Goal: Task Accomplishment & Management: Manage account settings

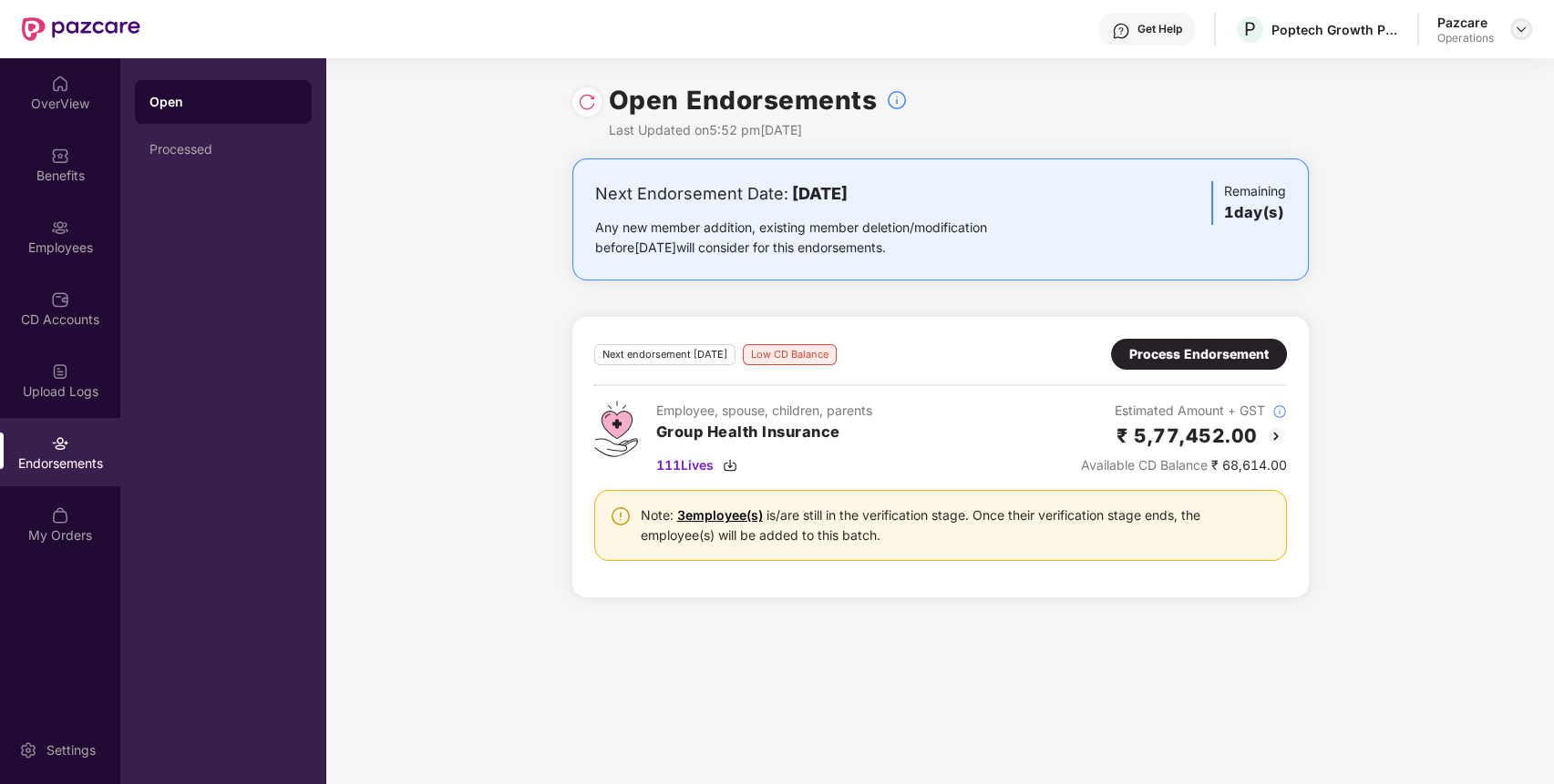
click at [1520, 30] on img at bounding box center [1522, 29] width 15 height 15
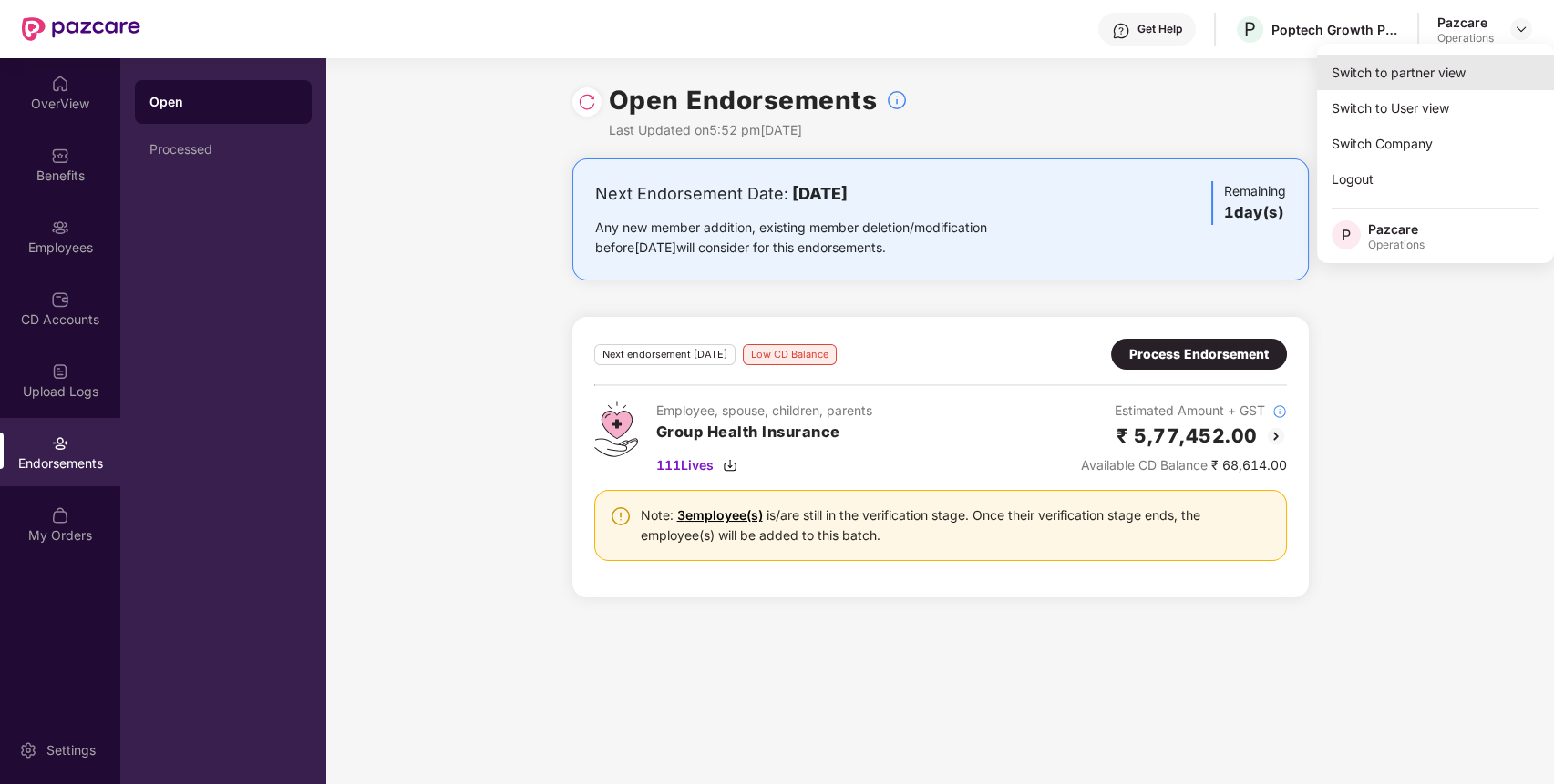
click at [1474, 55] on div "Switch to partner view" at bounding box center [1435, 72] width 237 height 36
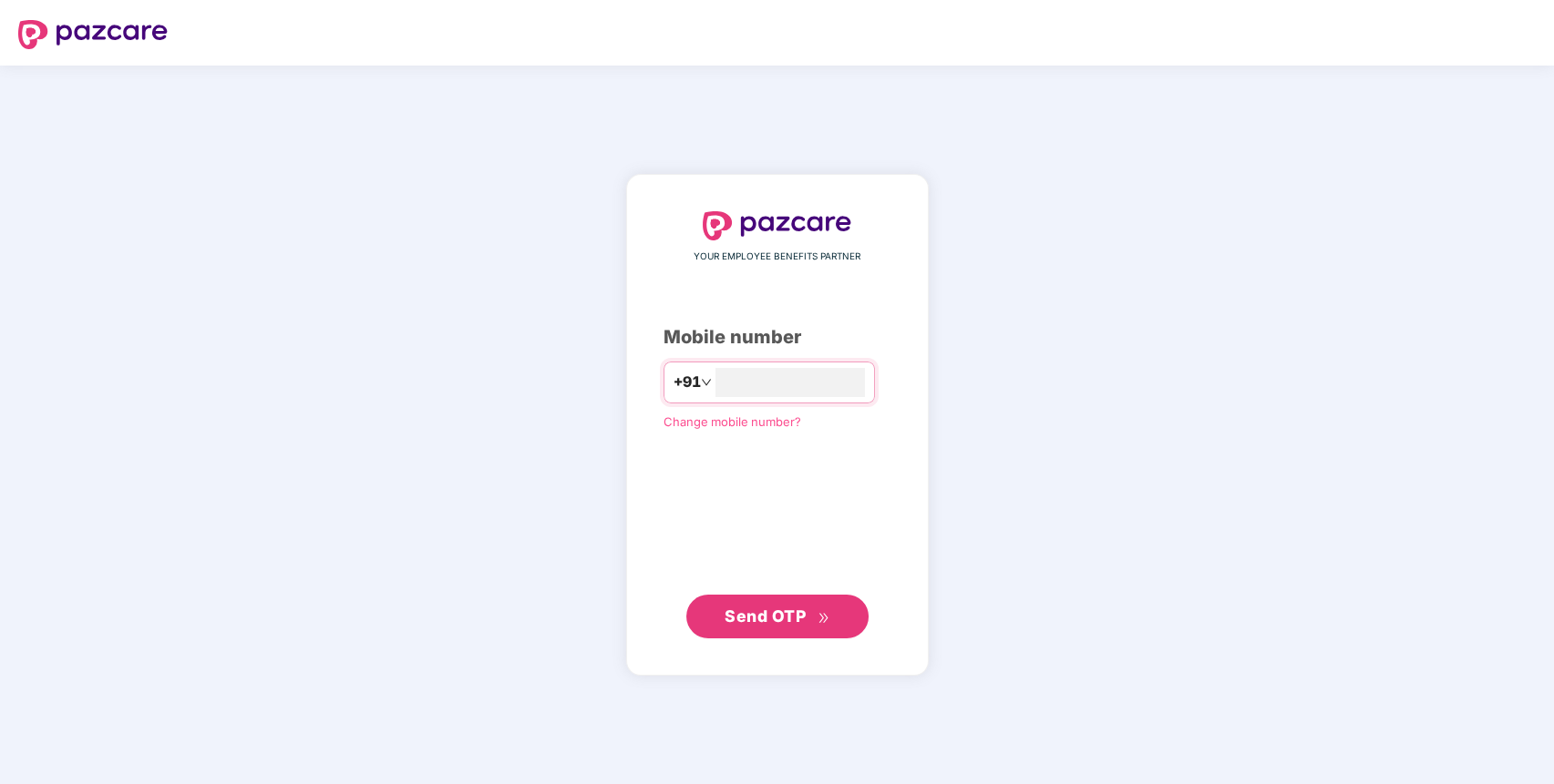
type input "**********"
click at [794, 621] on span "Send OTP" at bounding box center [765, 615] width 81 height 19
click at [471, 116] on div "**********" at bounding box center [777, 425] width 1554 height 719
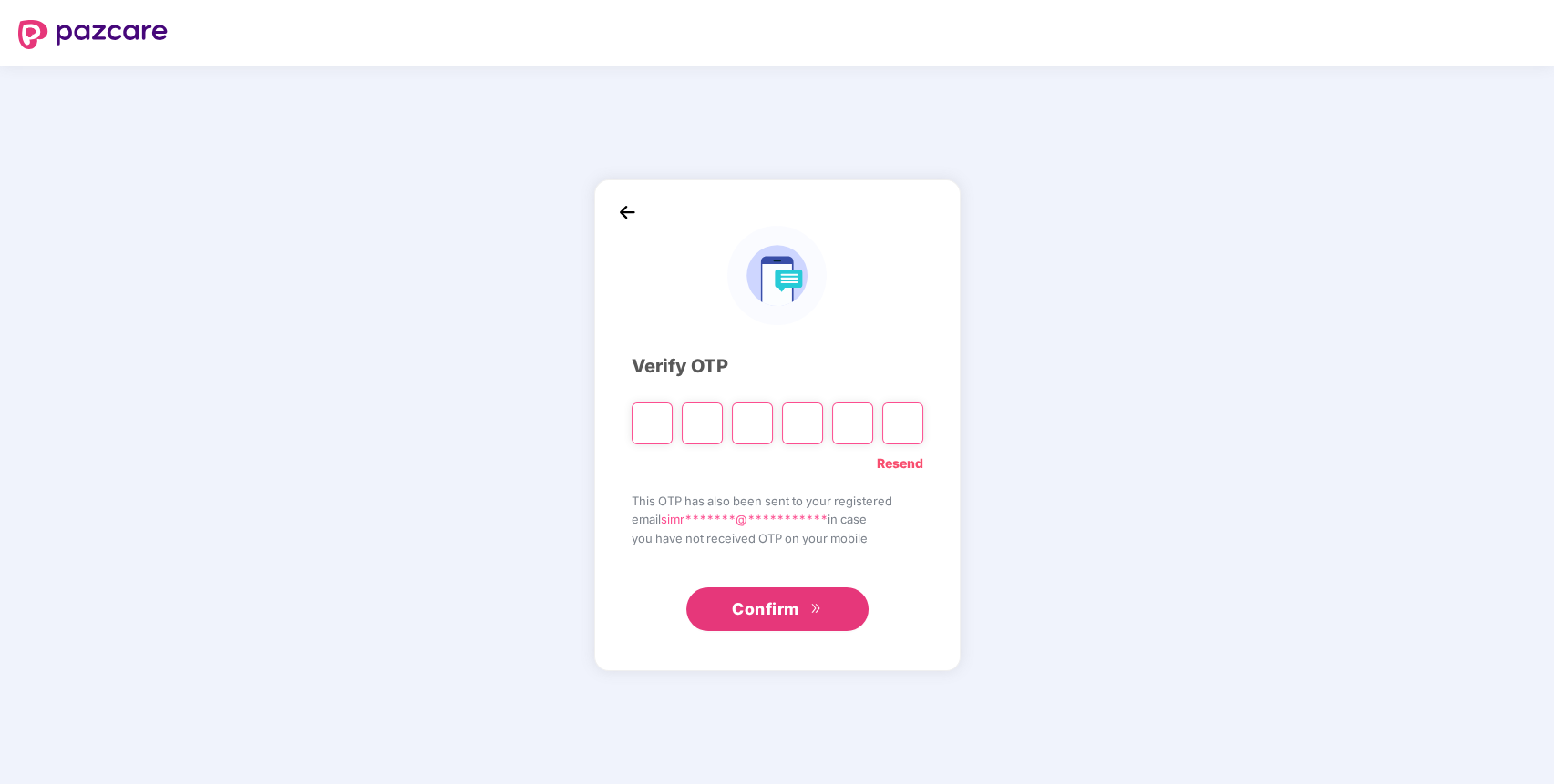
paste input "*"
type input "*"
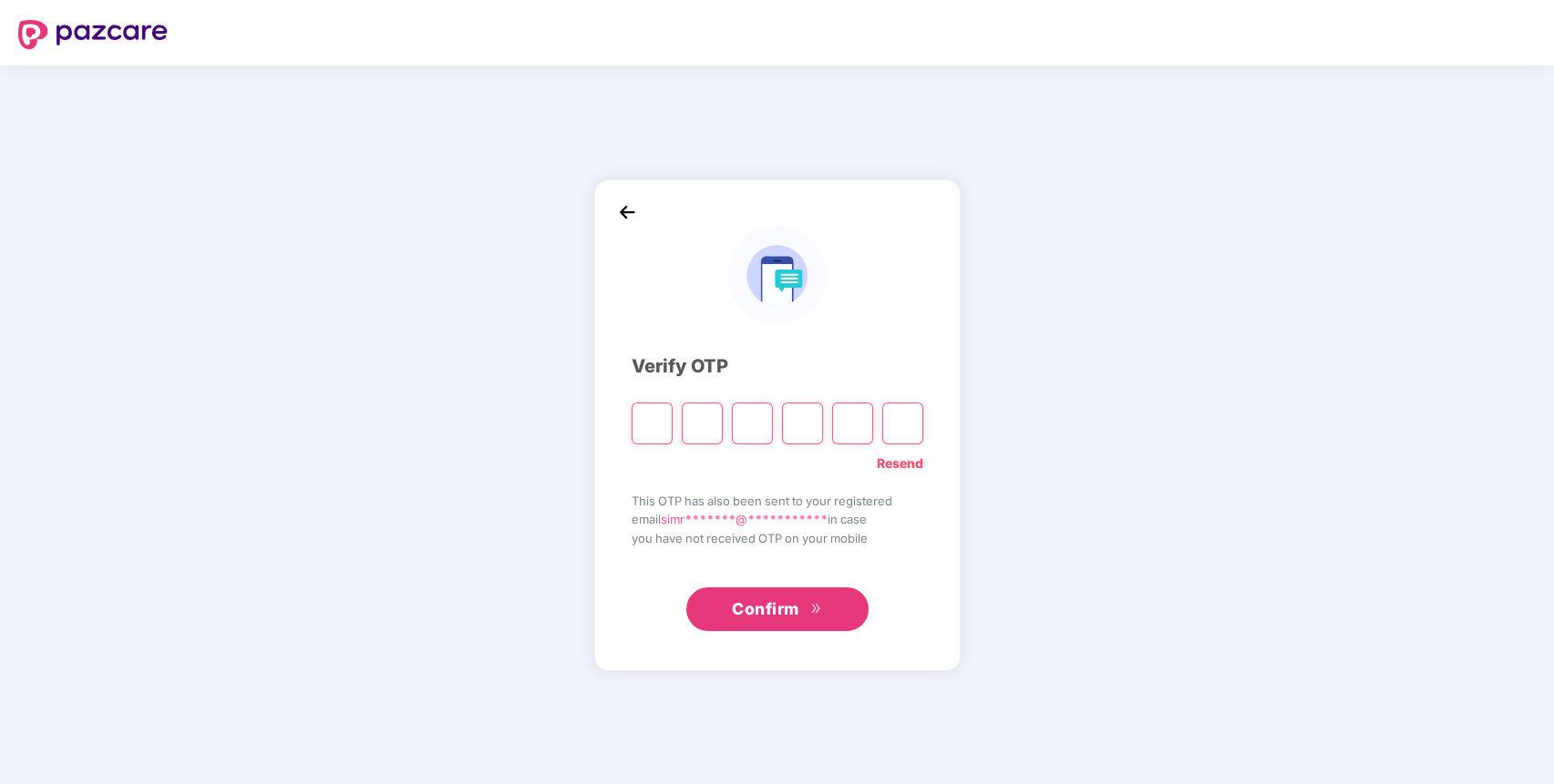
type input "*"
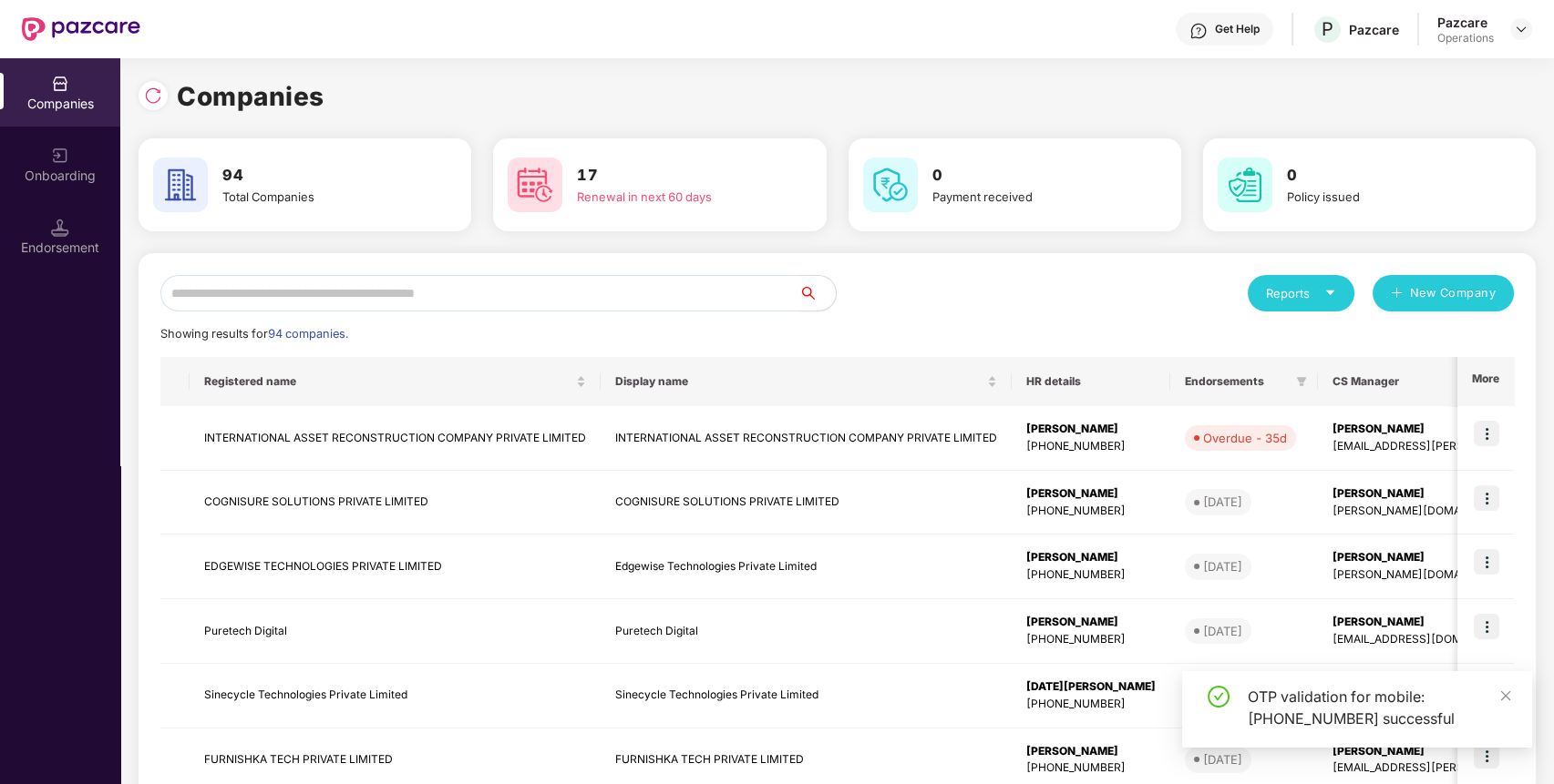
click at [588, 309] on input "text" at bounding box center [479, 293] width 639 height 37
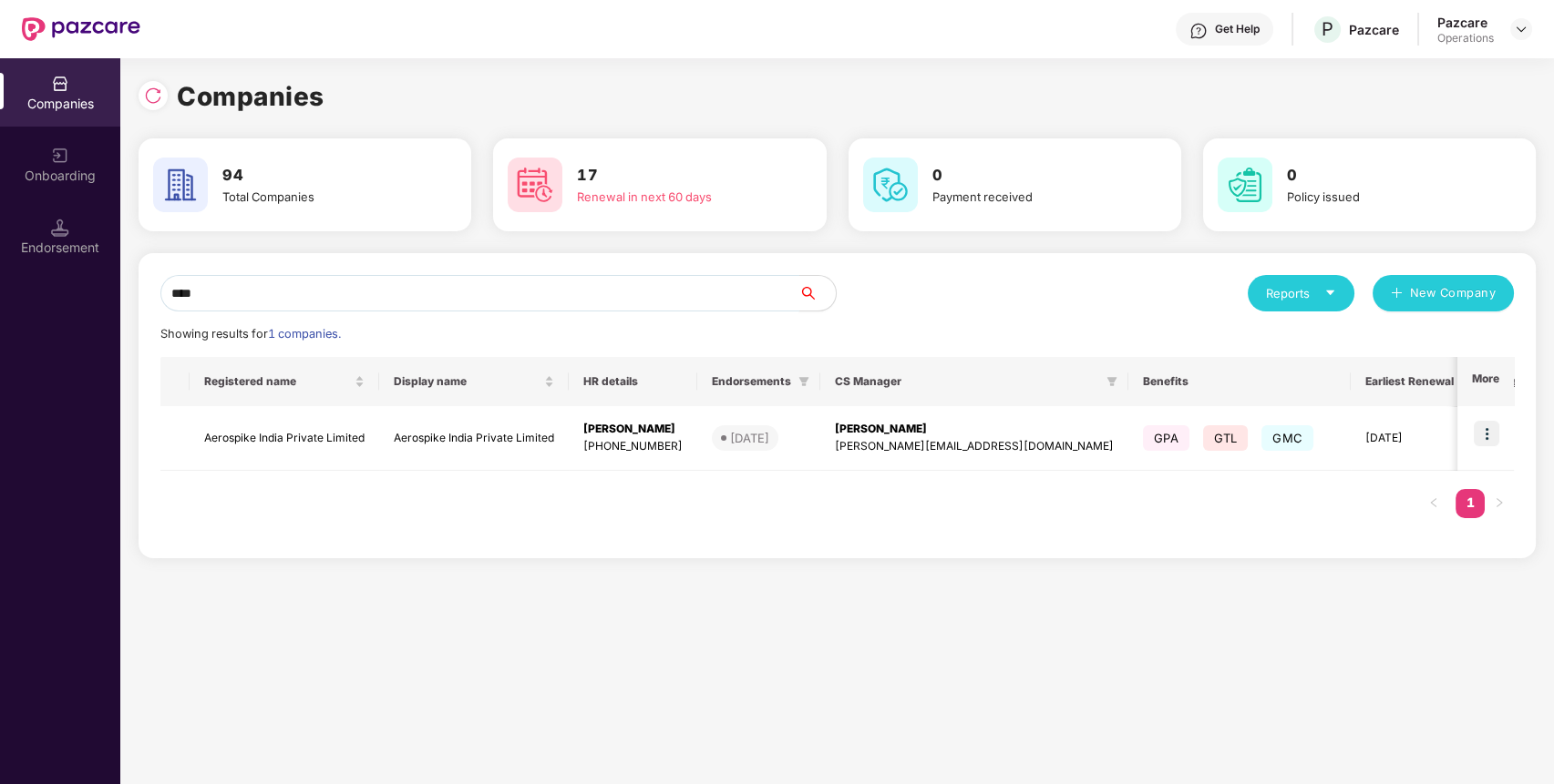
type input "****"
click at [1488, 437] on img at bounding box center [1487, 434] width 26 height 26
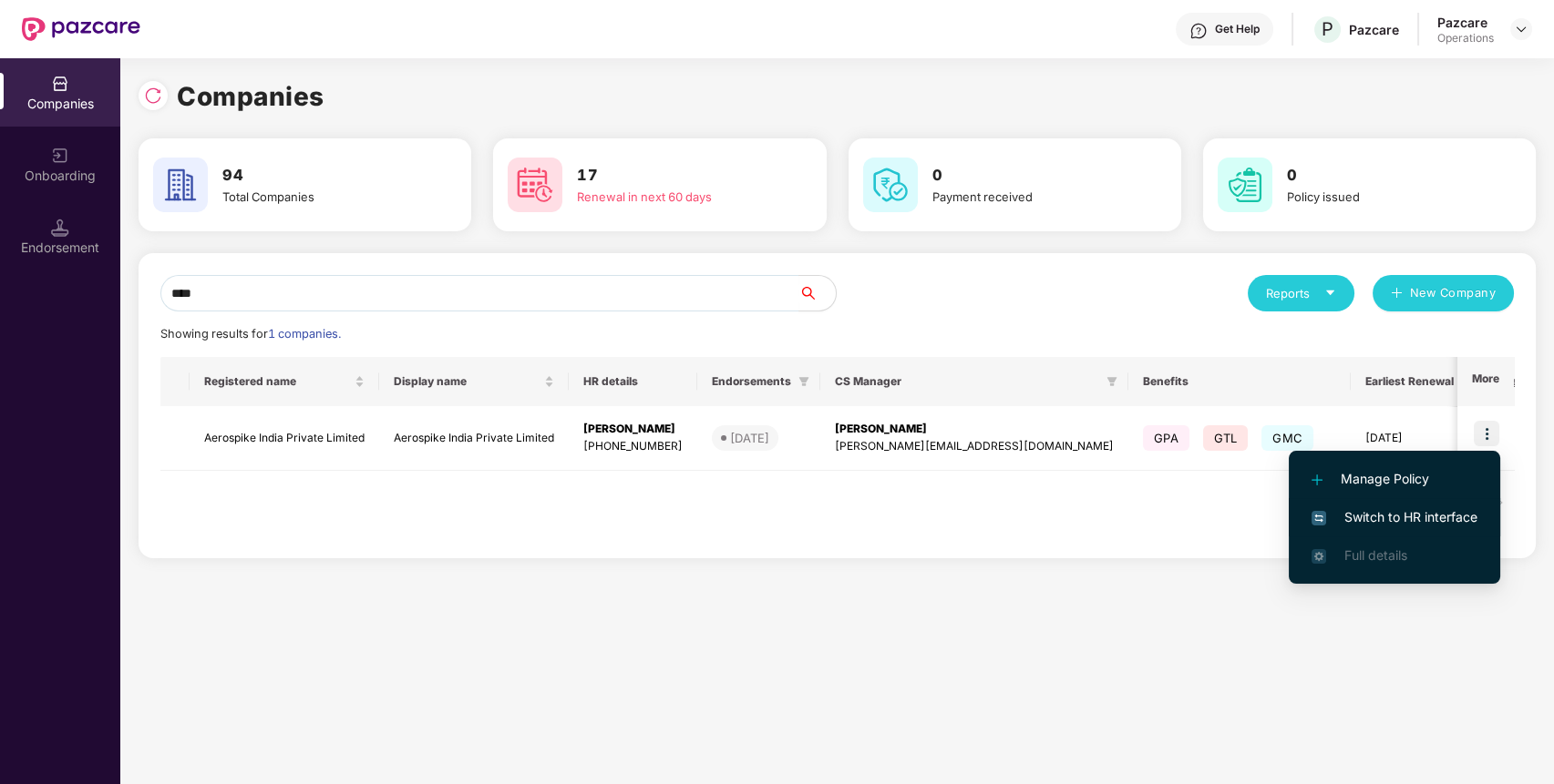
click at [1411, 513] on span "Switch to HR interface" at bounding box center [1394, 517] width 166 height 20
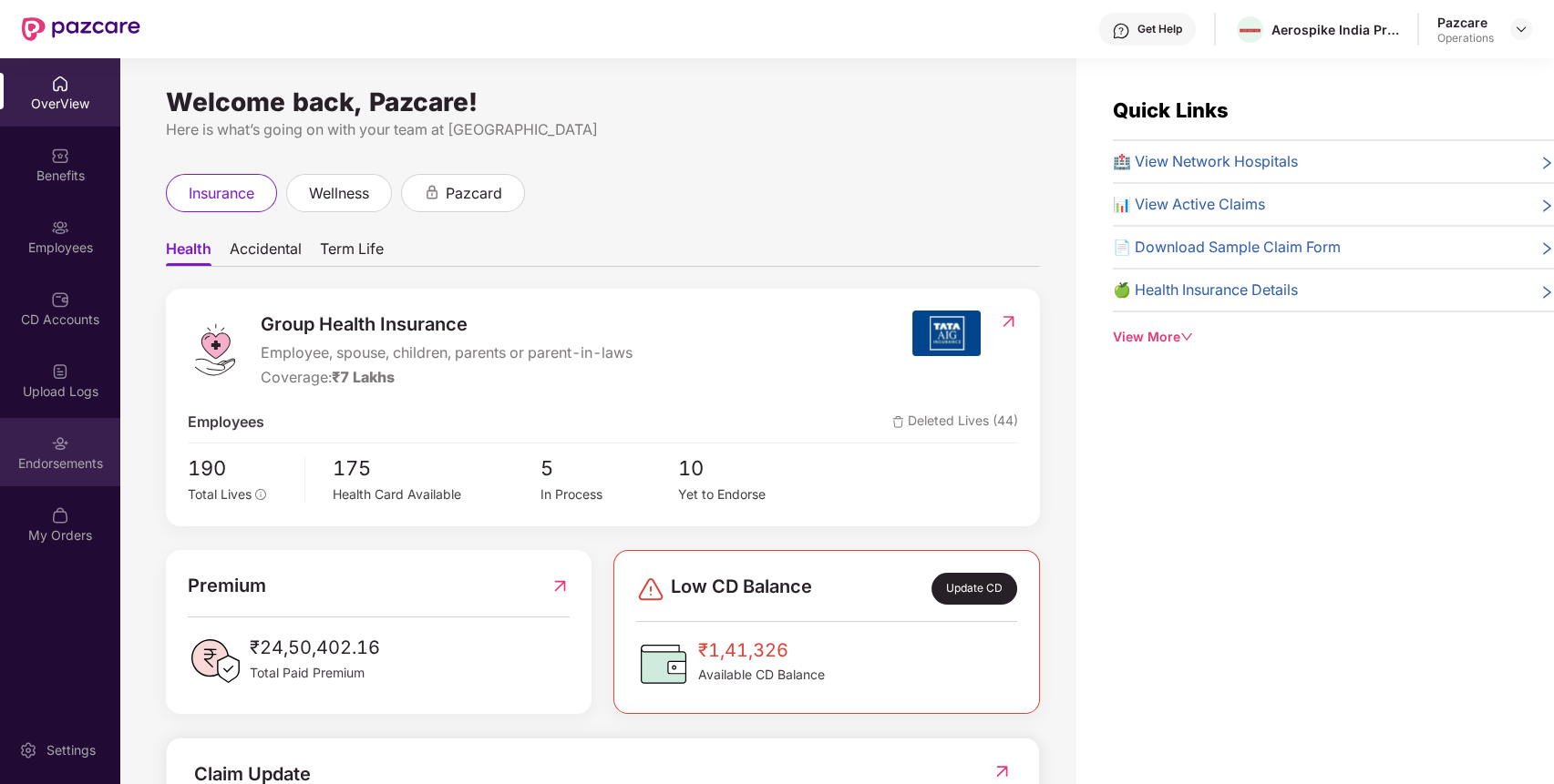
click at [52, 435] on img at bounding box center [61, 444] width 18 height 18
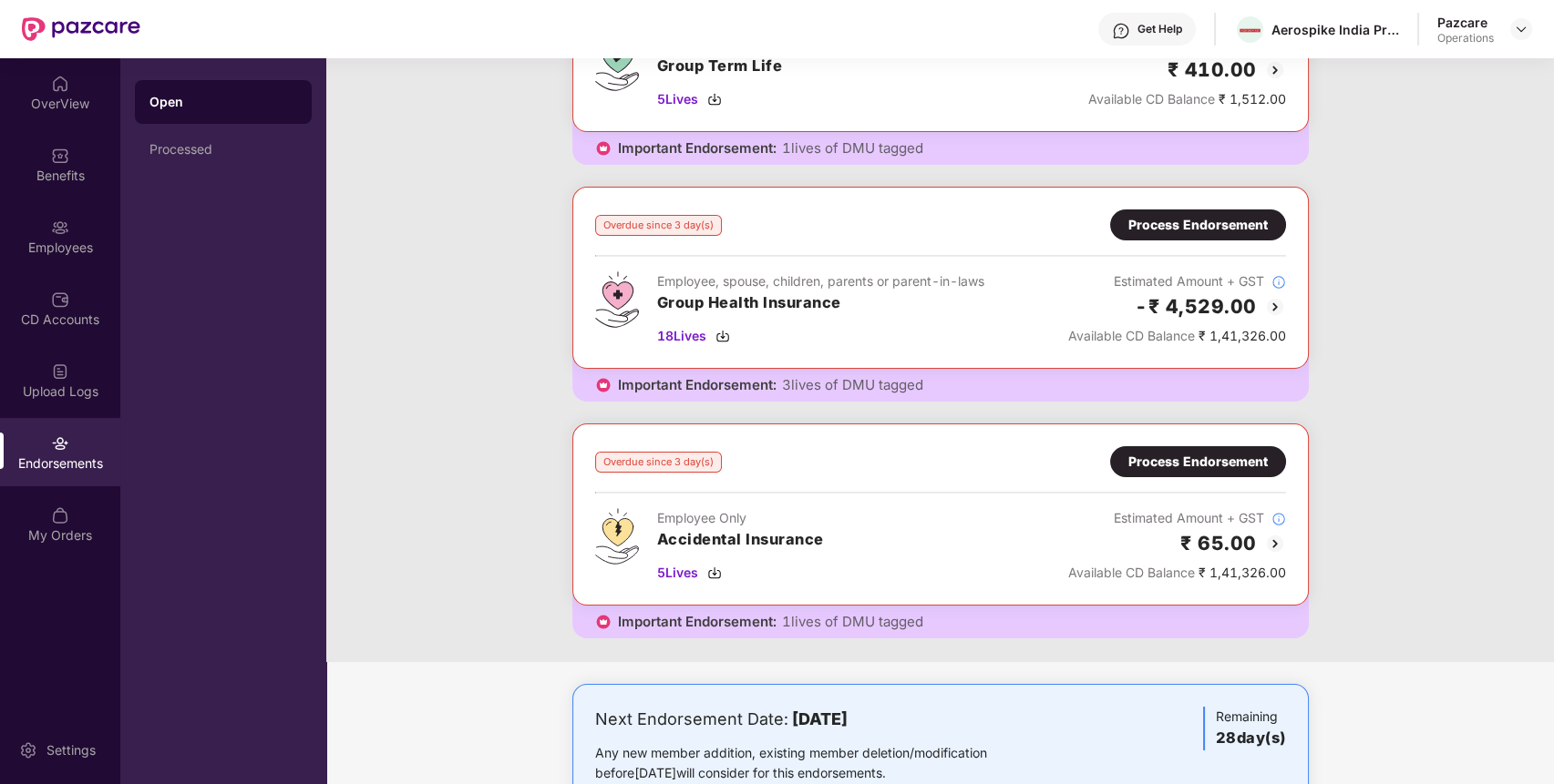
scroll to position [265, 0]
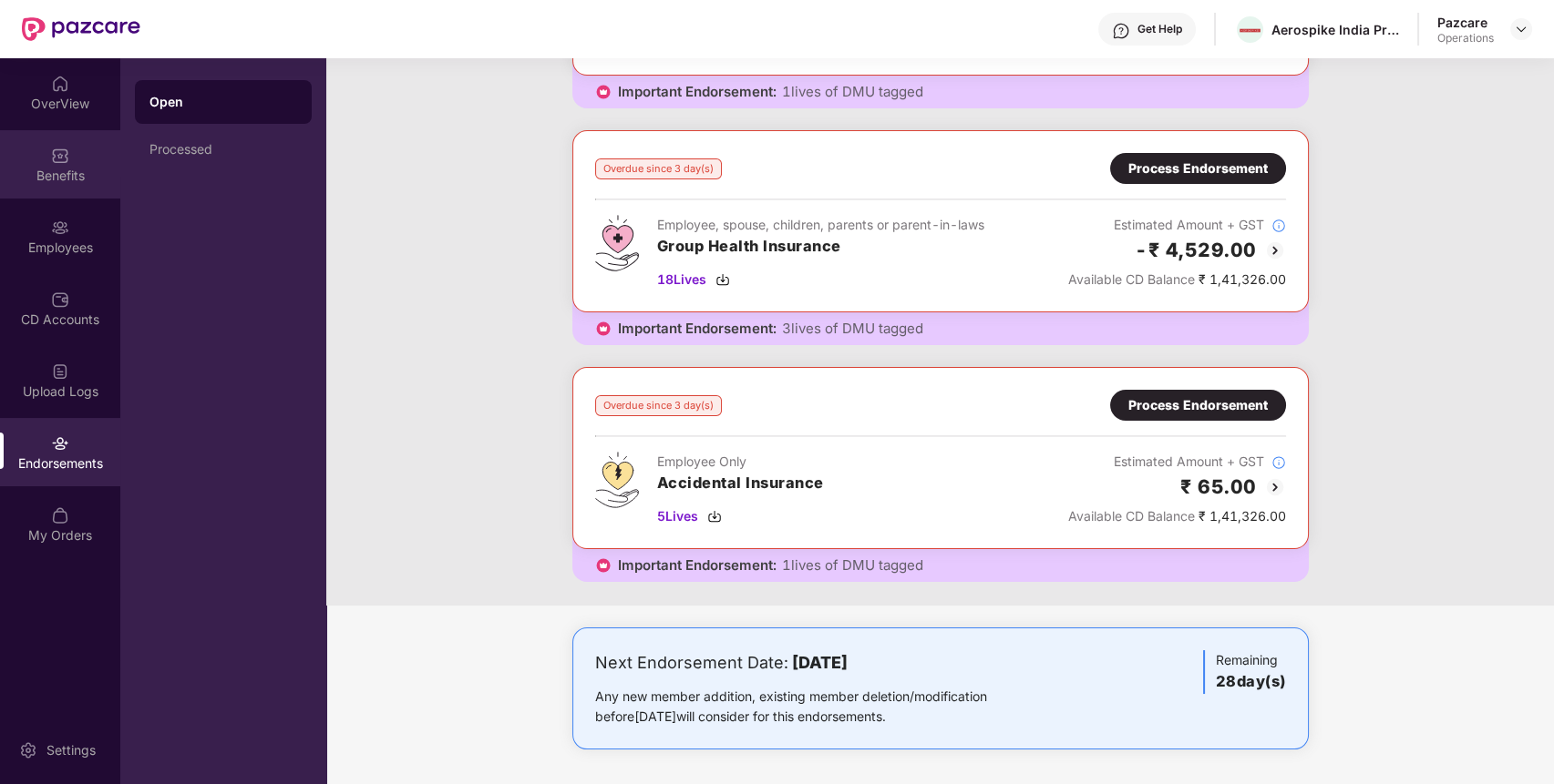
click at [80, 165] on div "Benefits" at bounding box center [60, 165] width 120 height 68
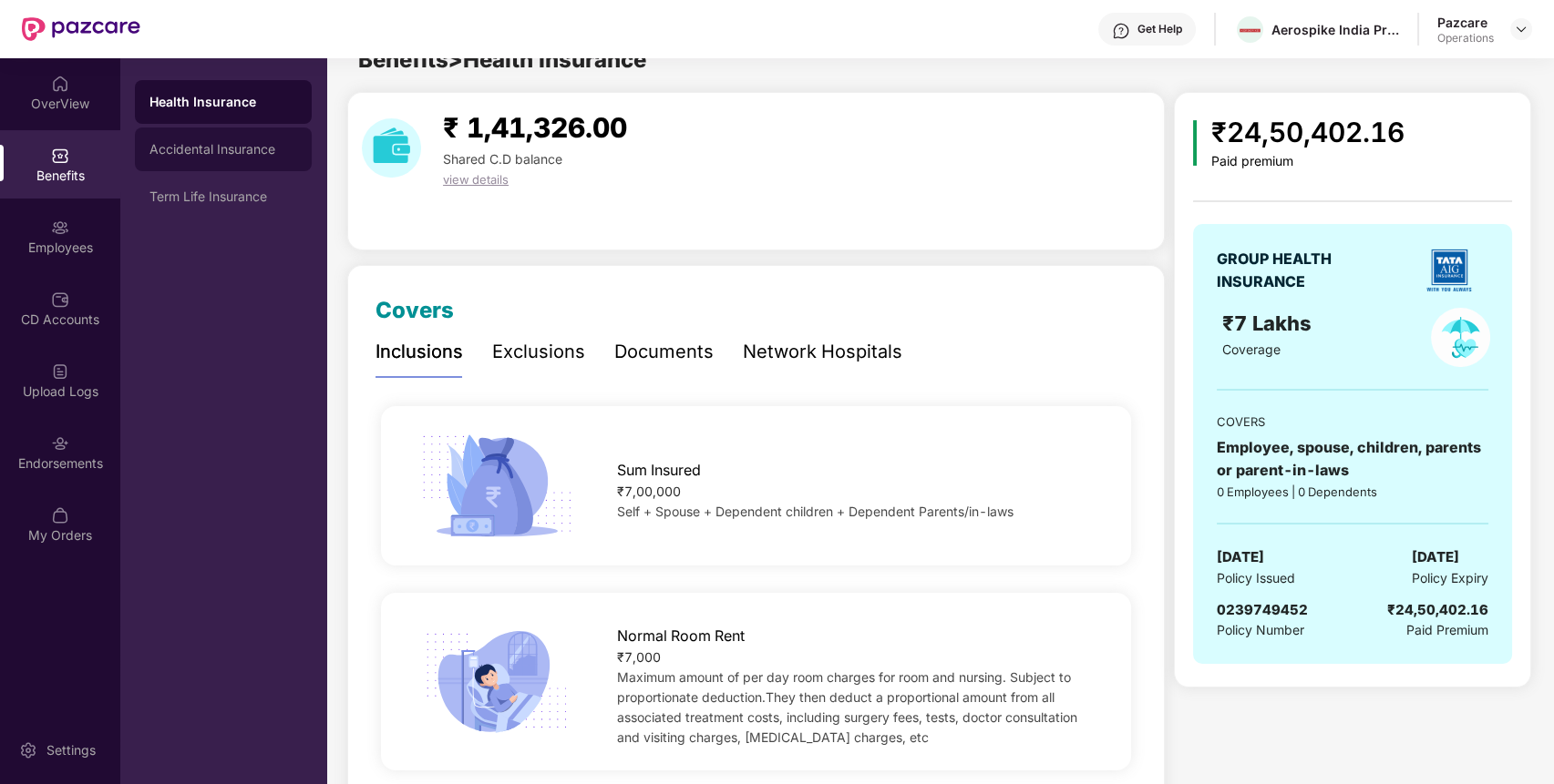
scroll to position [0, 0]
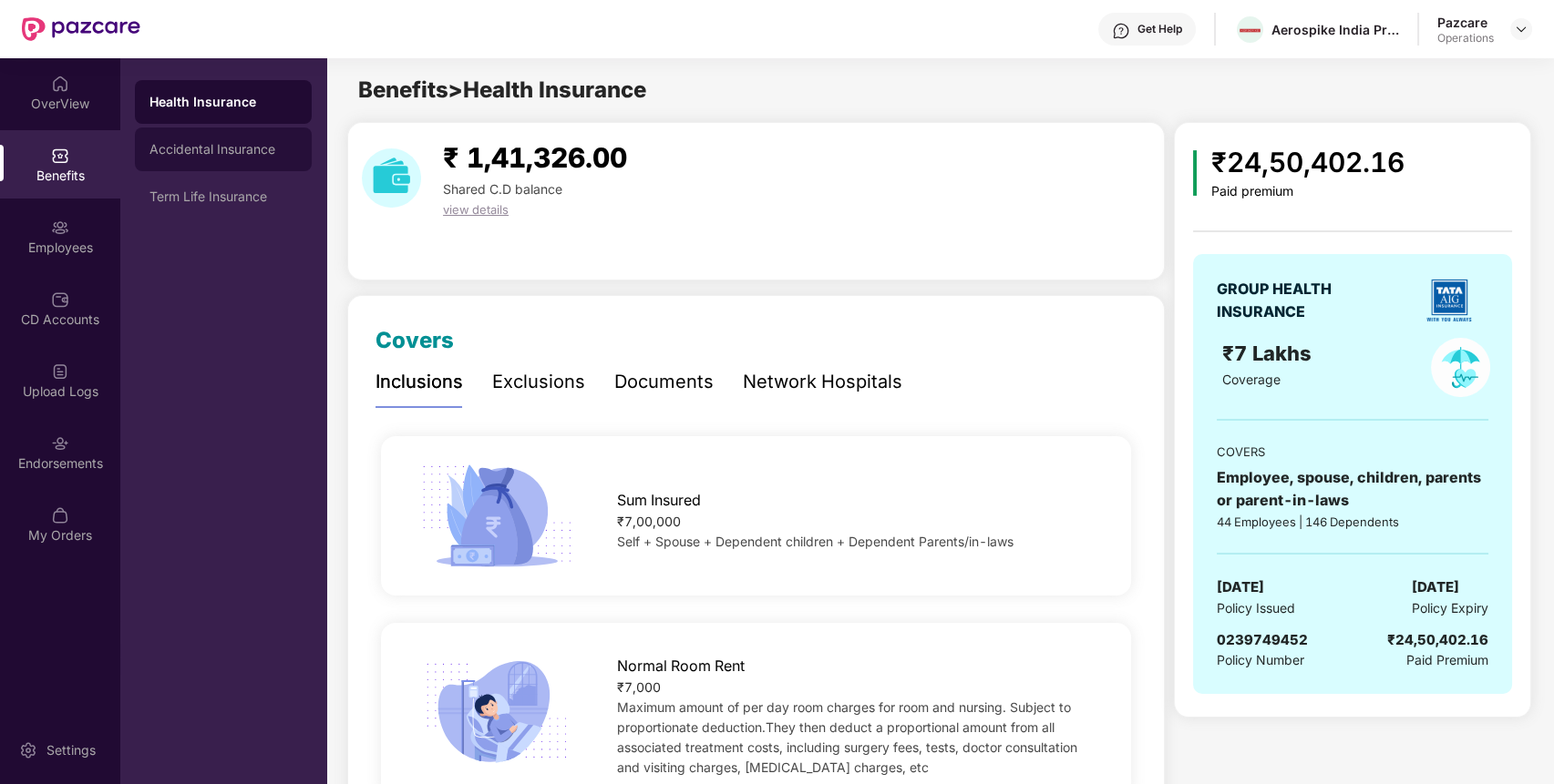
click at [265, 160] on div "Accidental Insurance" at bounding box center [223, 150] width 177 height 44
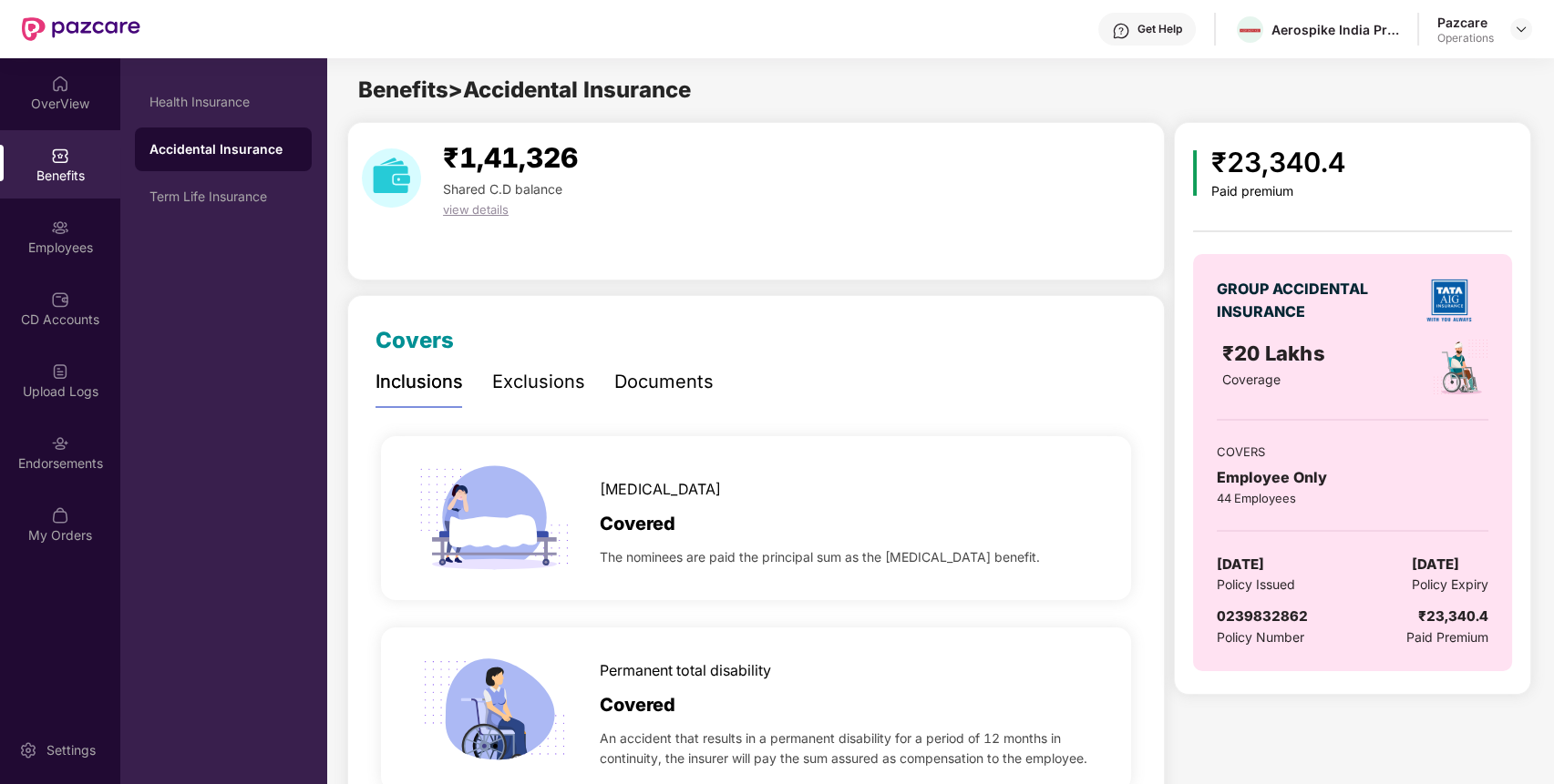
click at [1262, 617] on span "0239832862" at bounding box center [1262, 616] width 91 height 17
copy span "0239832862"
click at [58, 439] on img at bounding box center [61, 444] width 18 height 18
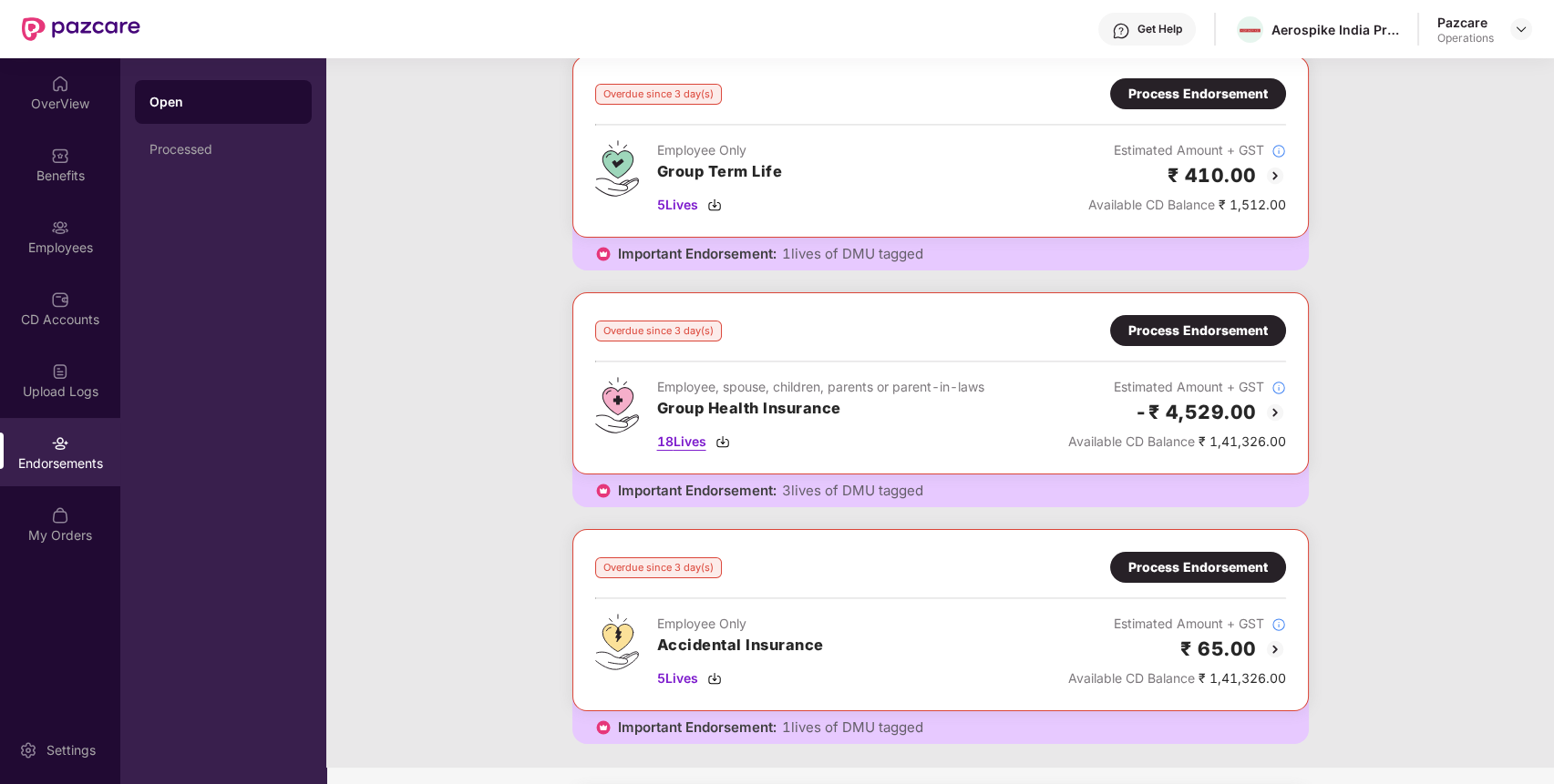
scroll to position [87, 0]
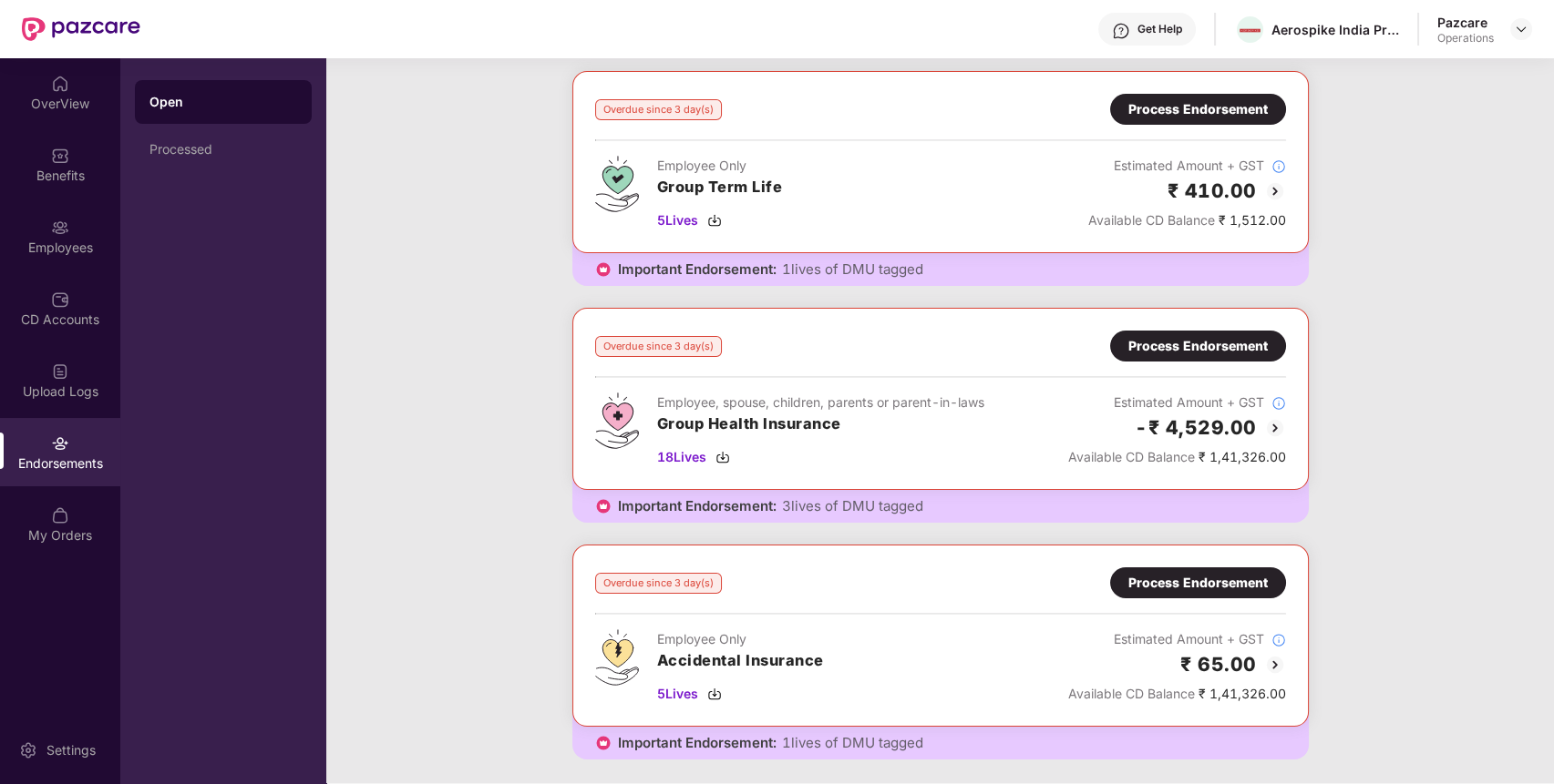
click at [1155, 358] on div "Process Endorsement" at bounding box center [1197, 347] width 176 height 31
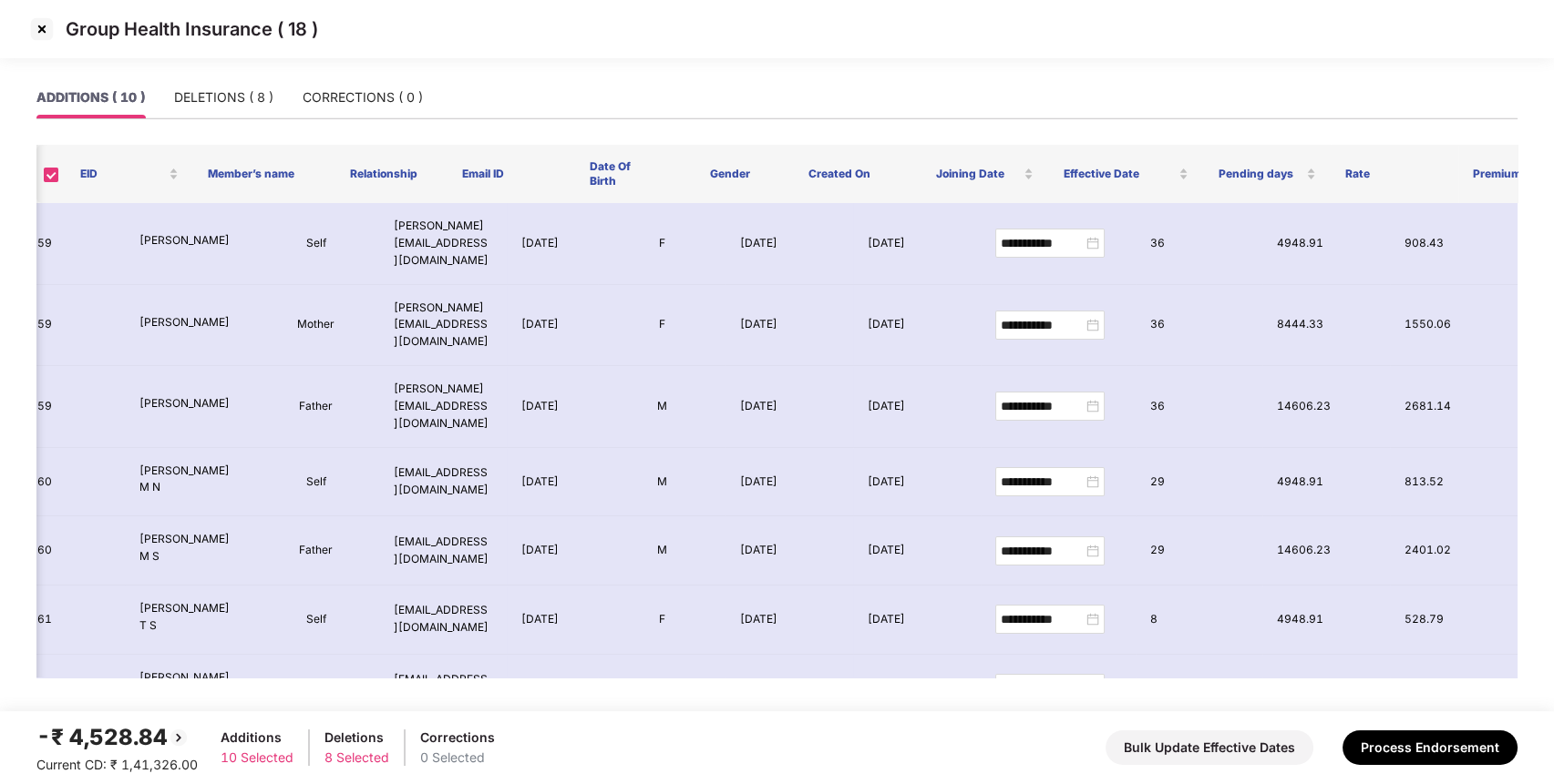
scroll to position [0, 70]
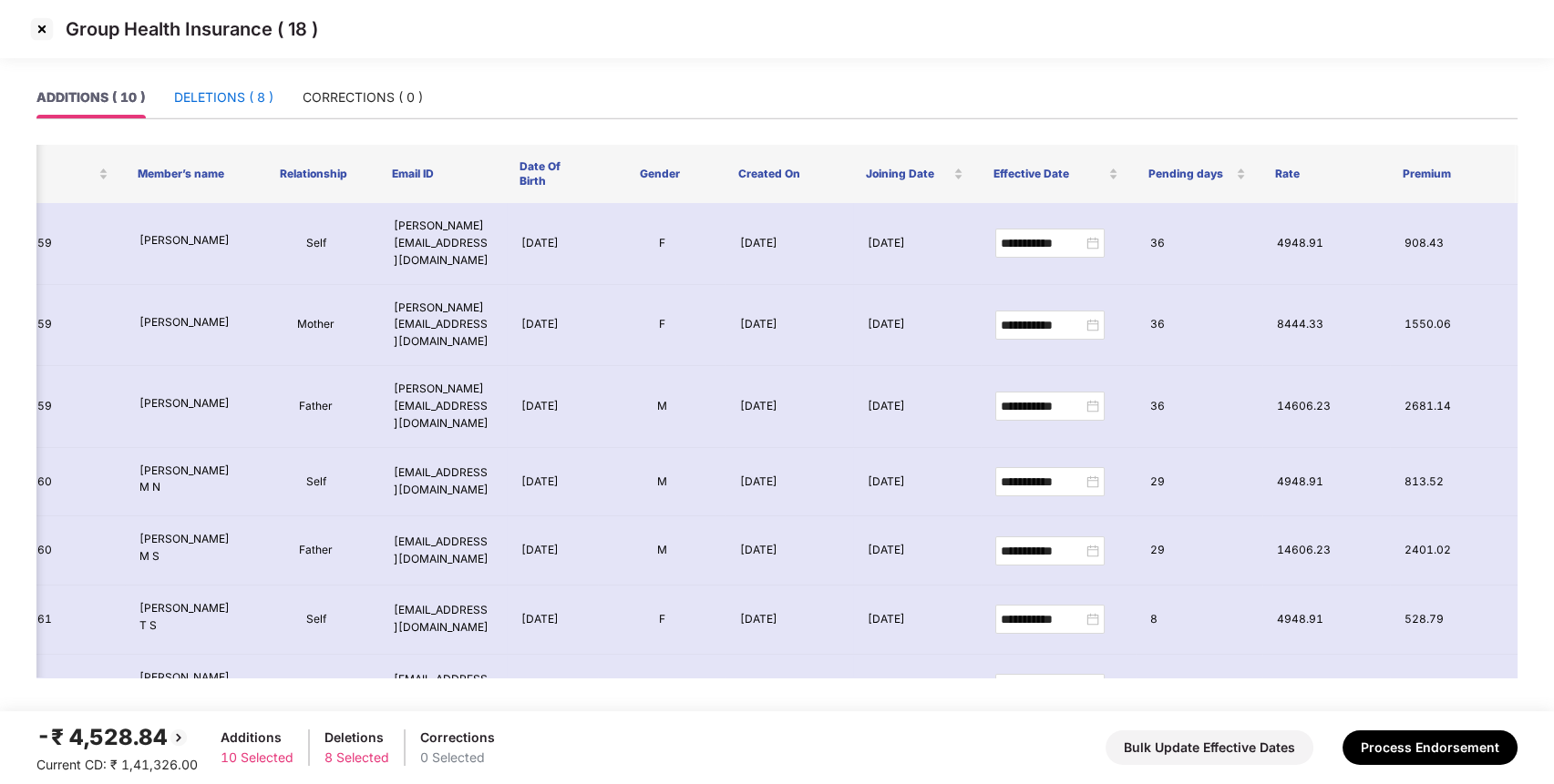
click at [234, 91] on div "DELETIONS ( 8 )" at bounding box center [223, 97] width 99 height 20
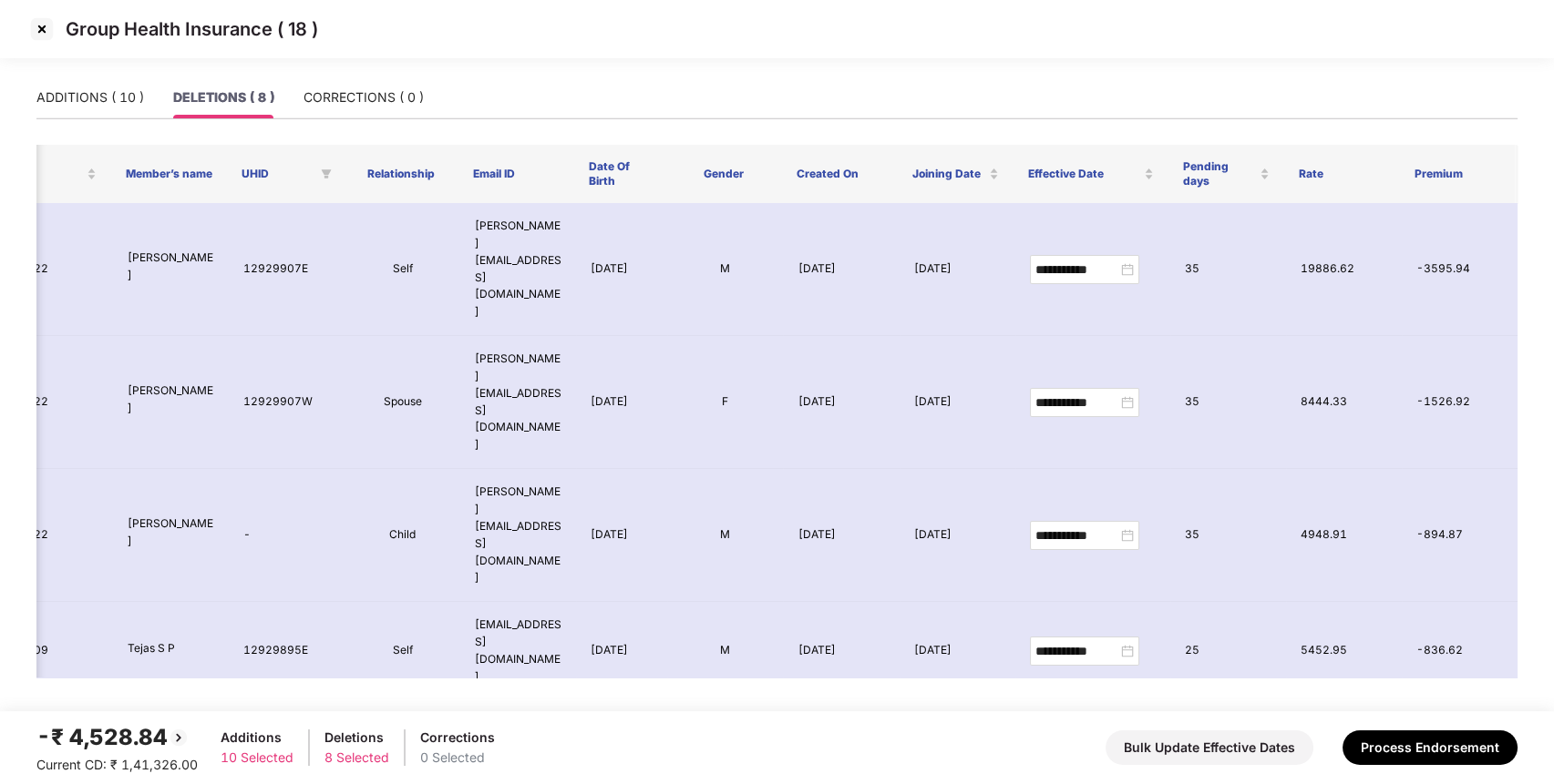
scroll to position [0, 0]
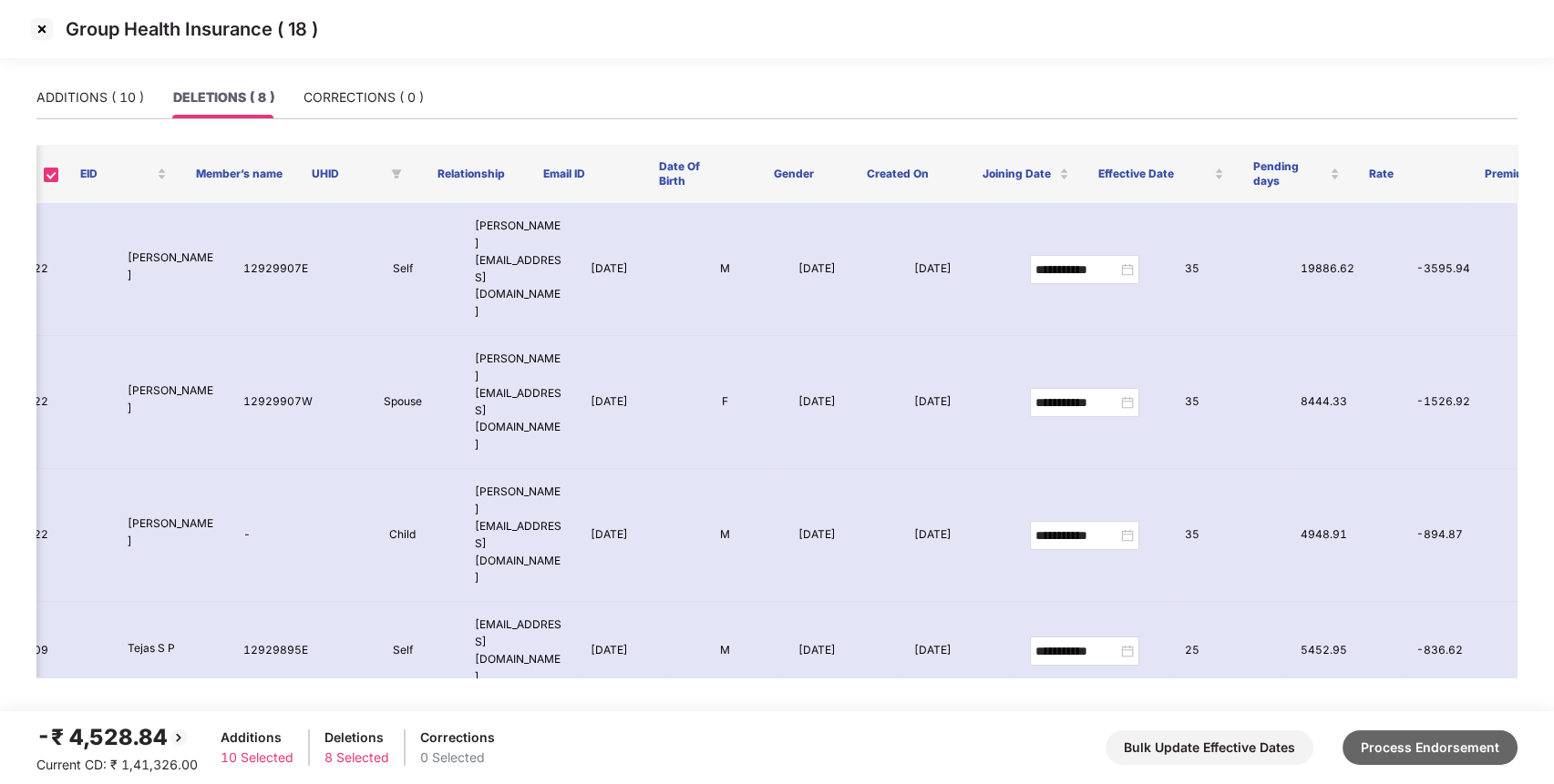
click at [1393, 748] on button "Process Endorsement" at bounding box center [1430, 748] width 175 height 35
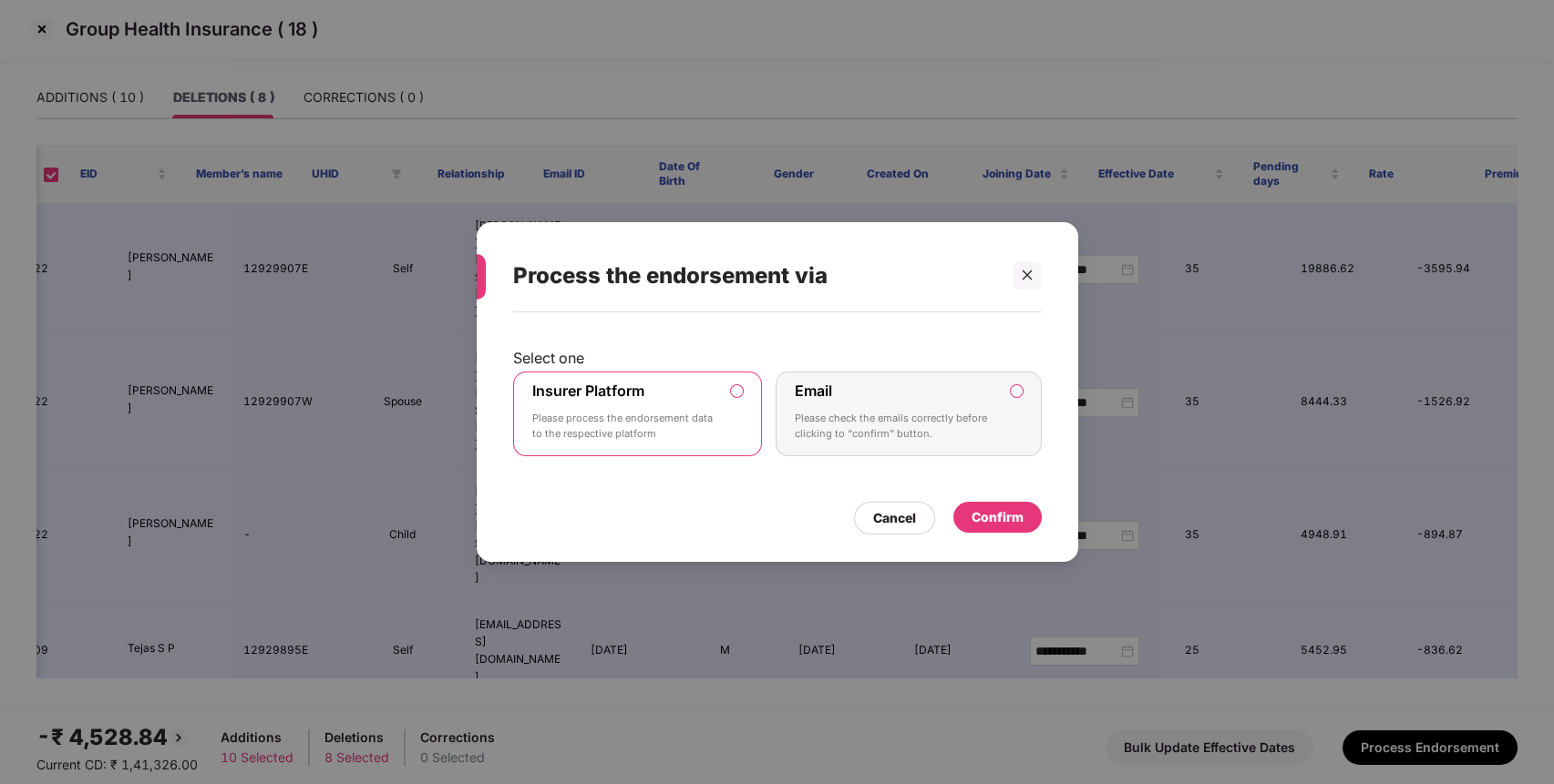
click at [986, 513] on div "Confirm" at bounding box center [998, 517] width 52 height 20
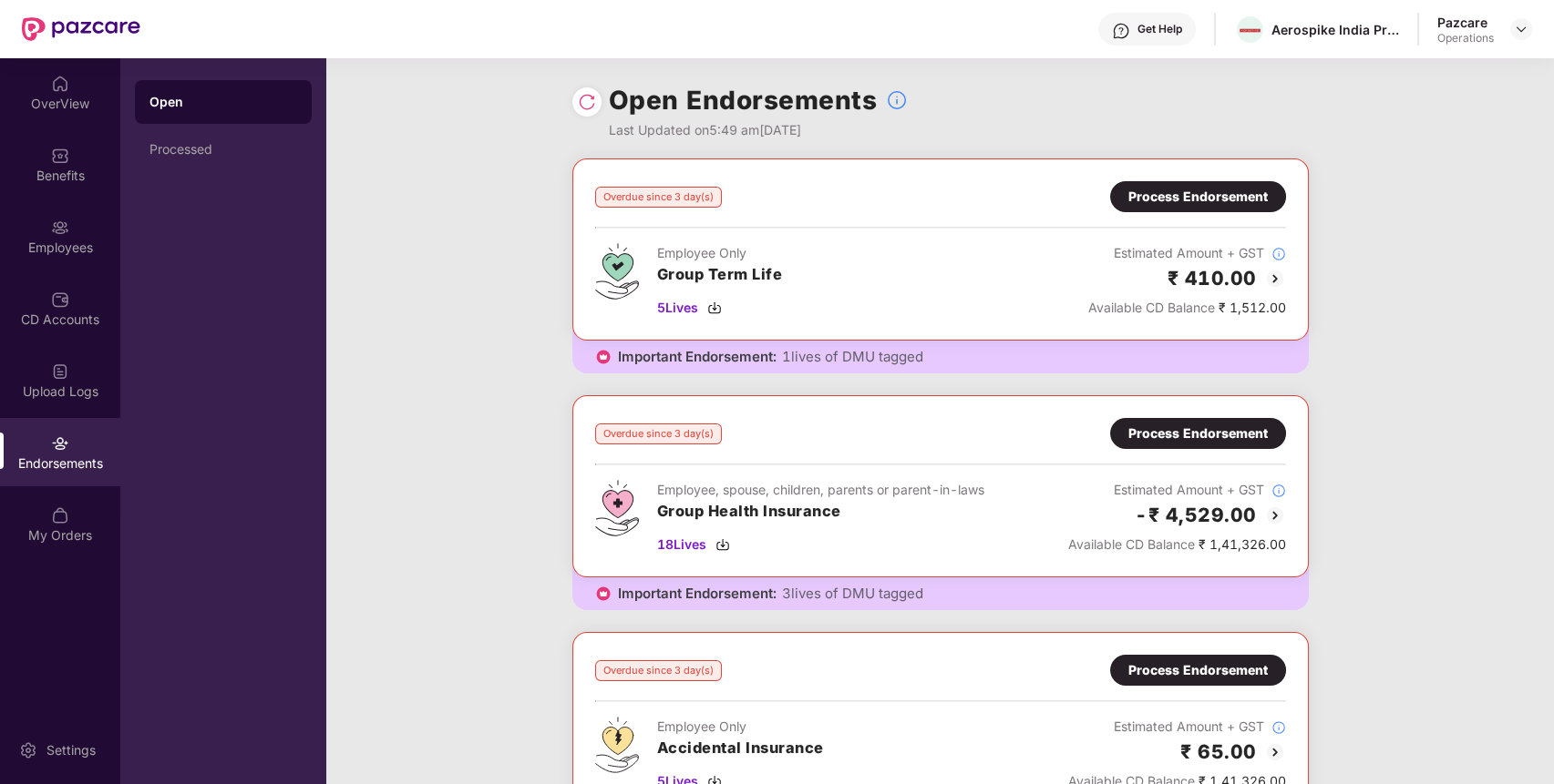
click at [569, 102] on div "Open Endorsements Last Updated on 5:49 am[DATE]" at bounding box center [940, 108] width 1228 height 100
click at [588, 109] on img at bounding box center [587, 102] width 18 height 18
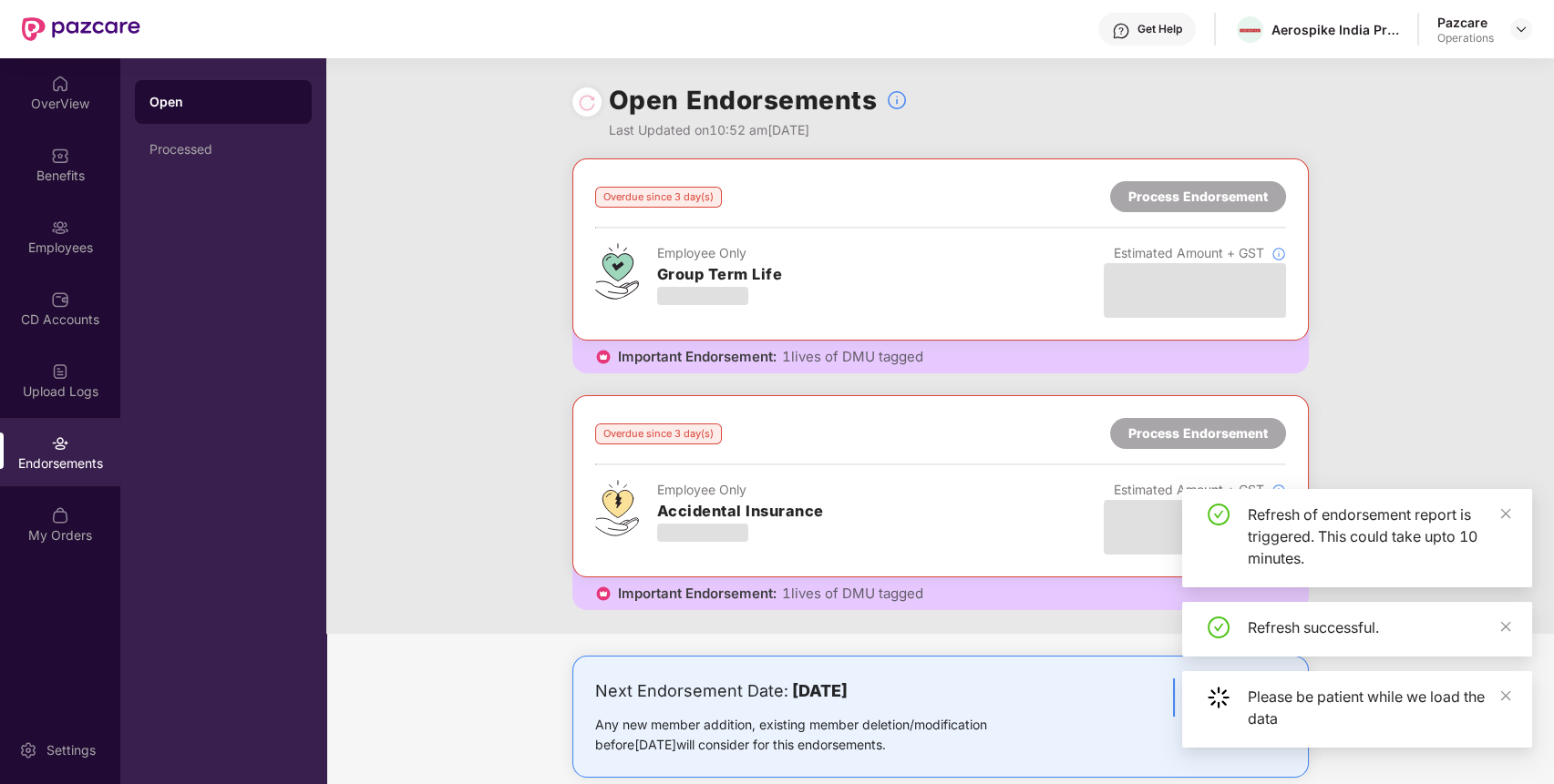
scroll to position [29, 0]
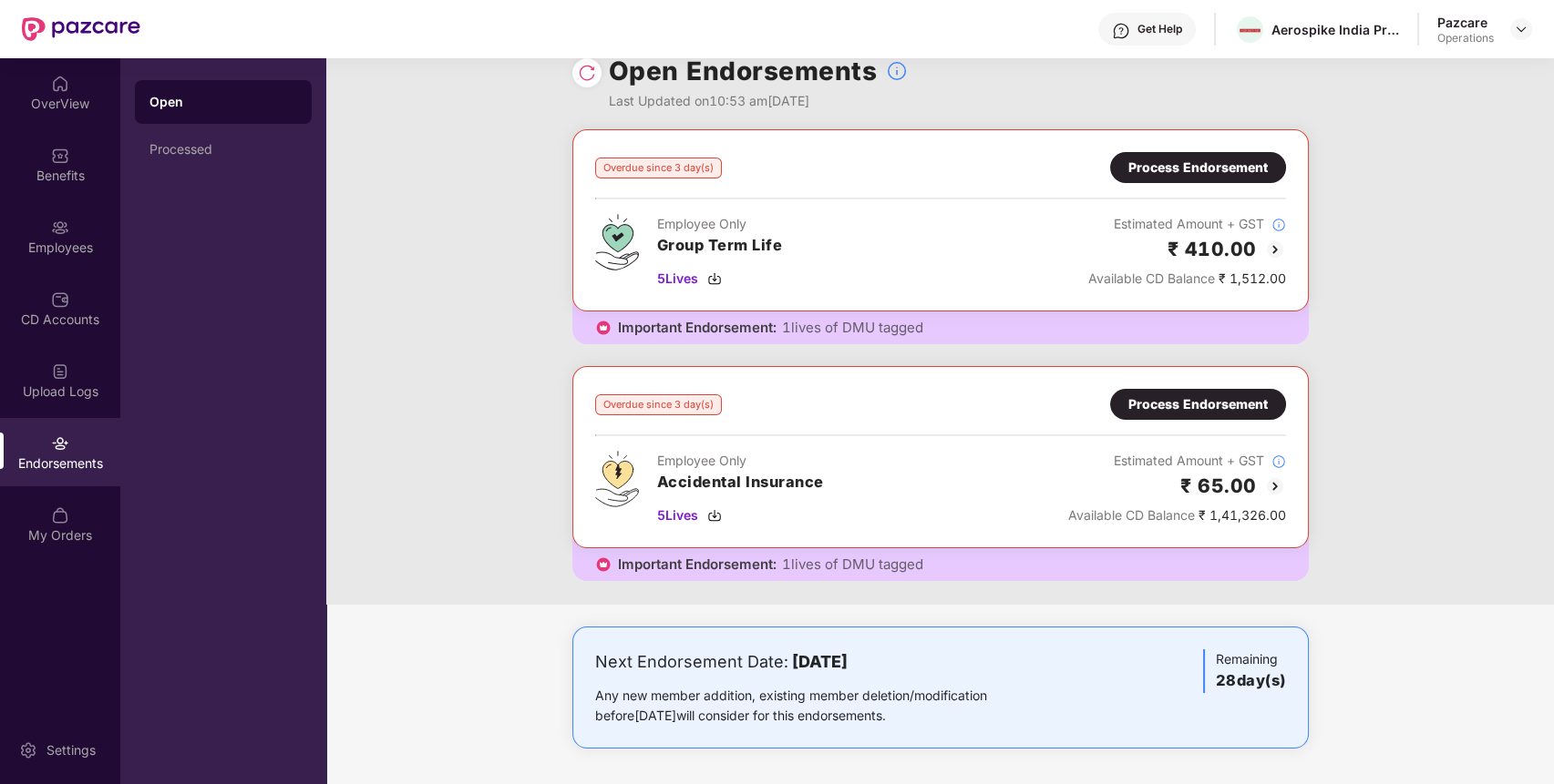
click at [1132, 391] on div "Process Endorsement" at bounding box center [1197, 404] width 176 height 31
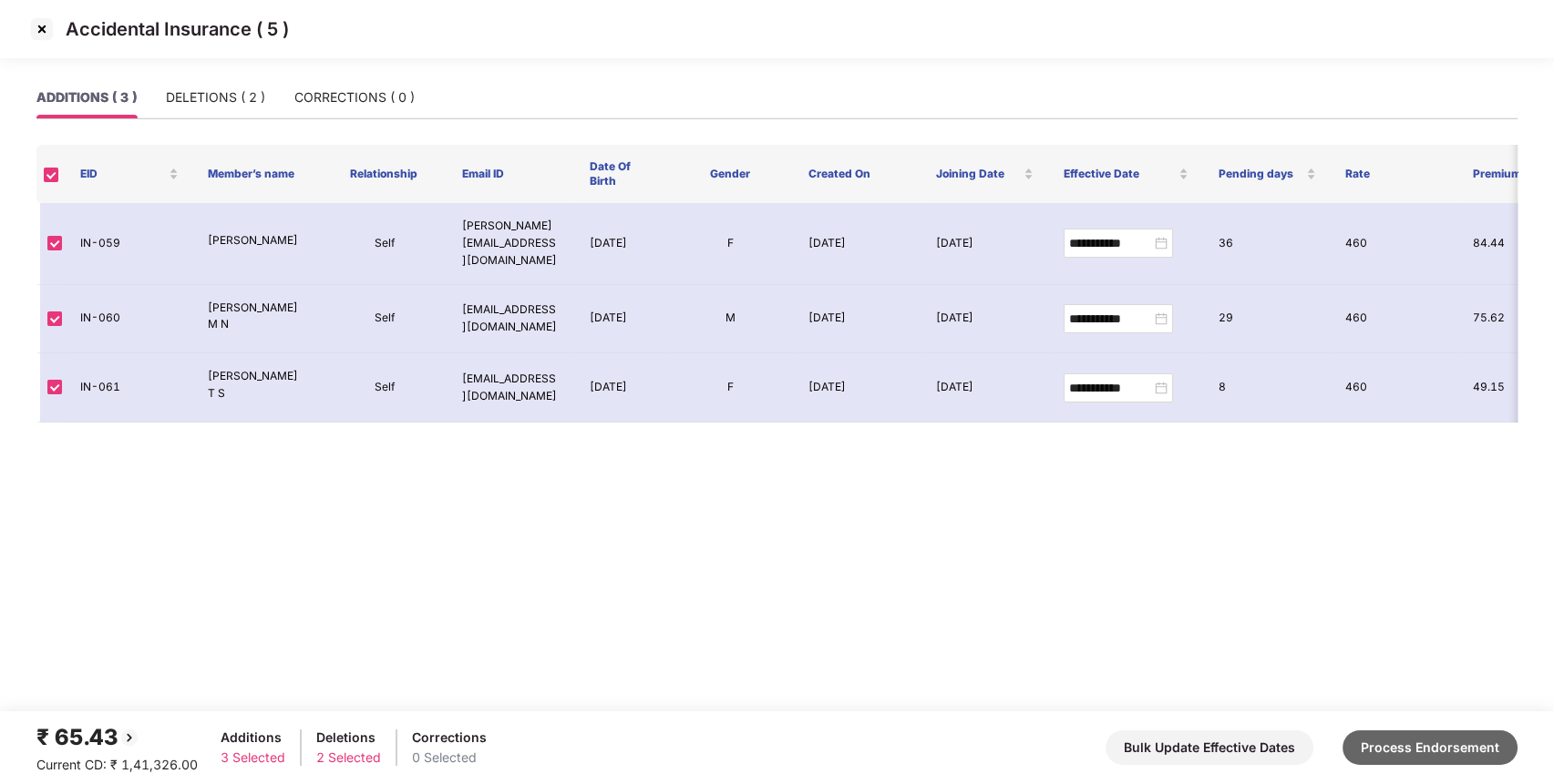
click at [1426, 736] on button "Process Endorsement" at bounding box center [1430, 748] width 175 height 35
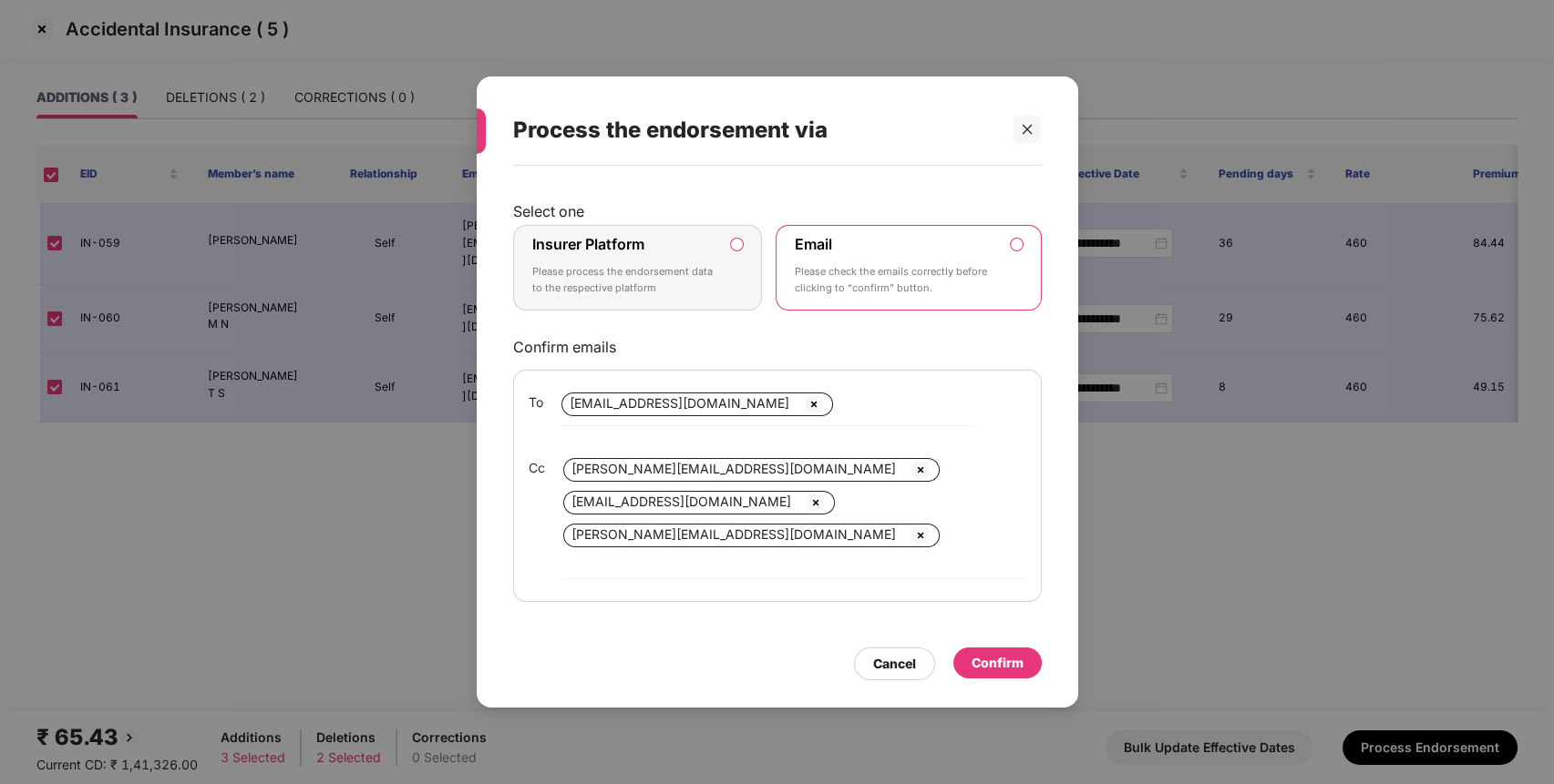
click at [671, 311] on label "Insurer Platform Please process the endorsement data to the respective platform" at bounding box center [638, 267] width 250 height 85
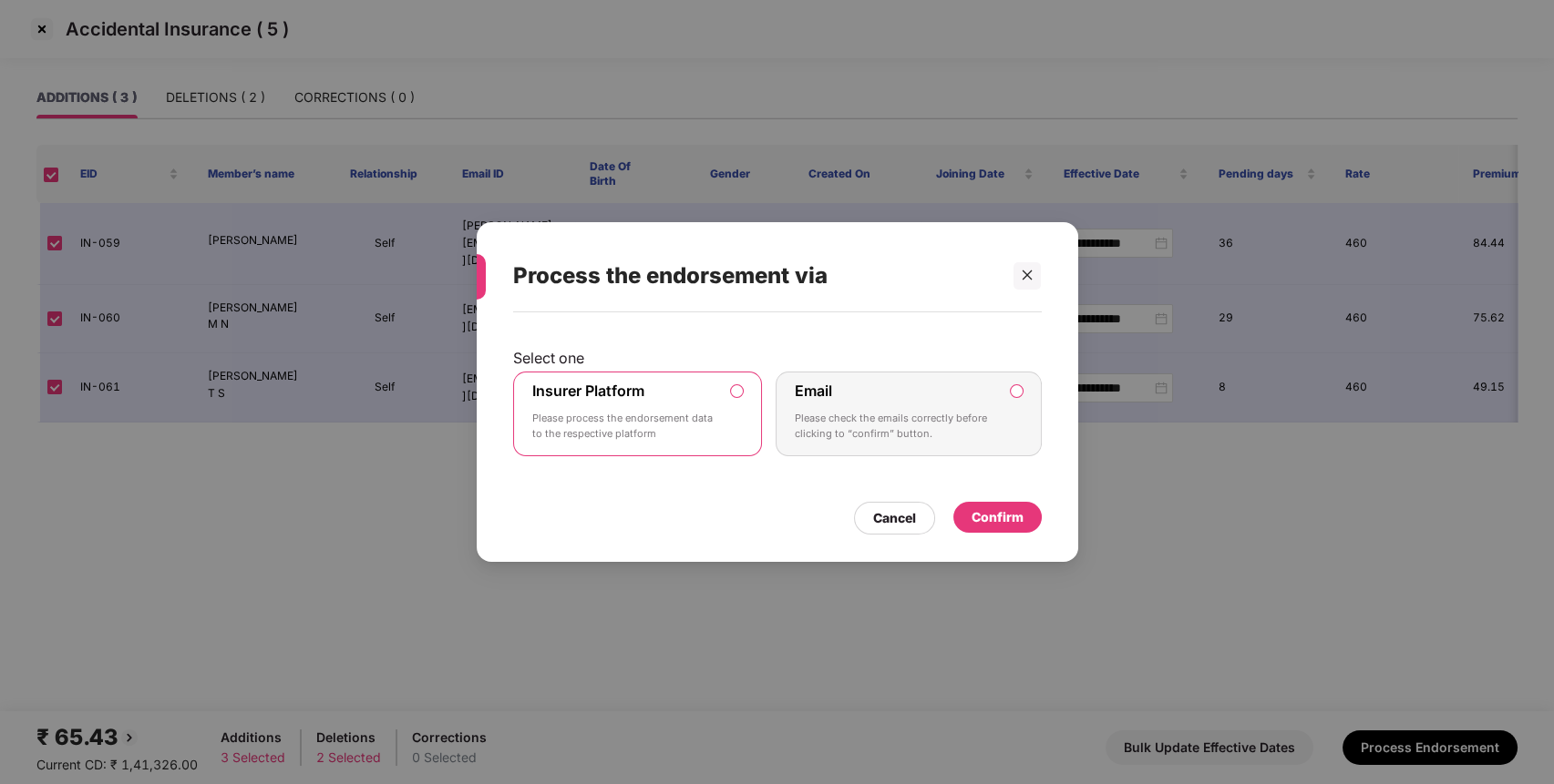
click at [1023, 506] on div "Confirm" at bounding box center [998, 517] width 88 height 31
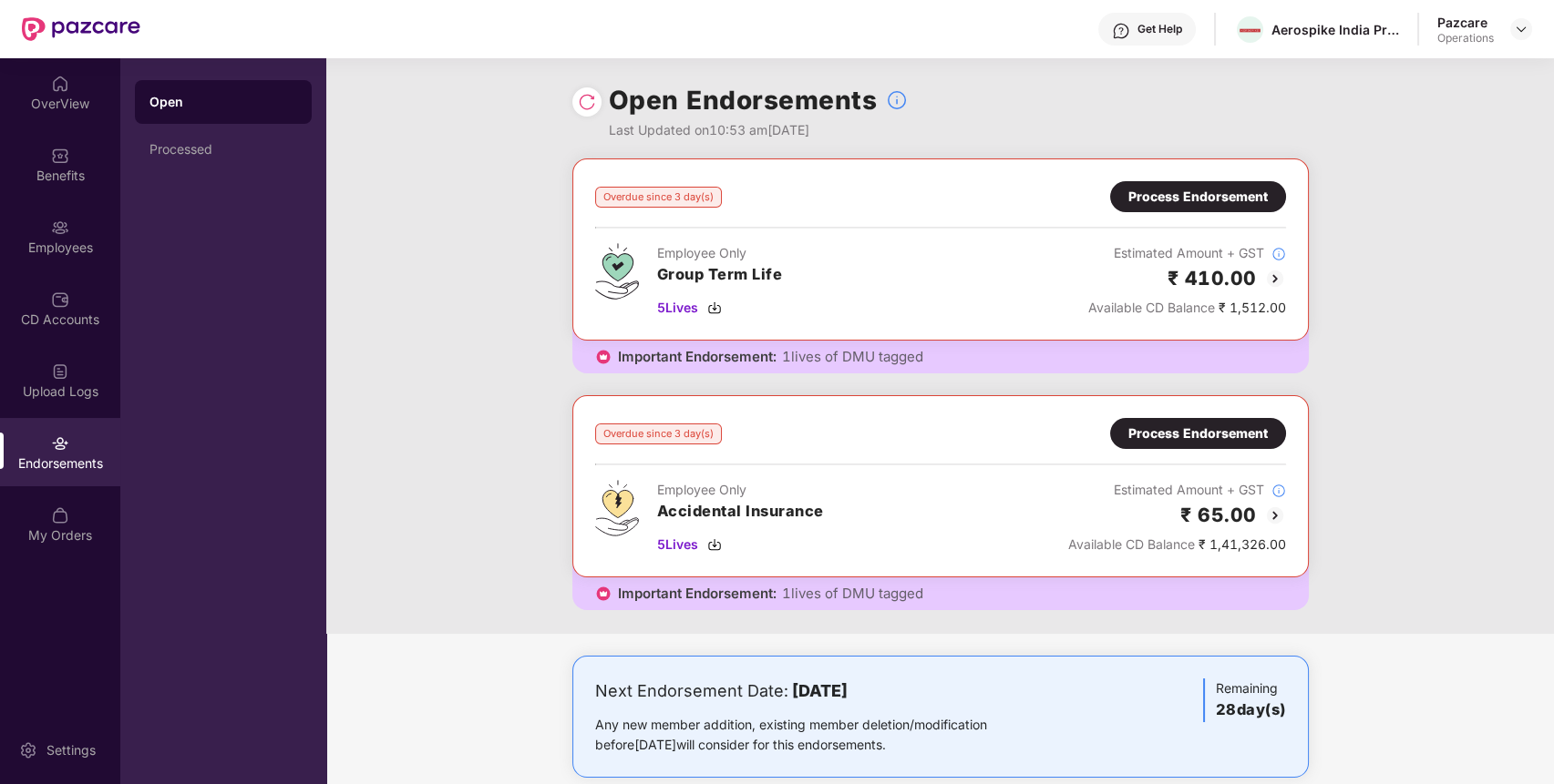
click at [590, 97] on img at bounding box center [587, 102] width 18 height 18
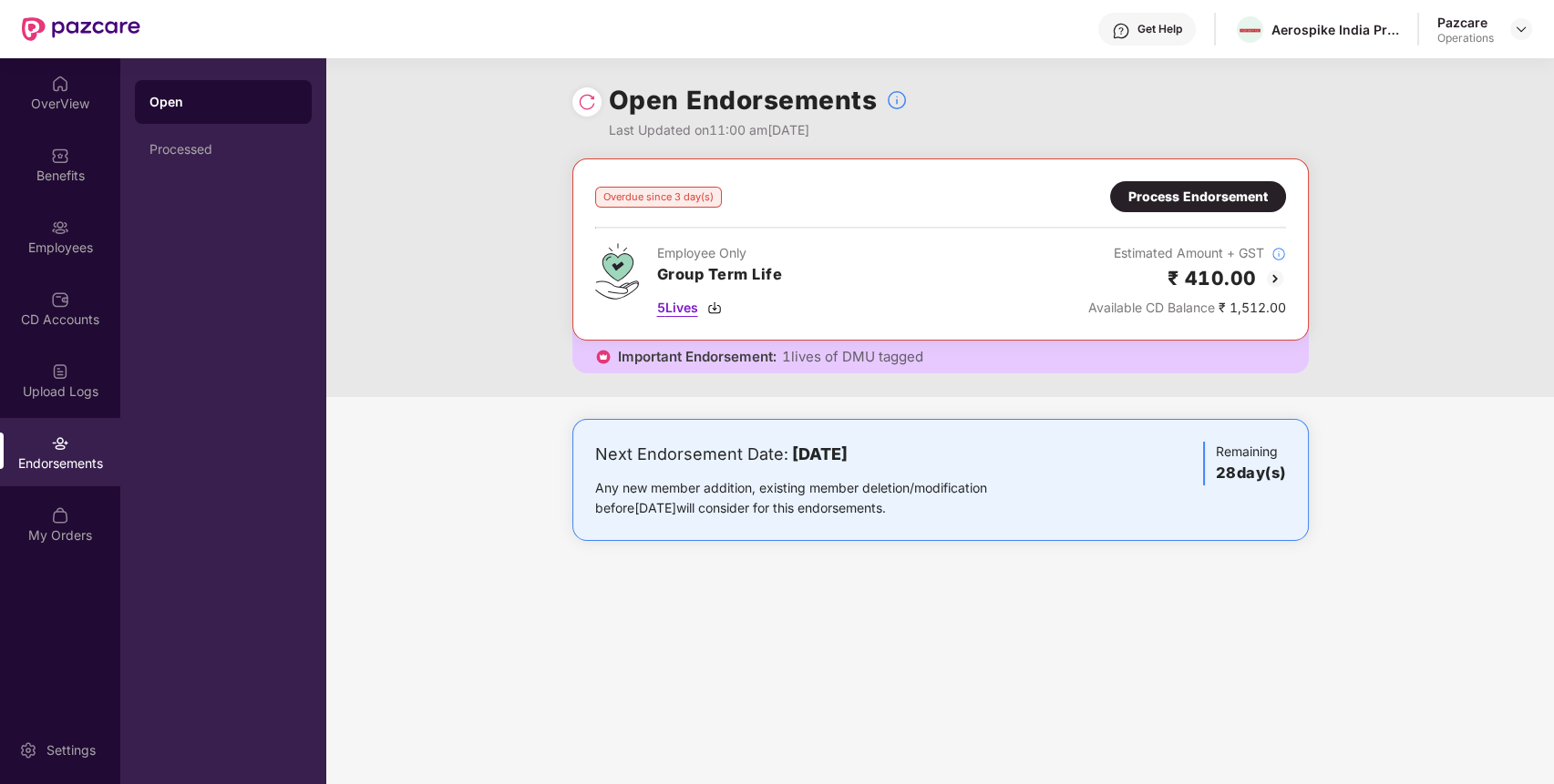
click at [696, 307] on span "5 Lives" at bounding box center [678, 308] width 41 height 20
click at [1516, 27] on img at bounding box center [1522, 29] width 15 height 15
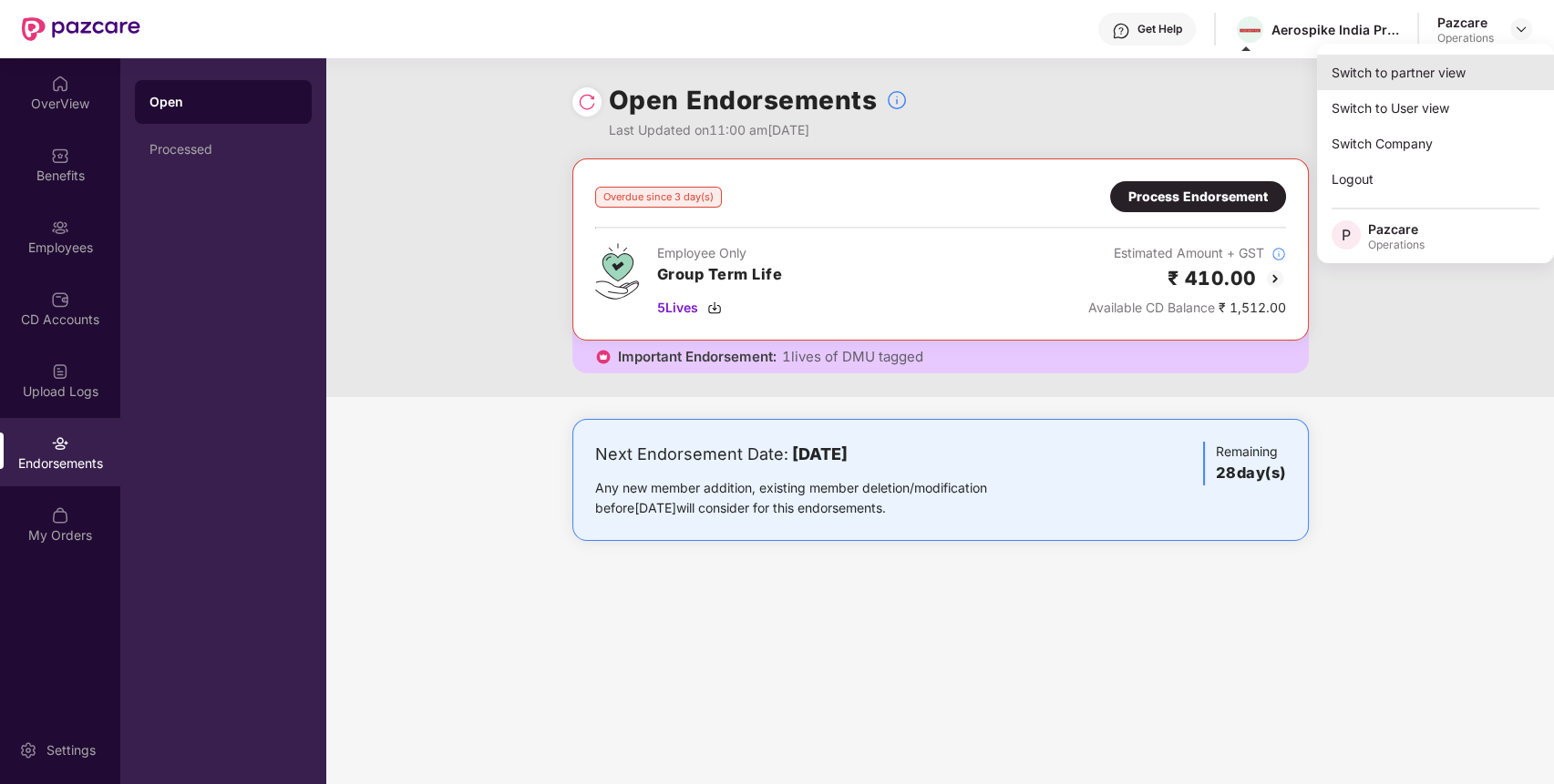
click at [1483, 68] on div "Switch to partner view" at bounding box center [1435, 72] width 237 height 36
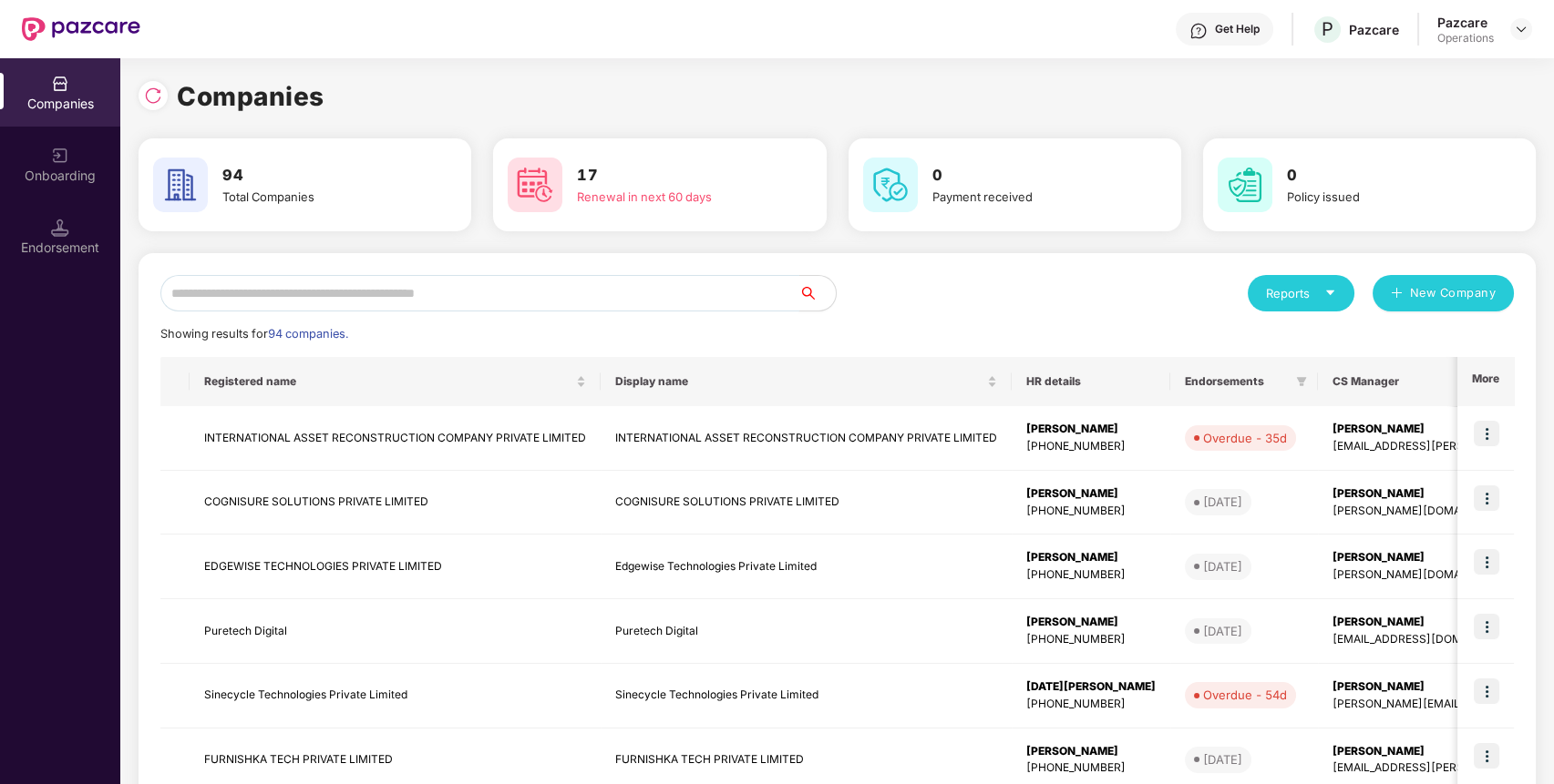
click at [665, 301] on input "text" at bounding box center [479, 293] width 639 height 37
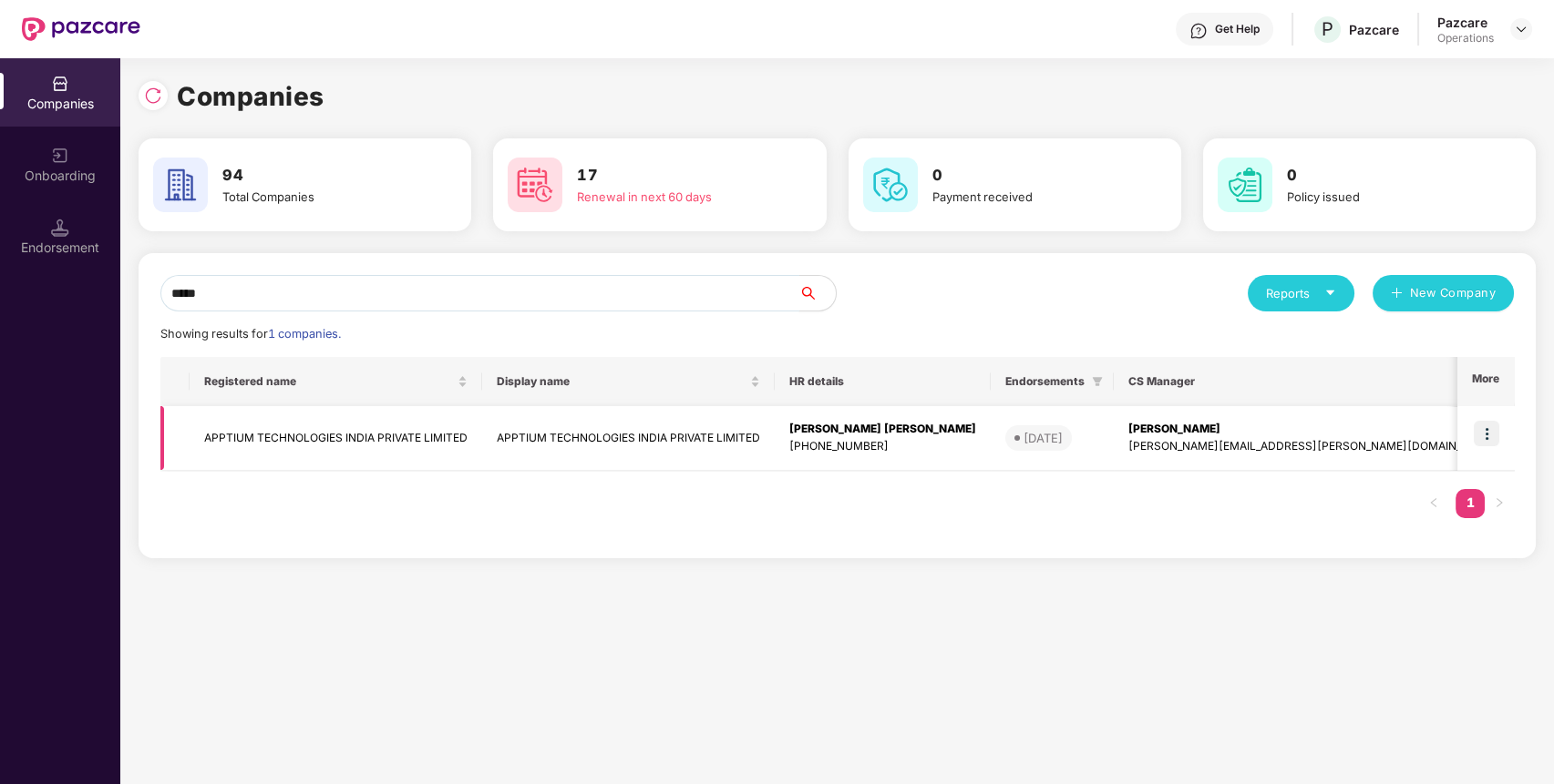
type input "*****"
click at [1484, 424] on img at bounding box center [1487, 434] width 26 height 26
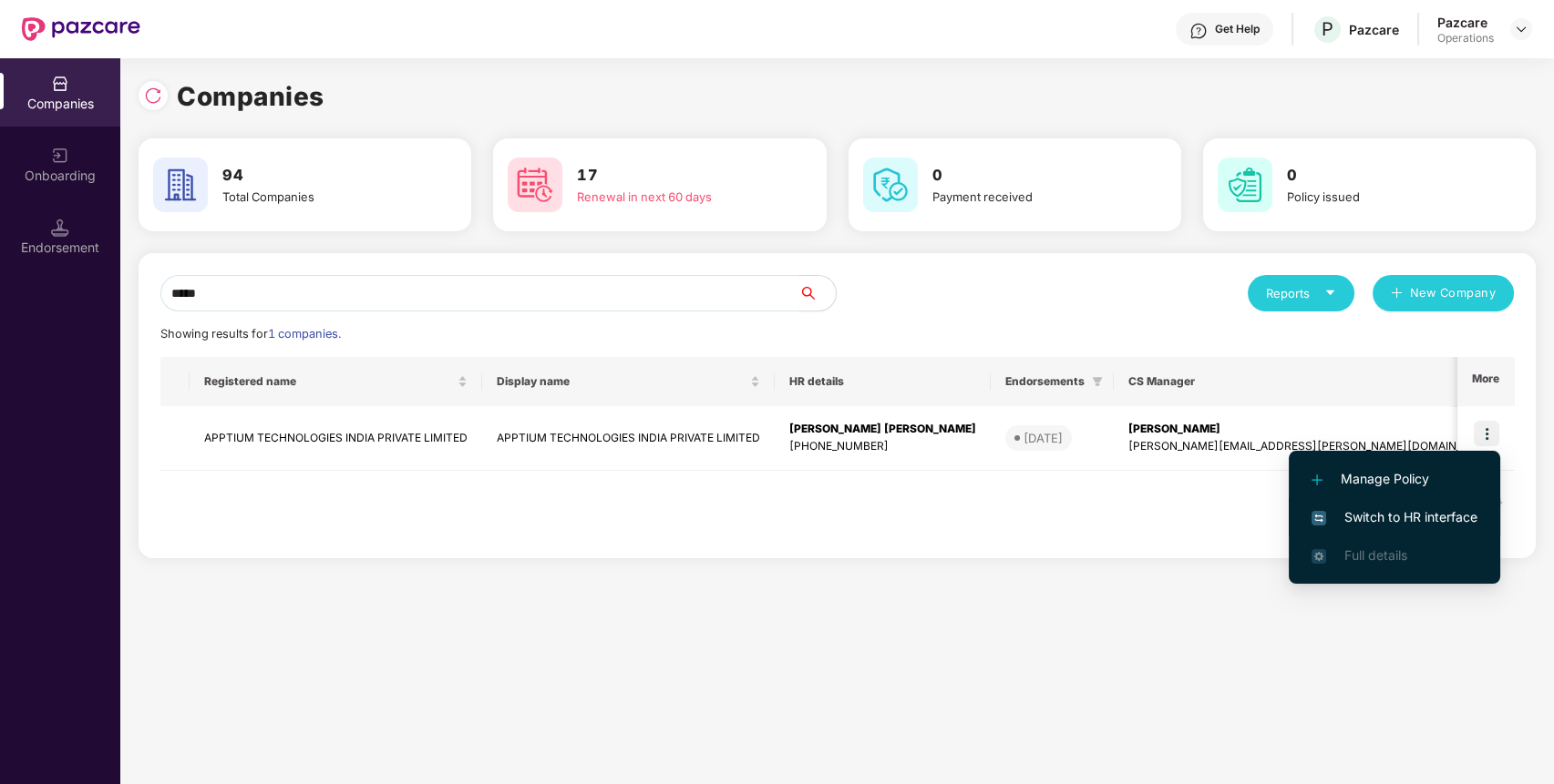
click at [1441, 503] on li "Switch to HR interface" at bounding box center [1395, 517] width 211 height 39
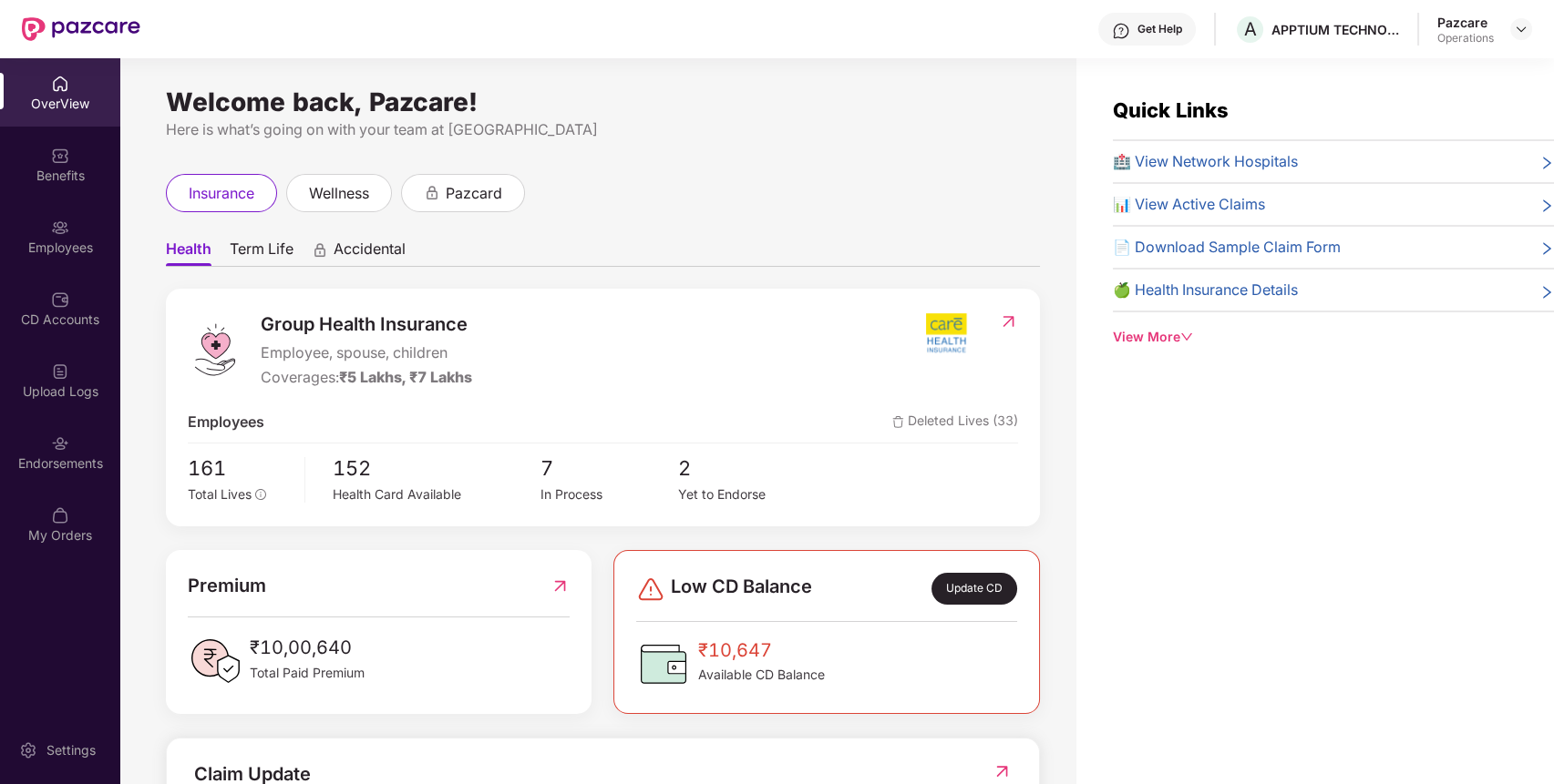
click at [87, 470] on div "Endorsements" at bounding box center [60, 464] width 120 height 18
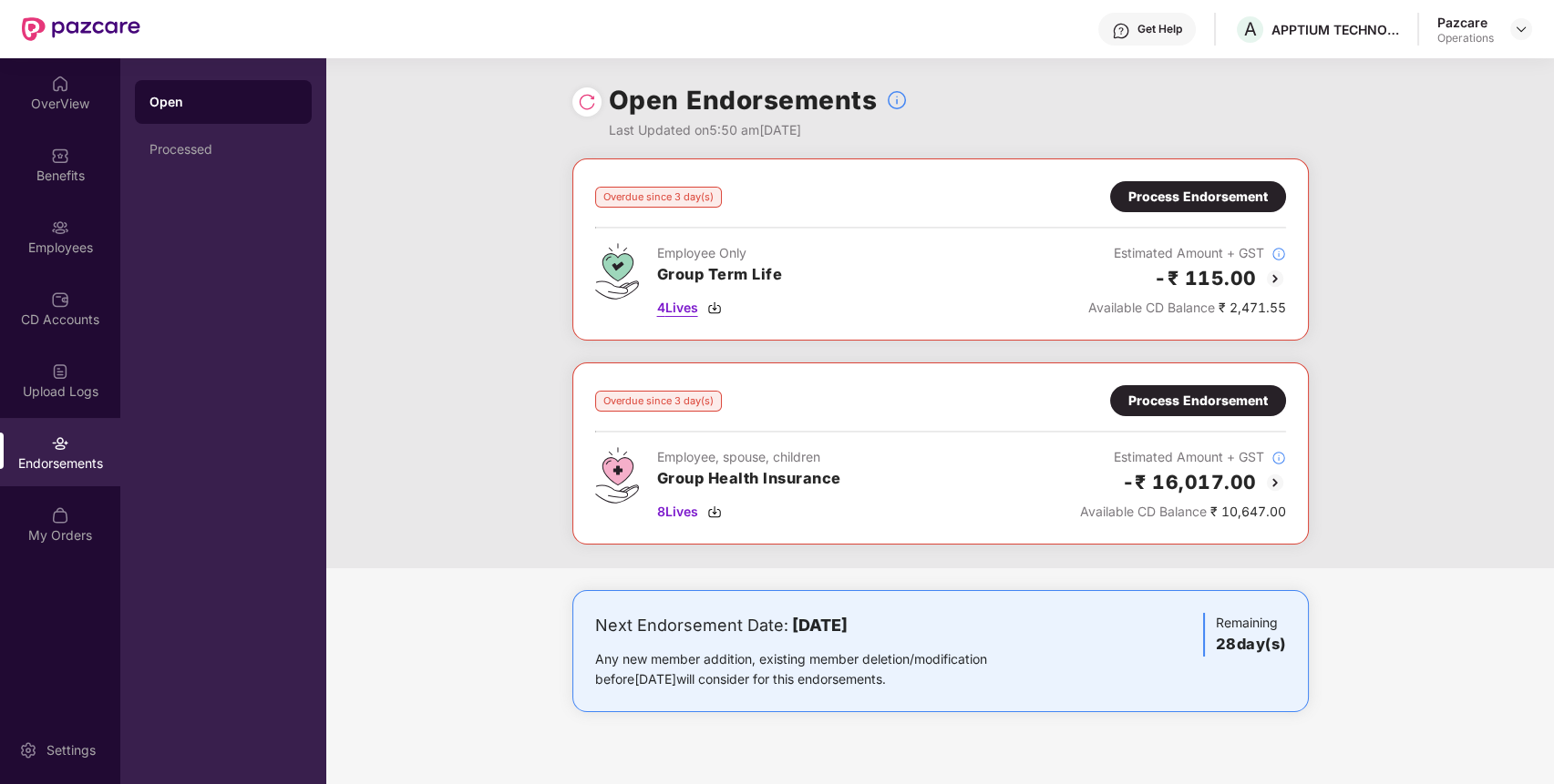
click at [679, 304] on span "4 Lives" at bounding box center [678, 308] width 41 height 20
click at [692, 508] on span "8 Lives" at bounding box center [678, 512] width 41 height 20
click at [66, 195] on div "Benefits" at bounding box center [60, 165] width 120 height 68
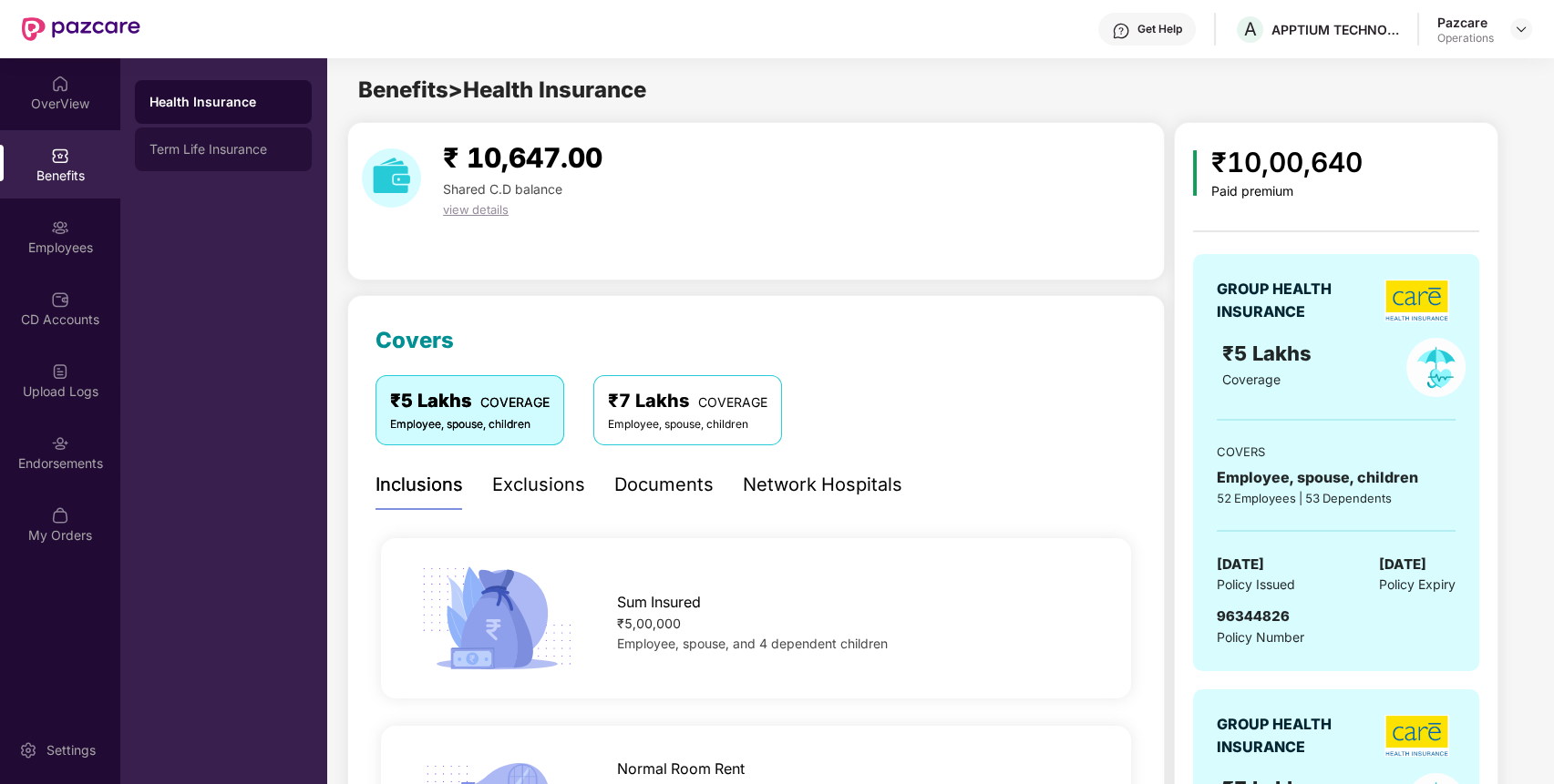
click at [251, 138] on div "Term Life Insurance" at bounding box center [223, 150] width 177 height 44
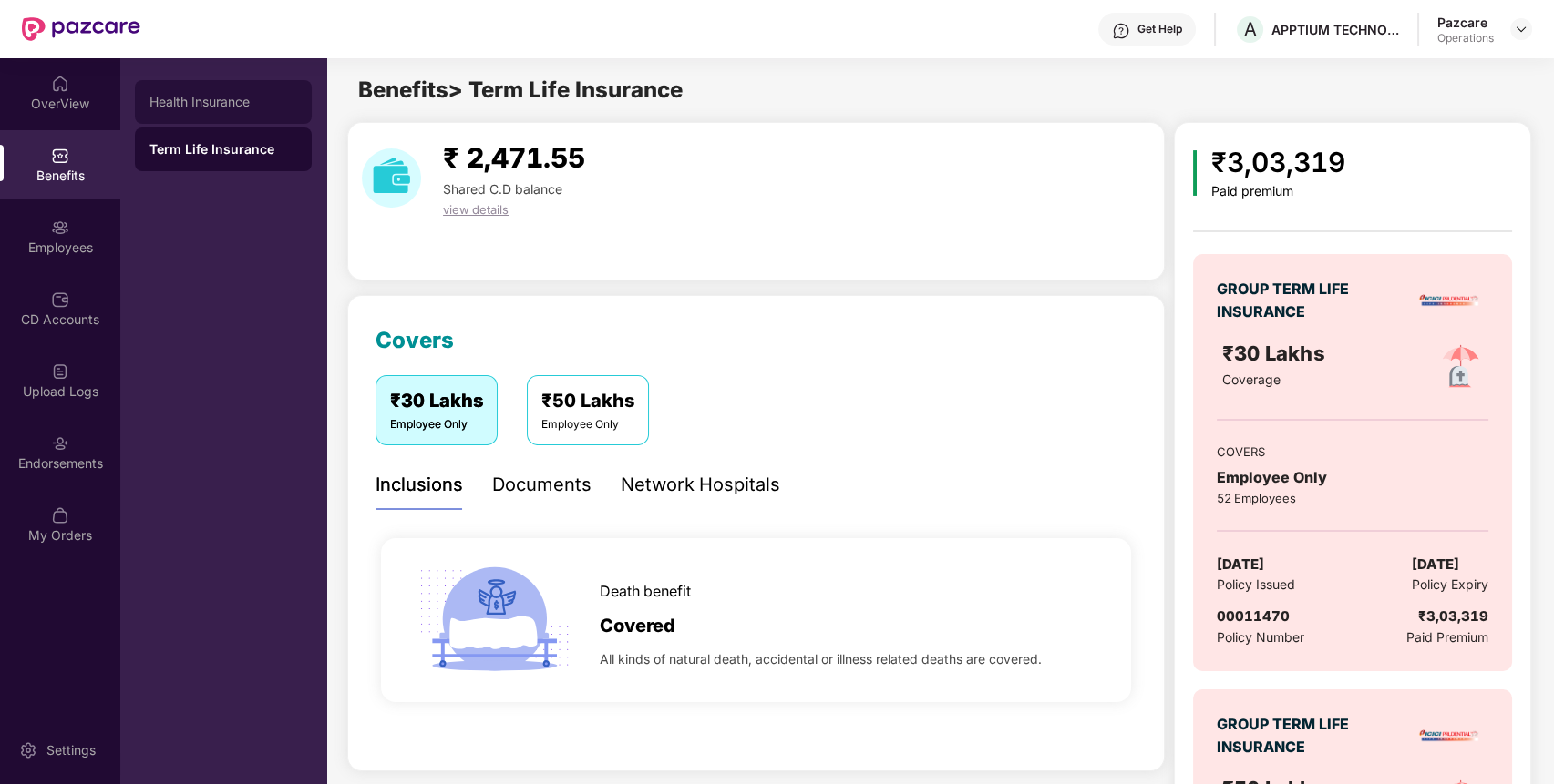
click at [245, 102] on div "Health Insurance" at bounding box center [223, 102] width 148 height 15
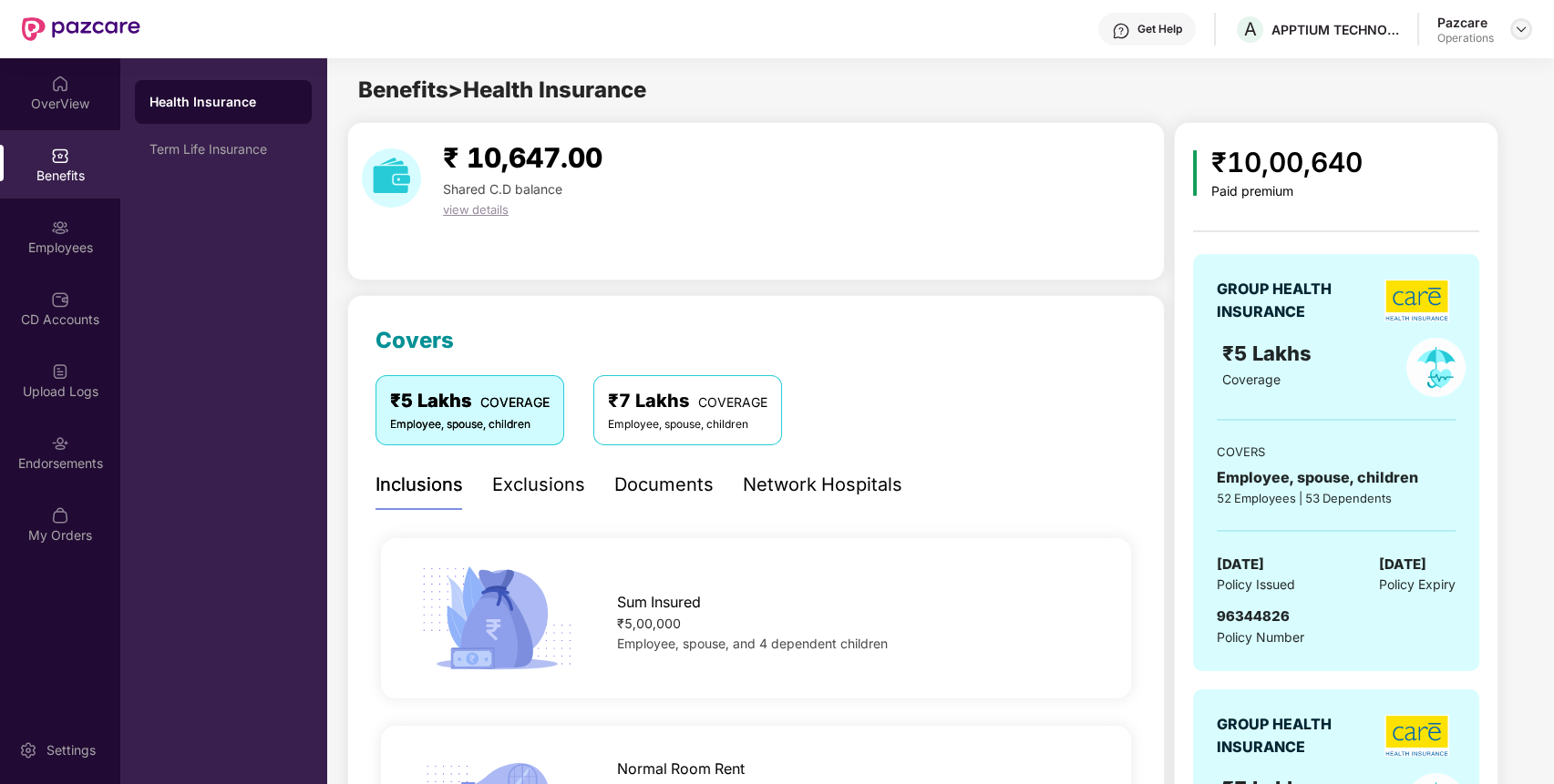
click at [1520, 32] on img at bounding box center [1522, 29] width 15 height 15
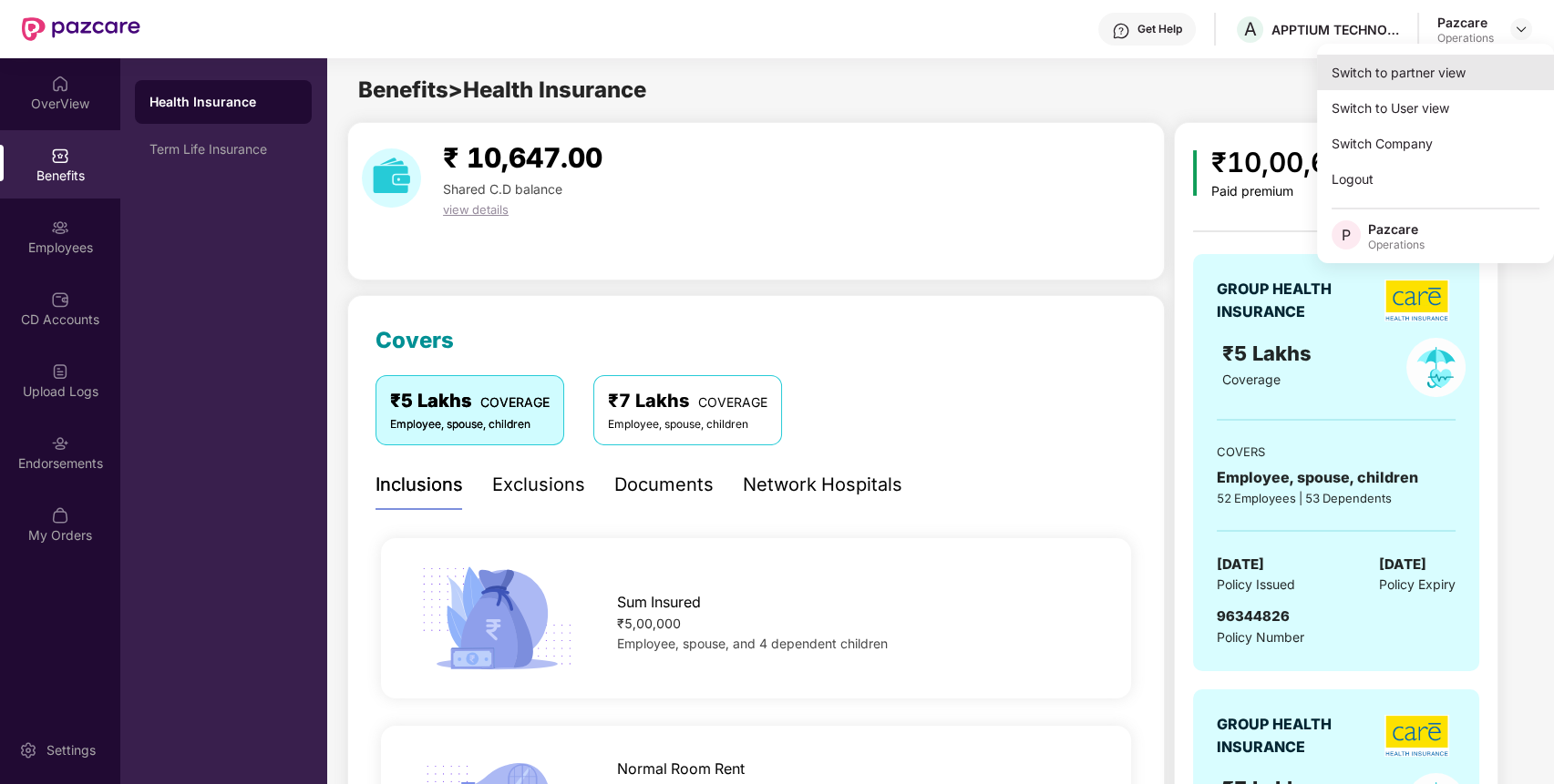
click at [1468, 63] on div "Switch to partner view" at bounding box center [1435, 72] width 237 height 36
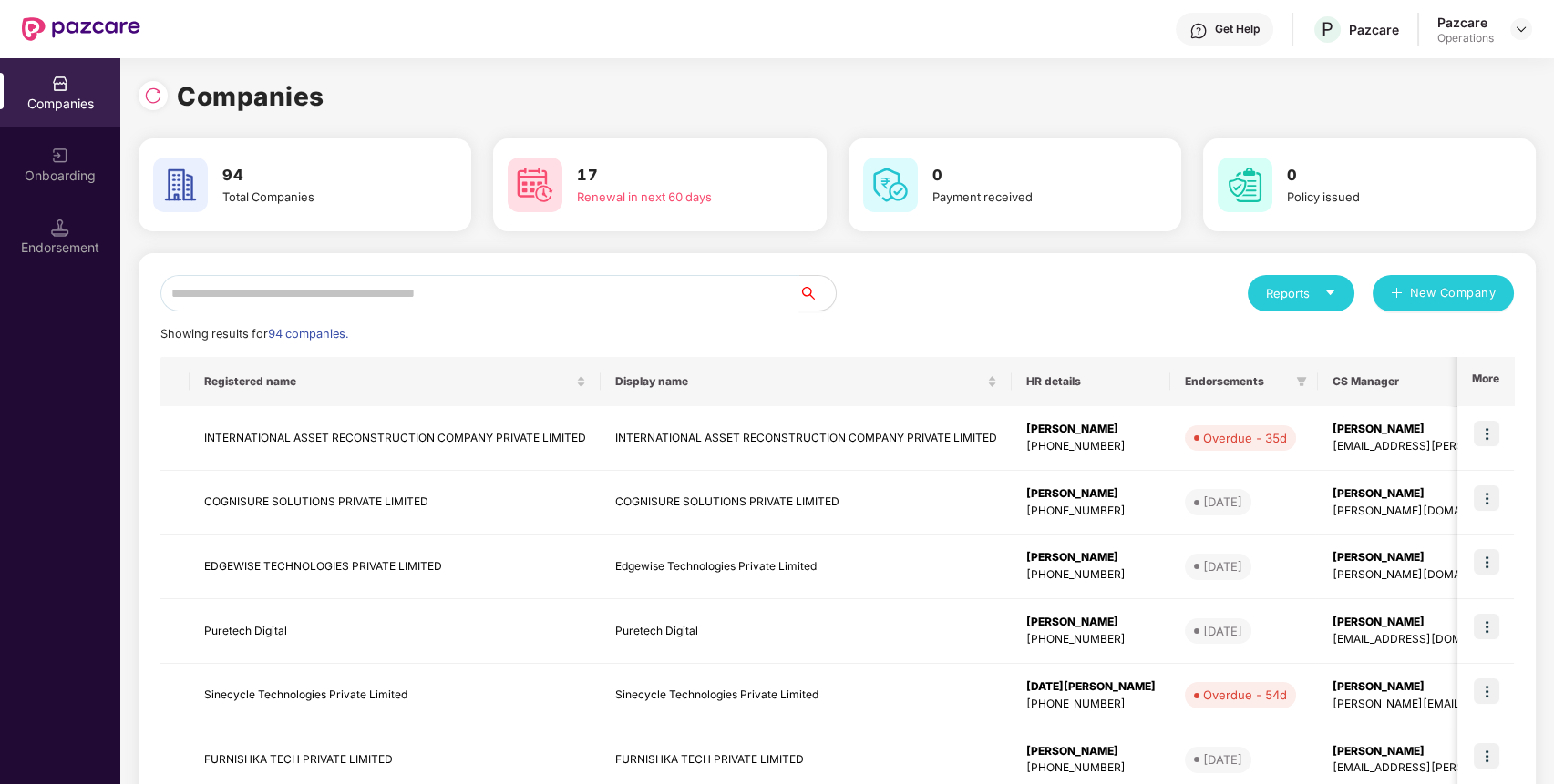
click at [646, 292] on input "text" at bounding box center [479, 293] width 639 height 37
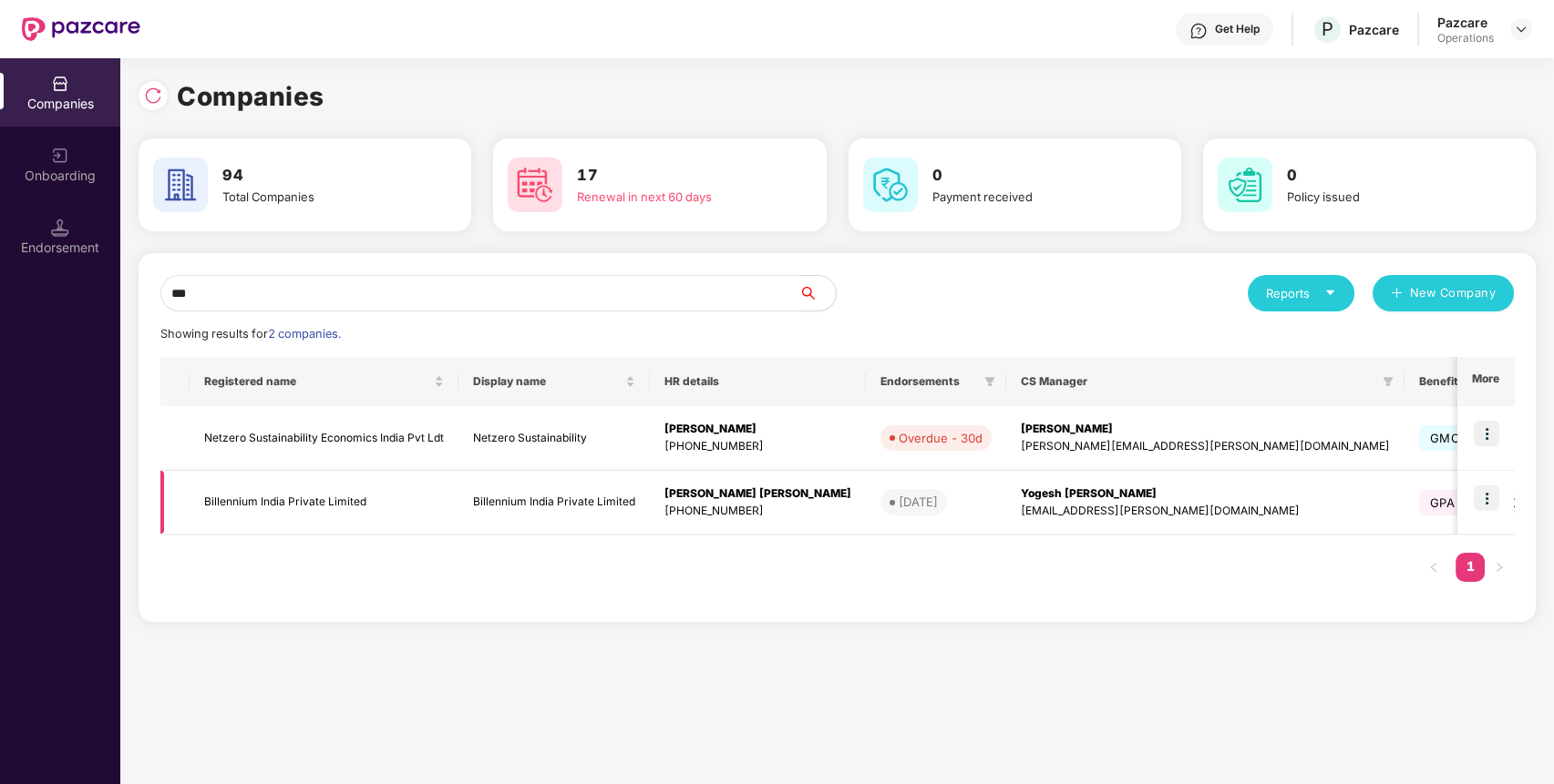
type input "***"
click at [1494, 490] on img at bounding box center [1487, 498] width 26 height 26
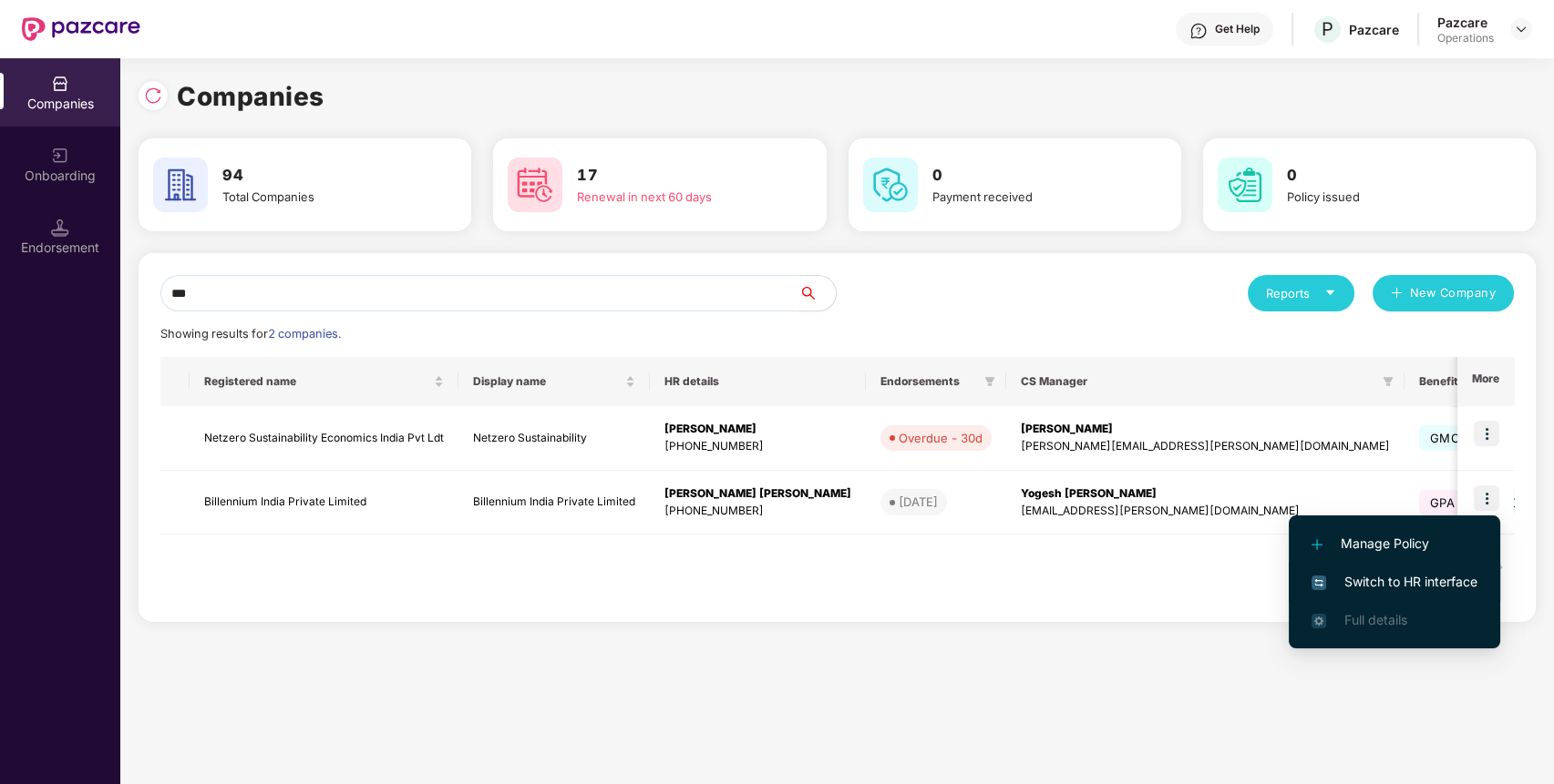
click at [1434, 579] on span "Switch to HR interface" at bounding box center [1394, 583] width 166 height 20
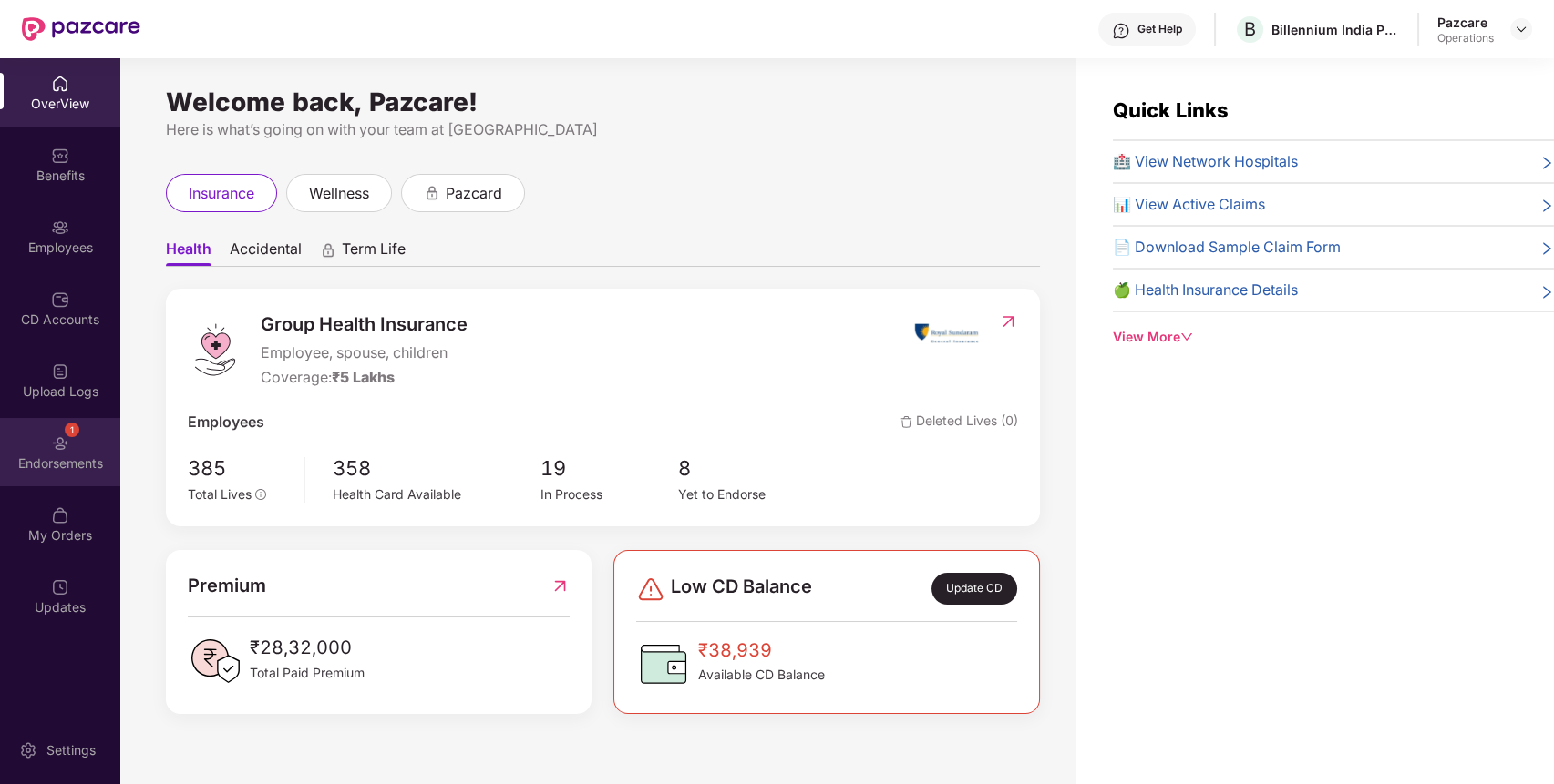
click at [45, 430] on div "1 Endorsements" at bounding box center [60, 452] width 120 height 68
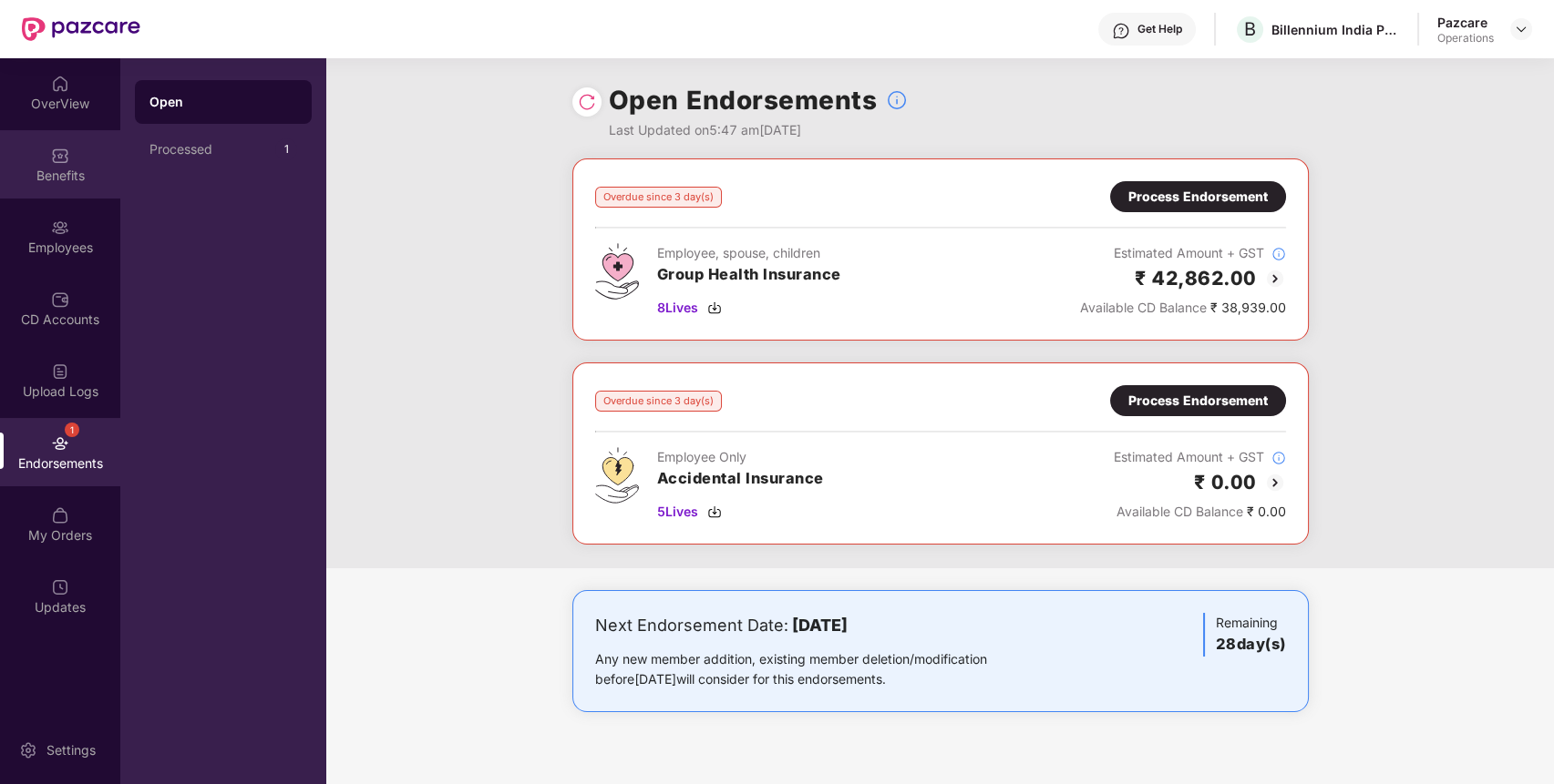
click at [70, 191] on div "Benefits" at bounding box center [60, 165] width 120 height 68
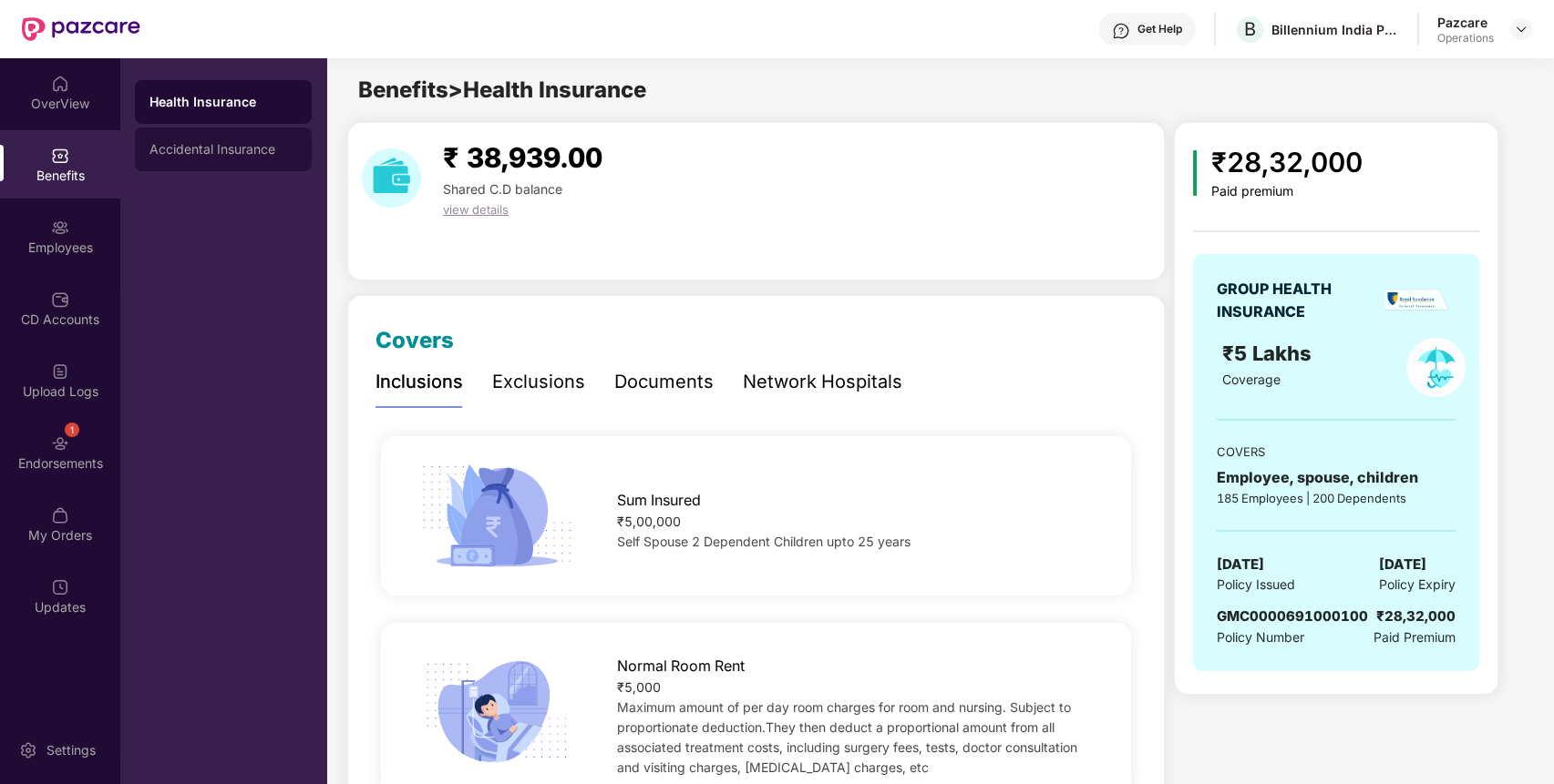
click at [195, 156] on div "Accidental Insurance" at bounding box center [223, 150] width 148 height 15
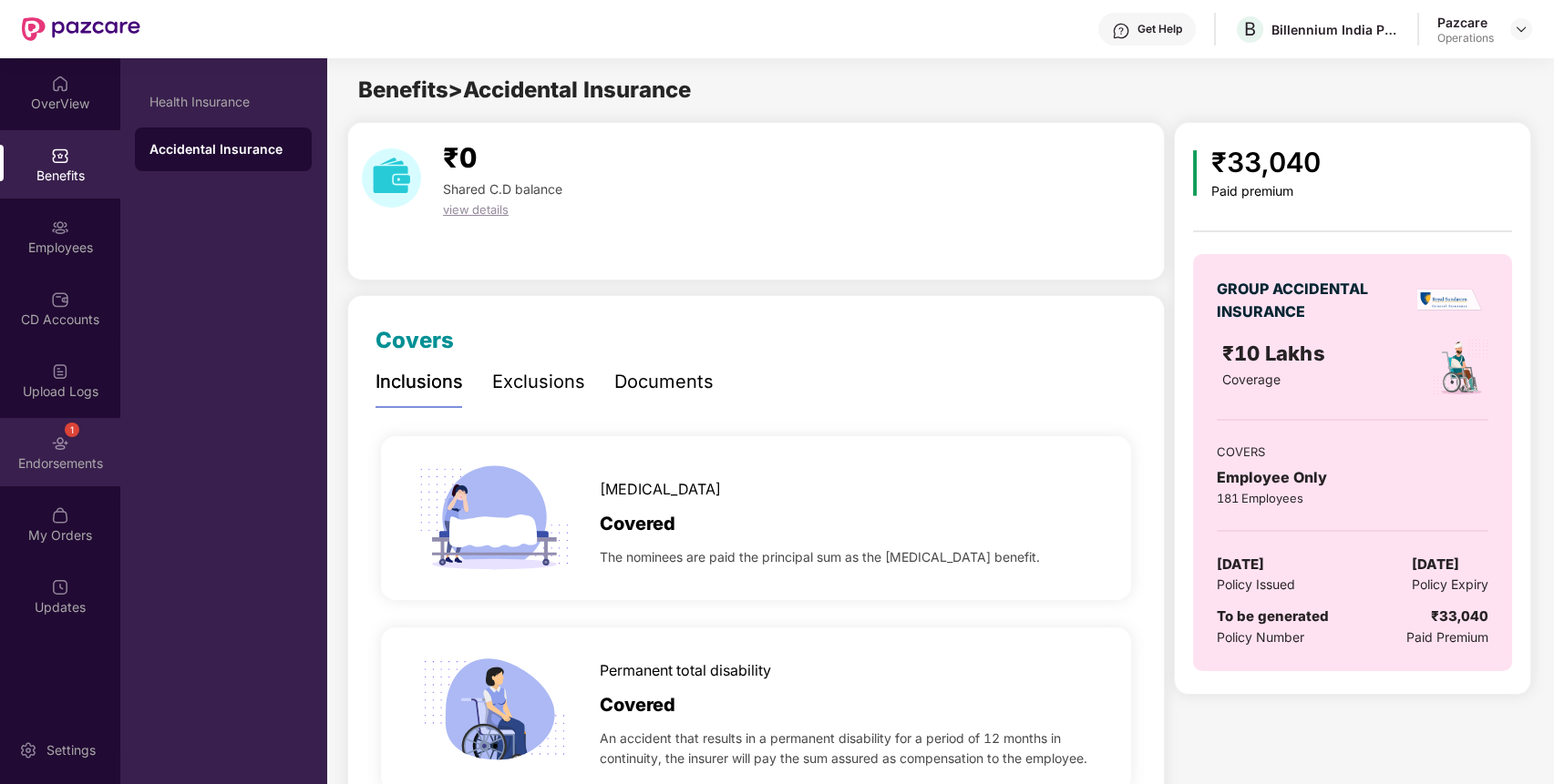
click at [86, 439] on div "1 Endorsements" at bounding box center [60, 452] width 120 height 68
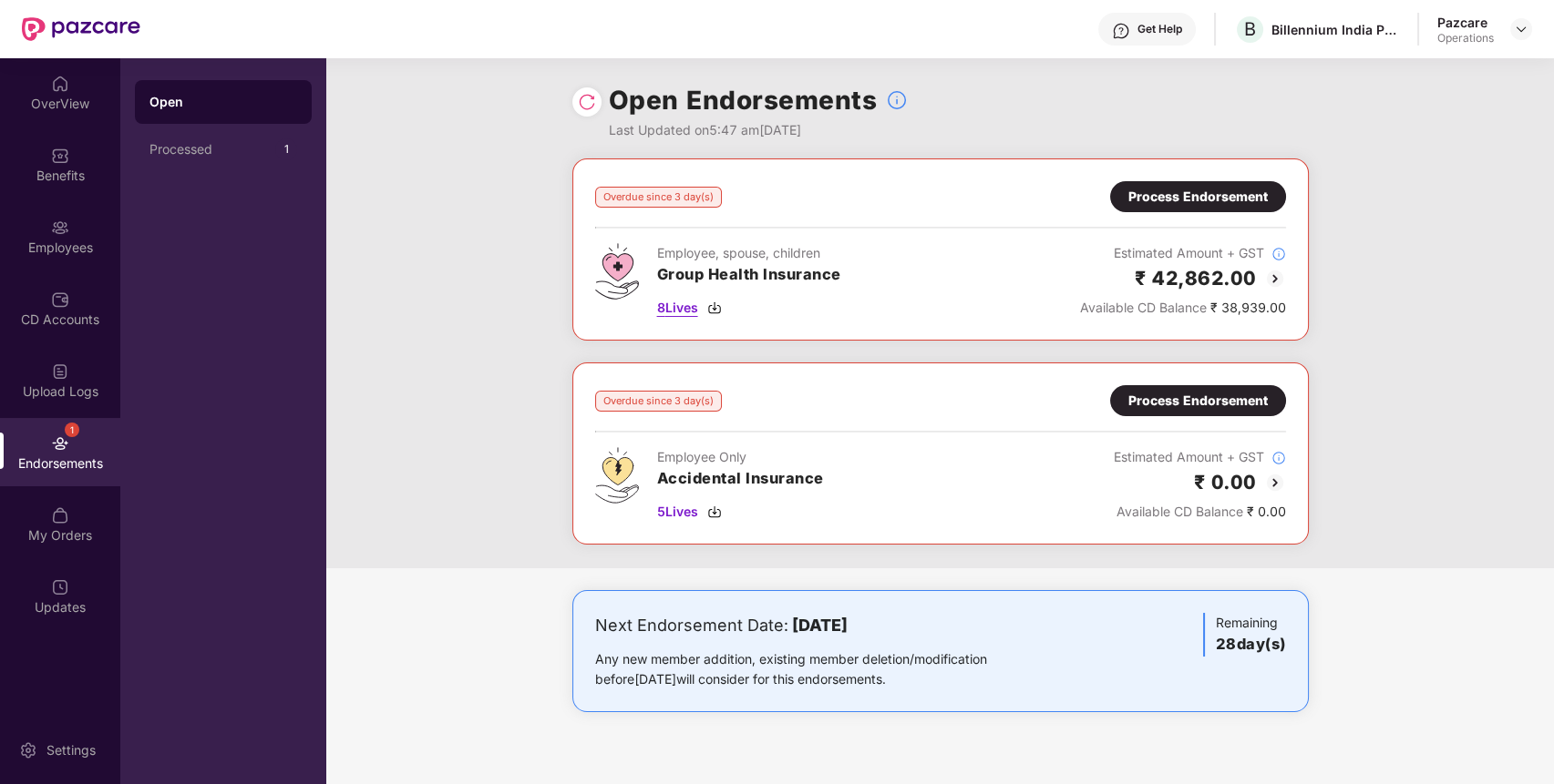
click at [689, 313] on span "8 Lives" at bounding box center [678, 308] width 41 height 20
click at [49, 188] on div "Benefits" at bounding box center [60, 165] width 120 height 68
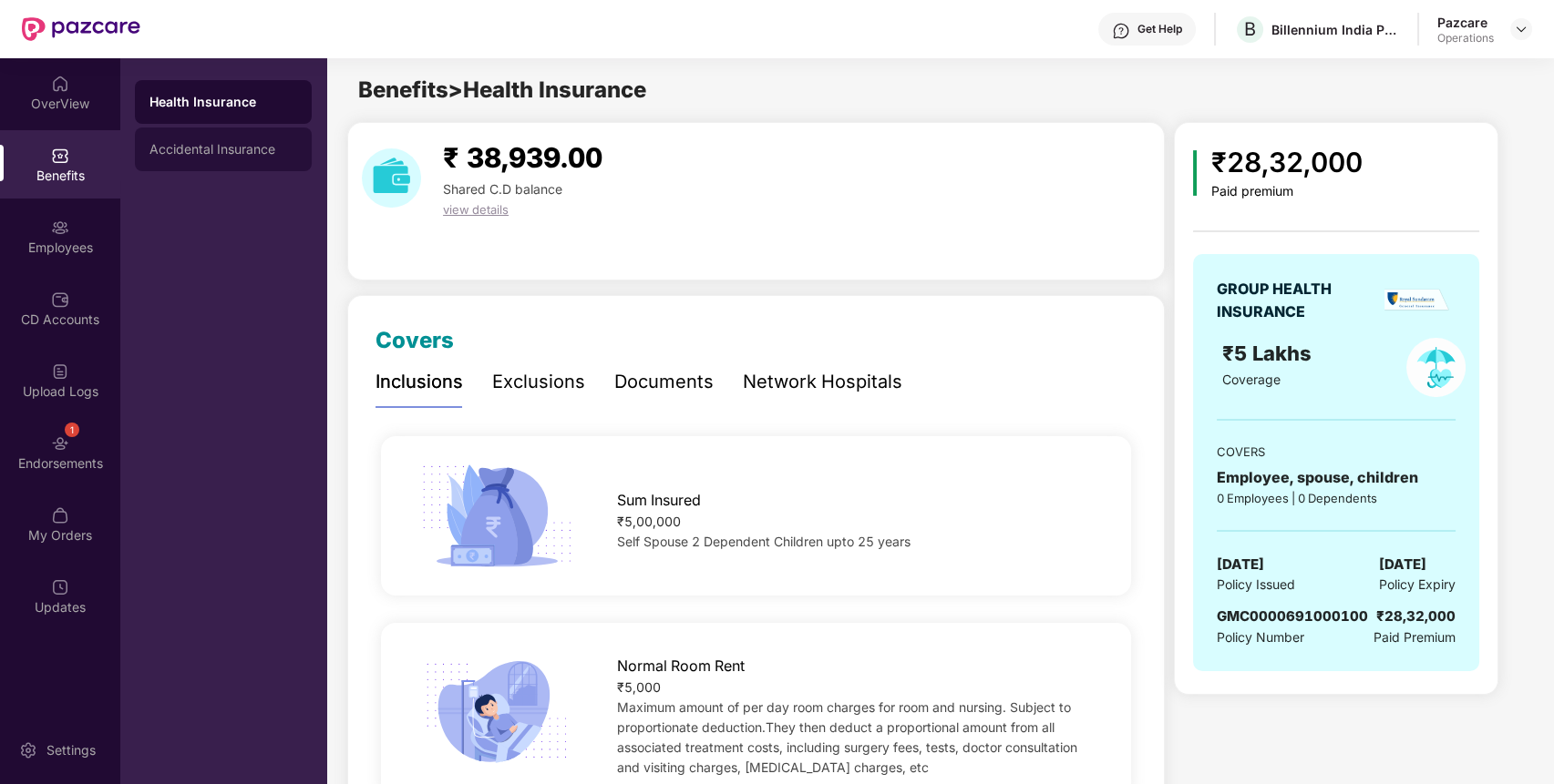
click at [189, 157] on div "Accidental Insurance" at bounding box center [223, 150] width 177 height 44
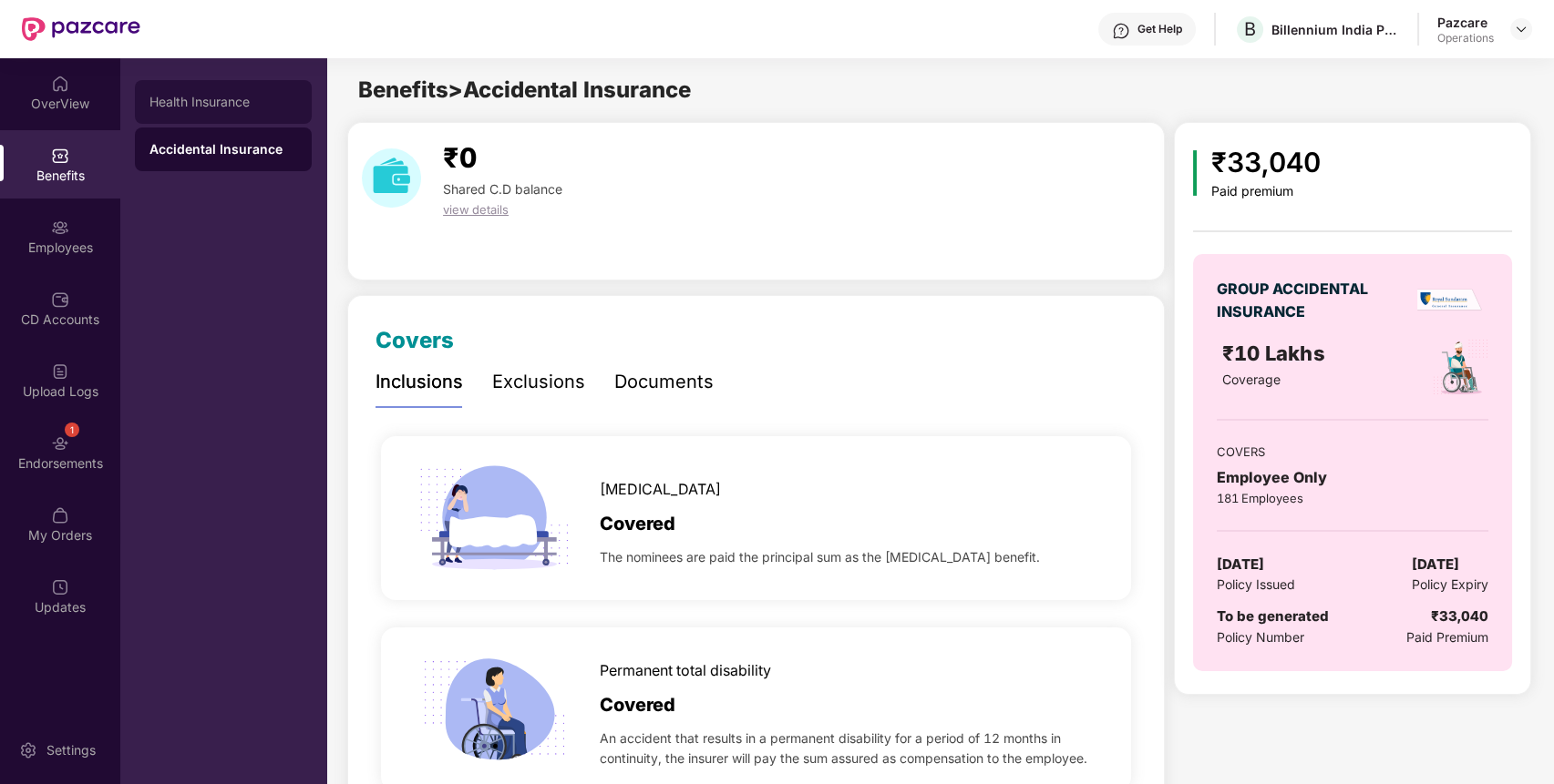
click at [205, 102] on div "Health Insurance" at bounding box center [223, 102] width 148 height 15
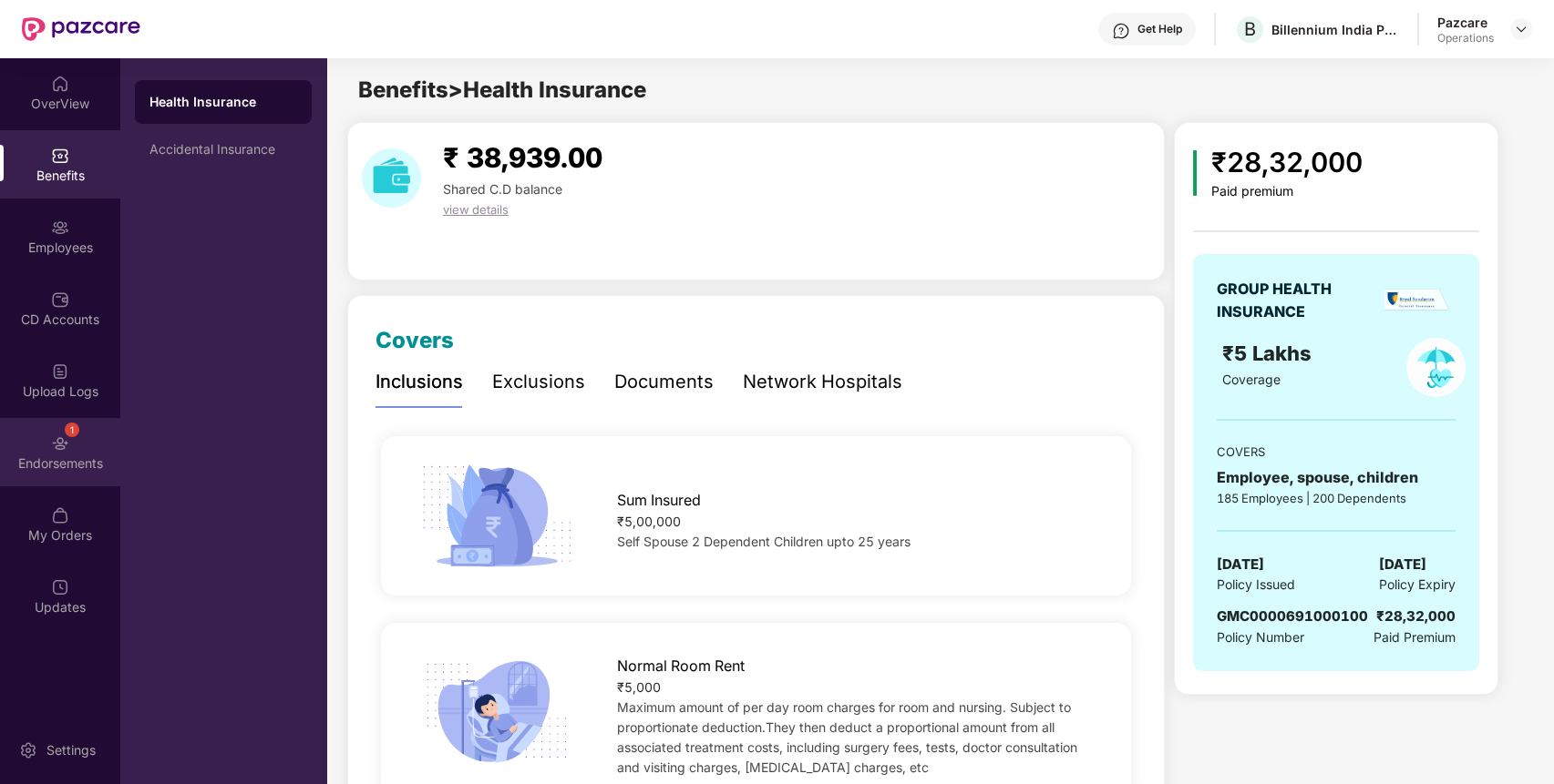
click at [69, 438] on div "1 Endorsements" at bounding box center [60, 452] width 120 height 68
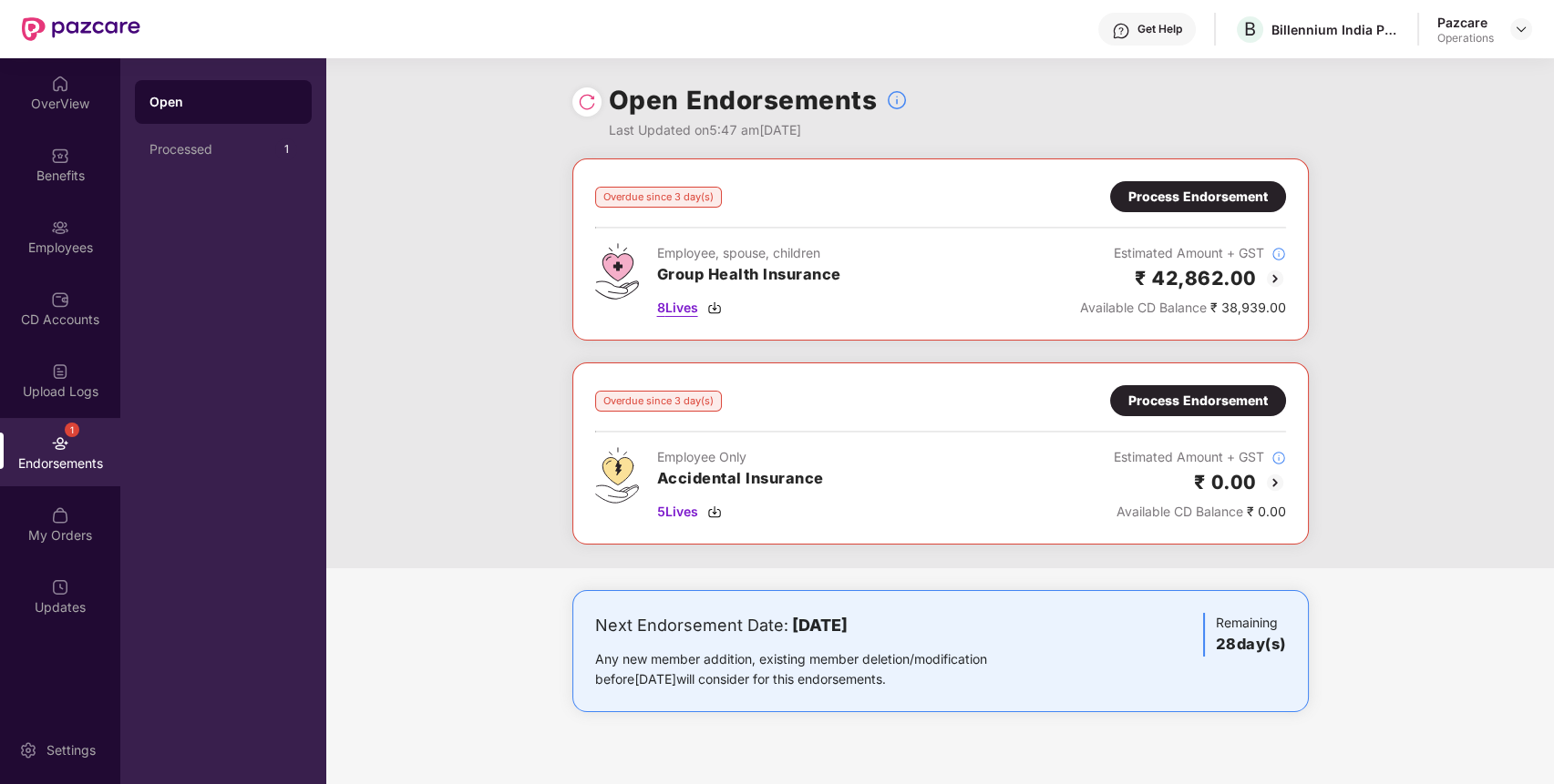
click at [693, 309] on span "8 Lives" at bounding box center [678, 308] width 41 height 20
click at [97, 185] on div "Benefits" at bounding box center [60, 165] width 120 height 68
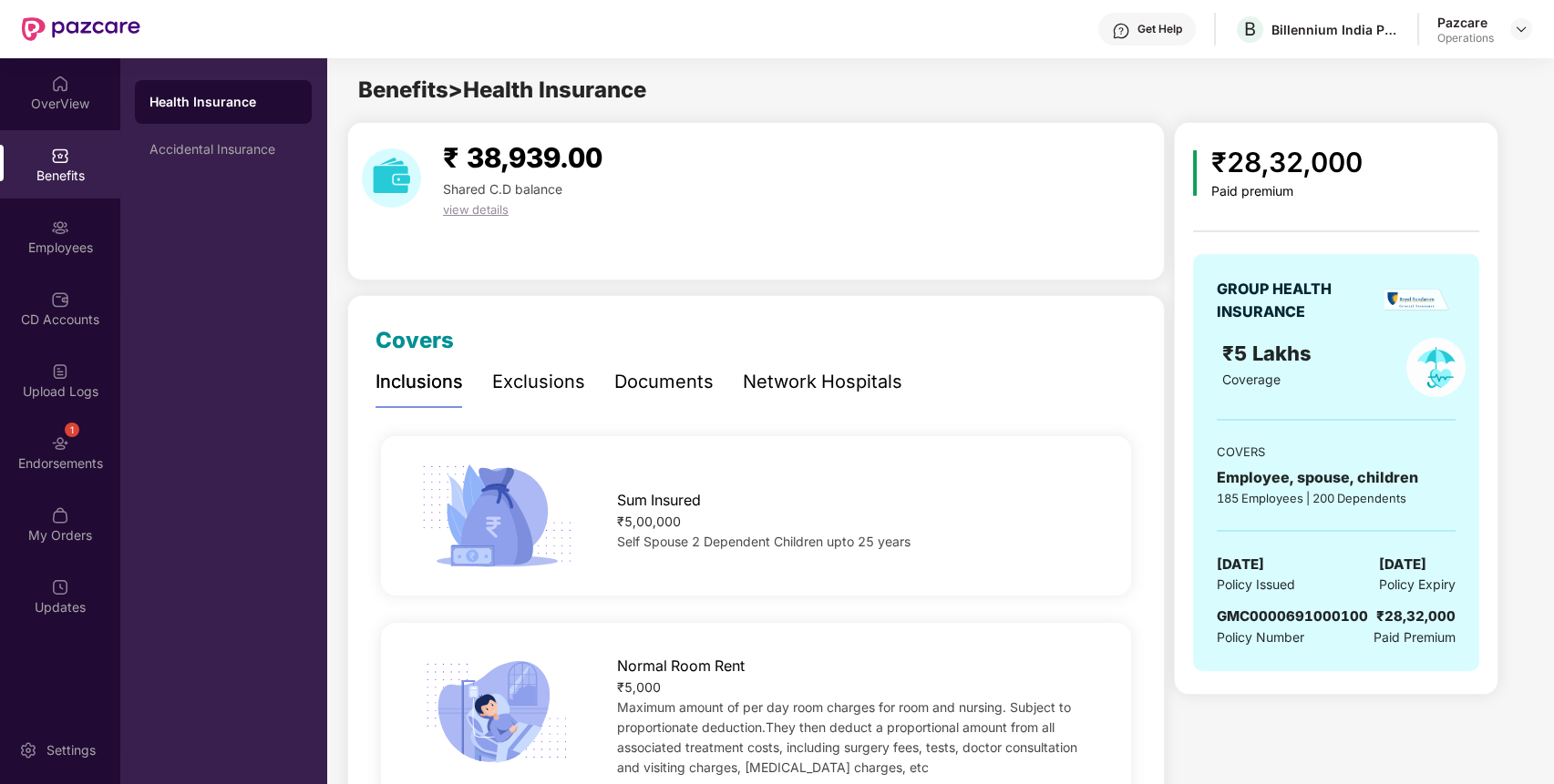
click at [1263, 617] on span "GMC0000691000100" at bounding box center [1292, 616] width 152 height 17
copy span "GMC0000691000100"
click at [63, 451] on img at bounding box center [61, 444] width 18 height 18
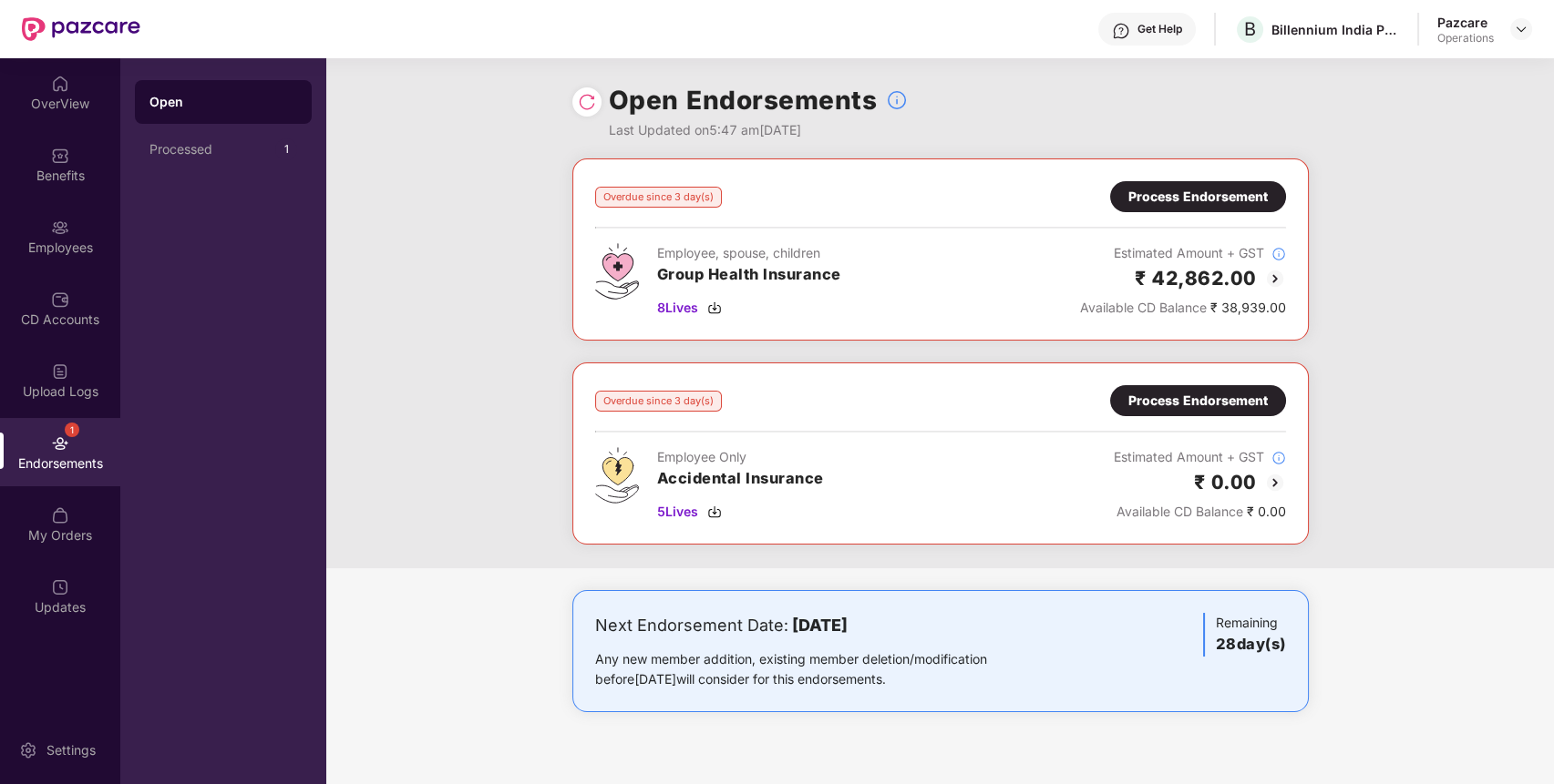
click at [1196, 197] on div "Process Endorsement" at bounding box center [1198, 197] width 140 height 20
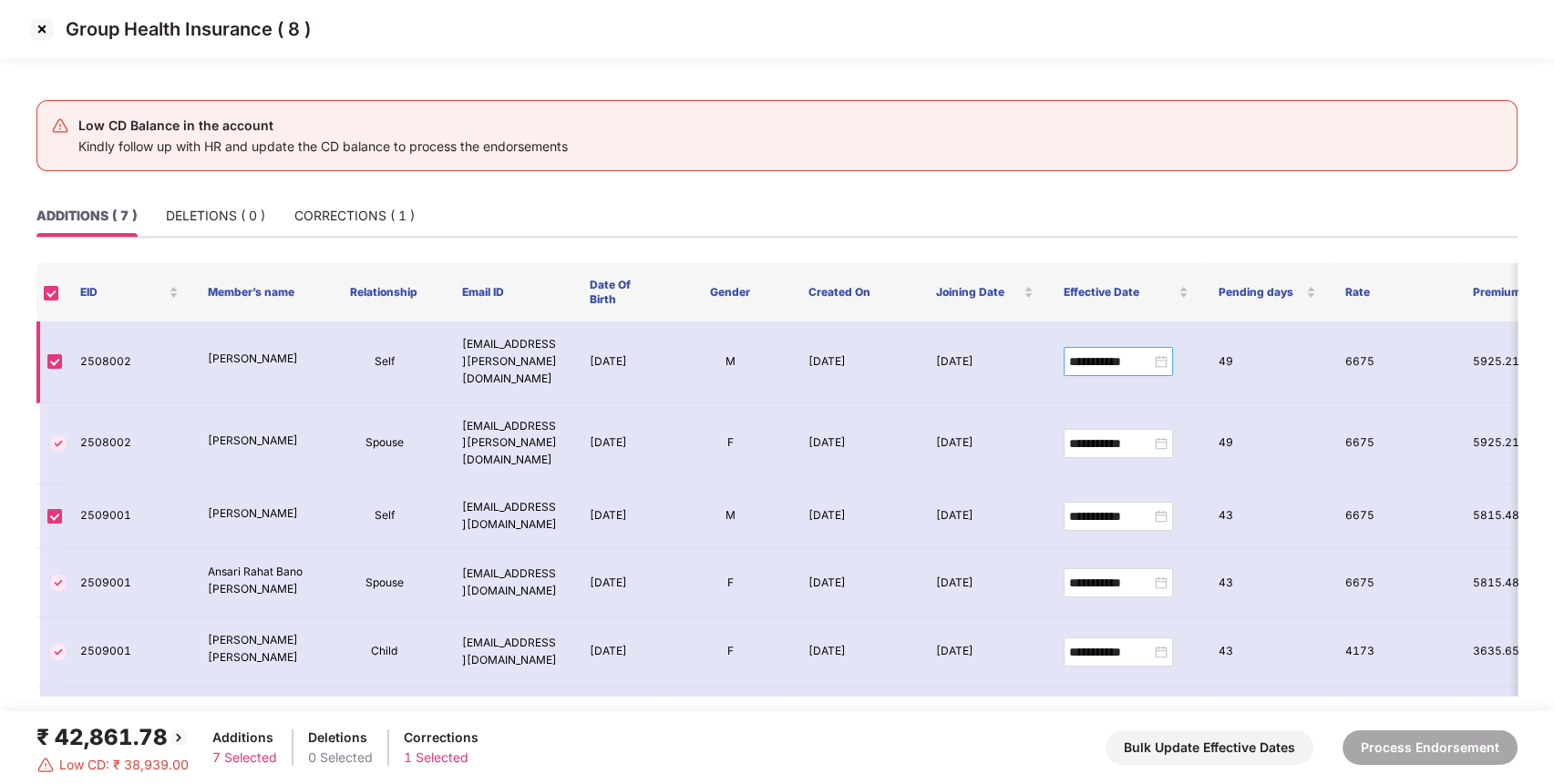
click at [1160, 352] on div "**********" at bounding box center [1118, 362] width 98 height 20
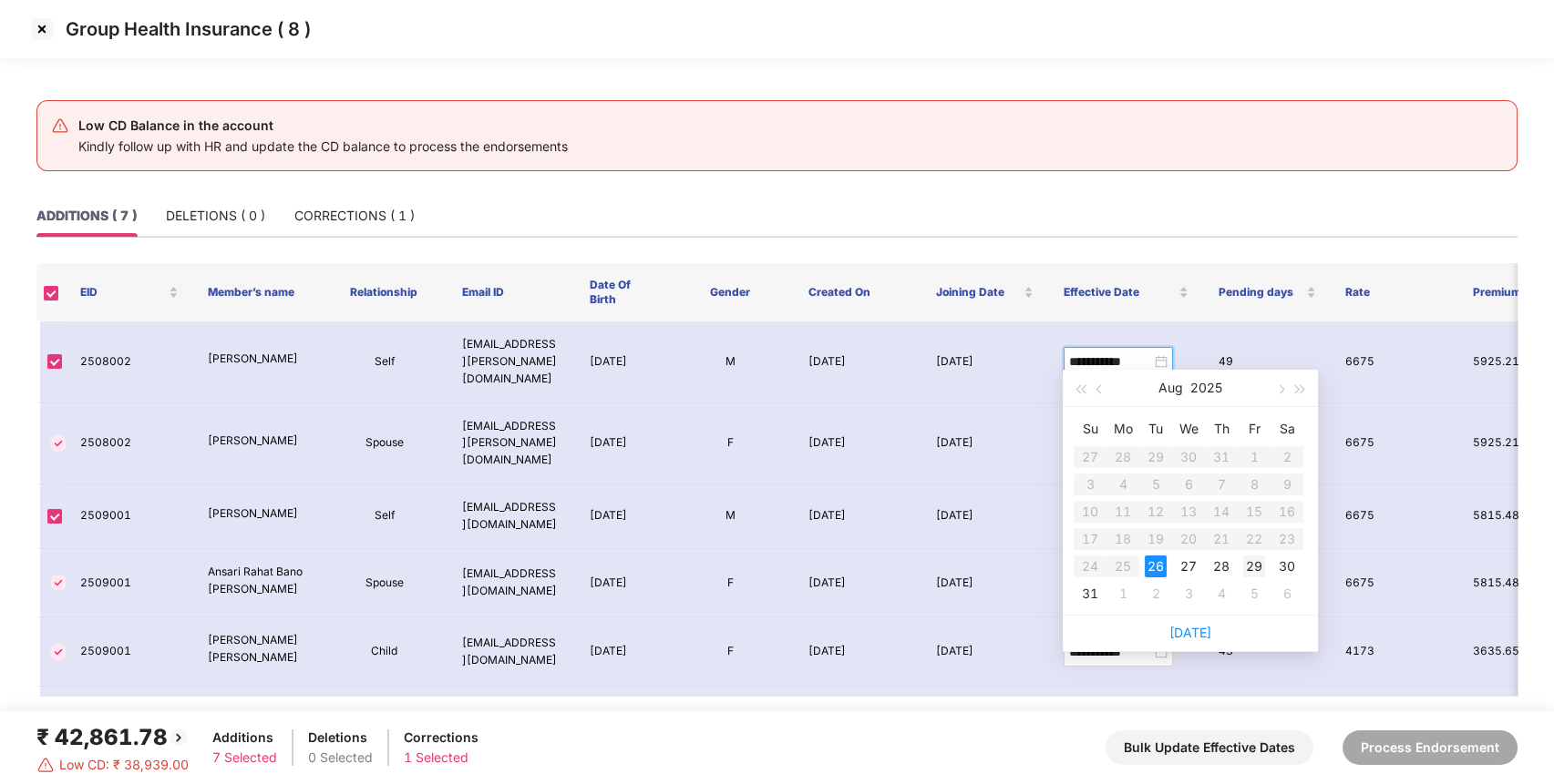
type input "**********"
click at [1258, 569] on div "29" at bounding box center [1254, 567] width 22 height 22
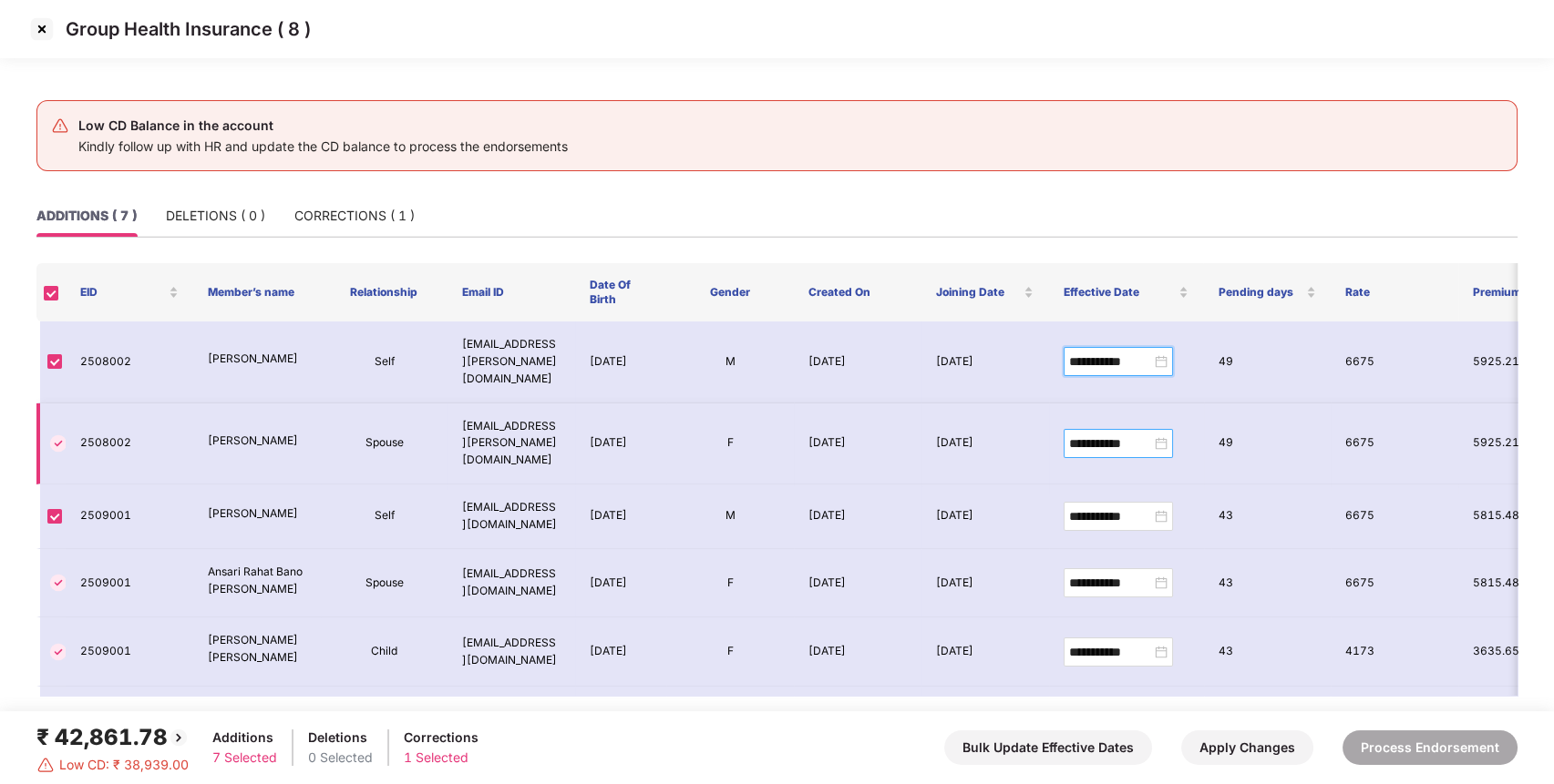
click at [1159, 434] on div "**********" at bounding box center [1118, 444] width 98 height 20
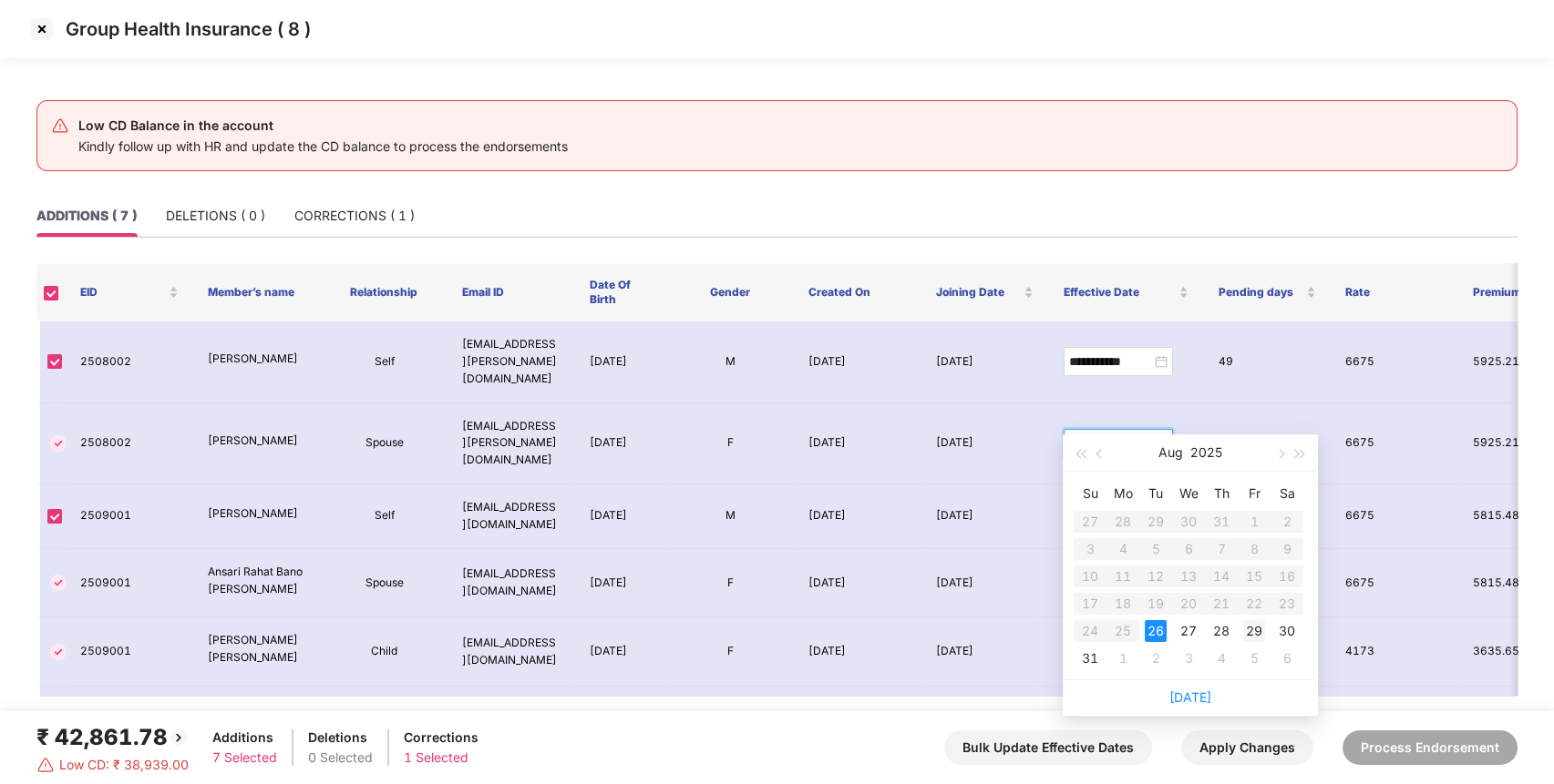
type input "**********"
click at [1251, 625] on div "29" at bounding box center [1254, 631] width 22 height 22
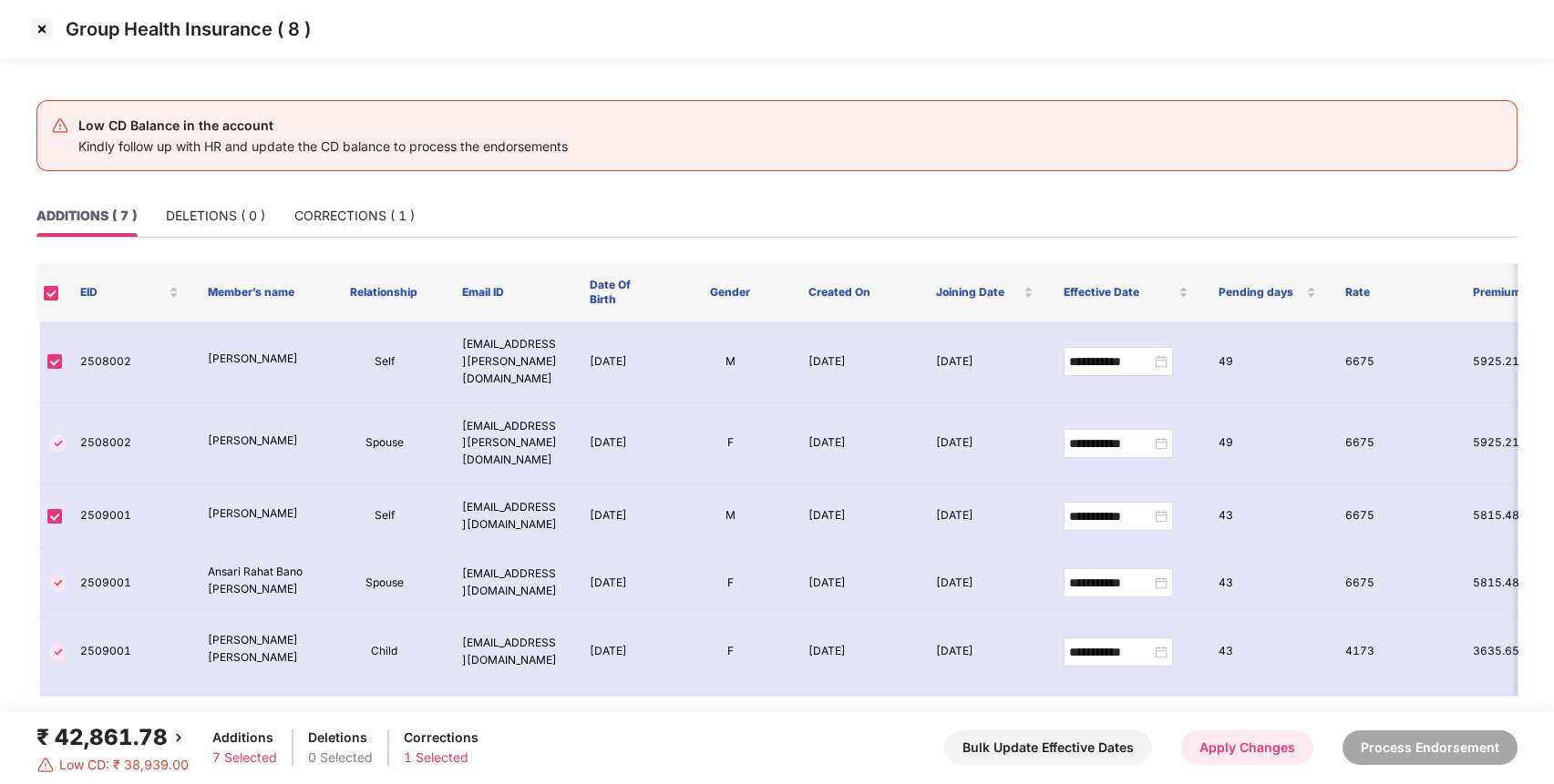
click at [1222, 735] on button "Apply Changes" at bounding box center [1248, 748] width 132 height 35
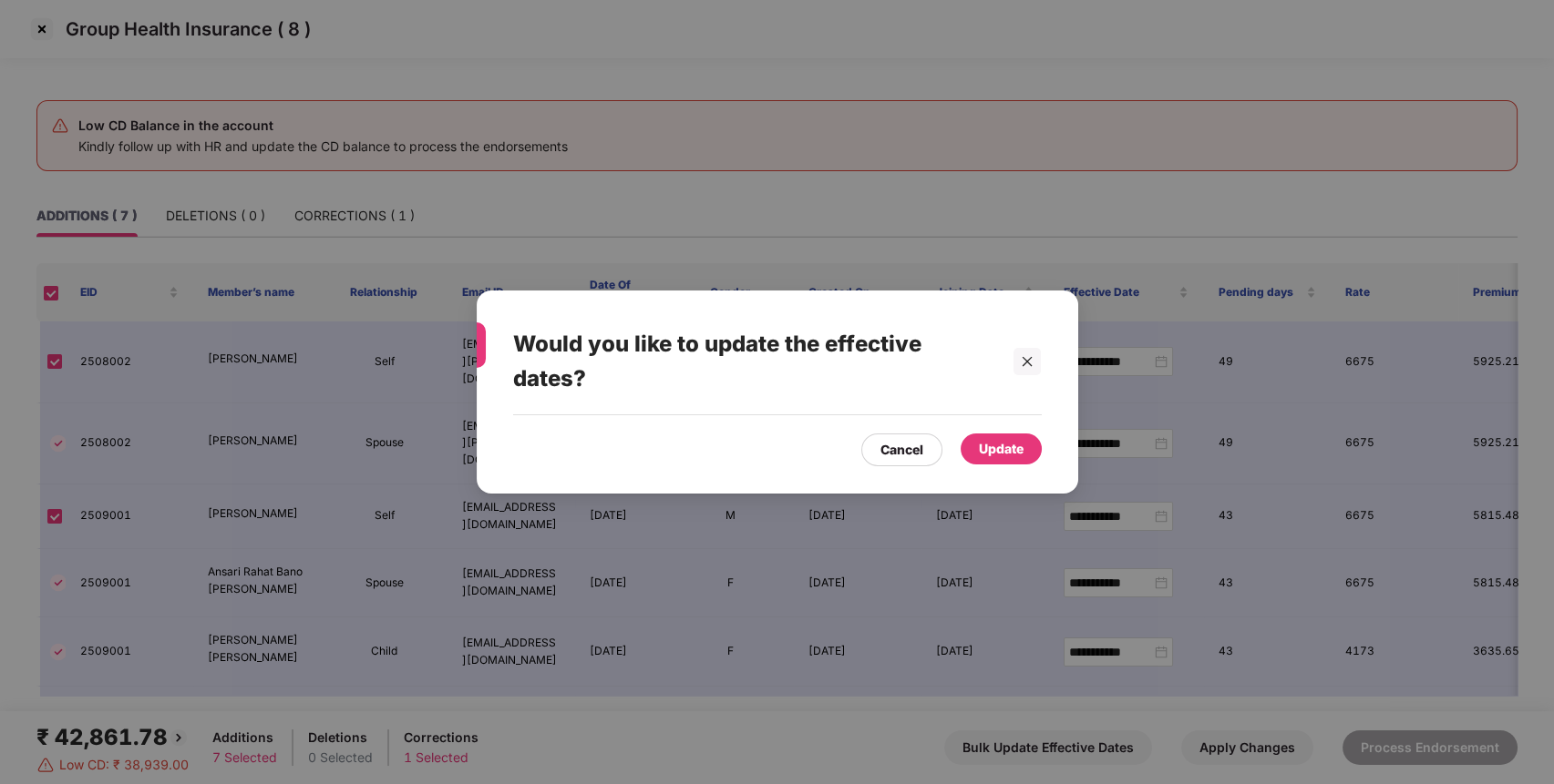
click at [988, 429] on div "Cancel Update" at bounding box center [777, 446] width 529 height 42
click at [999, 449] on div "Update" at bounding box center [1001, 449] width 45 height 20
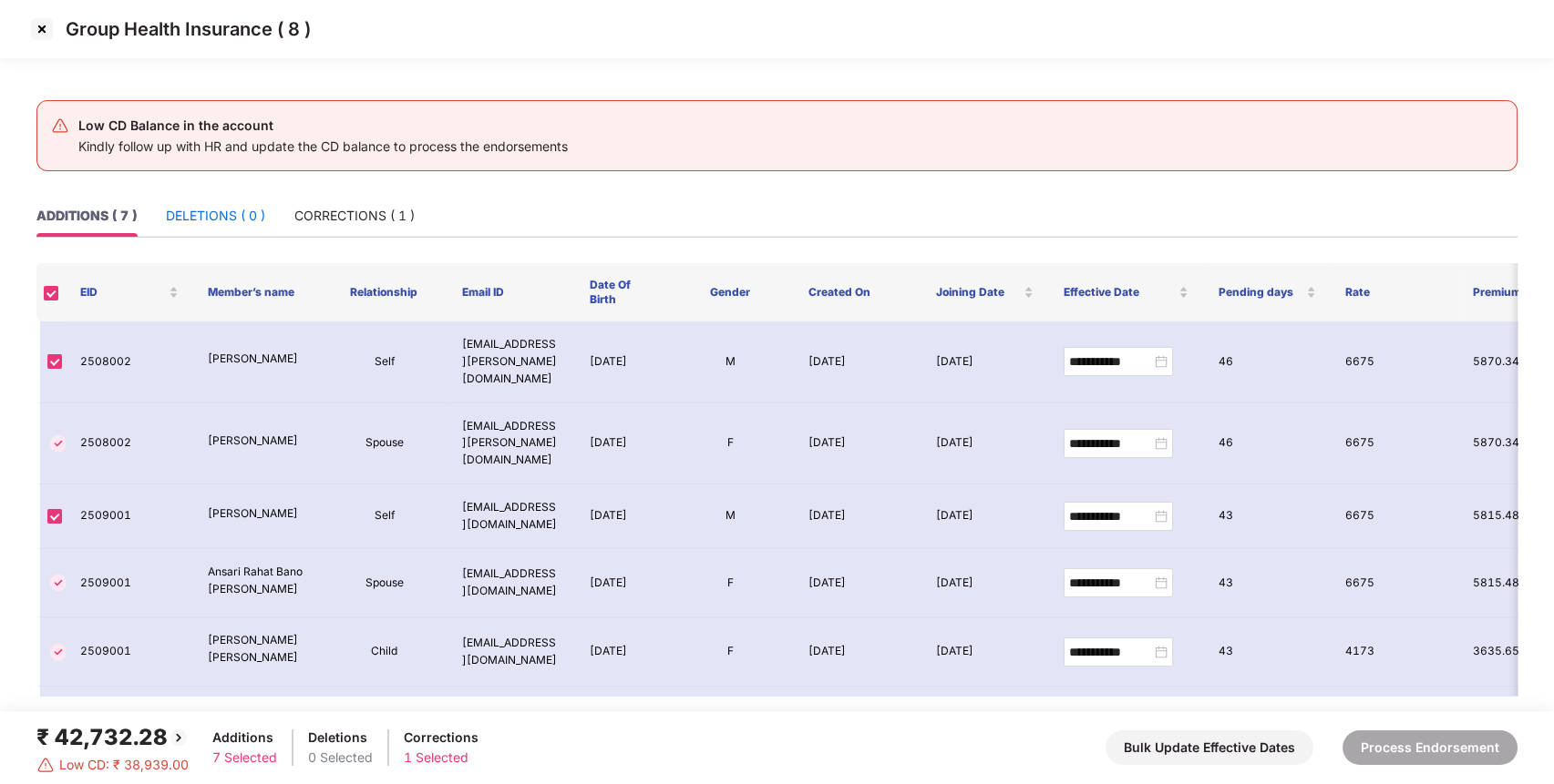
click at [234, 222] on div "DELETIONS ( 0 )" at bounding box center [215, 216] width 99 height 20
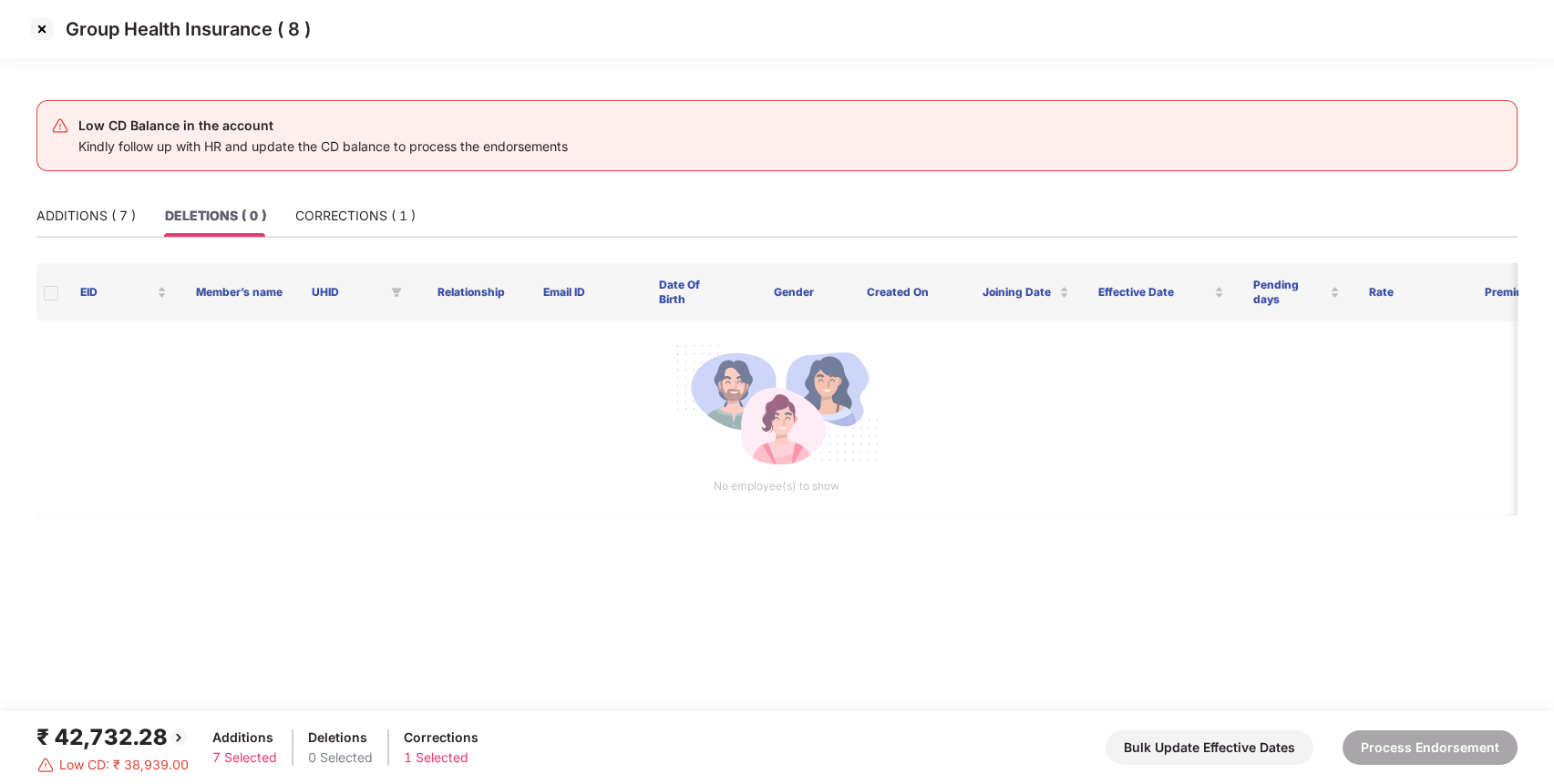
click at [45, 37] on img at bounding box center [42, 29] width 29 height 29
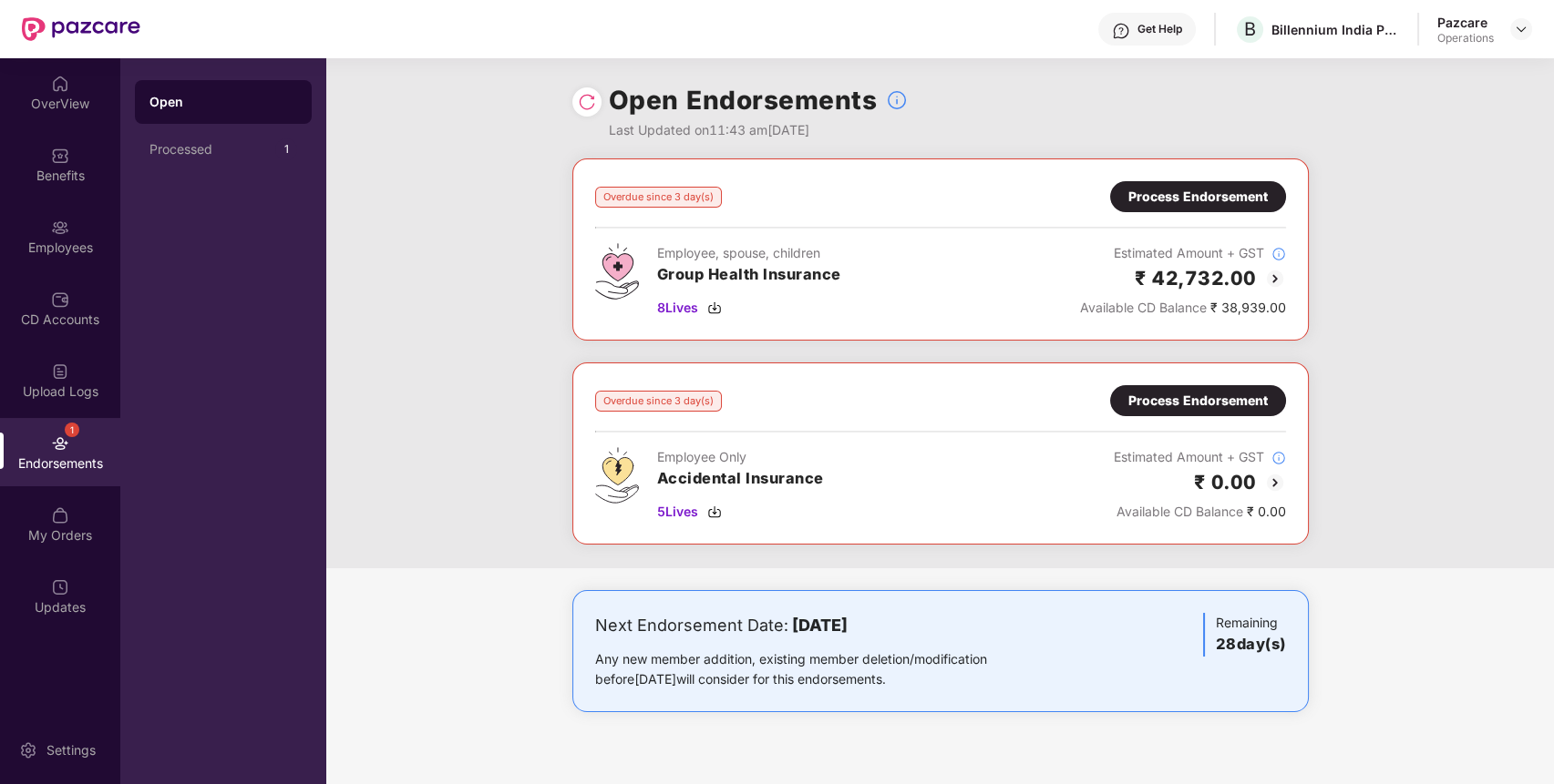
click at [1210, 181] on div "Process Endorsement" at bounding box center [1197, 197] width 176 height 31
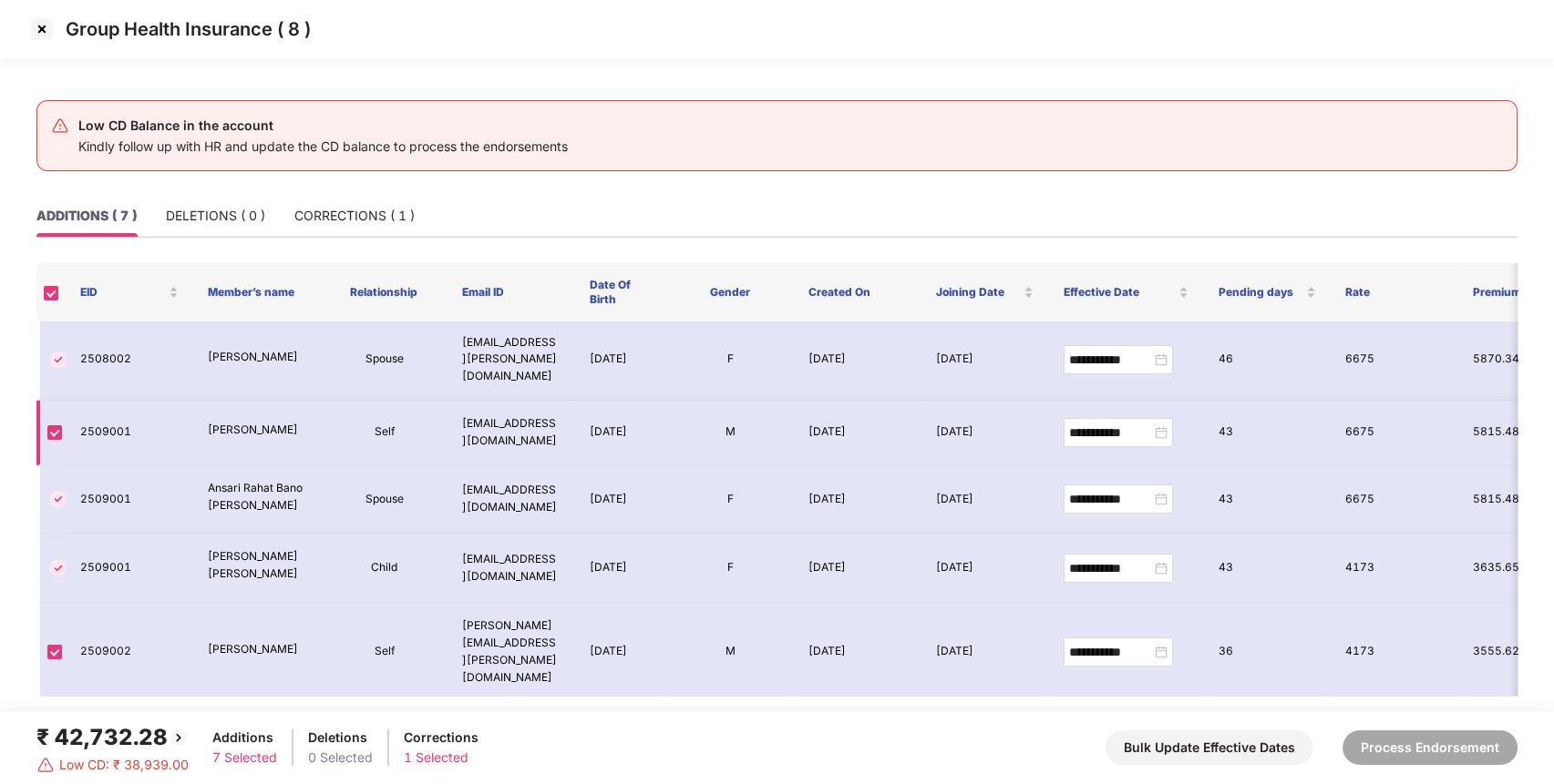
scroll to position [0, 0]
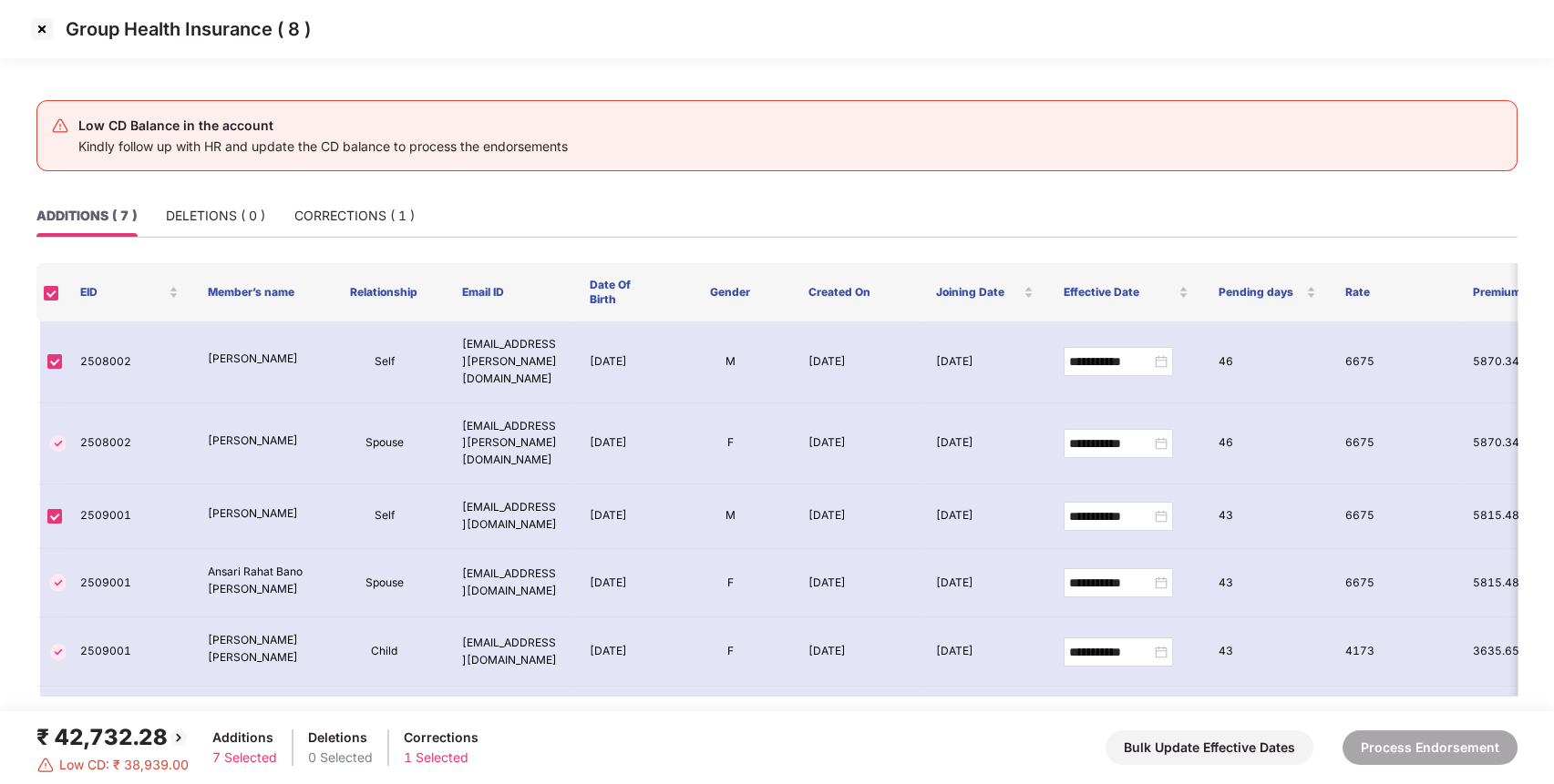
click at [41, 22] on img at bounding box center [42, 29] width 29 height 29
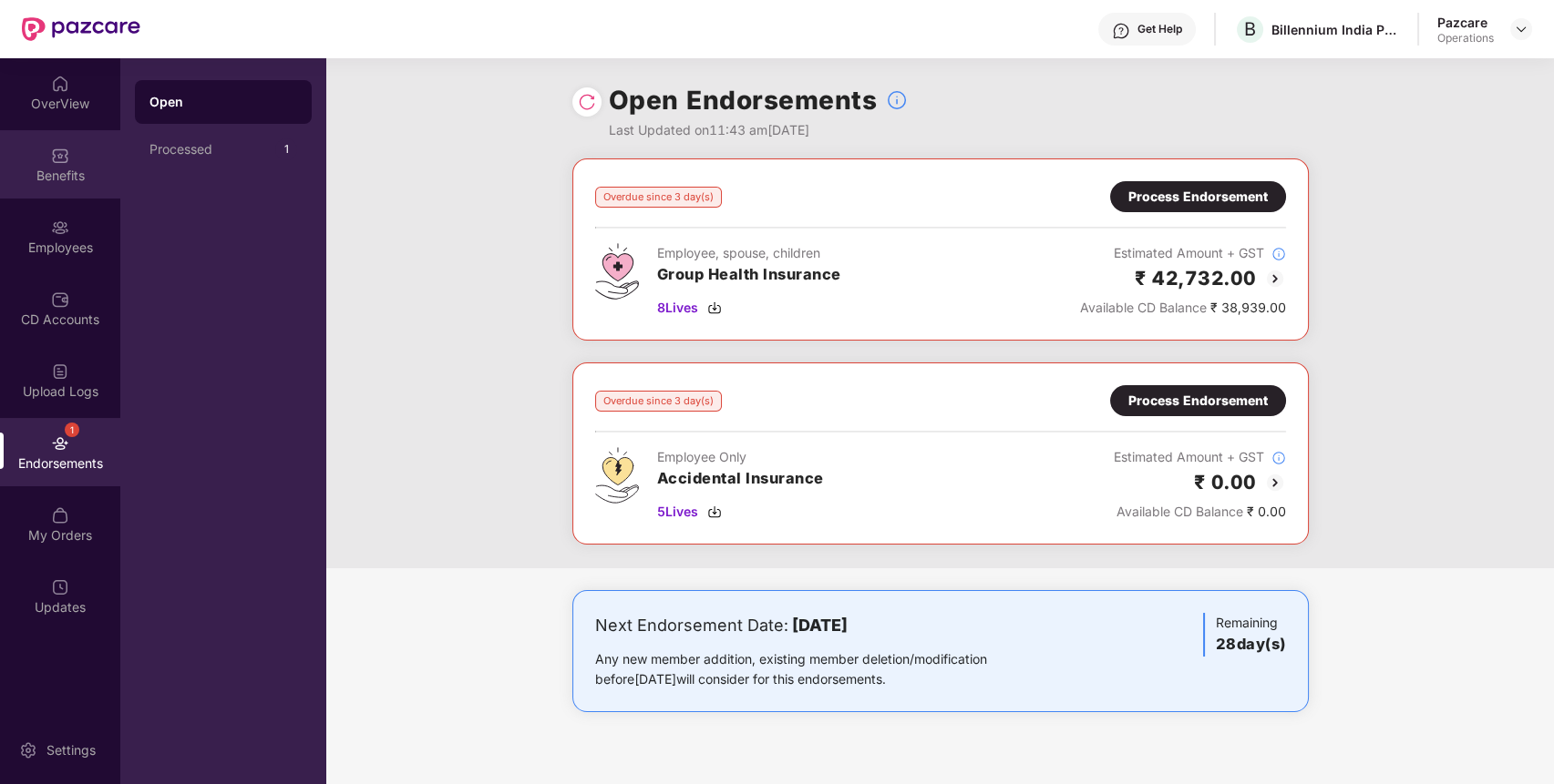
click at [61, 179] on div "Benefits" at bounding box center [60, 176] width 120 height 18
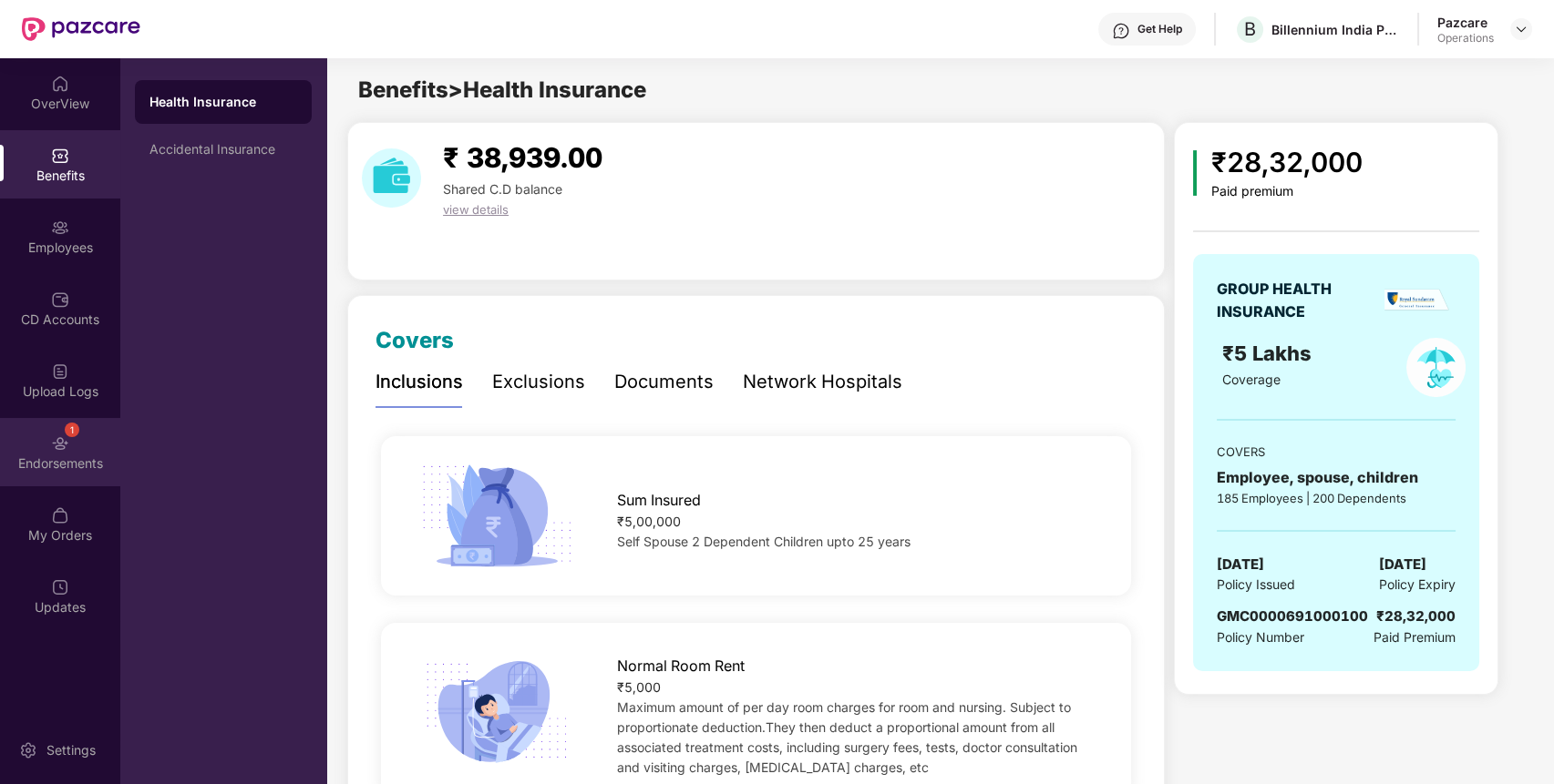
click at [71, 452] on div "1 Endorsements" at bounding box center [60, 452] width 120 height 68
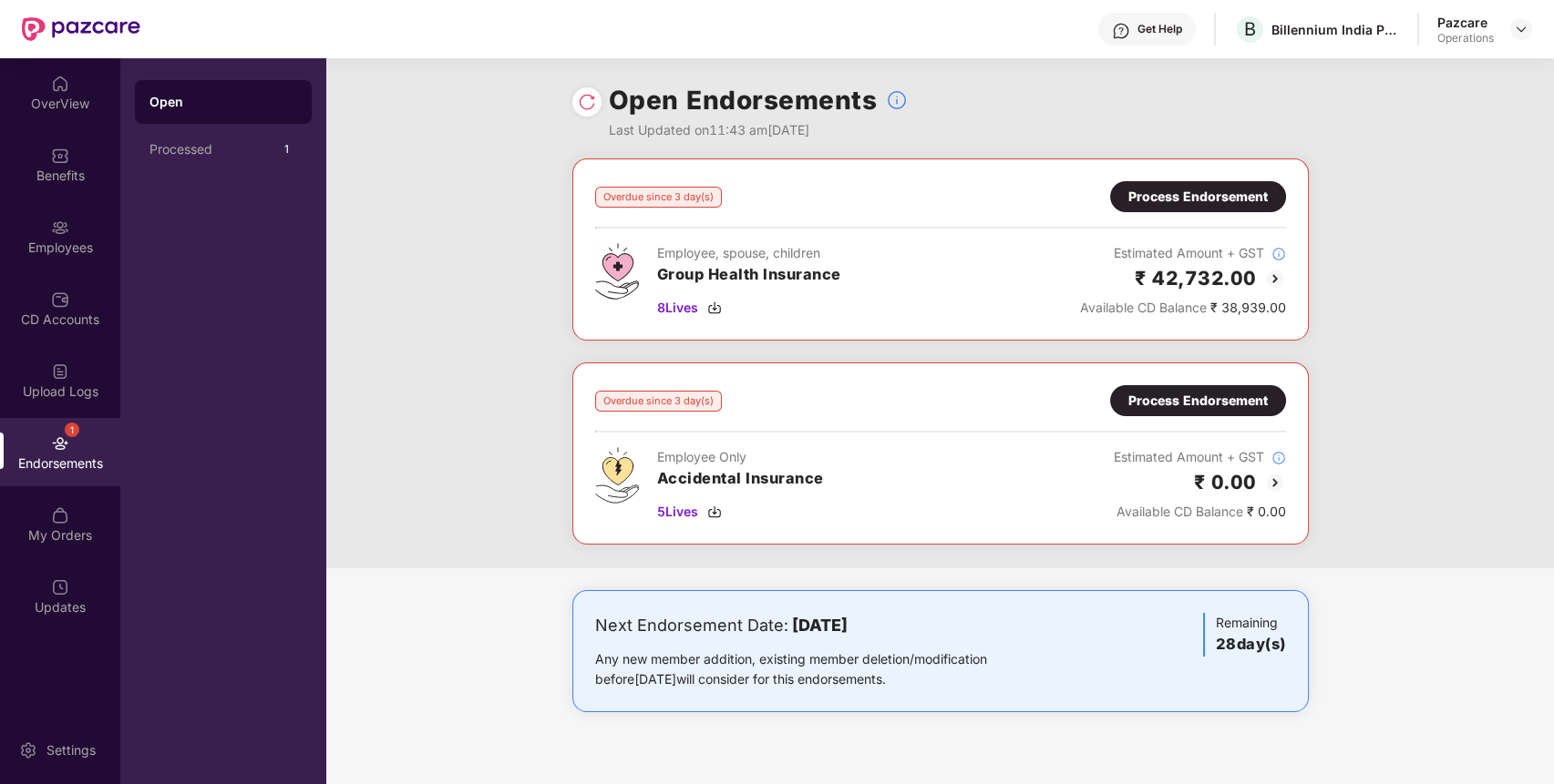
click at [1224, 192] on div "Process Endorsement" at bounding box center [1198, 197] width 140 height 20
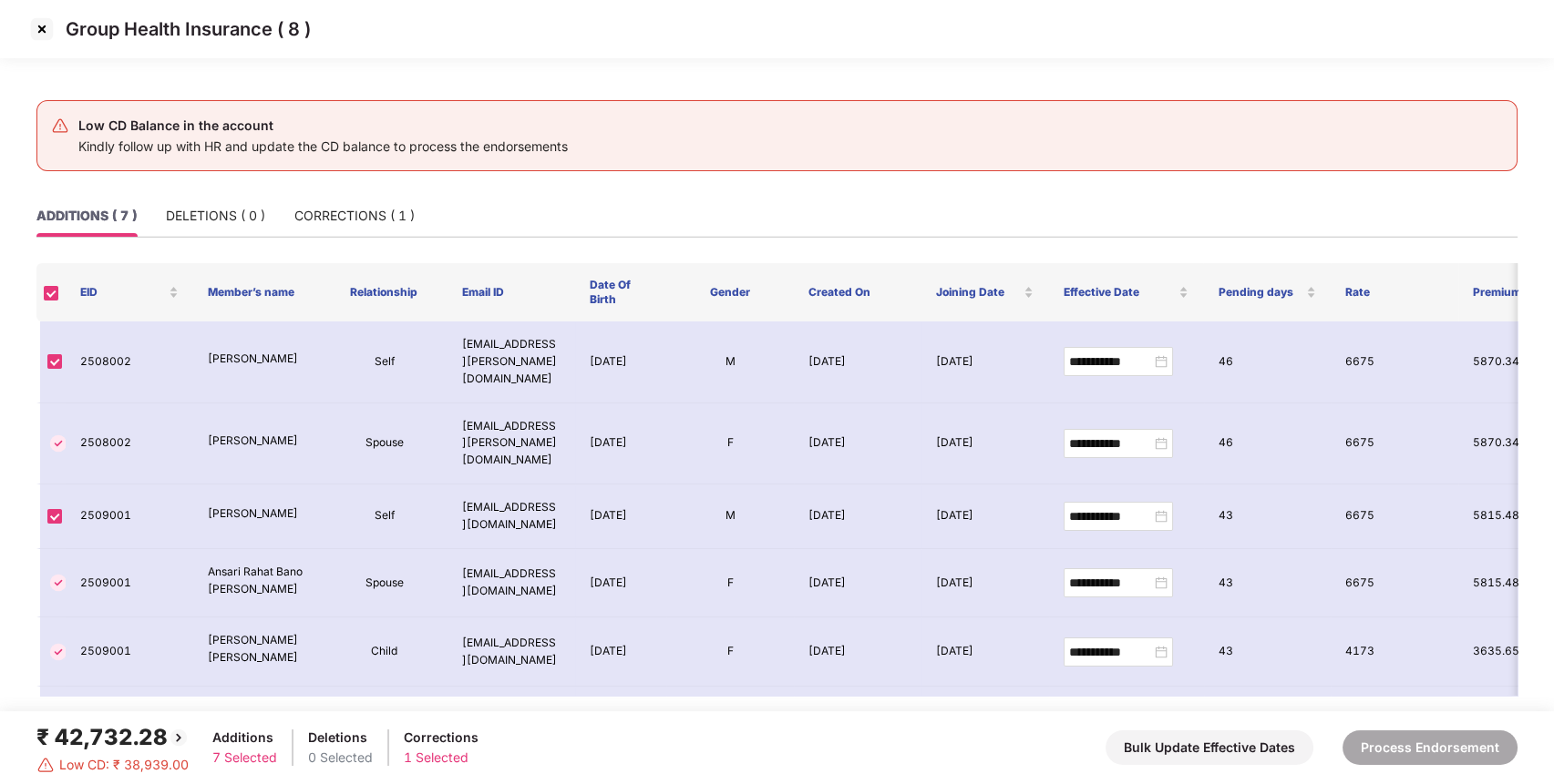
click at [180, 744] on img at bounding box center [178, 738] width 22 height 22
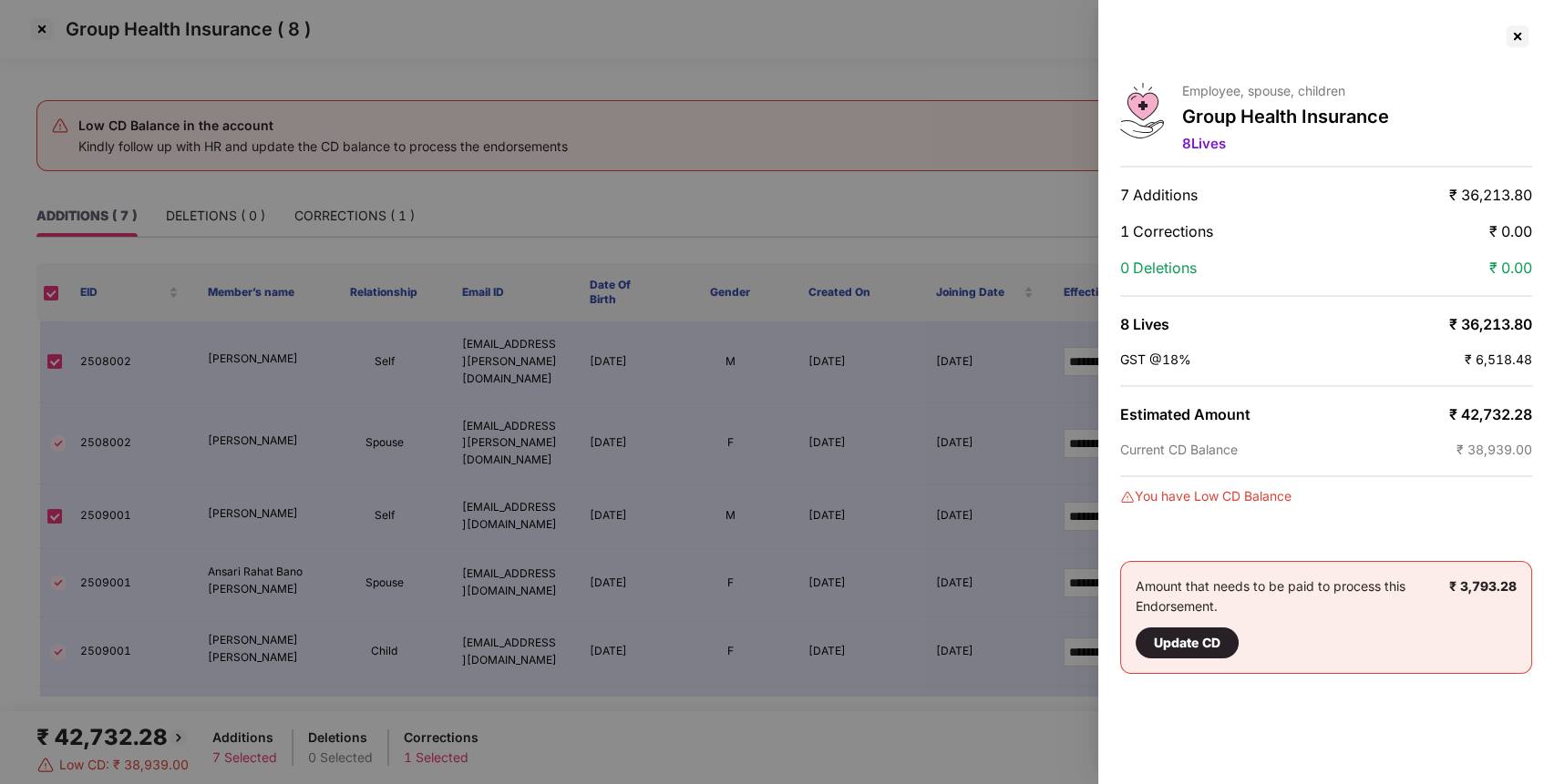
click at [1503, 187] on span "₹ 36,213.80" at bounding box center [1491, 195] width 83 height 18
copy span "36,213.80"
click at [1480, 396] on div "Employee, spouse, children Group Health Insurance 8 Lives 7 Additions ₹ 36,213.…" at bounding box center [1326, 392] width 456 height 784
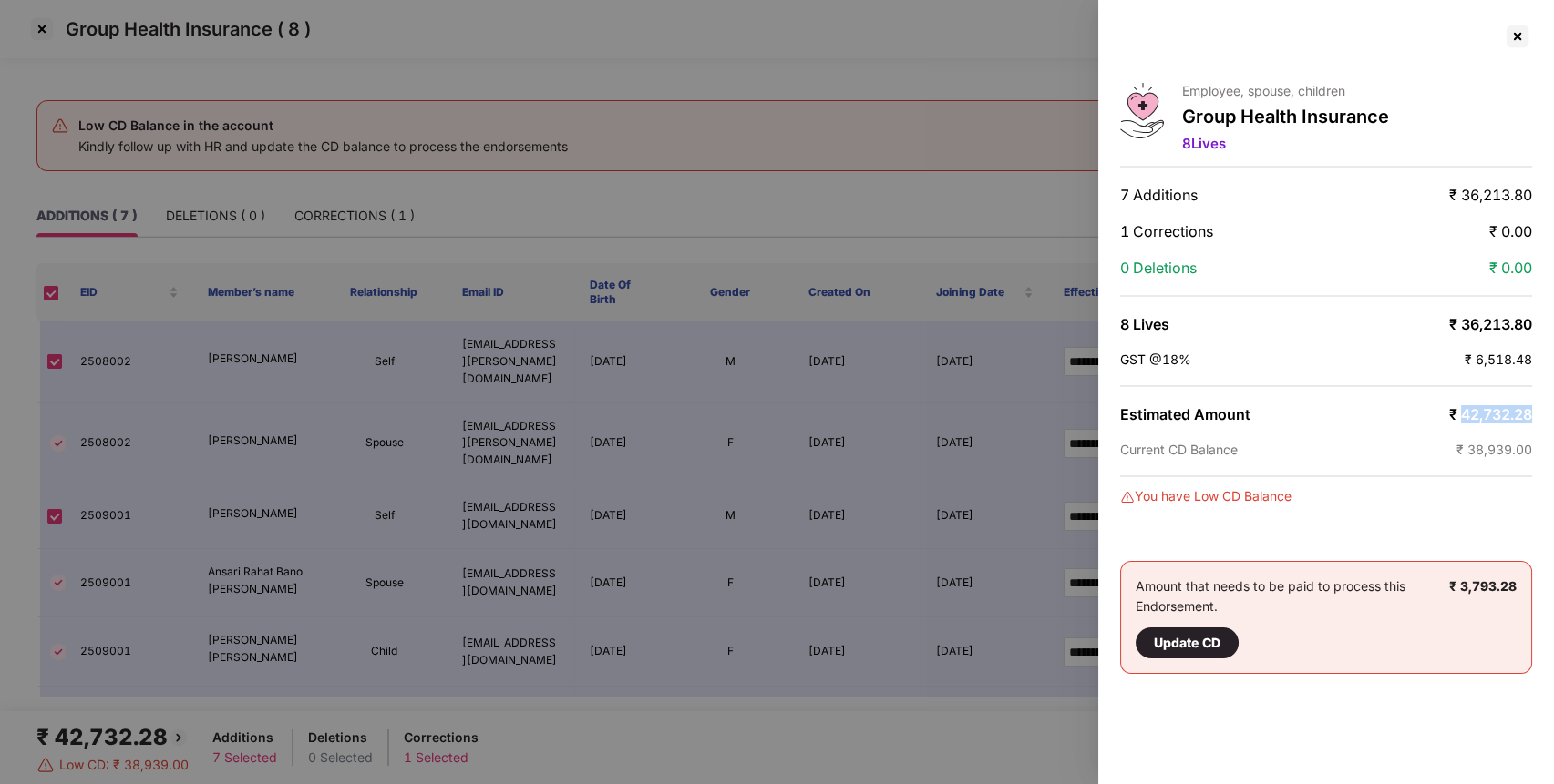
copy span "42,732.28"
click at [1495, 446] on span "₹ 38,939.00" at bounding box center [1494, 449] width 75 height 16
copy span "38,939.00"
click at [1515, 40] on div at bounding box center [1518, 37] width 29 height 29
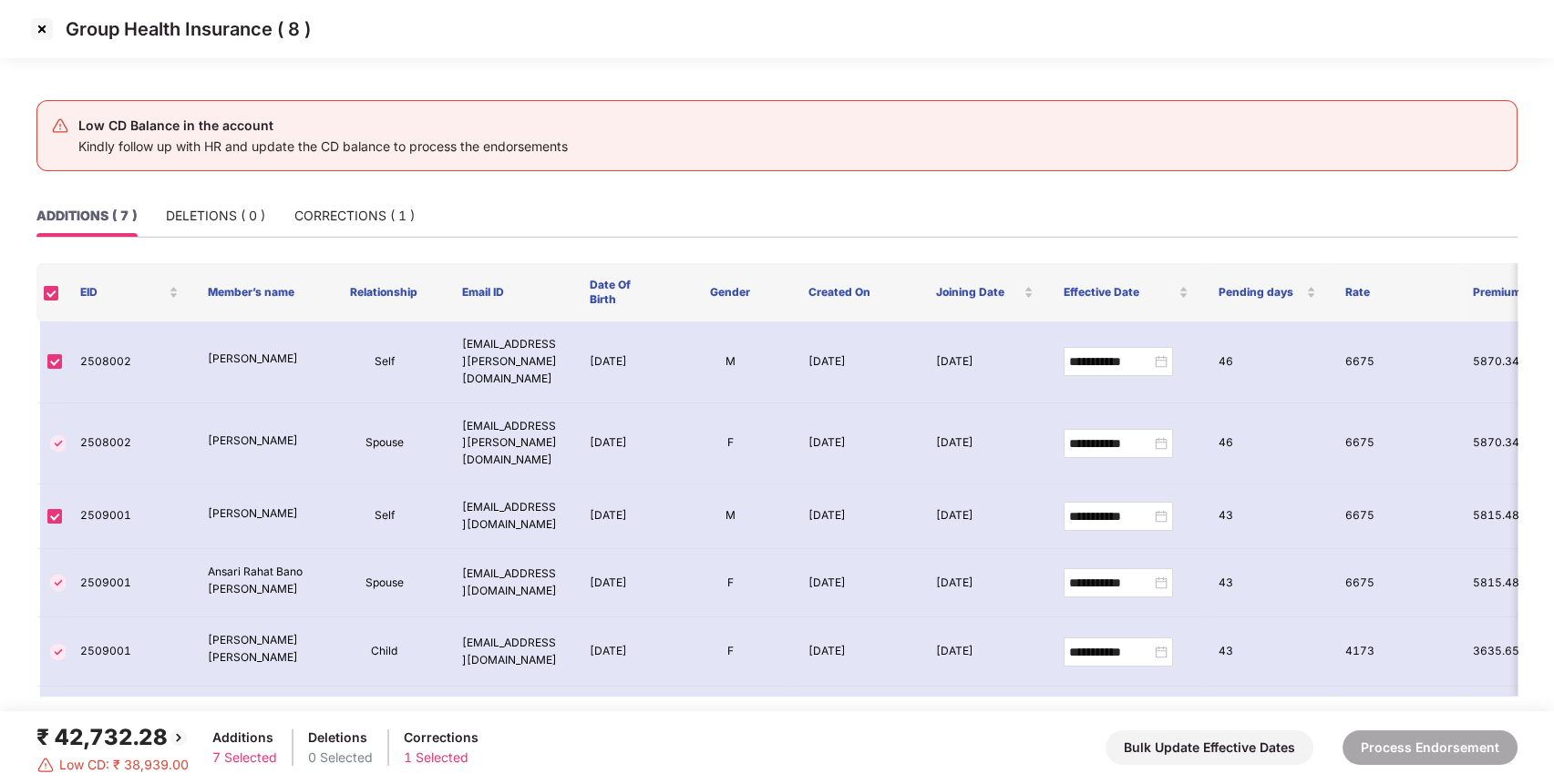
click at [41, 26] on img at bounding box center [42, 29] width 29 height 29
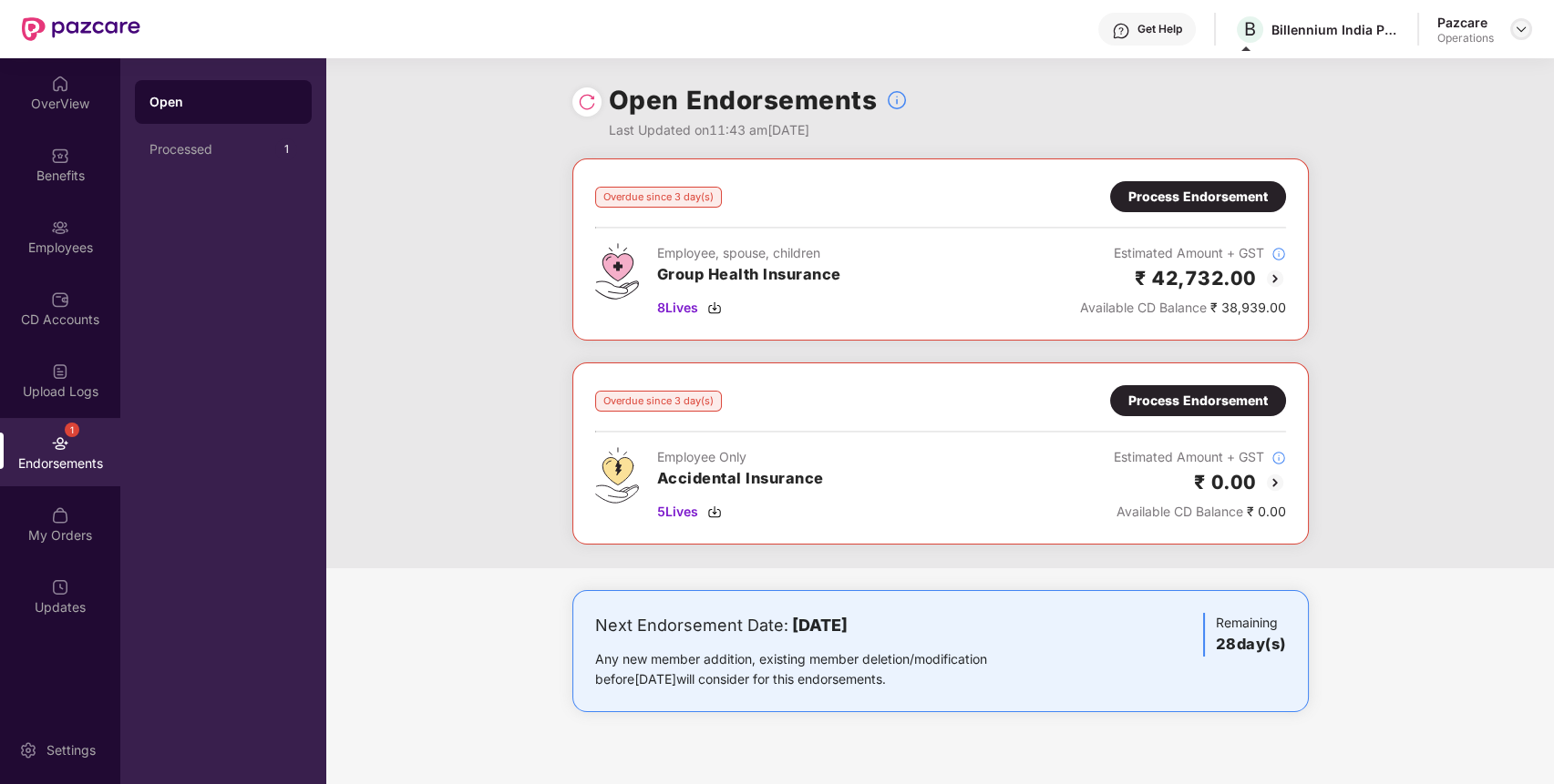
click at [1525, 25] on img at bounding box center [1522, 29] width 15 height 15
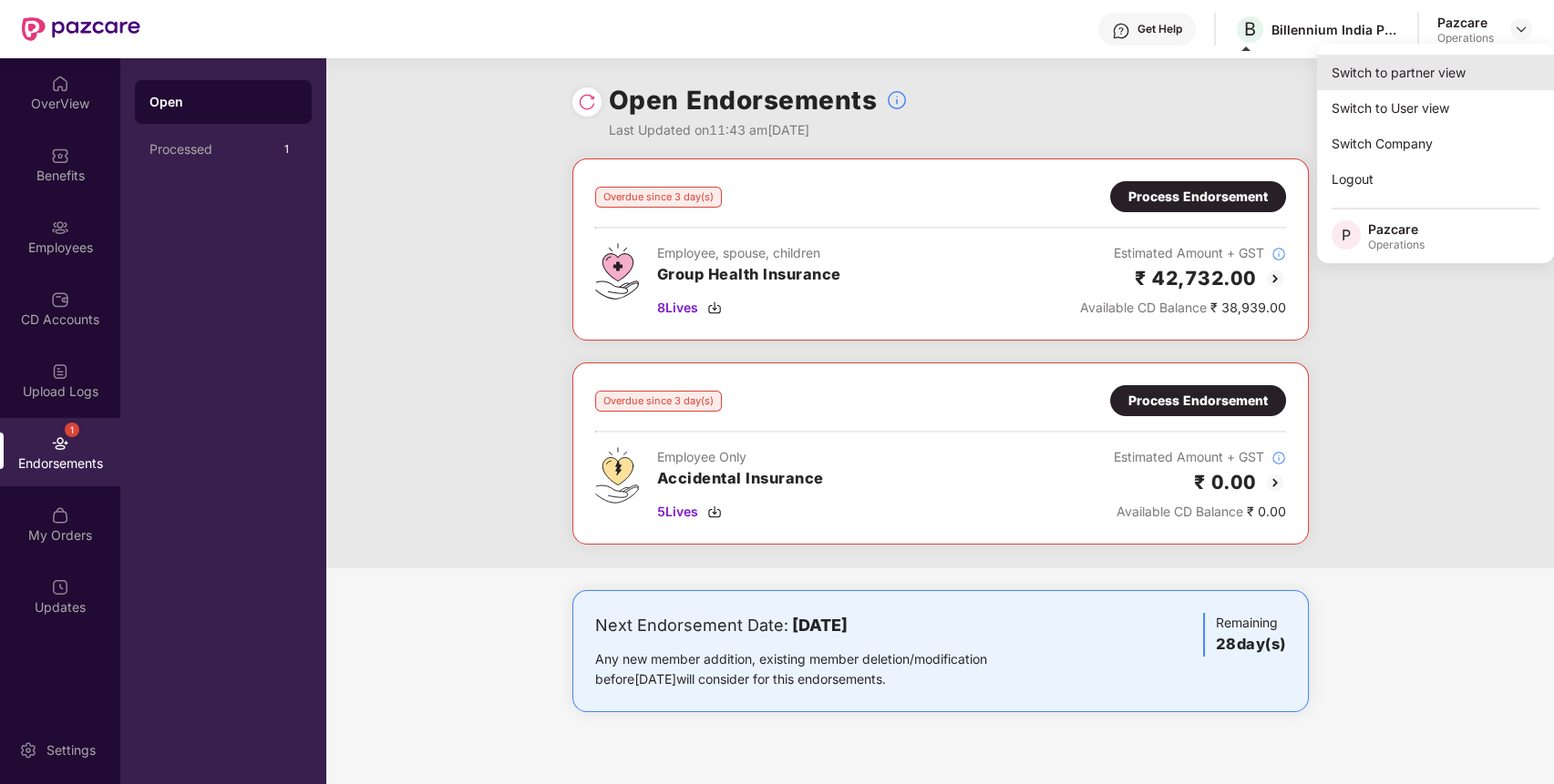
click at [1462, 63] on div "Switch to partner view" at bounding box center [1435, 72] width 237 height 36
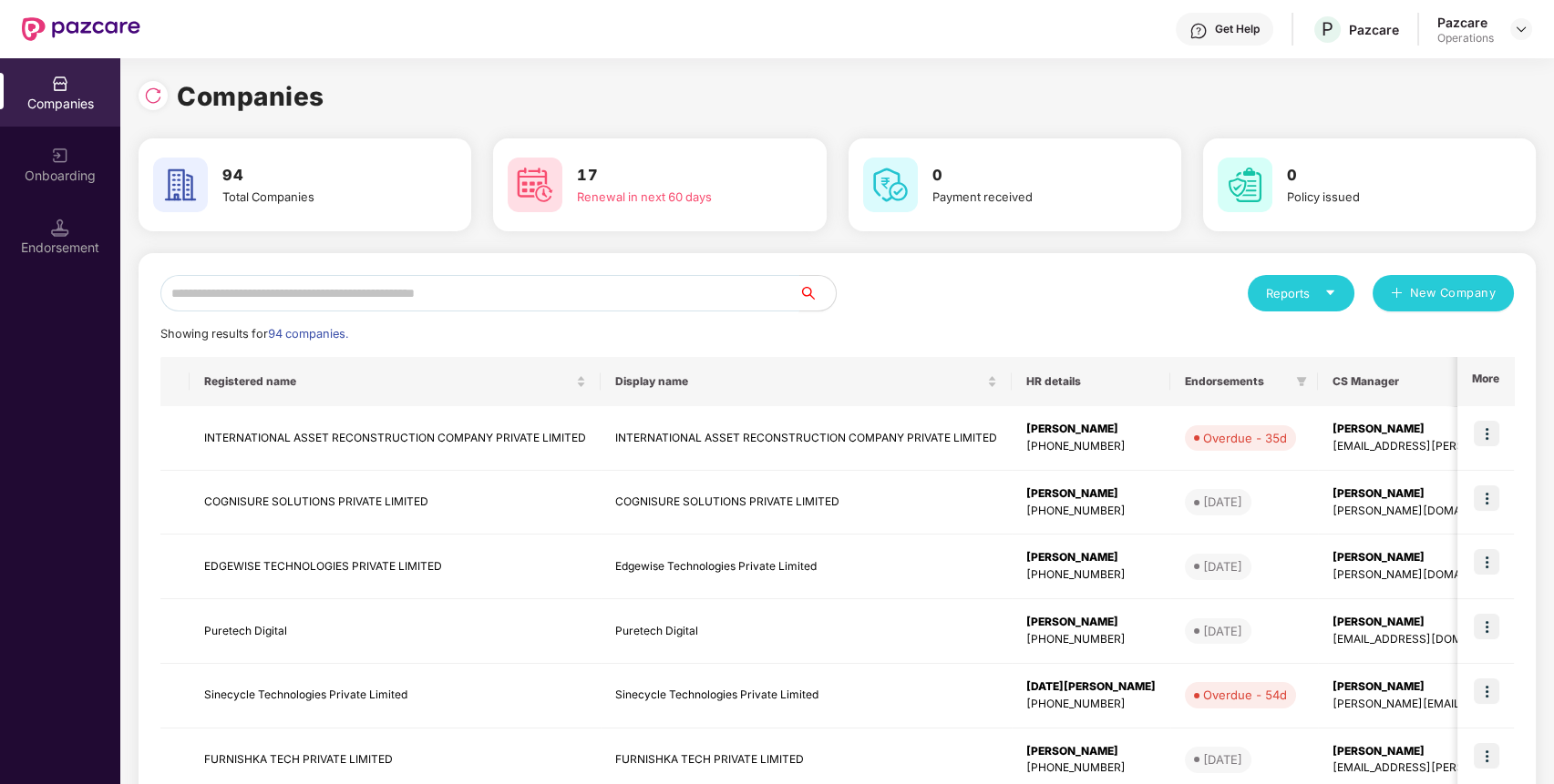
click at [703, 291] on input "text" at bounding box center [479, 293] width 639 height 37
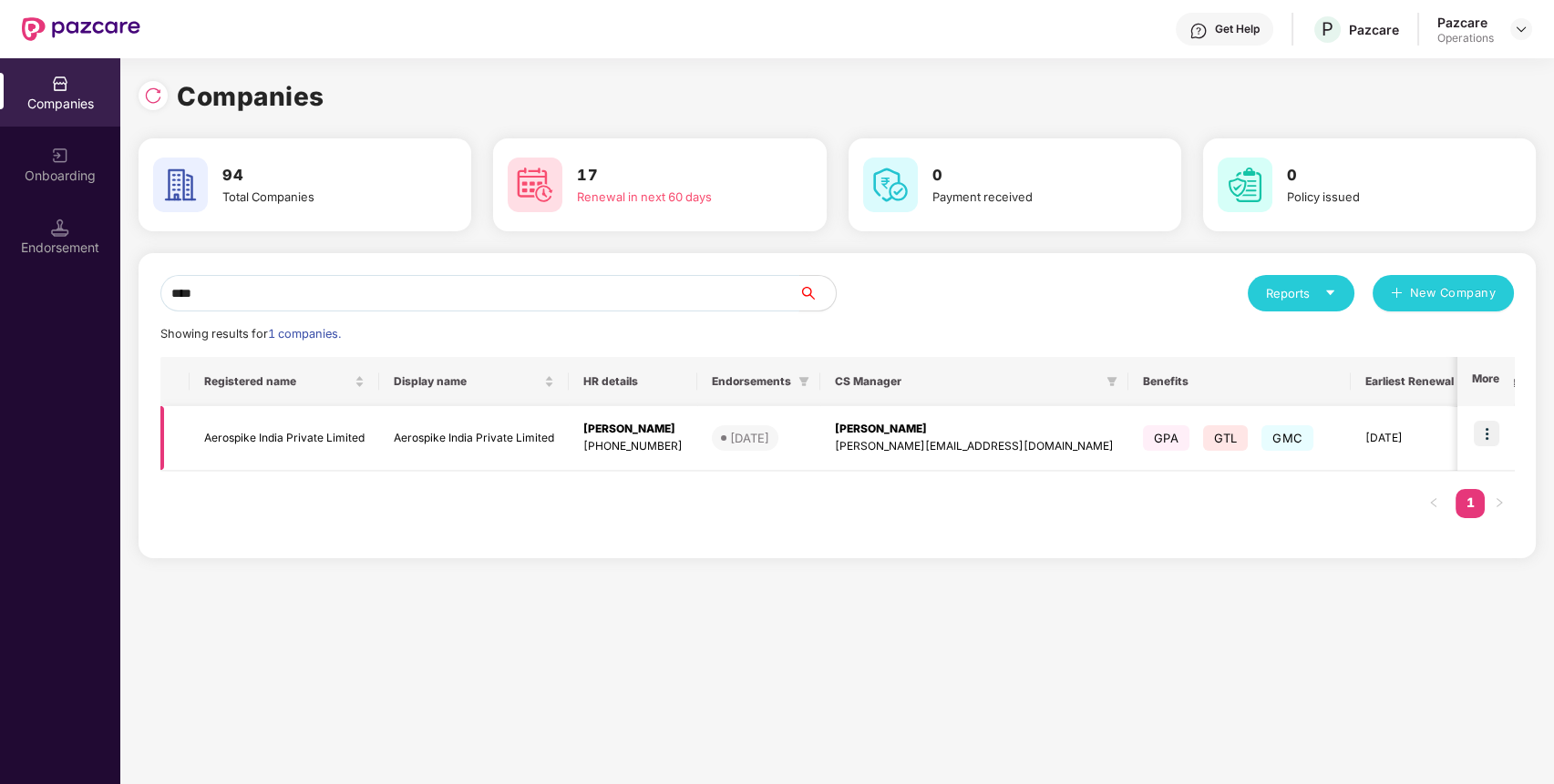
type input "****"
click at [1488, 440] on img at bounding box center [1487, 434] width 26 height 26
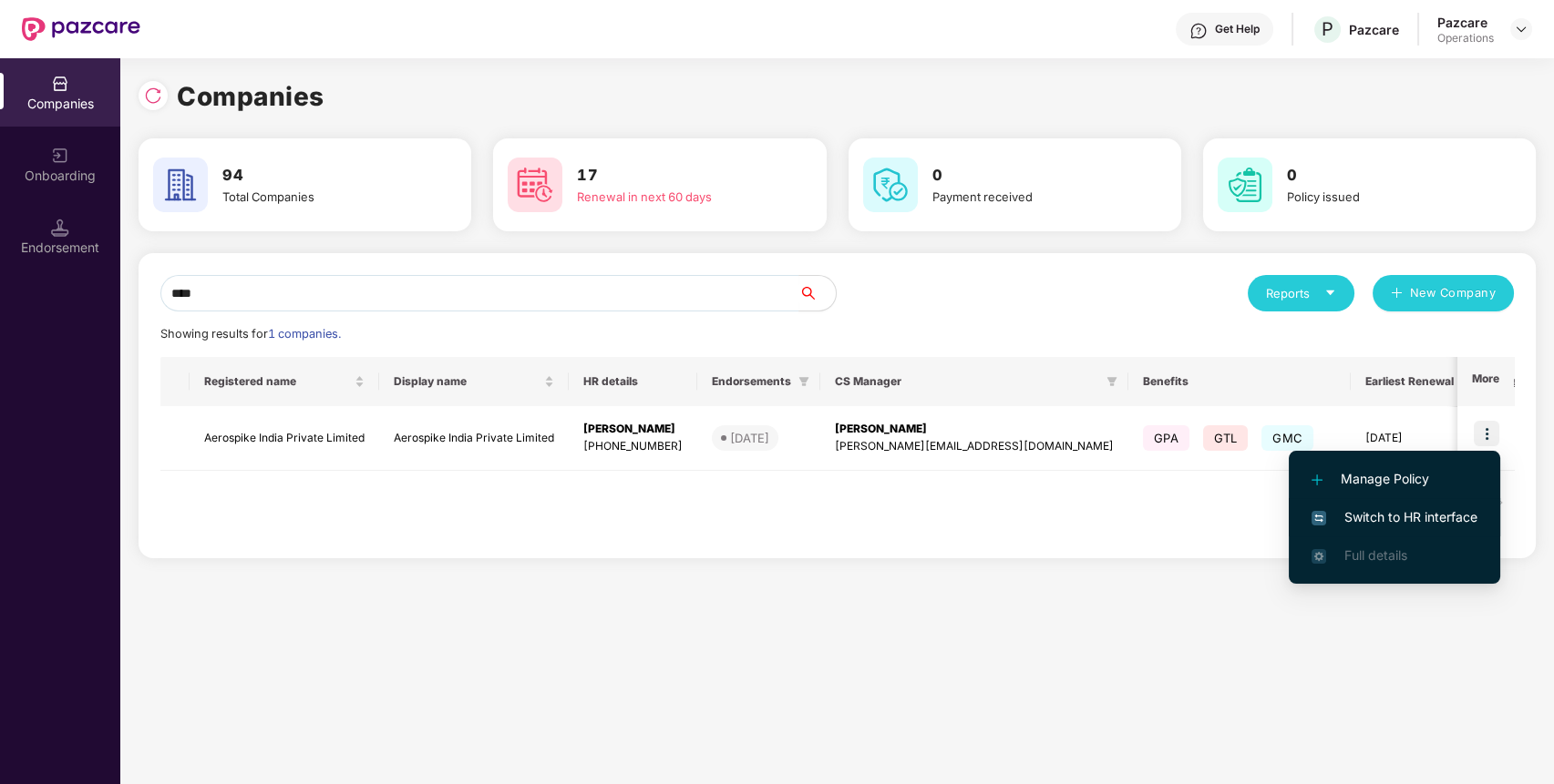
click at [1433, 522] on span "Switch to HR interface" at bounding box center [1394, 517] width 166 height 20
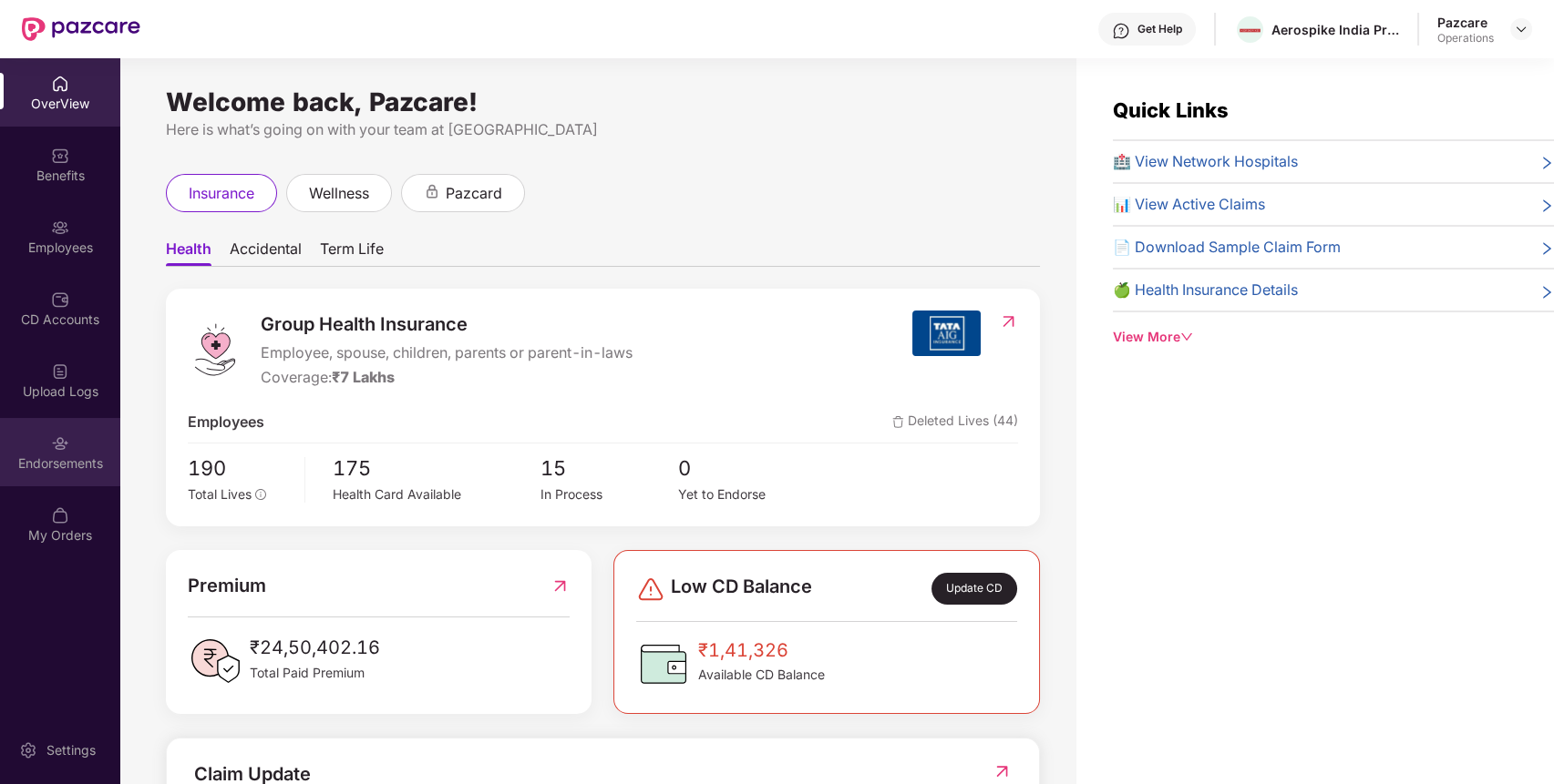
click at [43, 431] on div "Endorsements" at bounding box center [60, 452] width 120 height 68
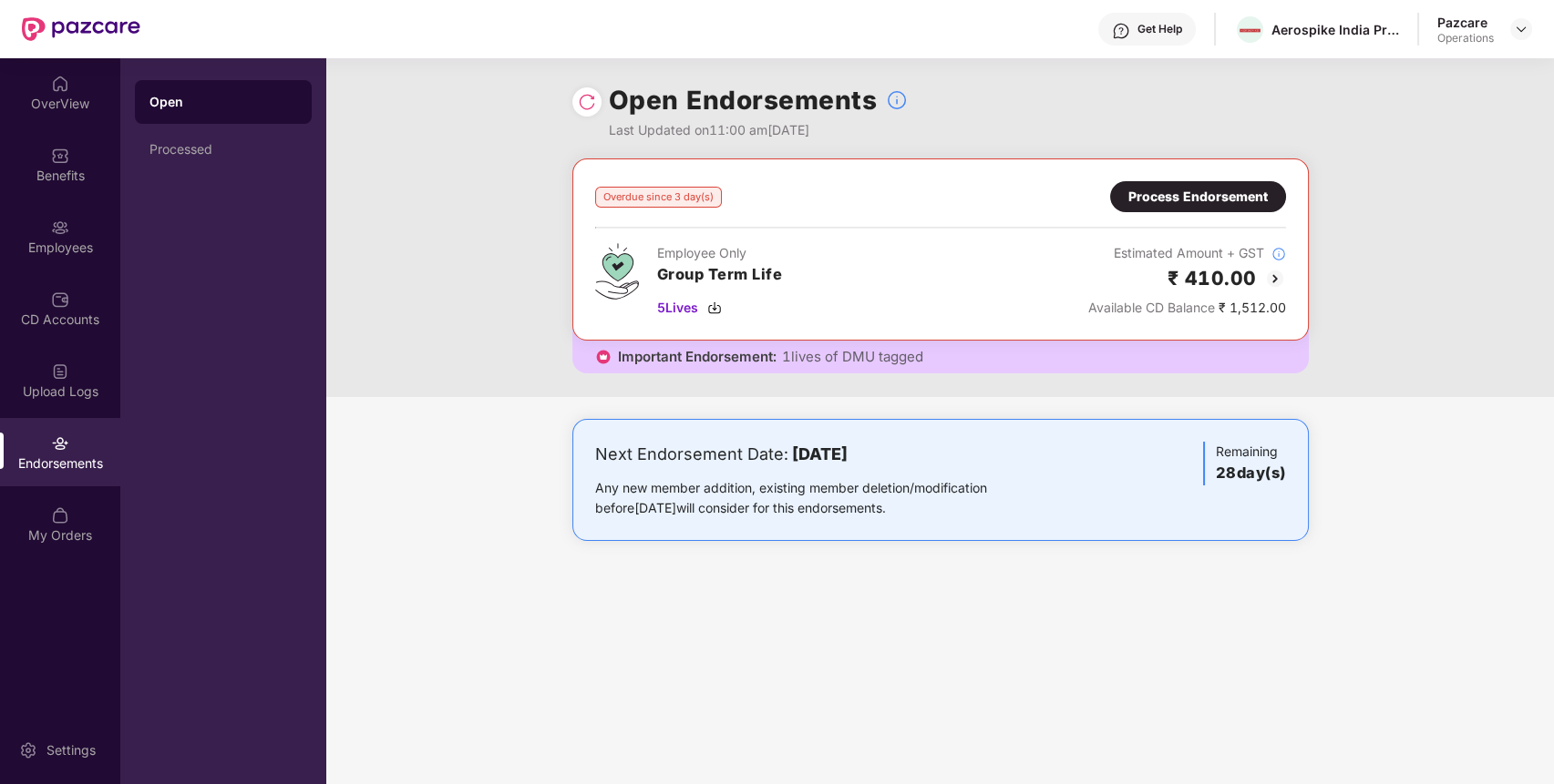
click at [1210, 207] on div "Process Endorsement" at bounding box center [1197, 197] width 176 height 31
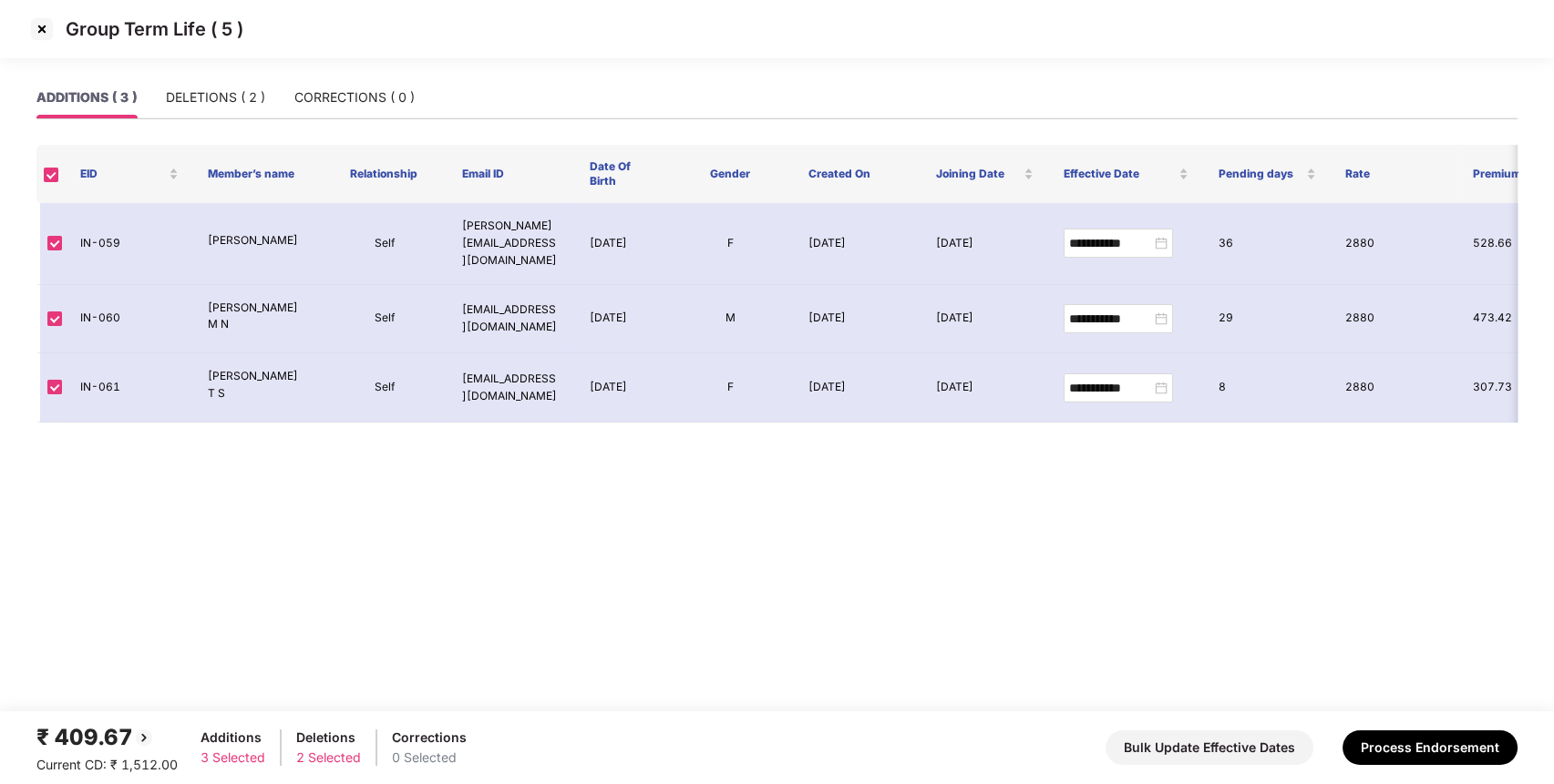
click at [40, 29] on img at bounding box center [42, 29] width 29 height 29
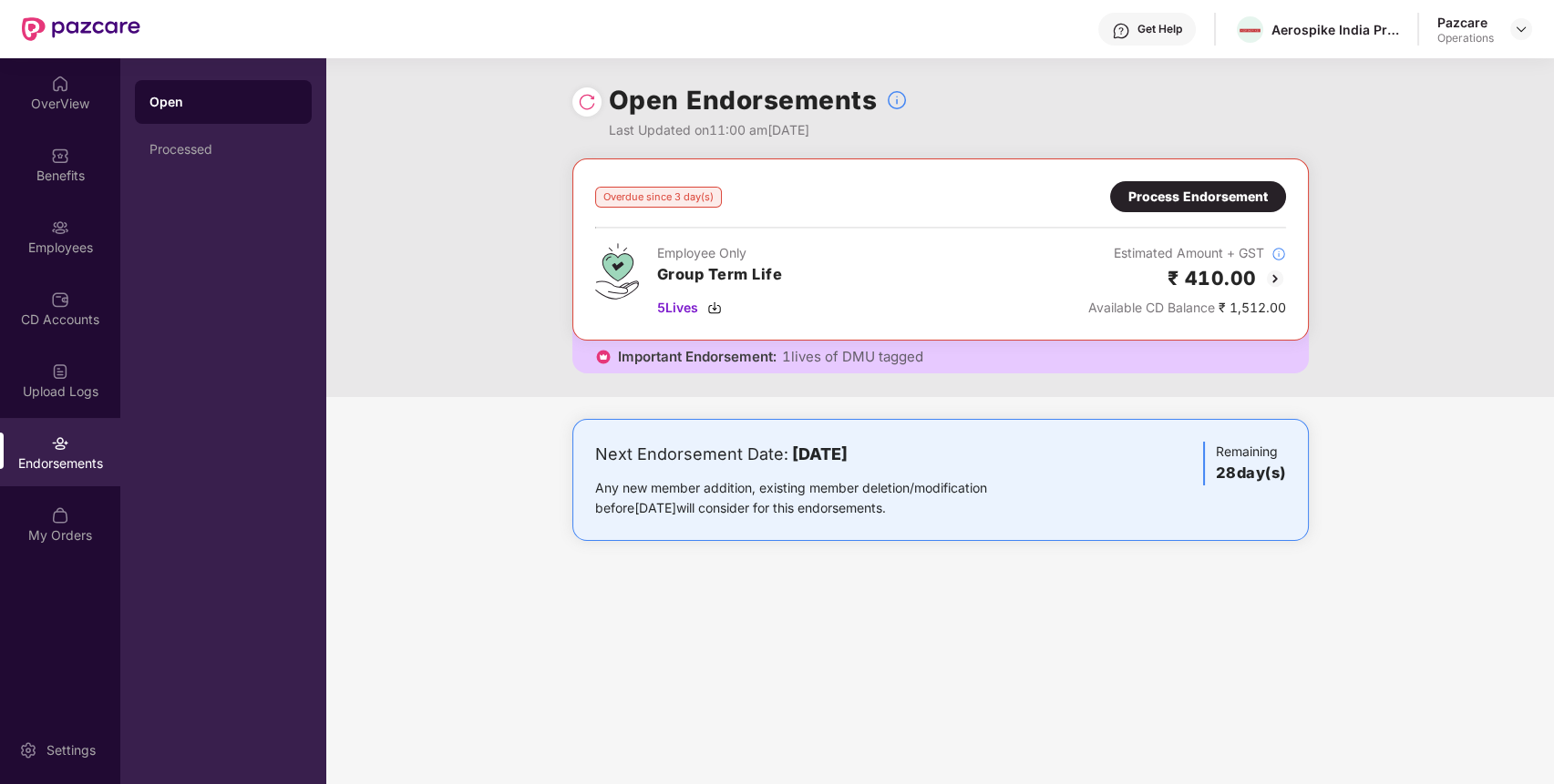
click at [1227, 190] on div "Process Endorsement" at bounding box center [1198, 197] width 140 height 20
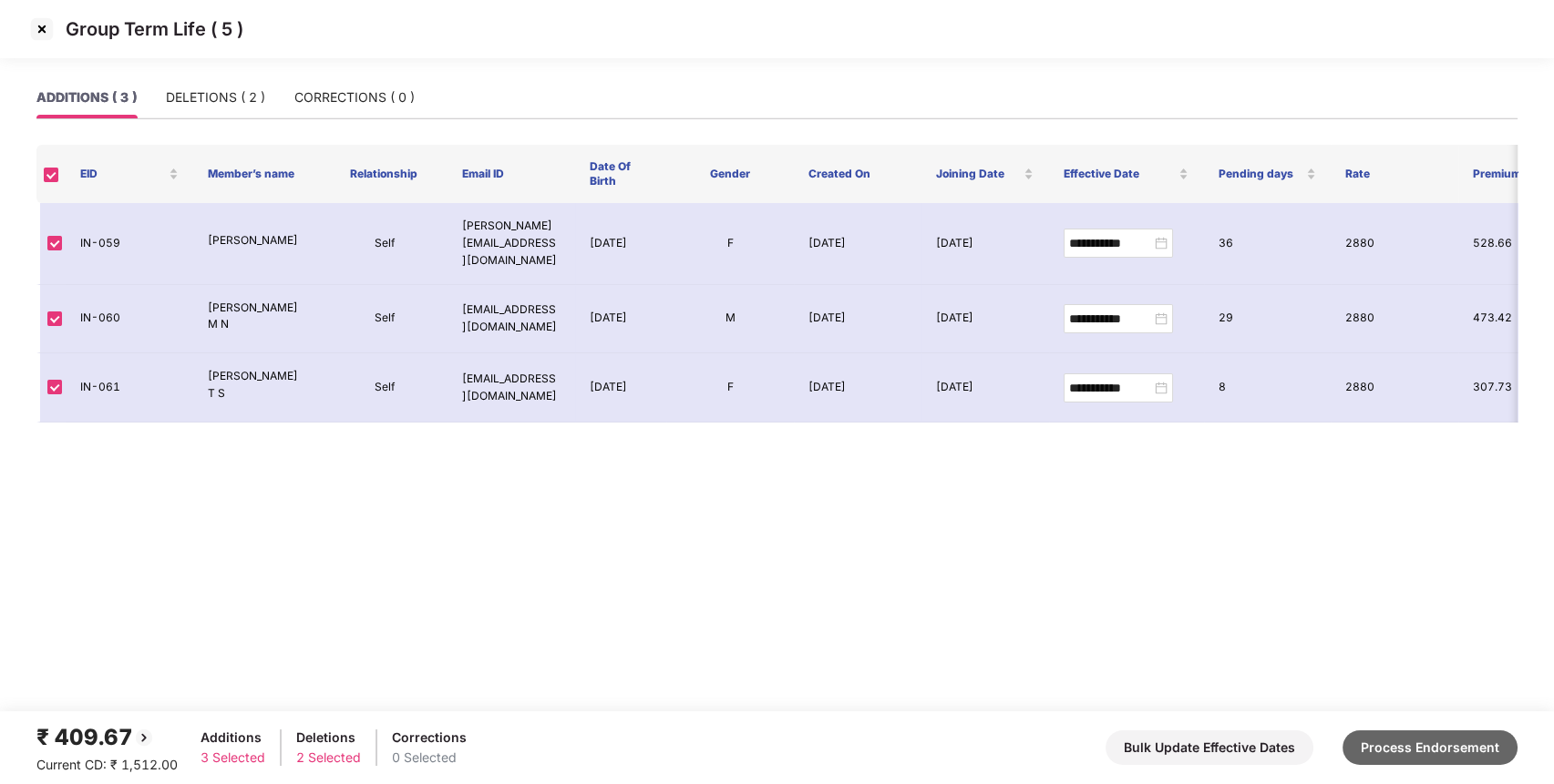
click at [1411, 758] on button "Process Endorsement" at bounding box center [1430, 748] width 175 height 35
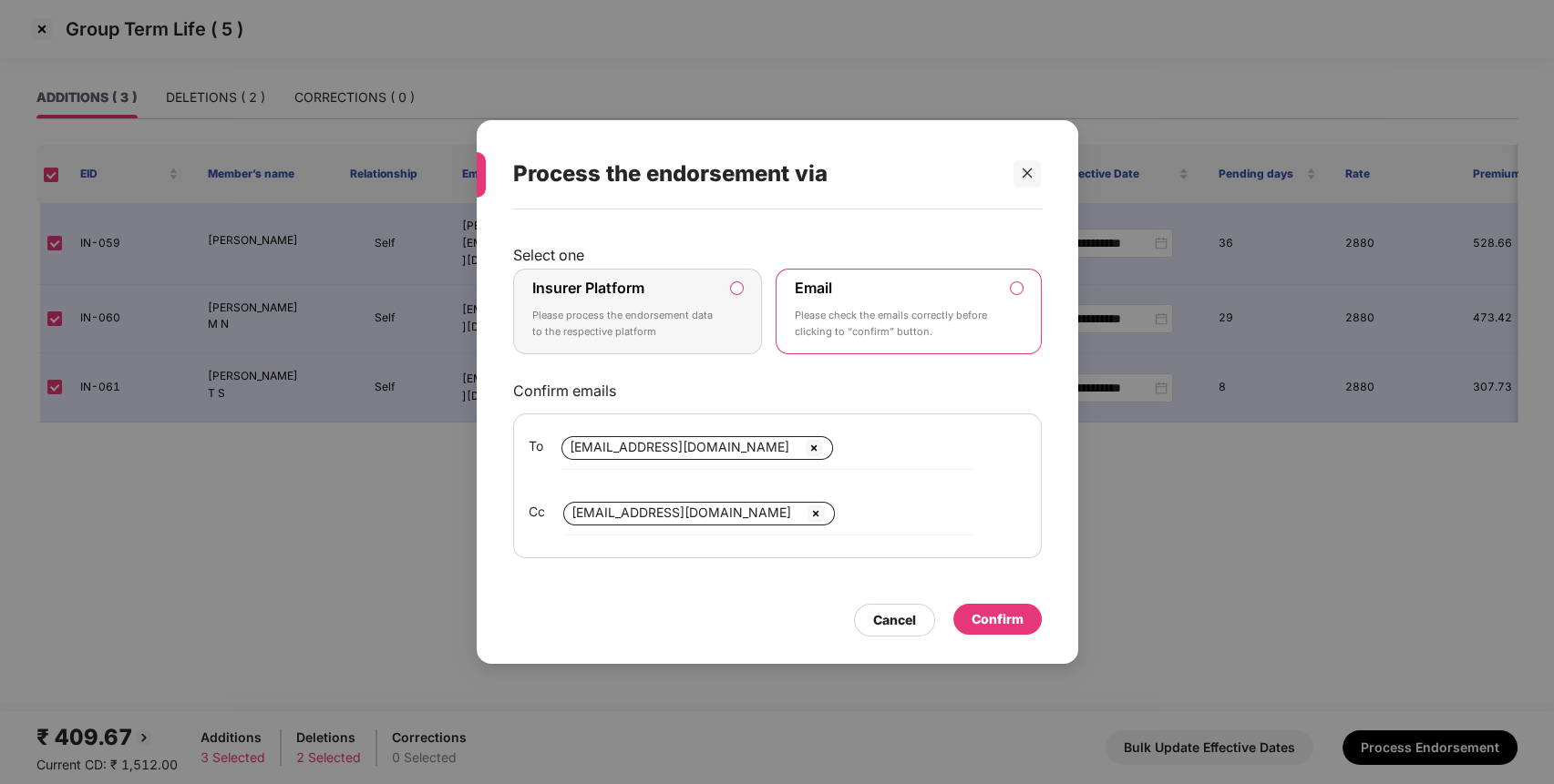
click at [690, 333] on p "Please process the endorsement data to the respective platform" at bounding box center [625, 324] width 186 height 32
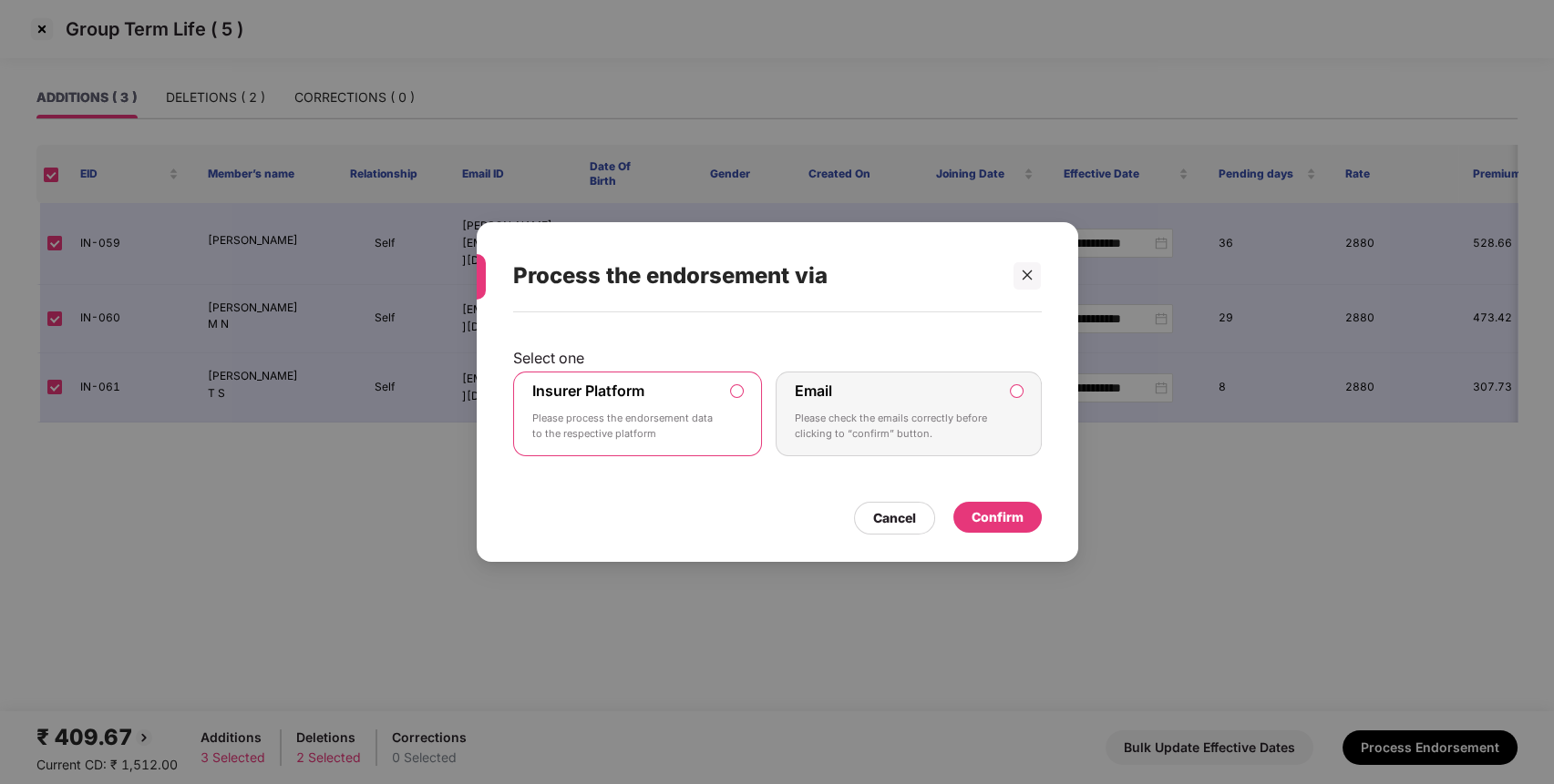
click at [1009, 521] on div "Confirm" at bounding box center [998, 517] width 52 height 20
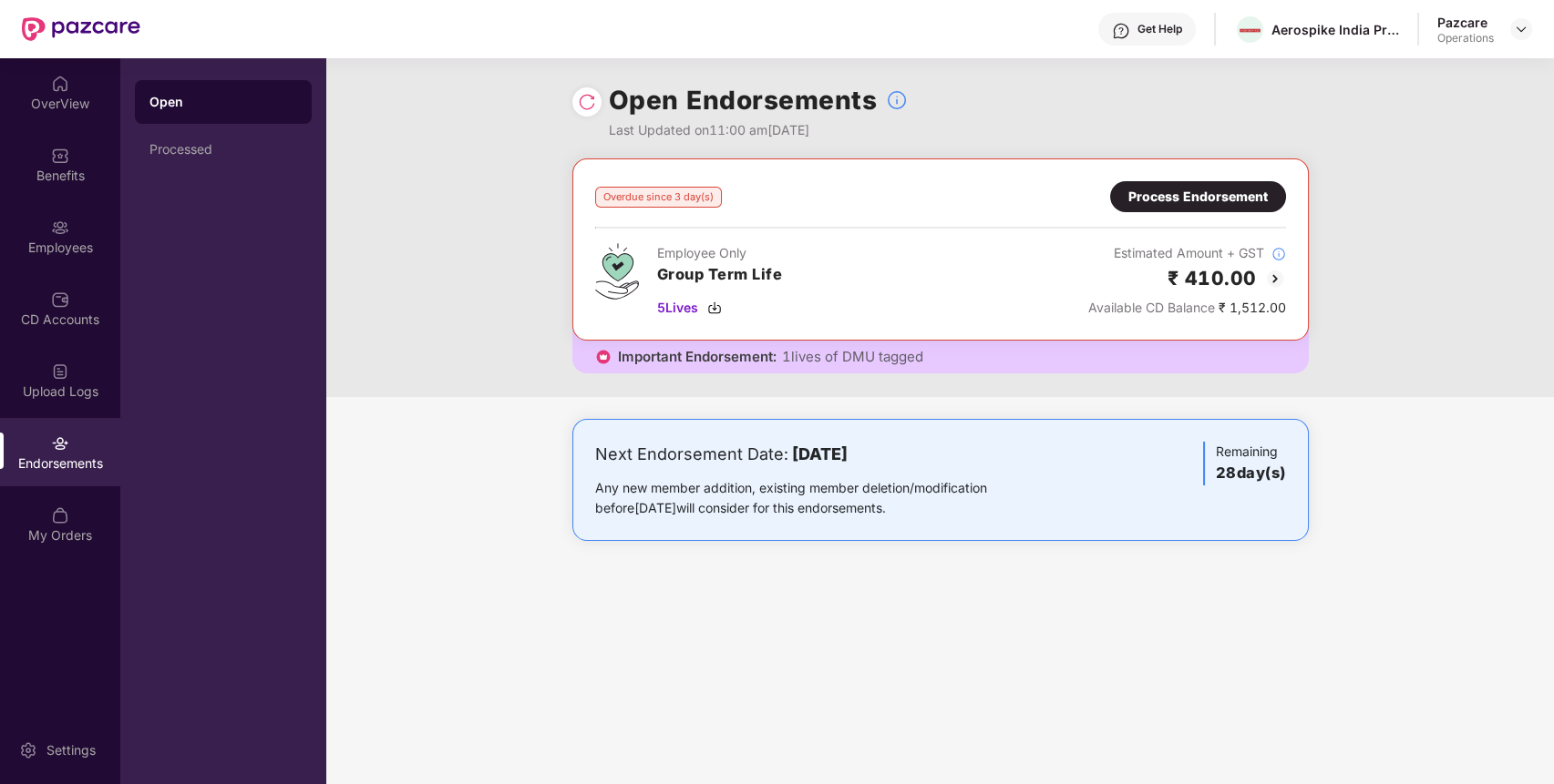
click at [593, 93] on img at bounding box center [587, 102] width 18 height 18
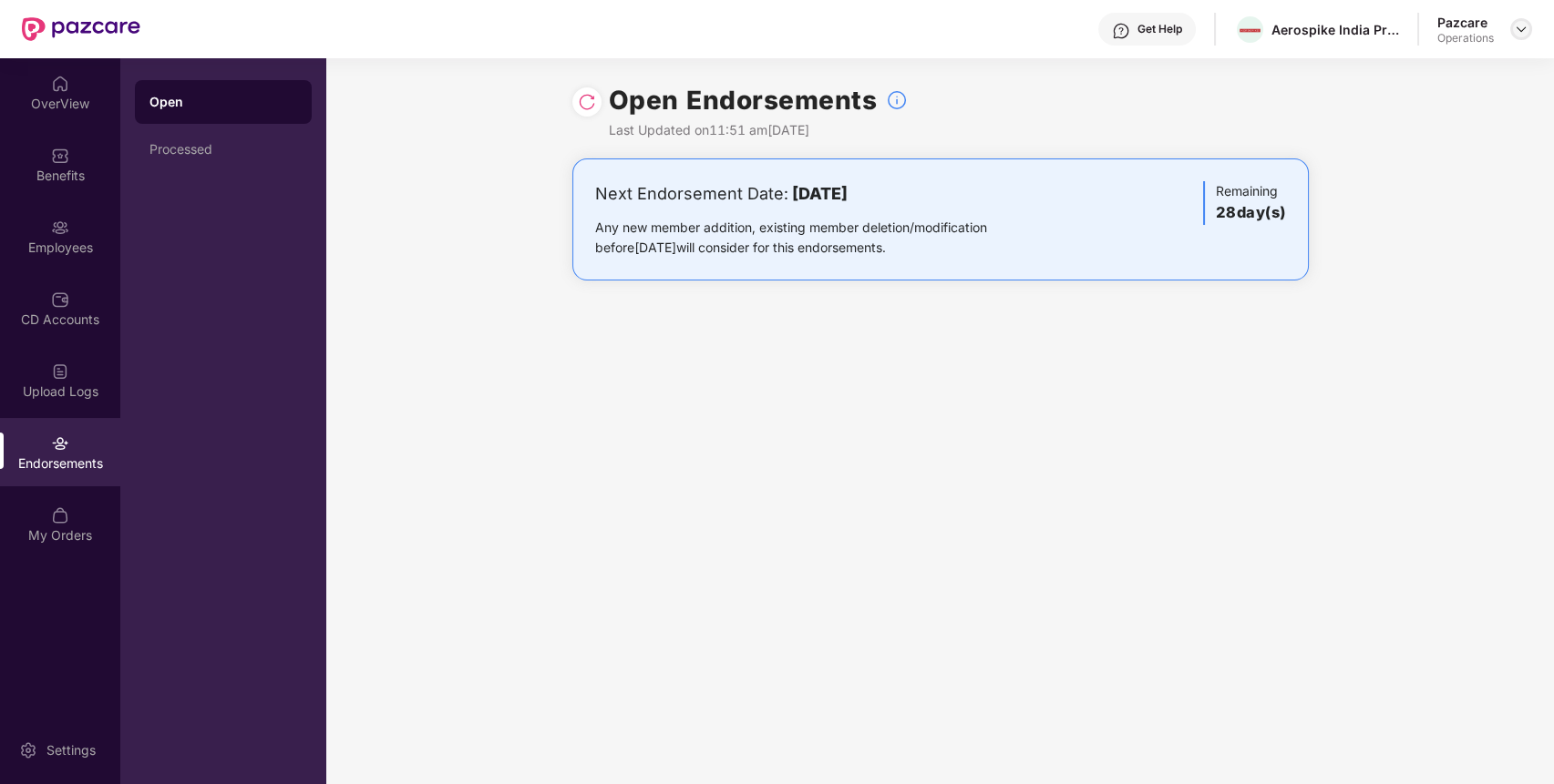
click at [1529, 26] on div at bounding box center [1522, 29] width 22 height 22
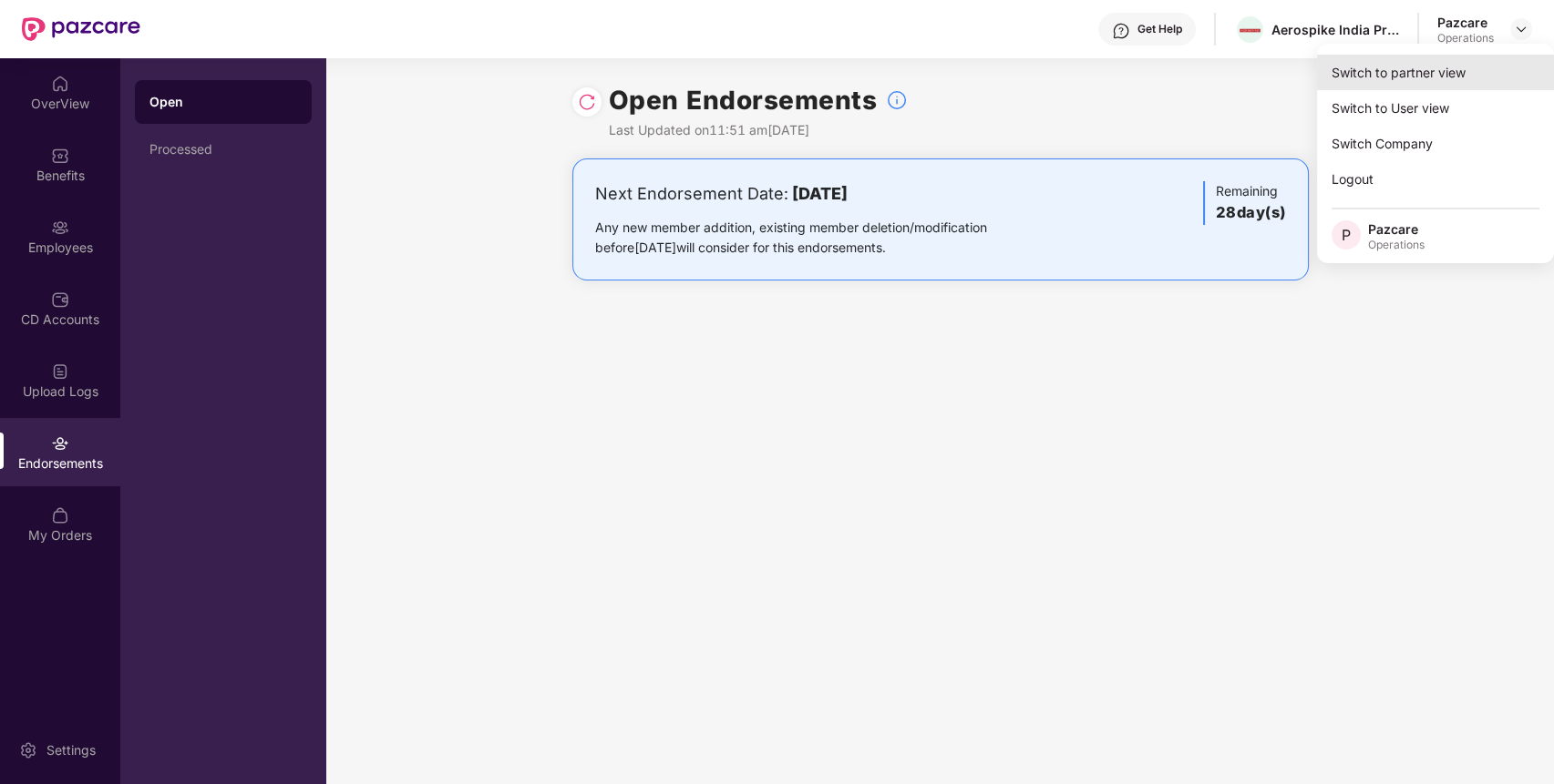
click at [1469, 80] on div "Switch to partner view" at bounding box center [1435, 72] width 237 height 36
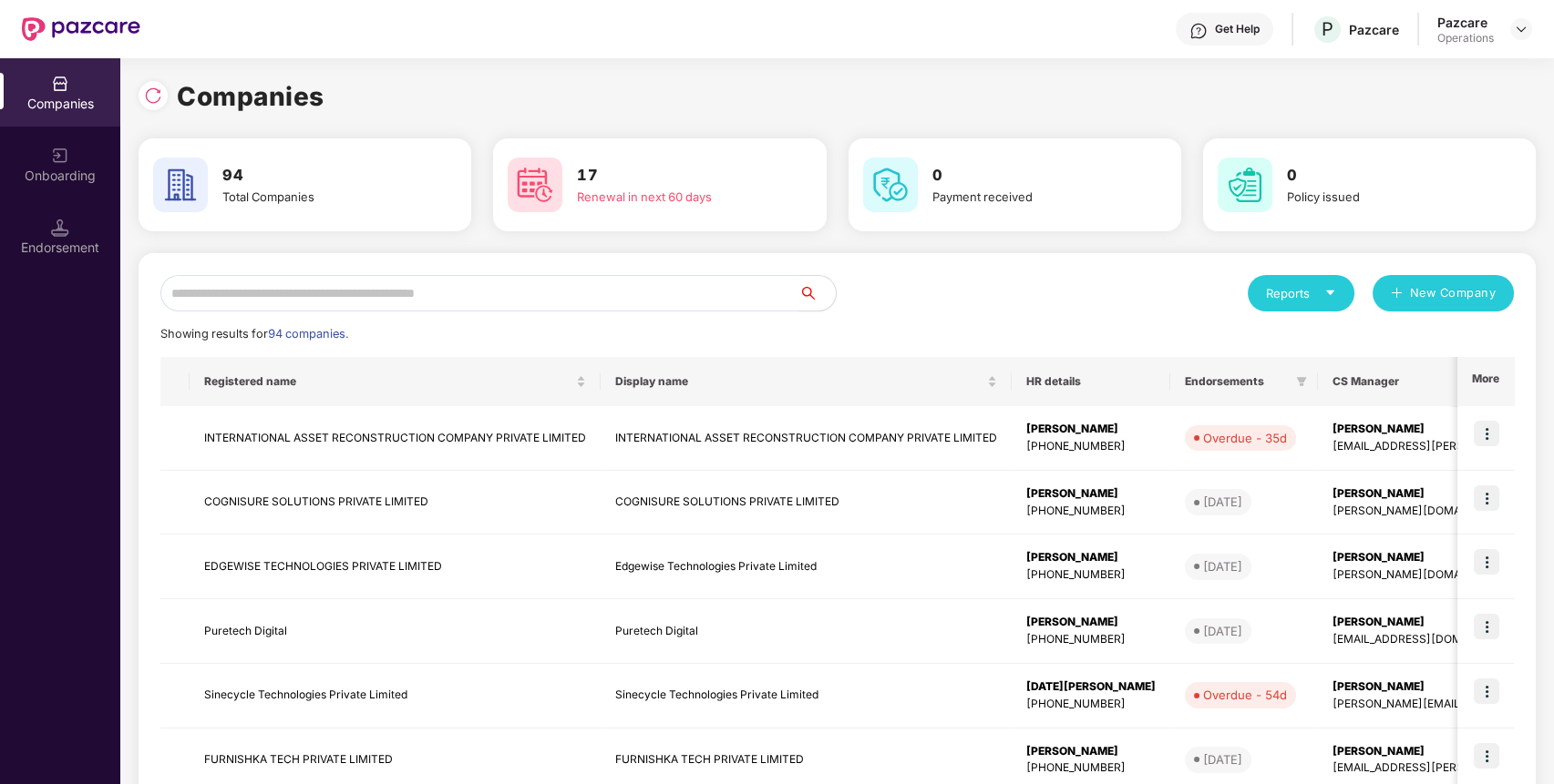
click at [748, 299] on input "text" at bounding box center [479, 293] width 639 height 37
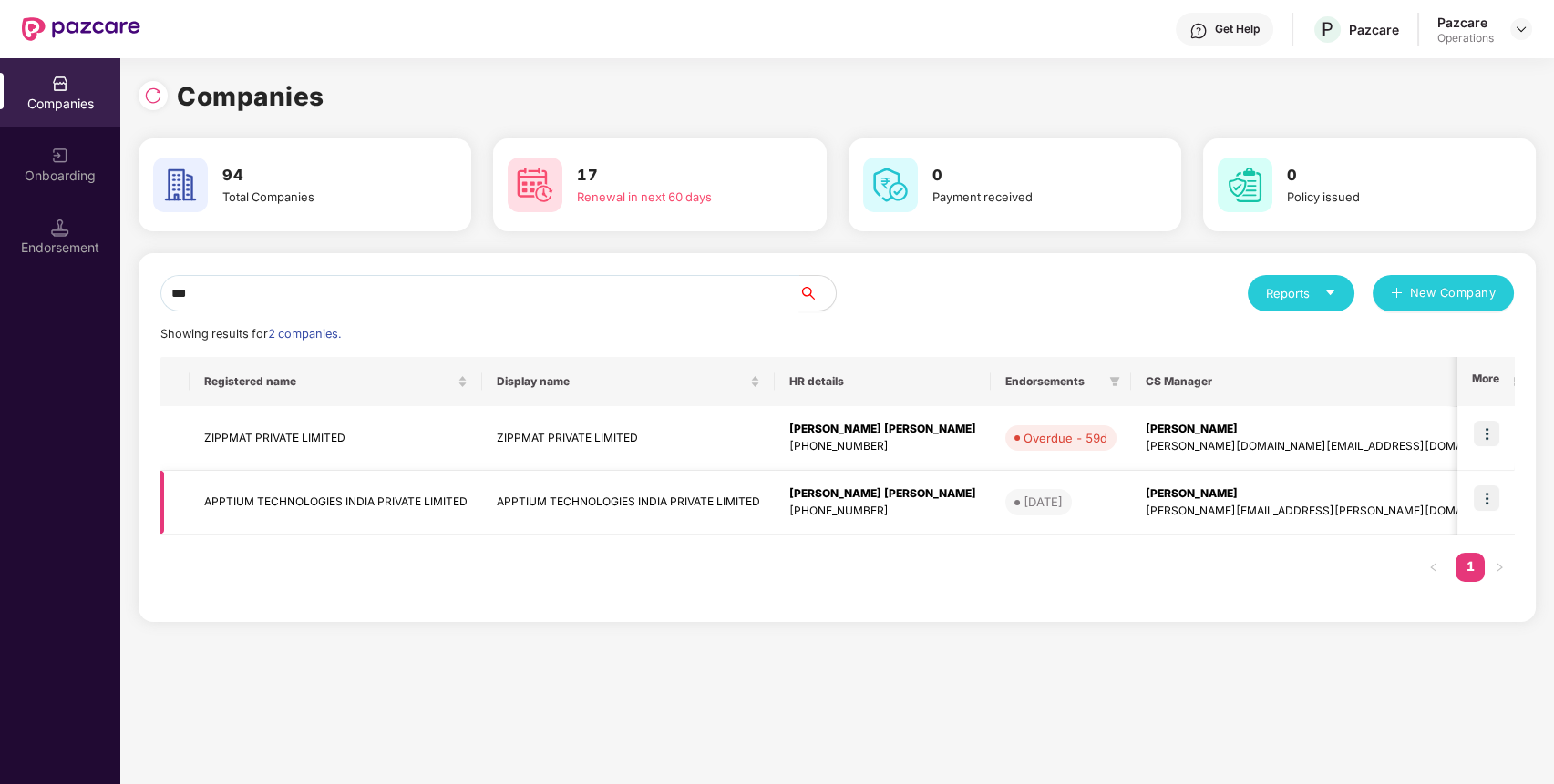
type input "***"
click at [1491, 501] on img at bounding box center [1487, 498] width 26 height 26
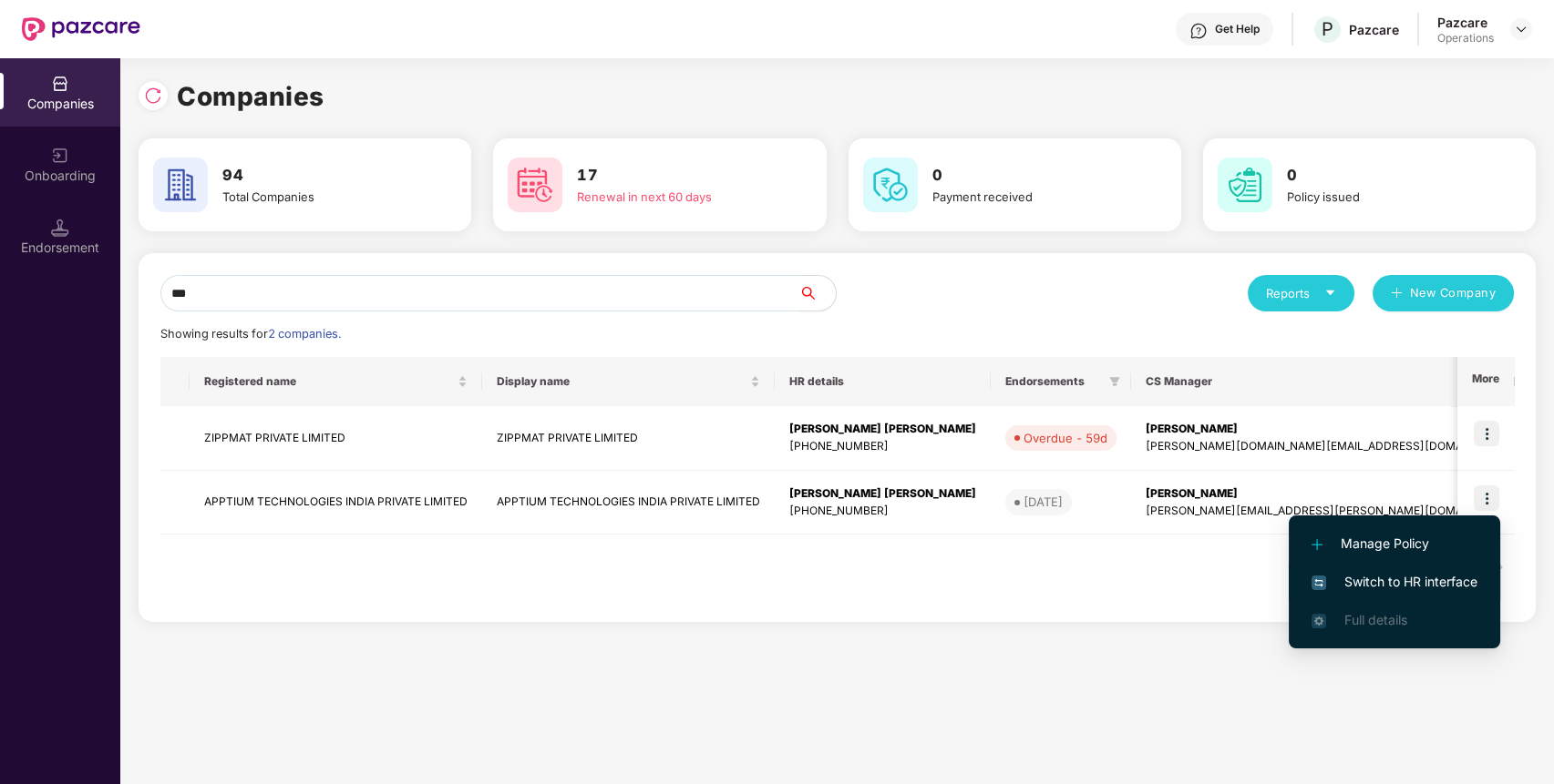
click at [1458, 583] on span "Switch to HR interface" at bounding box center [1394, 583] width 166 height 20
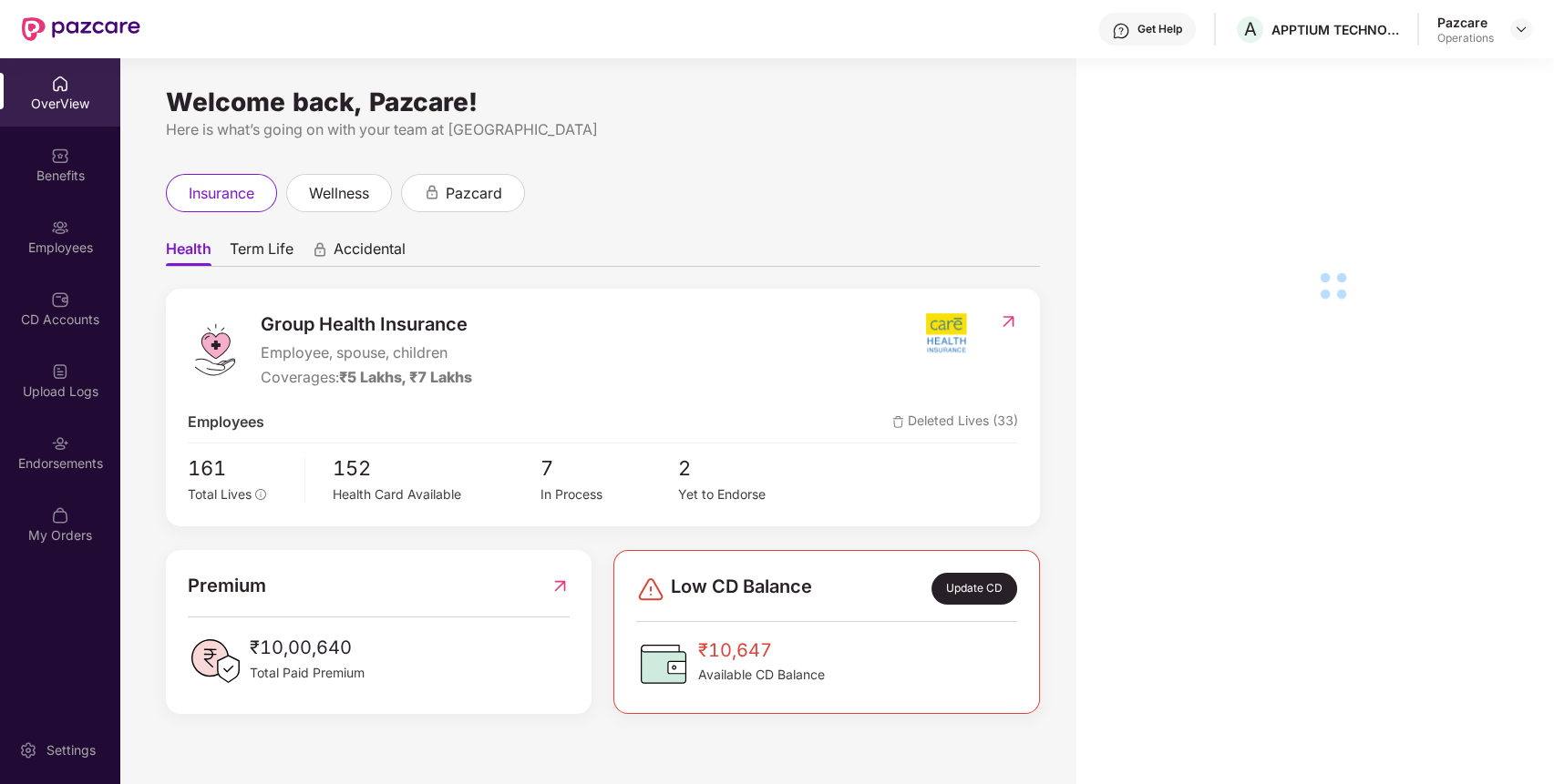
click at [40, 153] on div "Benefits" at bounding box center [60, 165] width 120 height 68
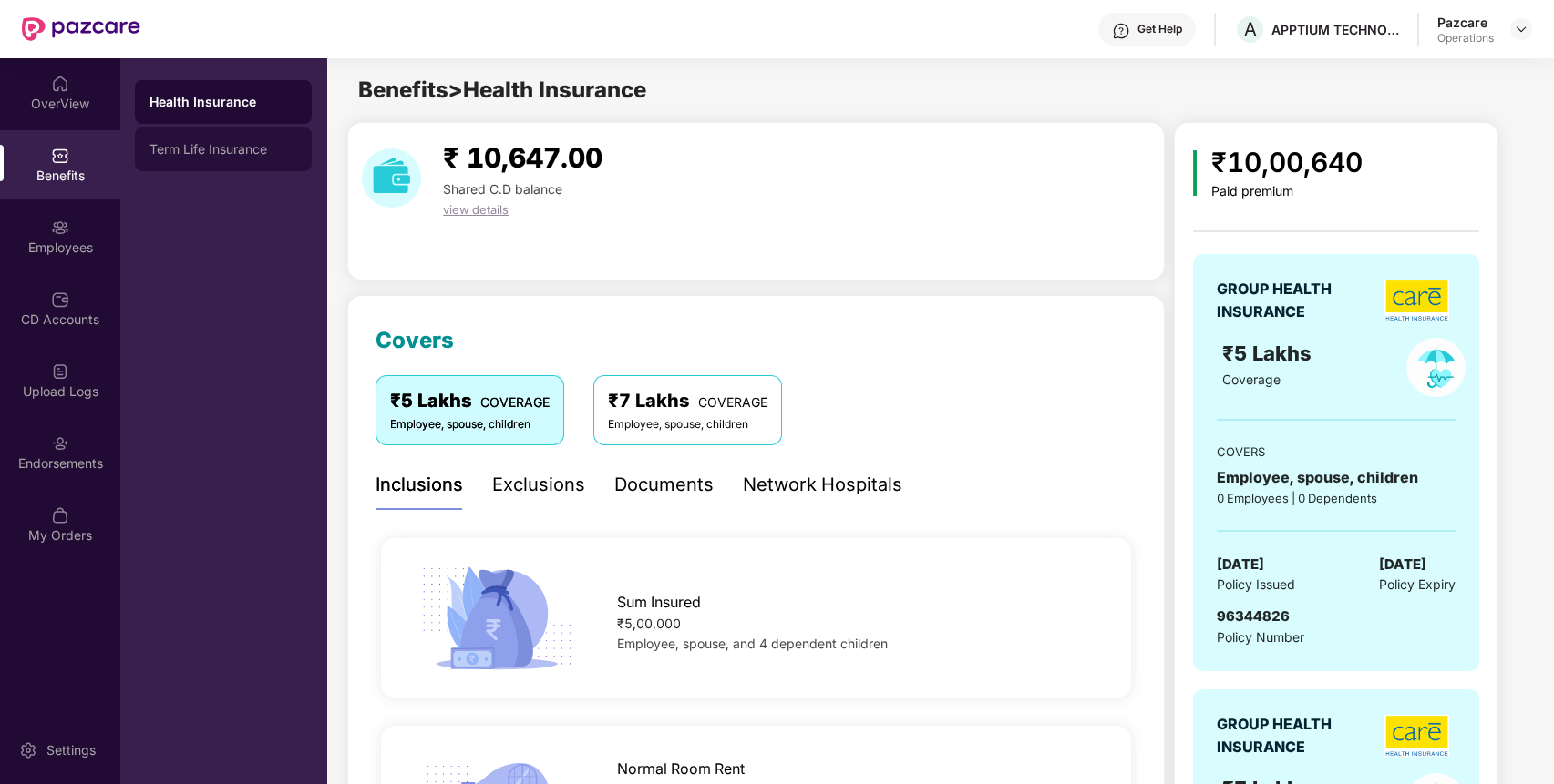
click at [163, 150] on div "Term Life Insurance" at bounding box center [223, 150] width 148 height 15
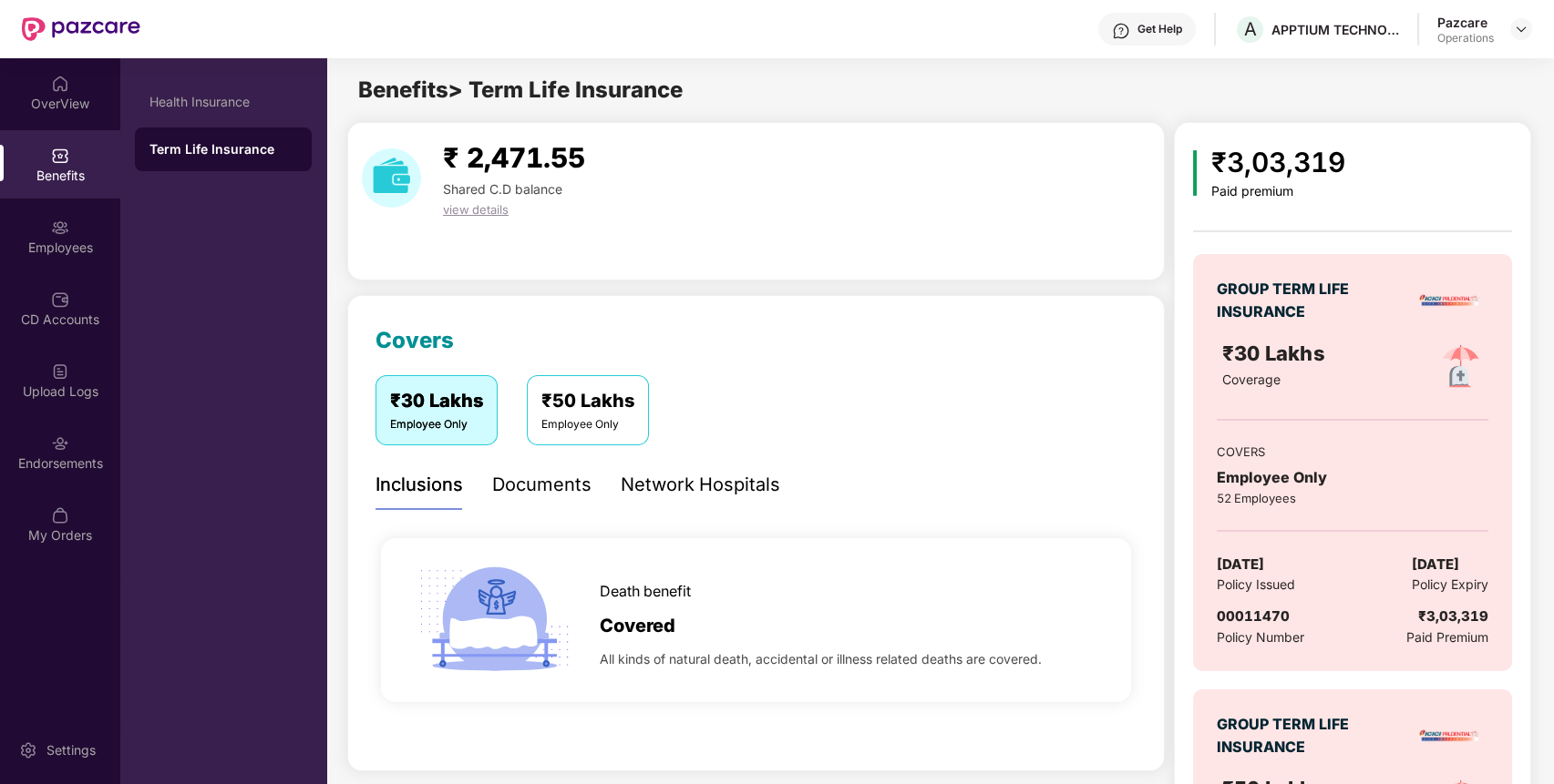
click at [1238, 632] on span "Policy Number" at bounding box center [1260, 637] width 87 height 16
click at [1254, 620] on span "00011470" at bounding box center [1252, 616] width 73 height 17
copy span "00011470"
click at [51, 474] on div "Endorsements" at bounding box center [60, 452] width 120 height 68
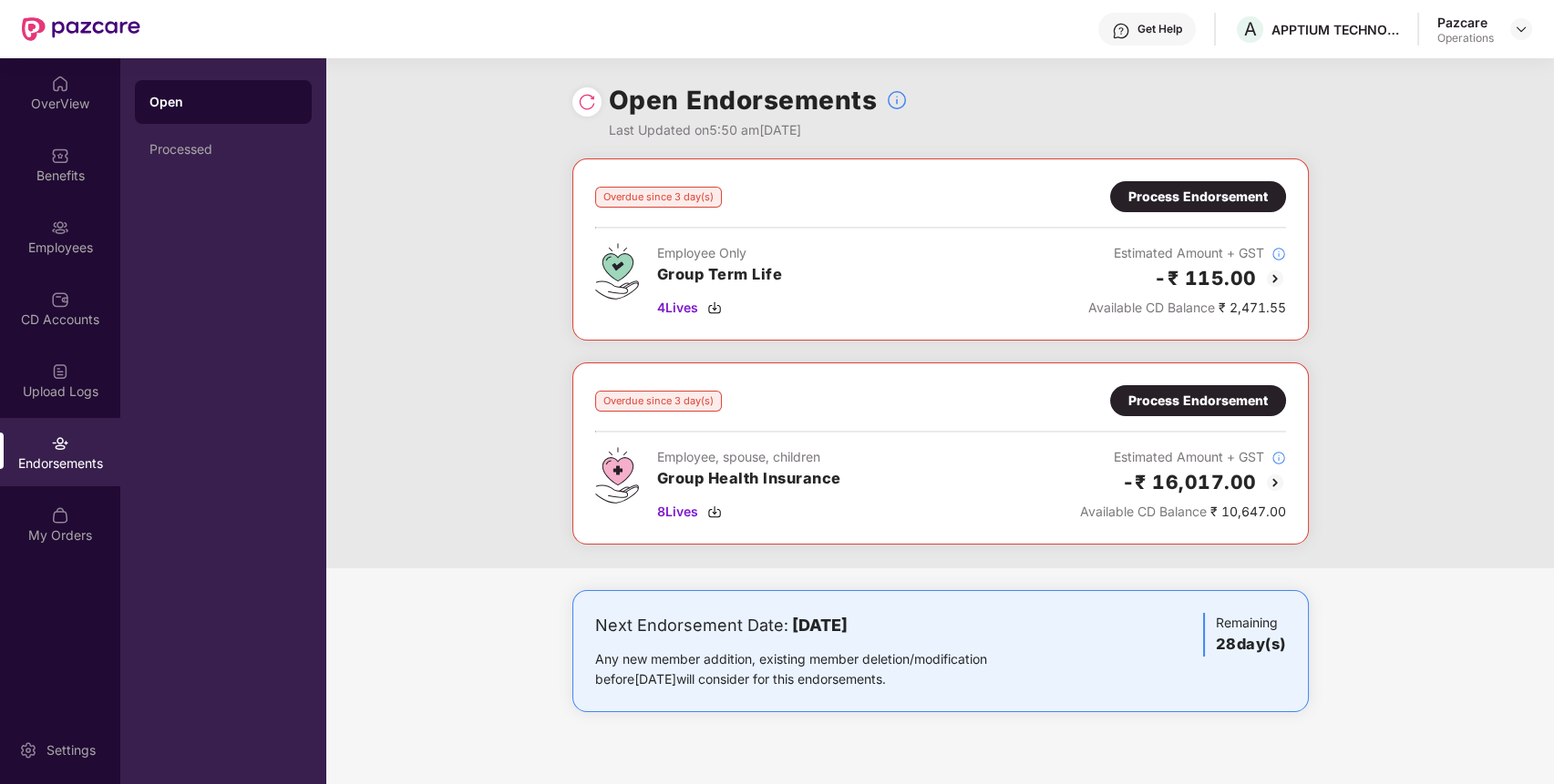
click at [1263, 213] on div "Overdue since 3 day(s) Process Endorsement Employee Only Group Term Life 4 Live…" at bounding box center [940, 249] width 691 height 137
click at [1260, 199] on div "Process Endorsement" at bounding box center [1198, 197] width 140 height 20
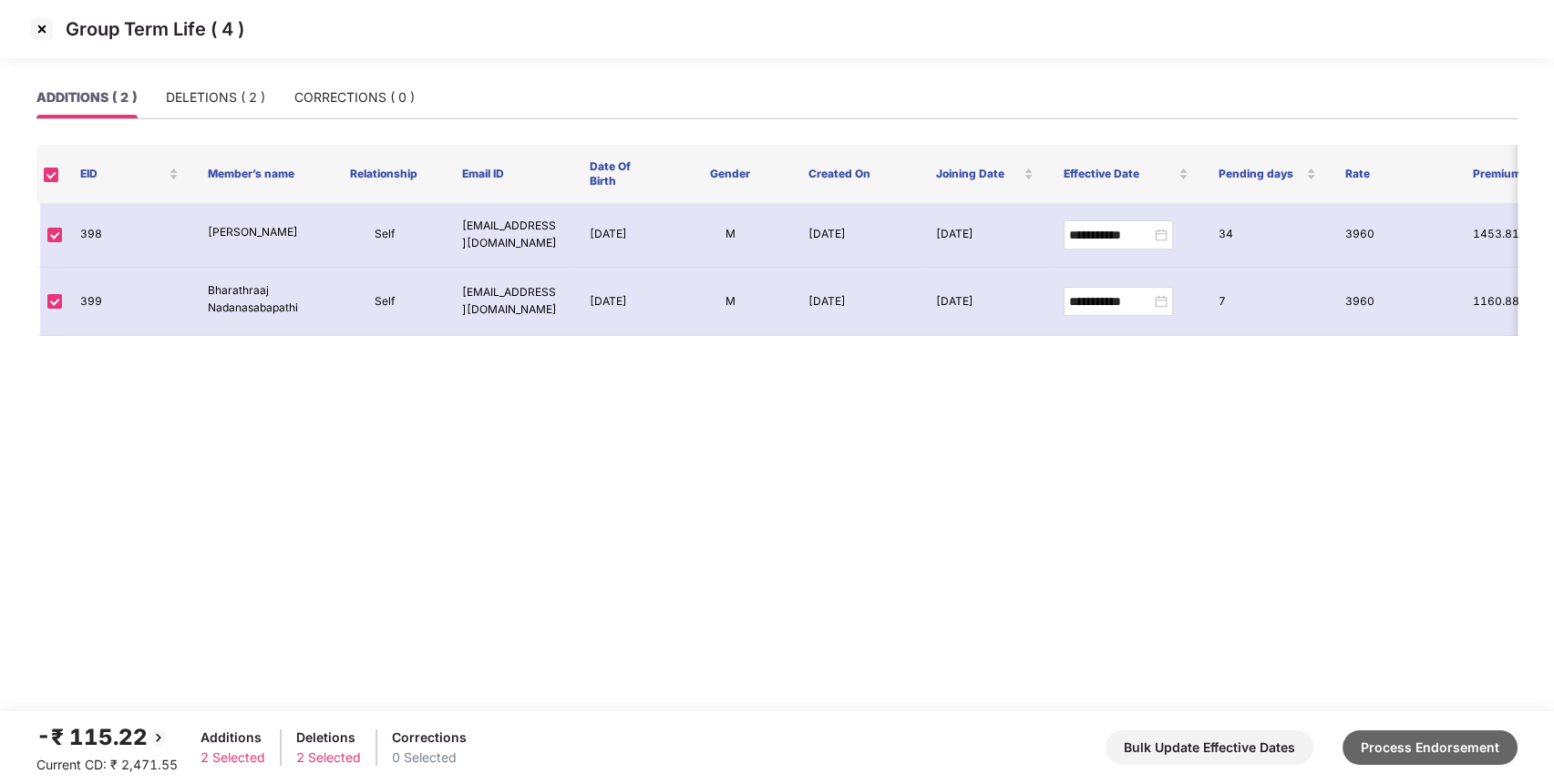
click at [1422, 744] on button "Process Endorsement" at bounding box center [1430, 748] width 175 height 35
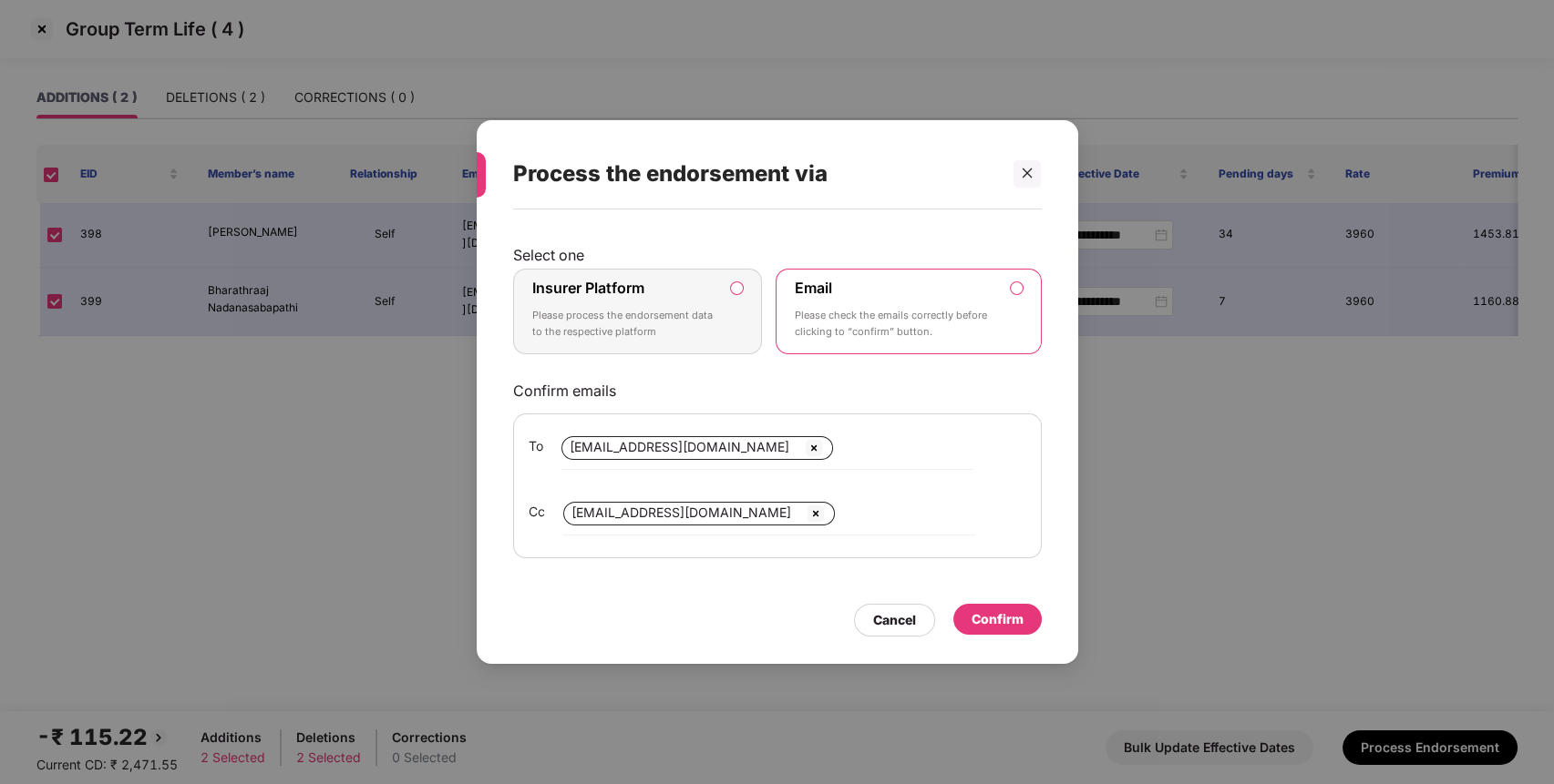
click at [683, 290] on div "Insurer Platform Please process the endorsement data to the respective platform" at bounding box center [625, 311] width 186 height 65
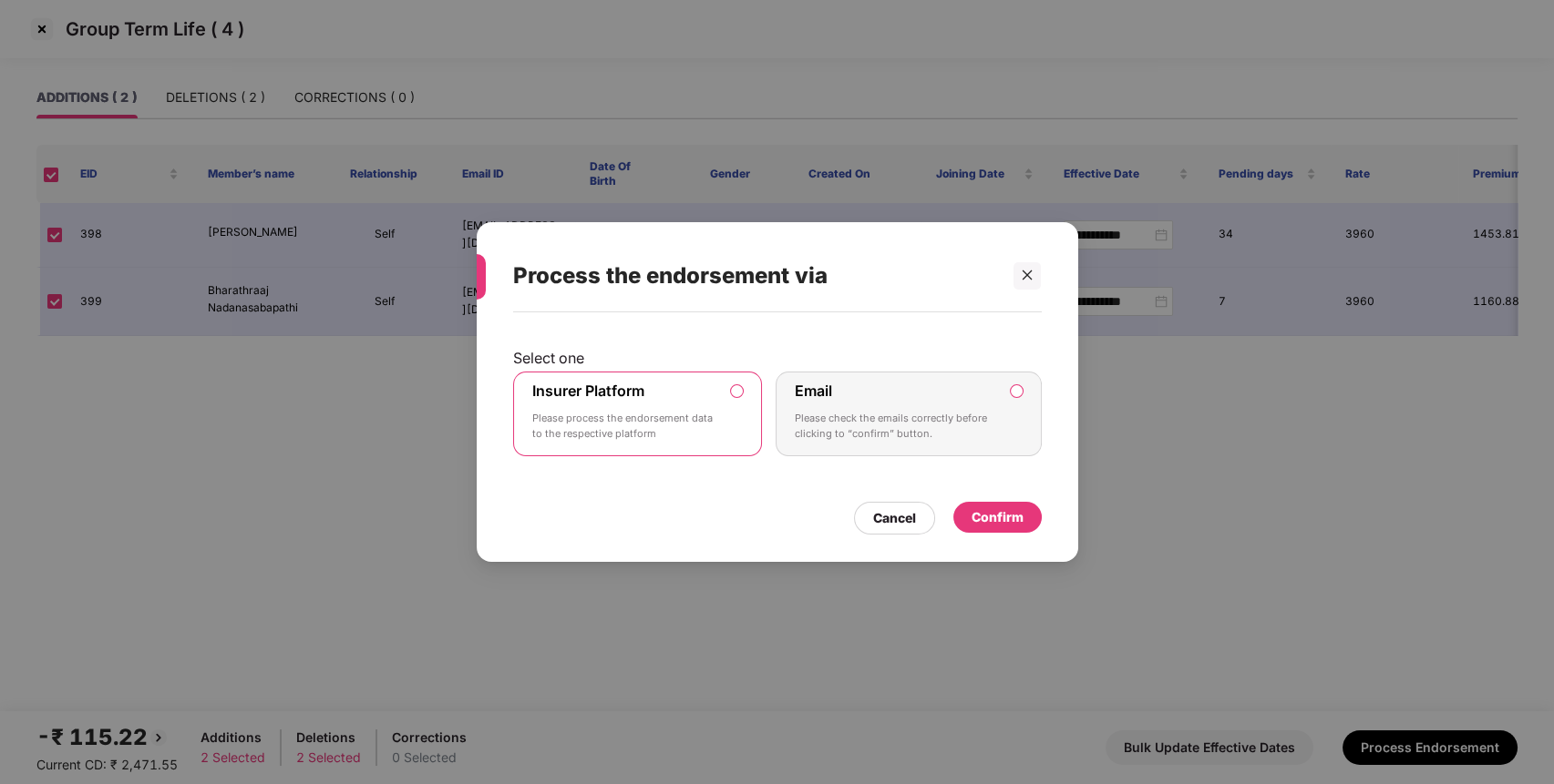
click at [977, 519] on div "Confirm" at bounding box center [998, 517] width 52 height 20
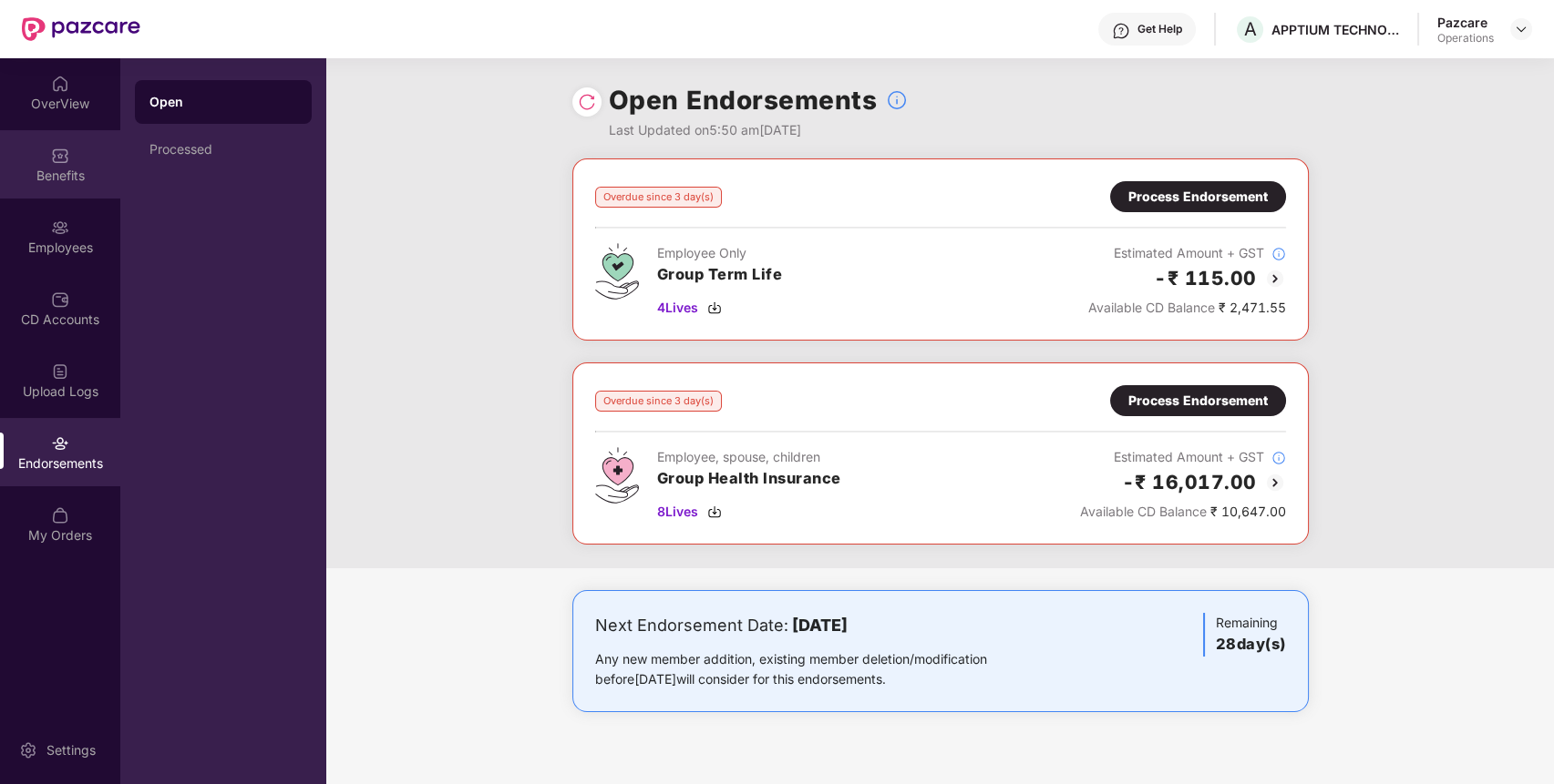
click at [61, 158] on img at bounding box center [61, 156] width 18 height 18
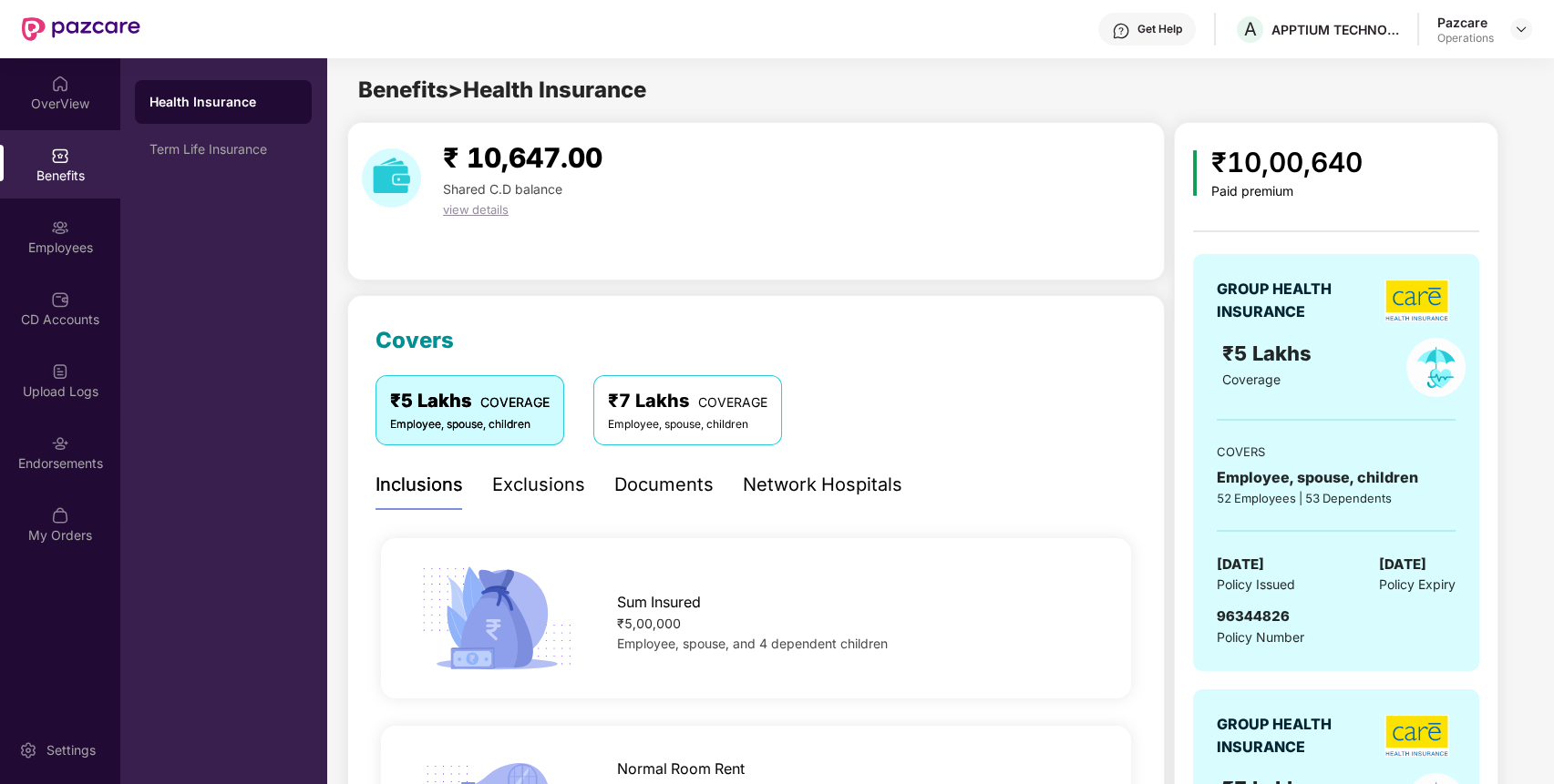
click at [1263, 619] on span "96344826" at bounding box center [1252, 616] width 73 height 17
copy span "96344826"
click at [116, 476] on div "Endorsements" at bounding box center [60, 452] width 120 height 68
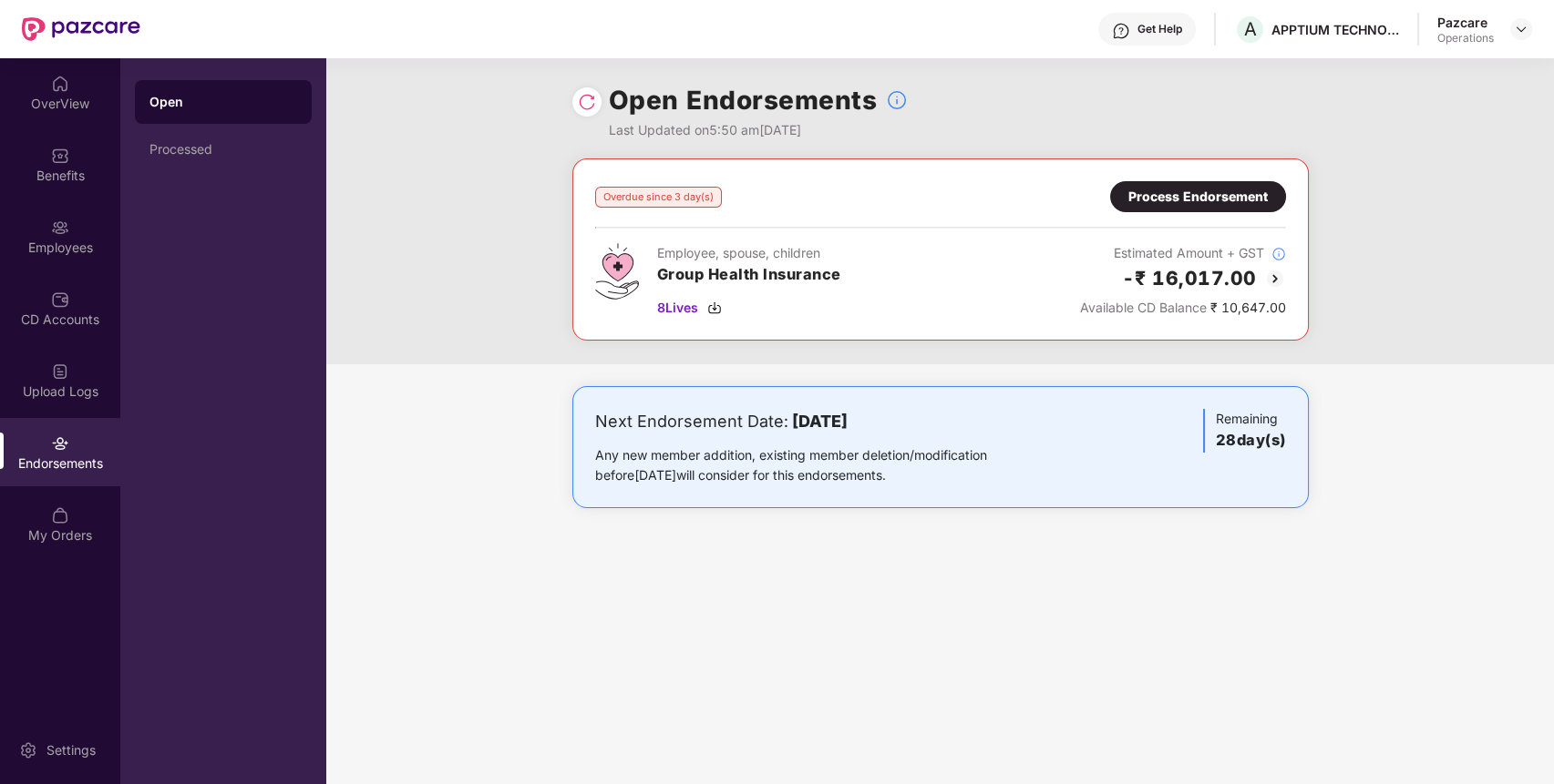
click at [1163, 185] on div "Process Endorsement" at bounding box center [1197, 197] width 176 height 31
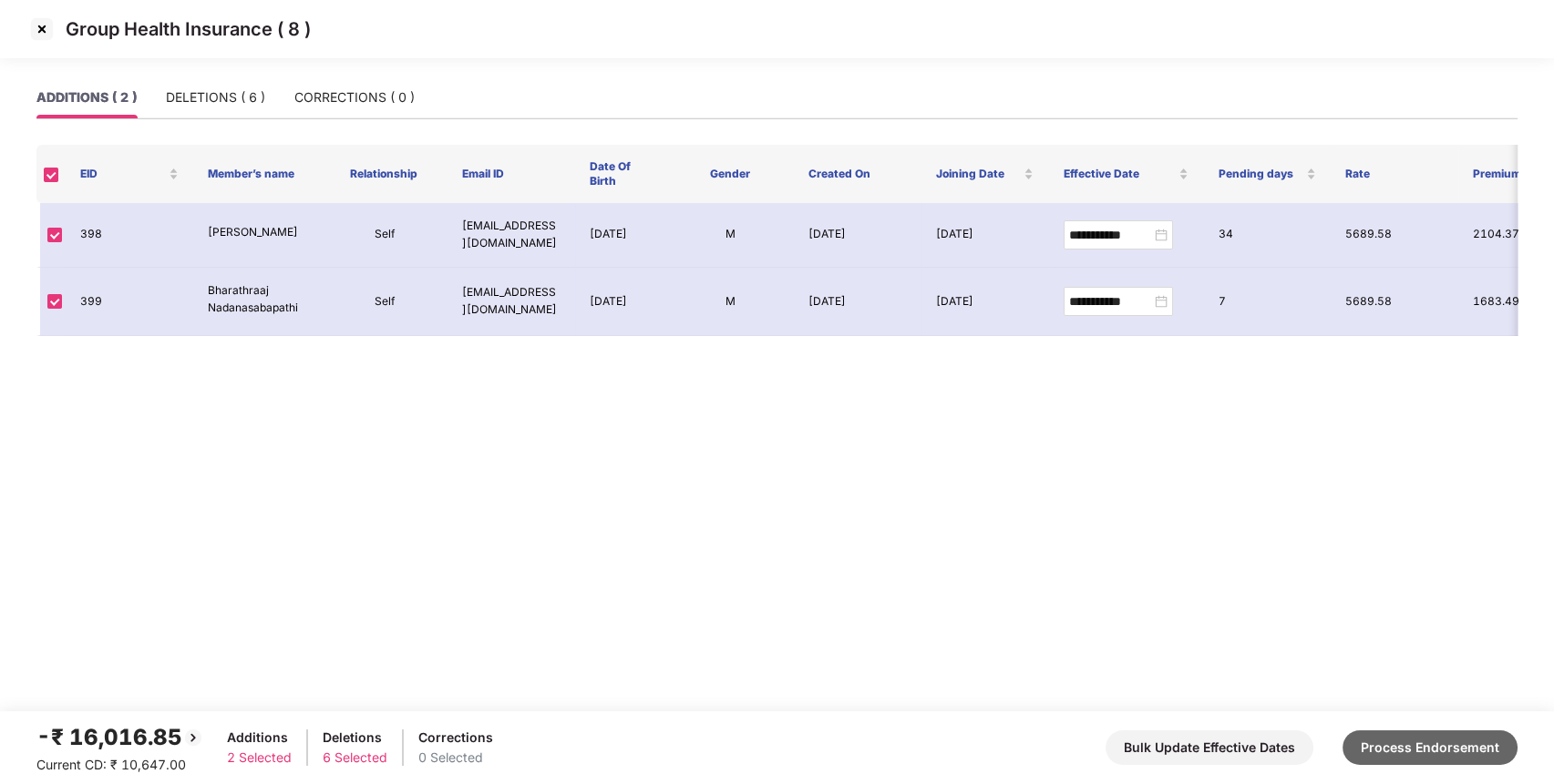
click at [1446, 747] on button "Process Endorsement" at bounding box center [1430, 748] width 175 height 35
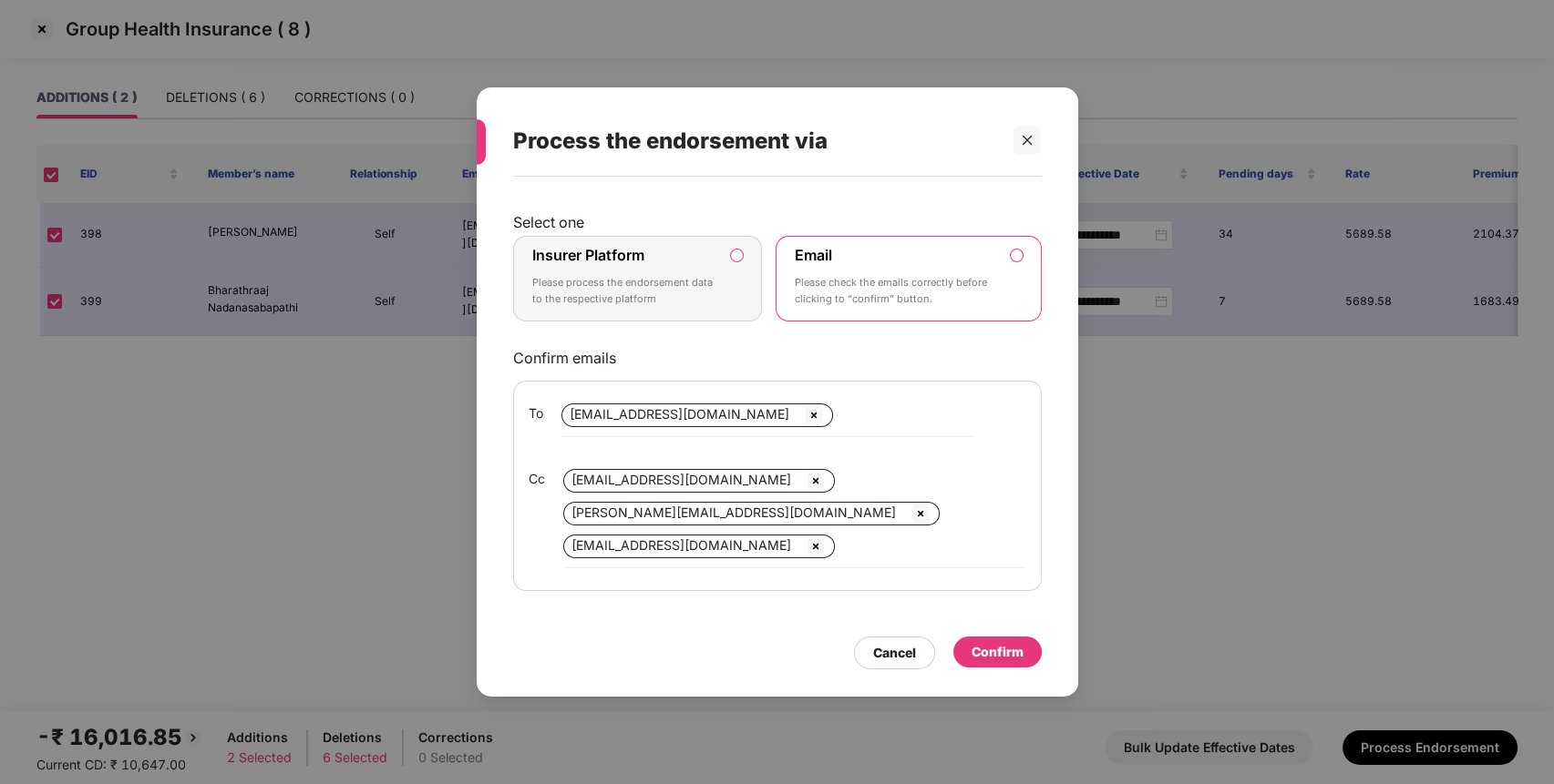
click at [615, 253] on label "Insurer Platform" at bounding box center [588, 256] width 112 height 18
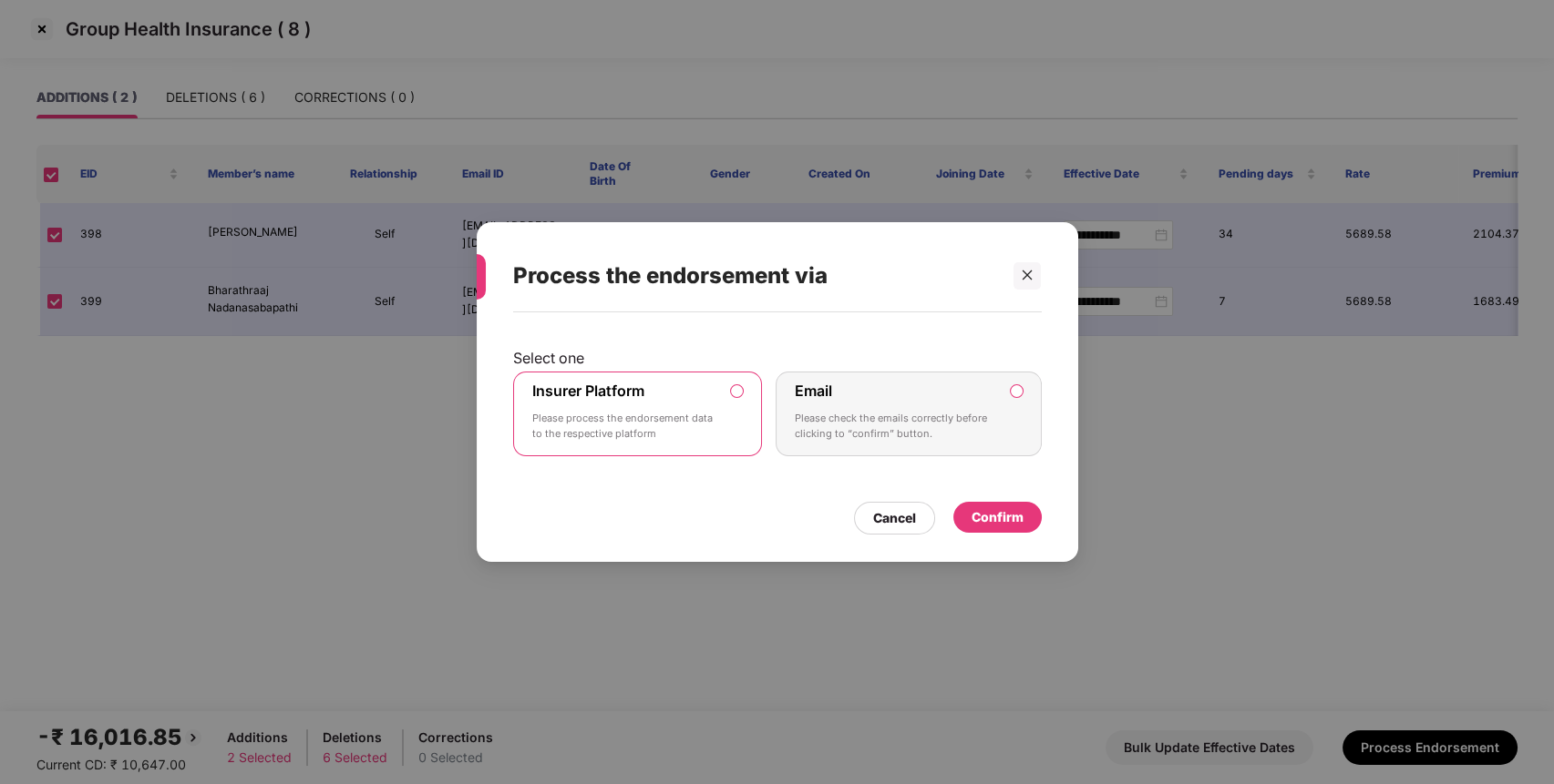
click at [1028, 510] on div "Confirm" at bounding box center [998, 517] width 88 height 31
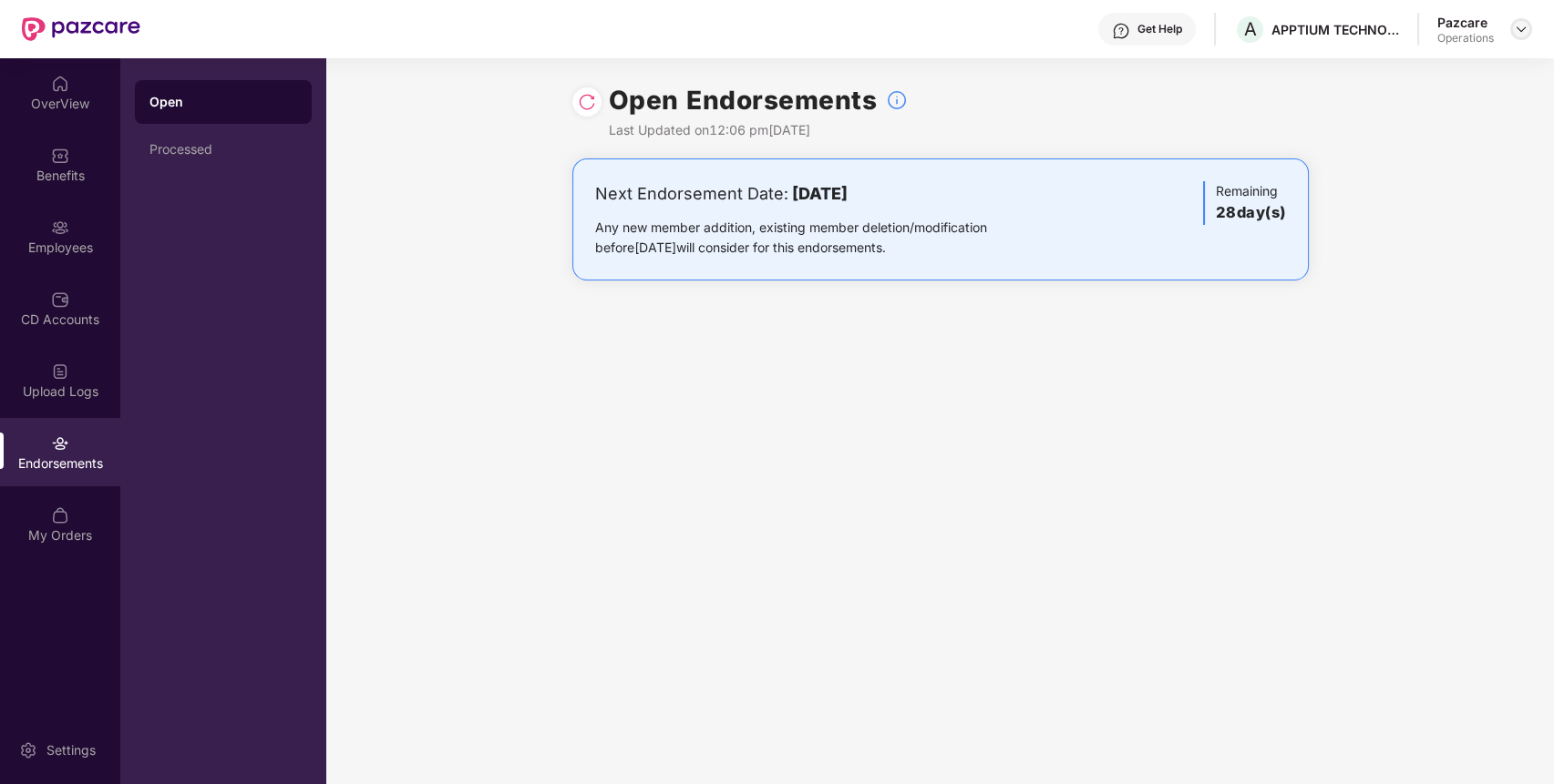
click at [1523, 24] on img at bounding box center [1522, 29] width 15 height 15
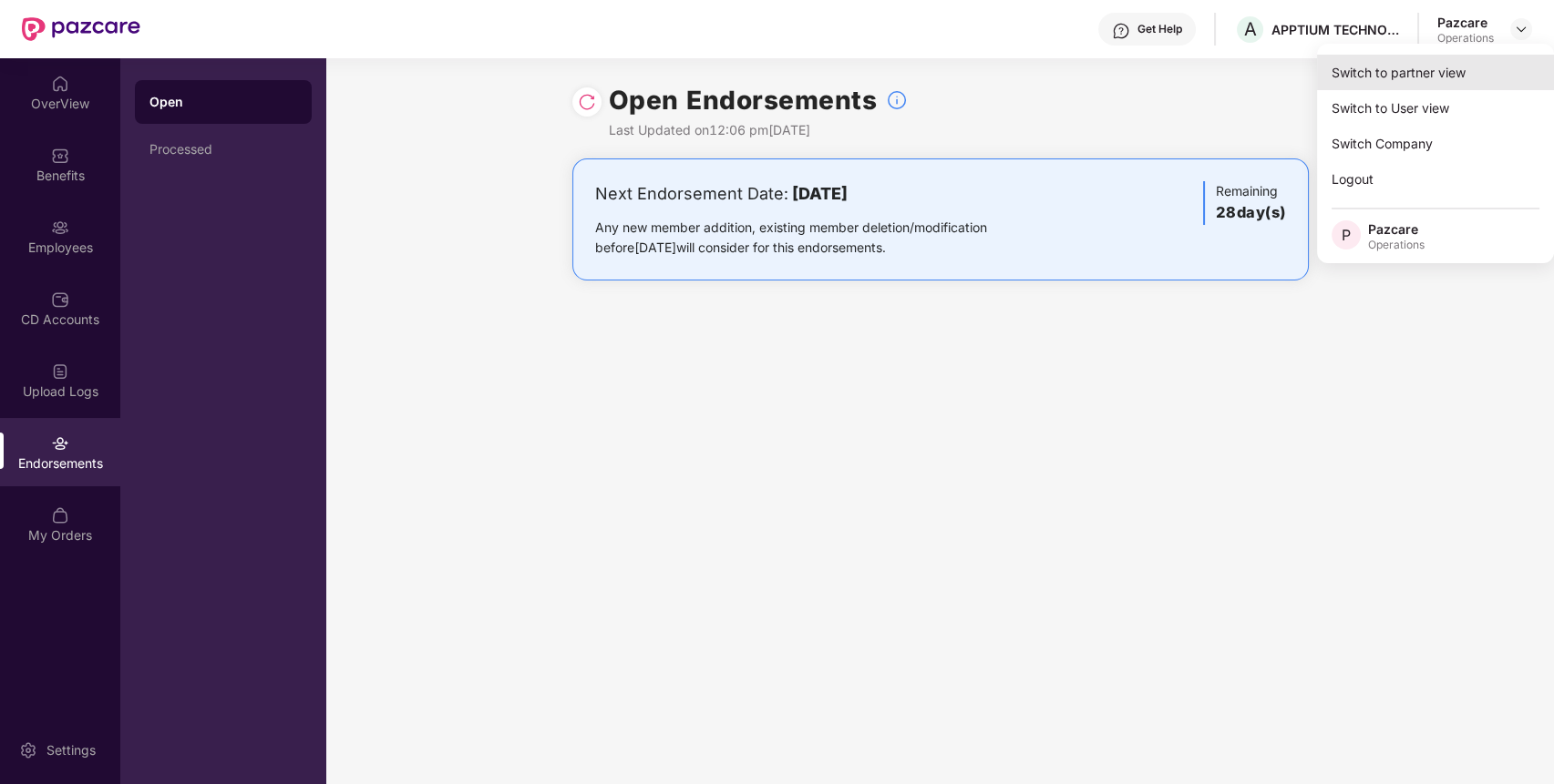
click at [1458, 73] on div "Switch to partner view" at bounding box center [1435, 72] width 237 height 36
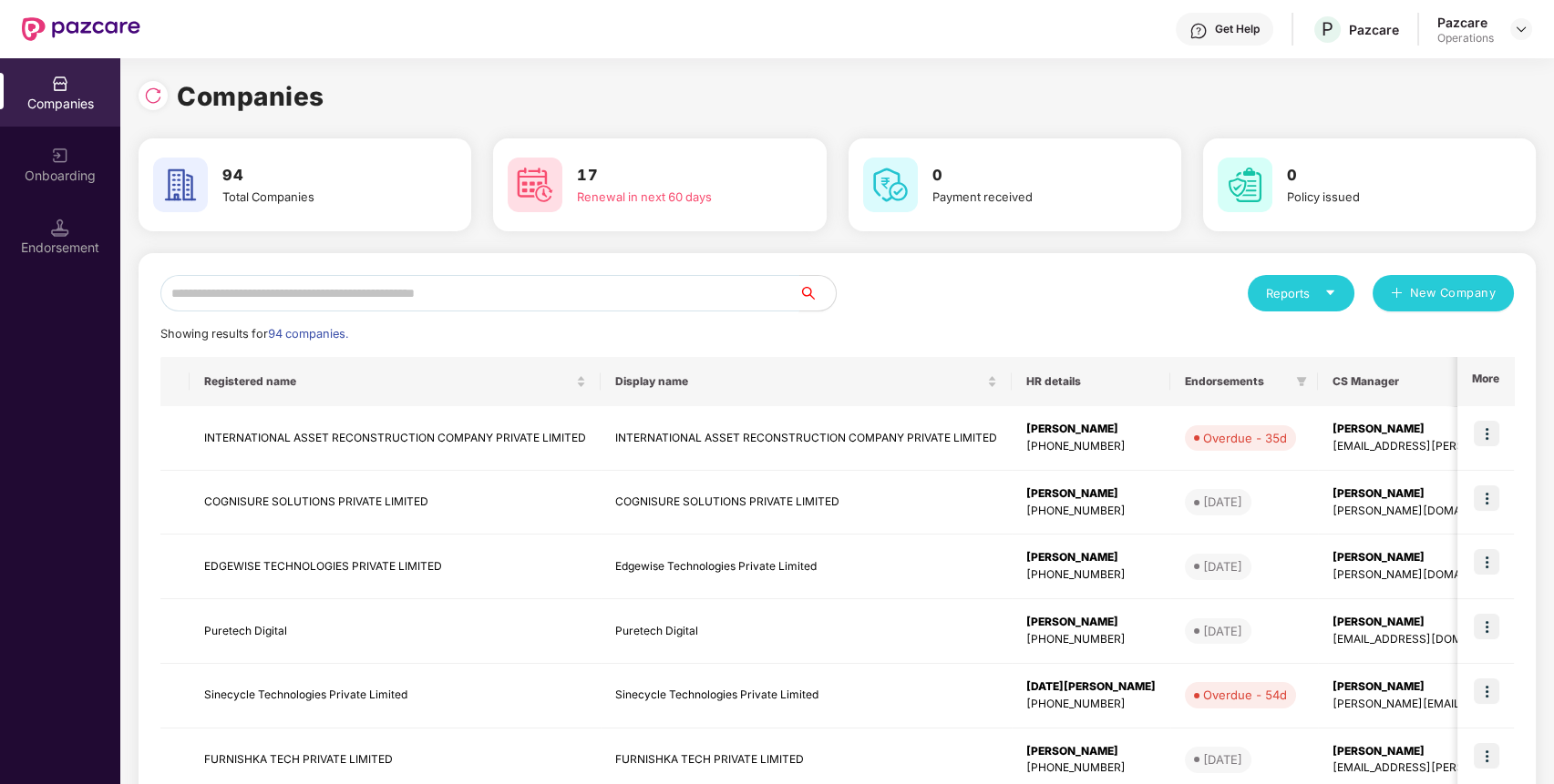
click at [623, 299] on input "text" at bounding box center [479, 293] width 639 height 37
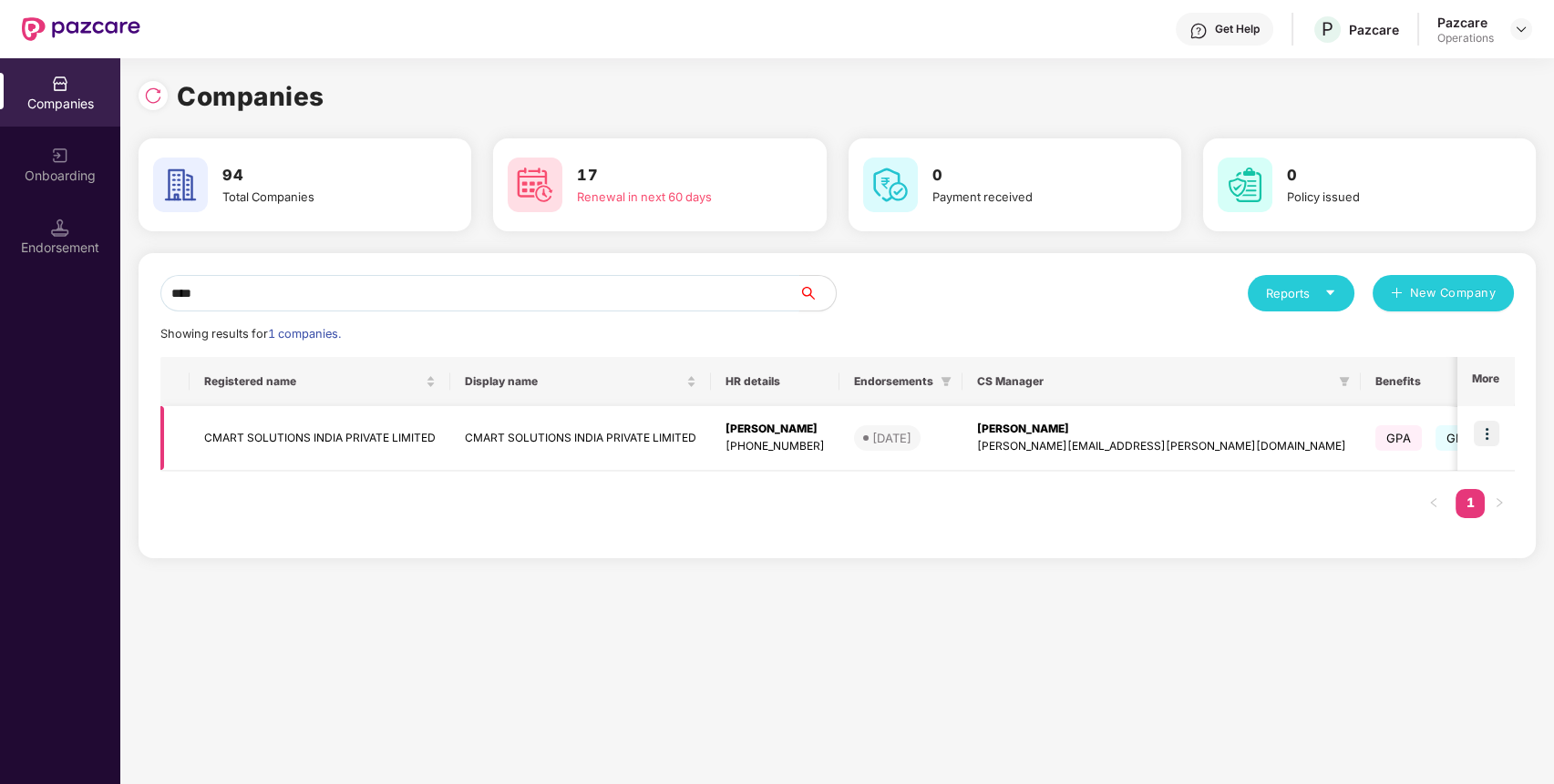
type input "****"
click at [1500, 425] on img at bounding box center [1487, 434] width 26 height 26
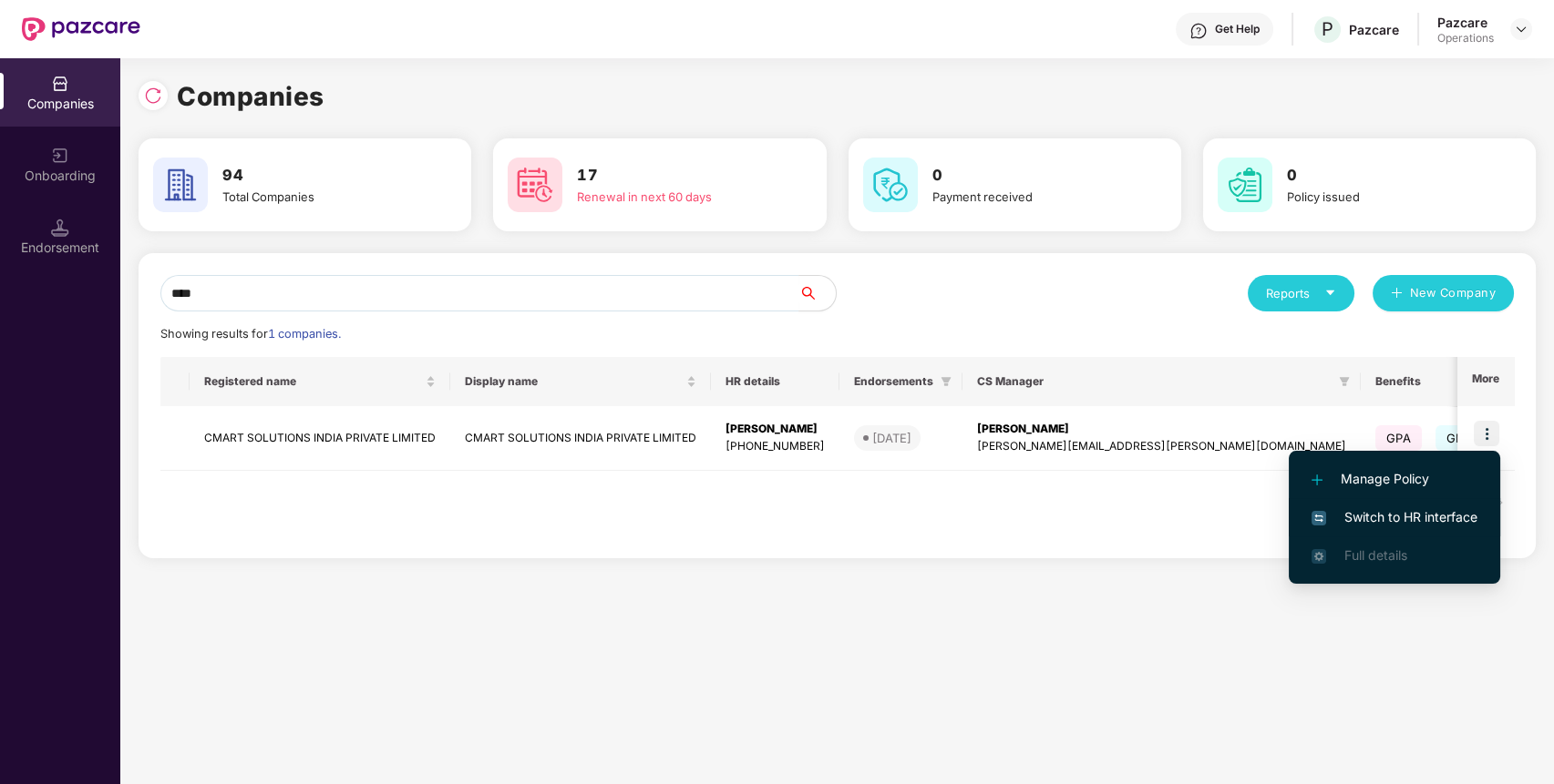
click at [1428, 516] on span "Switch to HR interface" at bounding box center [1394, 517] width 166 height 20
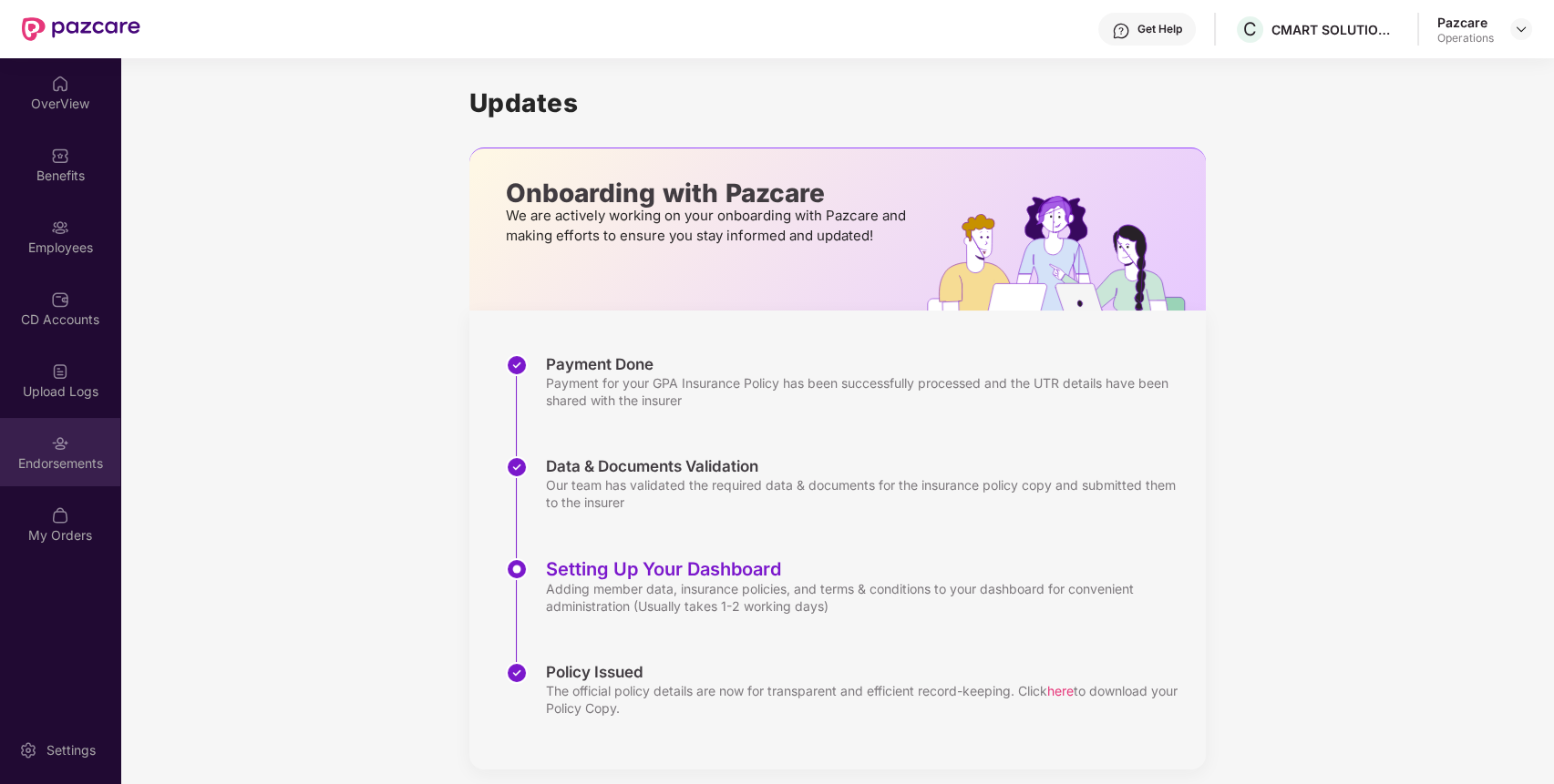
click at [73, 455] on div "Endorsements" at bounding box center [60, 464] width 120 height 18
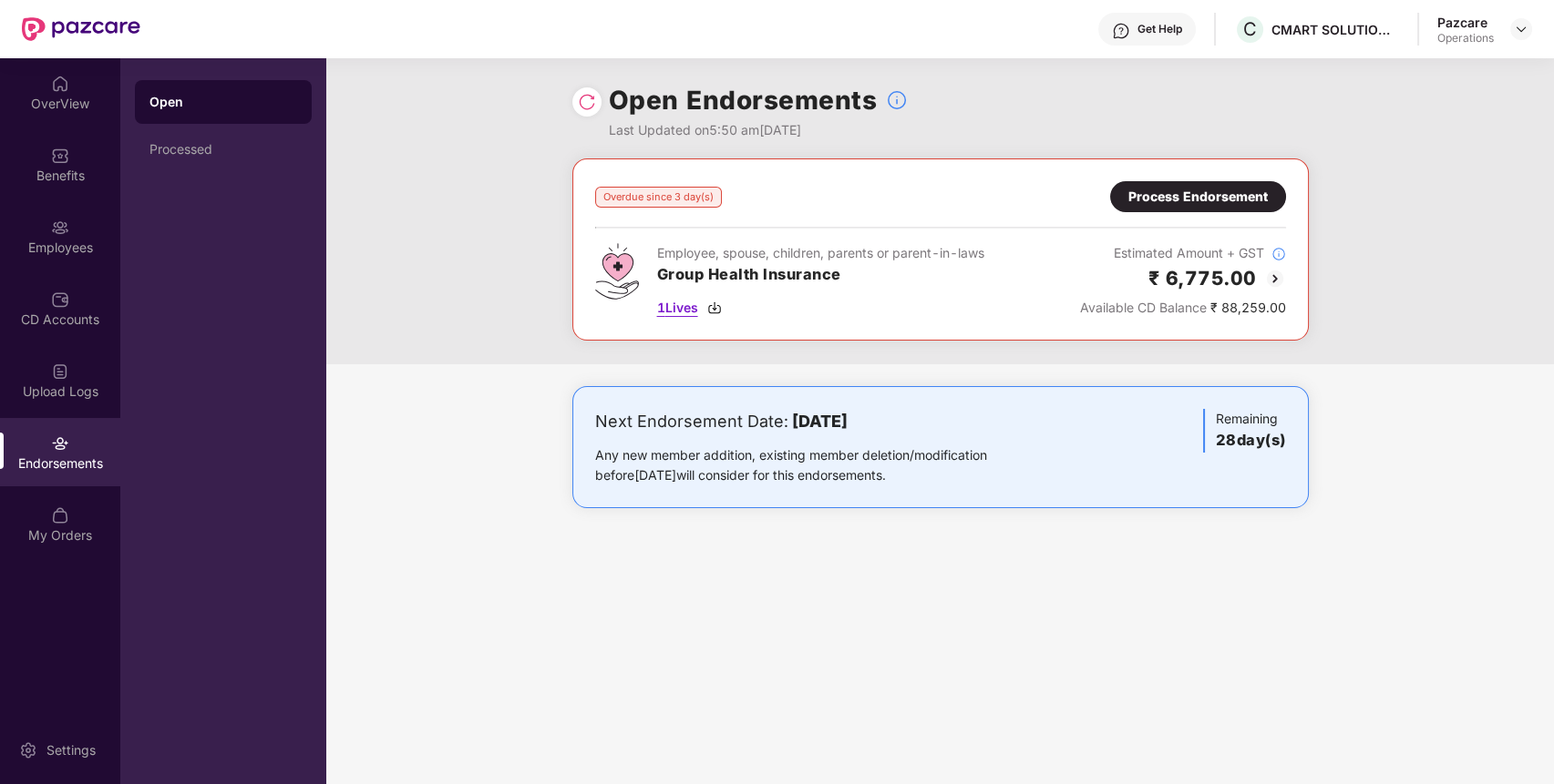
click at [679, 308] on span "1 Lives" at bounding box center [678, 308] width 41 height 20
click at [1393, 205] on div "Overdue since 3 day(s) Process Endorsement Employee, spouse, children, parents …" at bounding box center [940, 261] width 1228 height 206
click at [99, 165] on div "Benefits" at bounding box center [60, 165] width 120 height 68
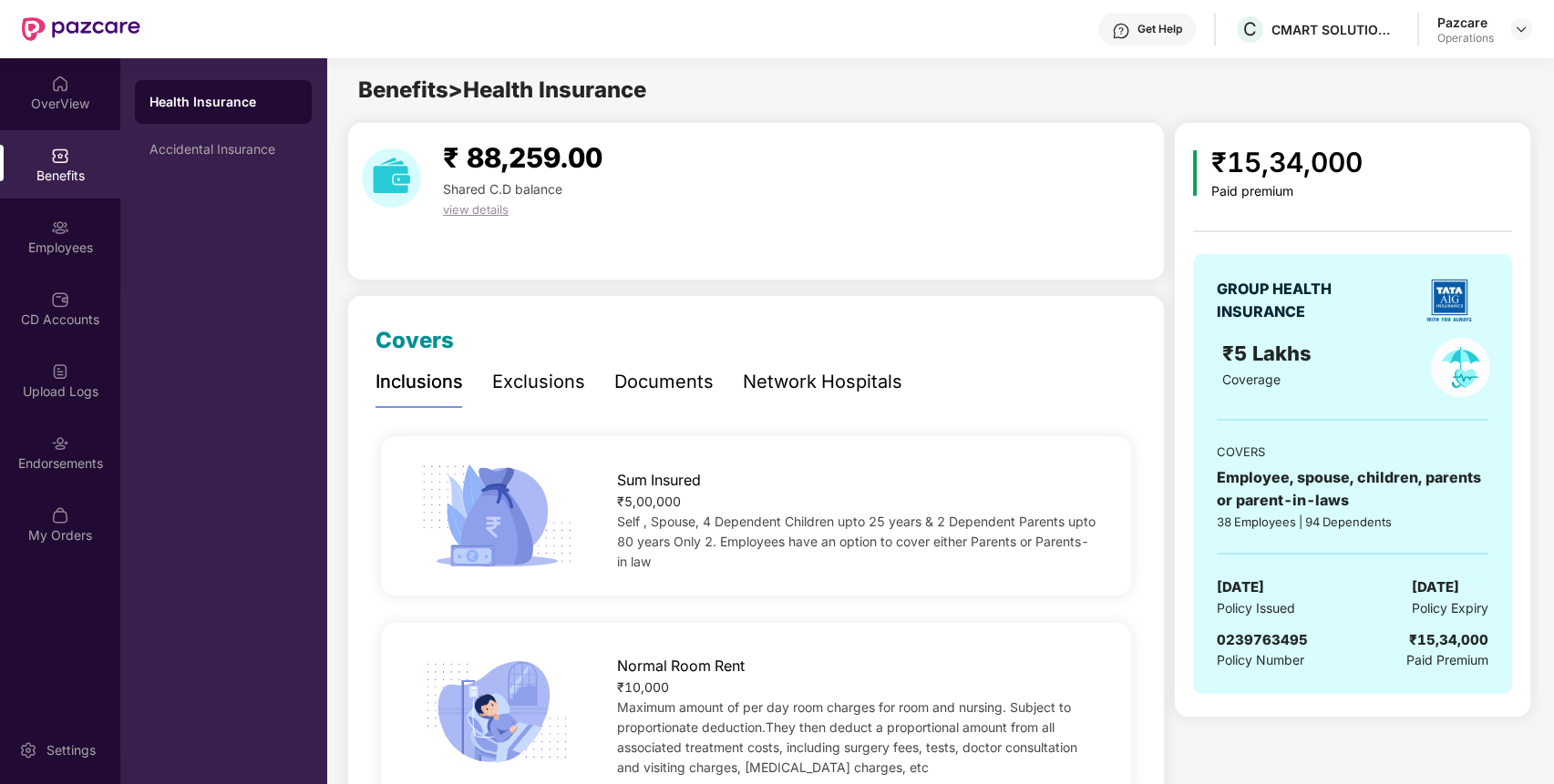
click at [1269, 638] on span "0239763495" at bounding box center [1262, 640] width 91 height 17
copy span "0239763495"
click at [78, 463] on div "Endorsements" at bounding box center [60, 464] width 120 height 18
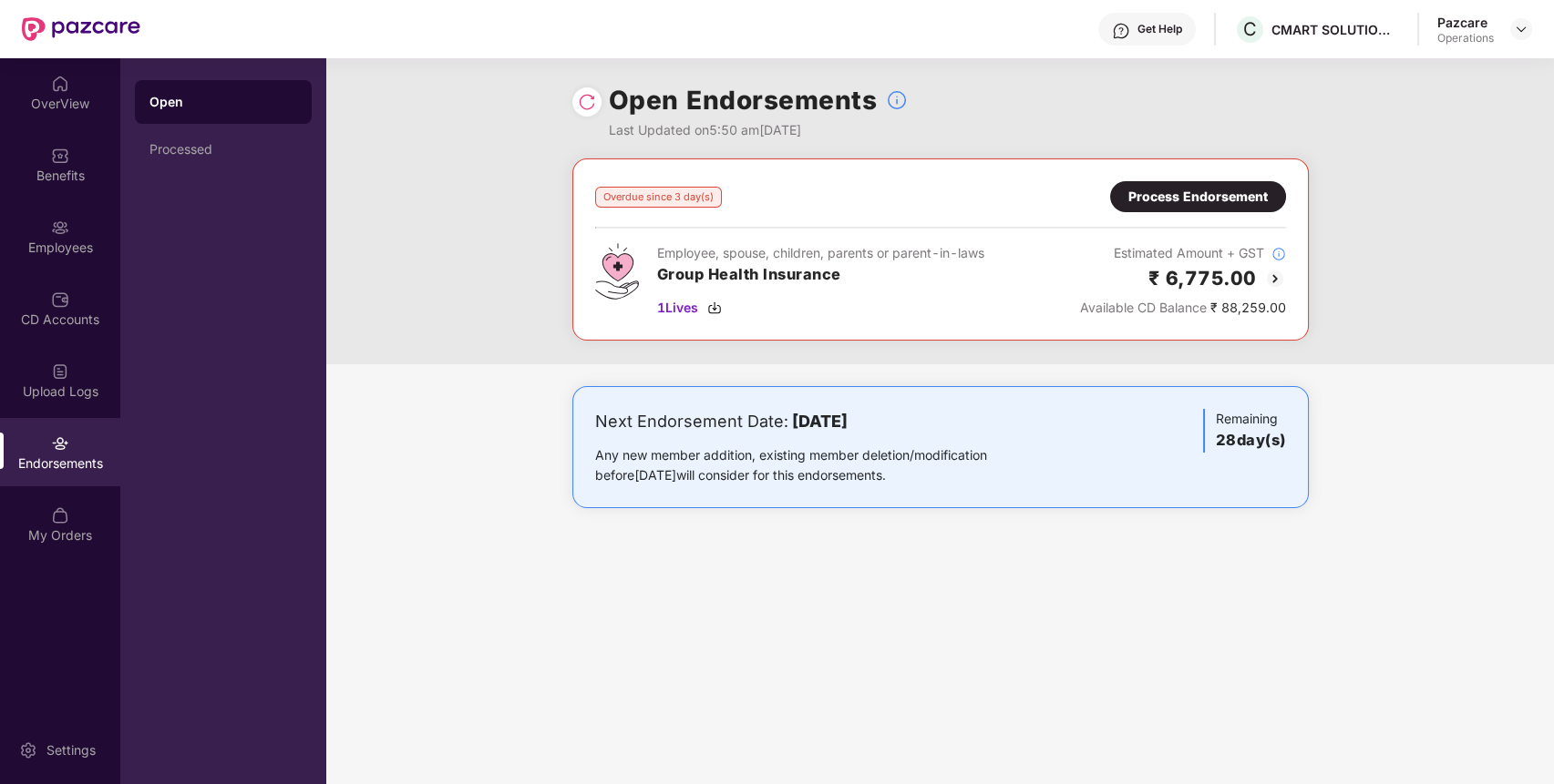
click at [1206, 187] on div "Process Endorsement" at bounding box center [1198, 197] width 140 height 20
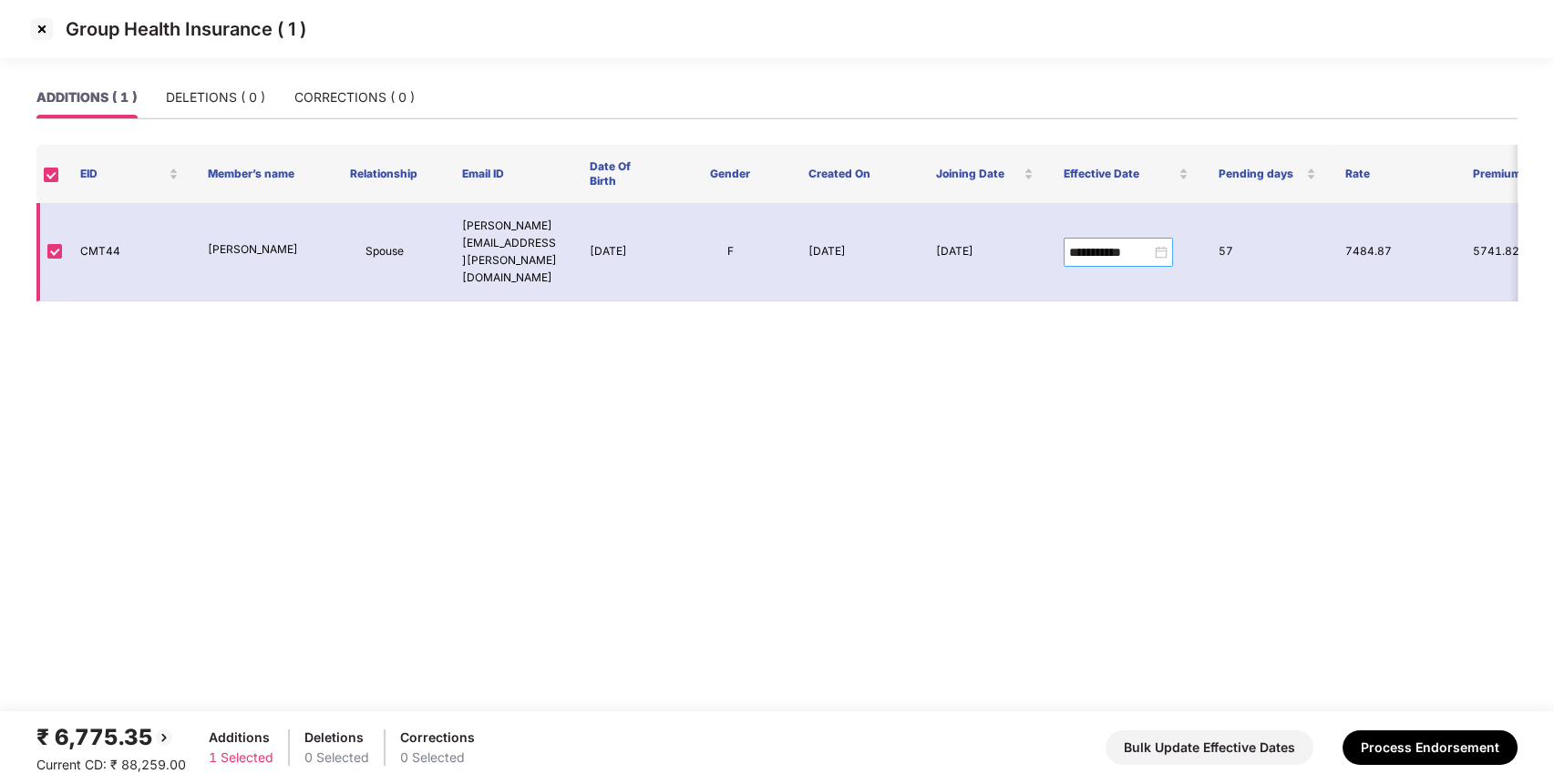
click at [1162, 244] on div "**********" at bounding box center [1118, 253] width 98 height 20
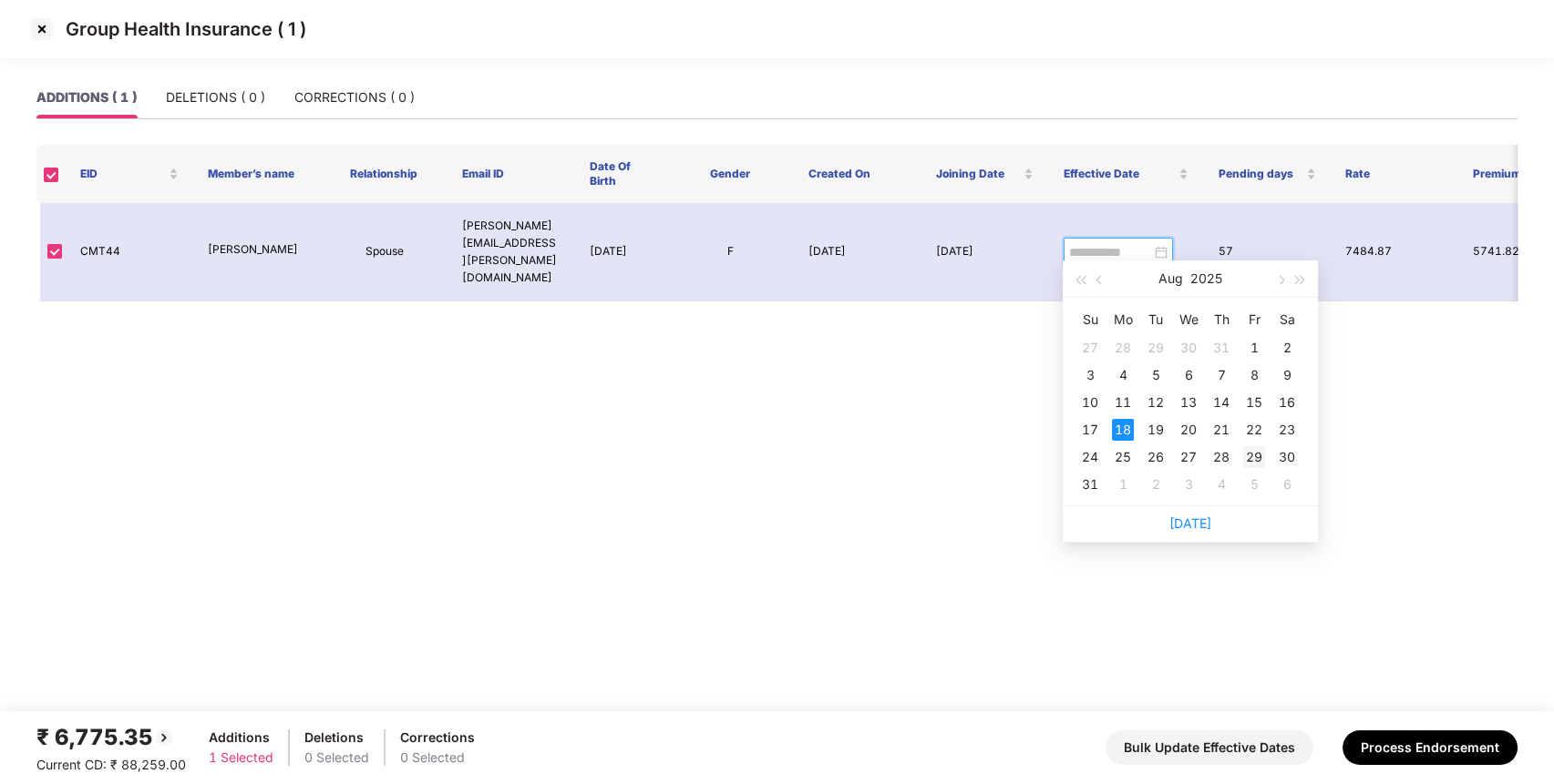
type input "**********"
click at [1256, 462] on div "29" at bounding box center [1254, 458] width 22 height 22
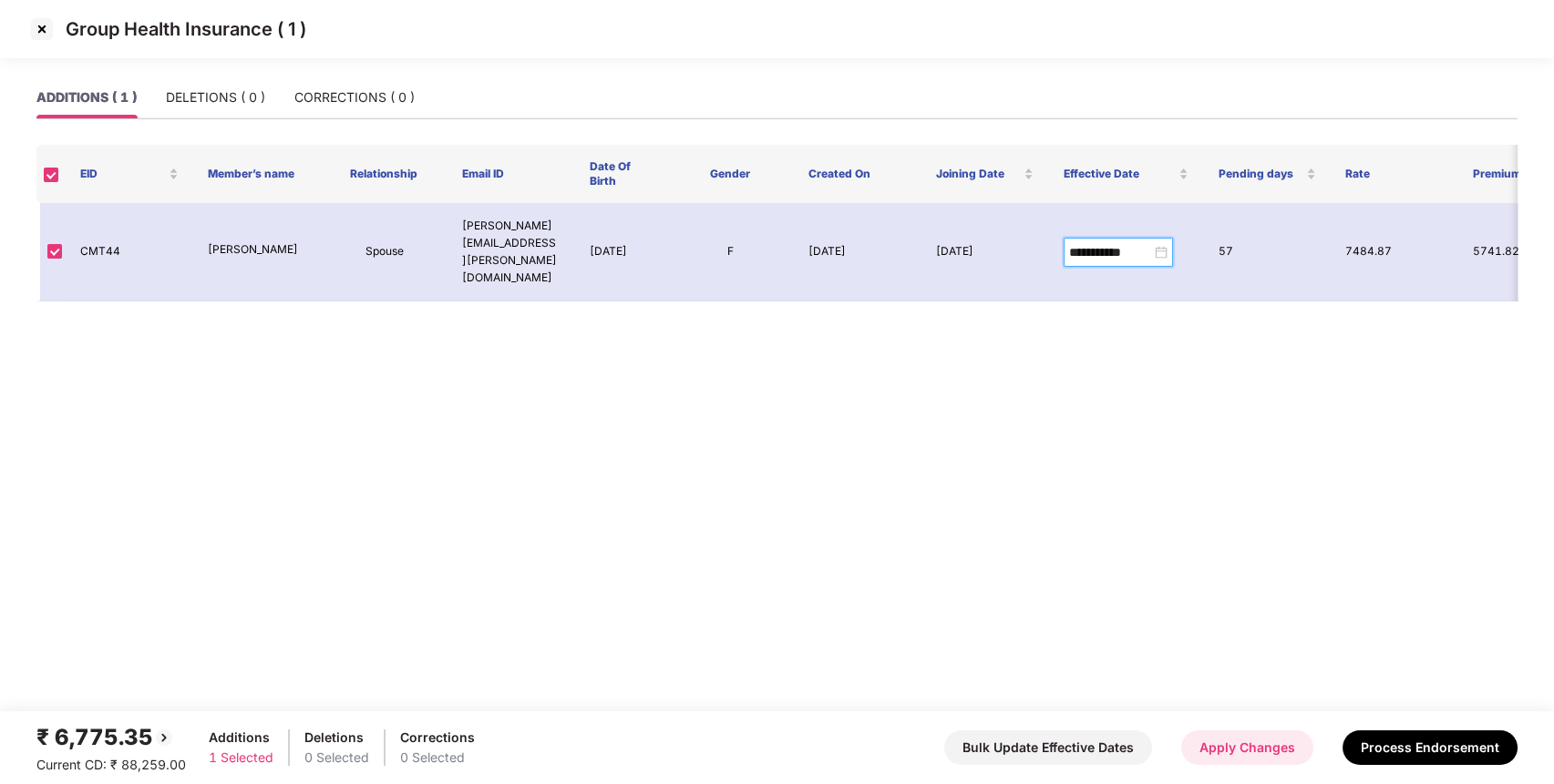
click at [1240, 738] on button "Apply Changes" at bounding box center [1248, 748] width 132 height 35
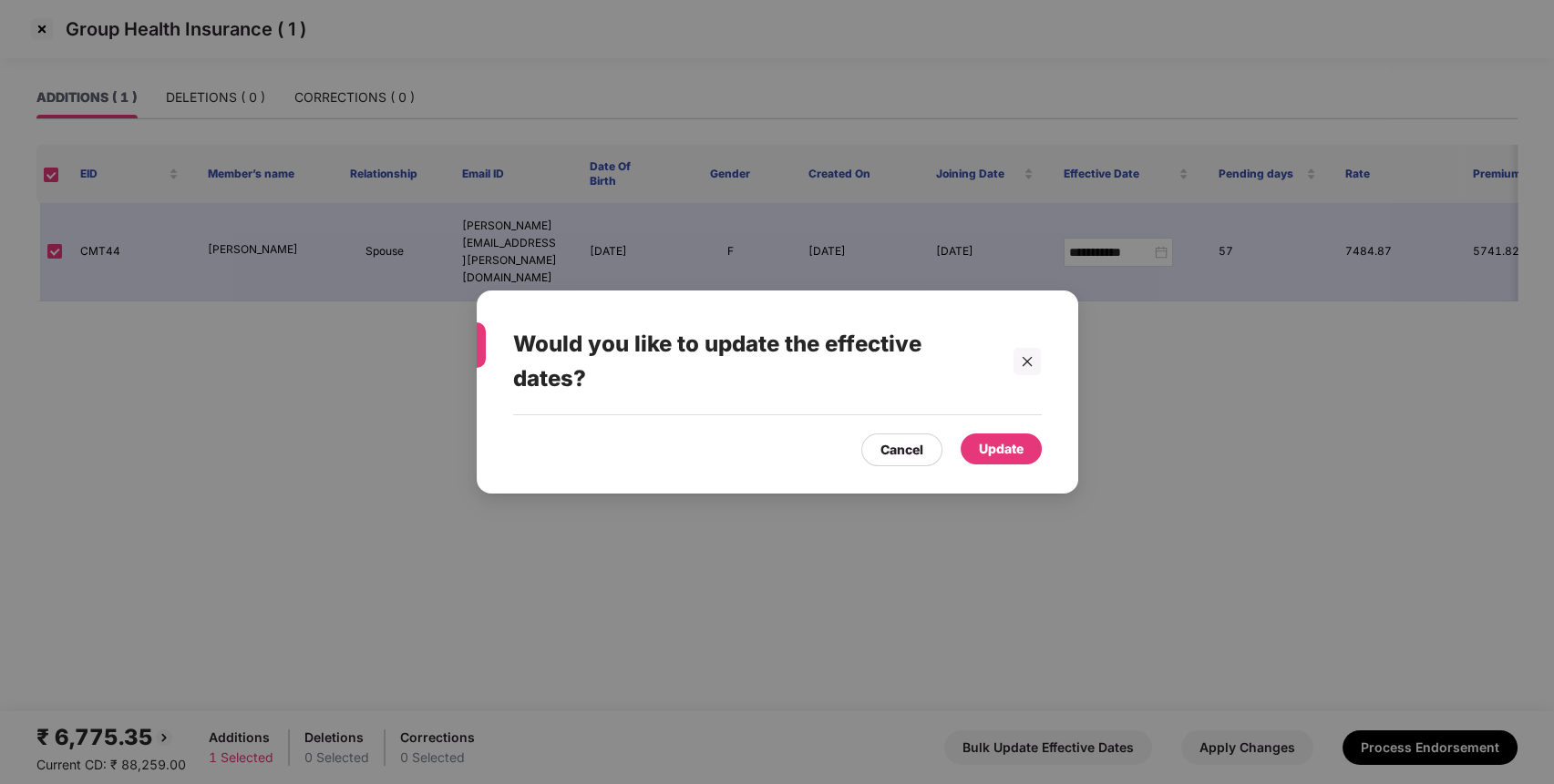
click at [982, 443] on div "Update" at bounding box center [1001, 449] width 45 height 20
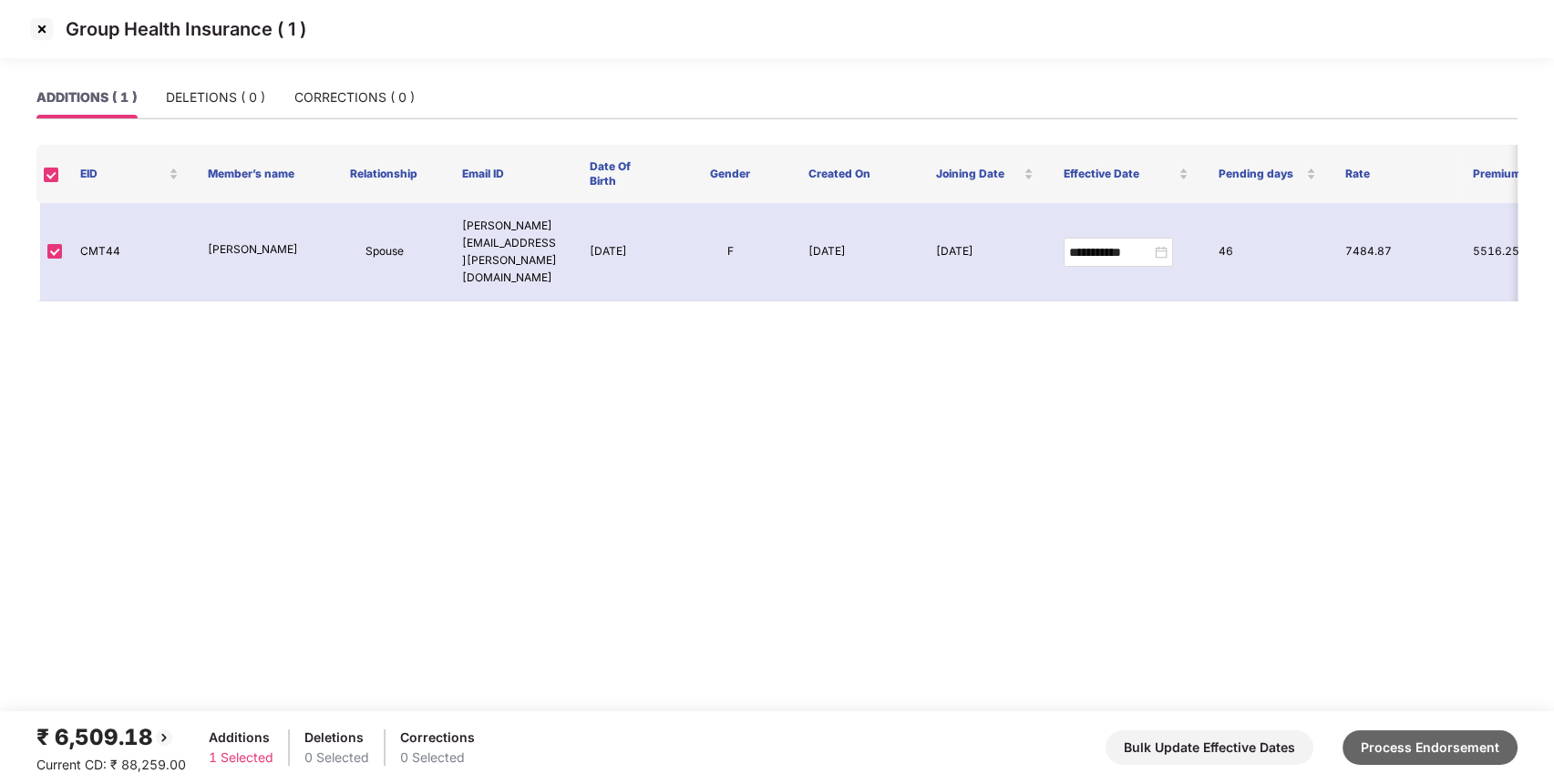
click at [1422, 765] on button "Process Endorsement" at bounding box center [1430, 748] width 175 height 35
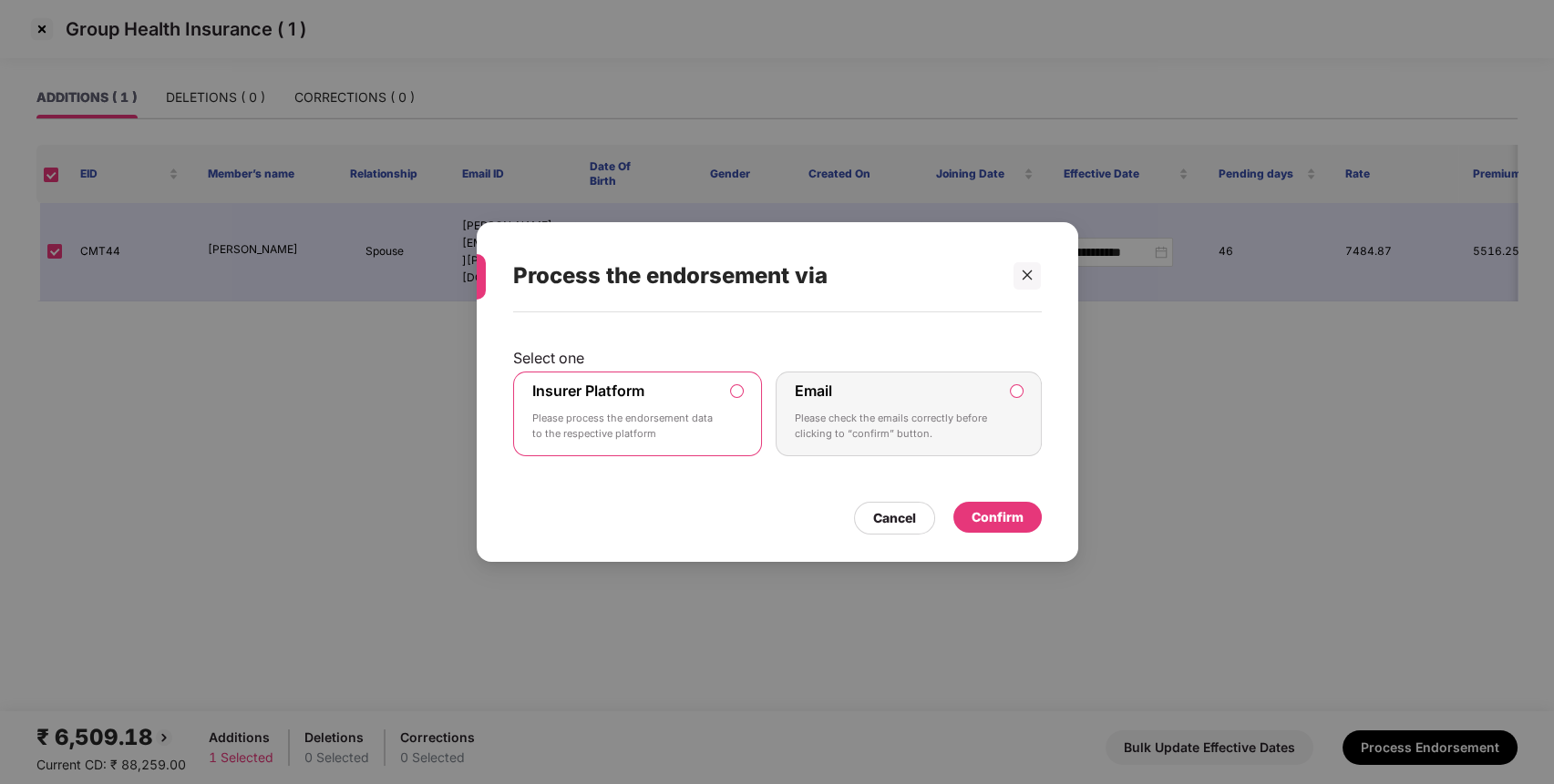
click at [1023, 503] on div "Confirm" at bounding box center [998, 517] width 88 height 31
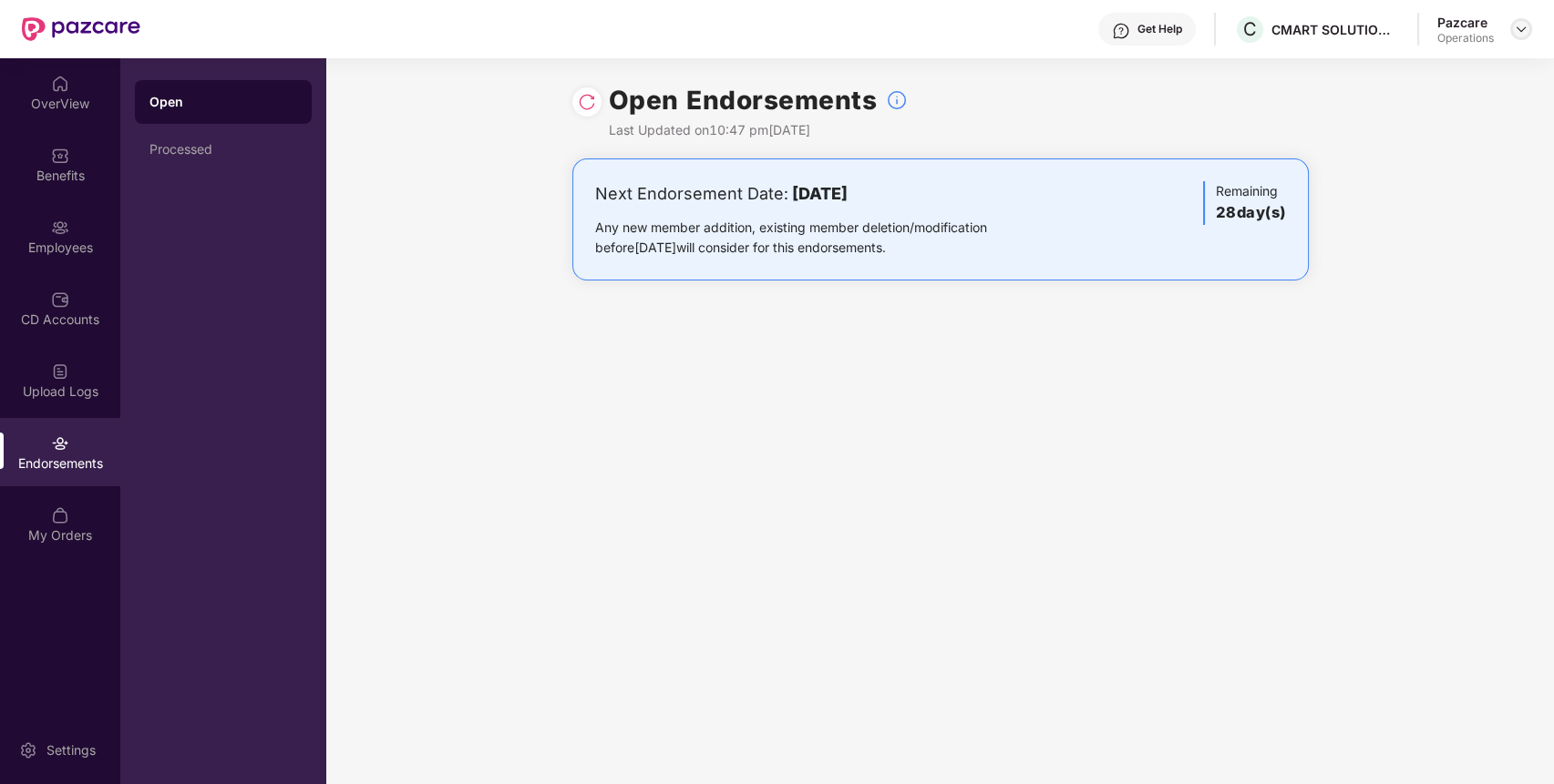
click at [1519, 29] on img at bounding box center [1522, 29] width 15 height 15
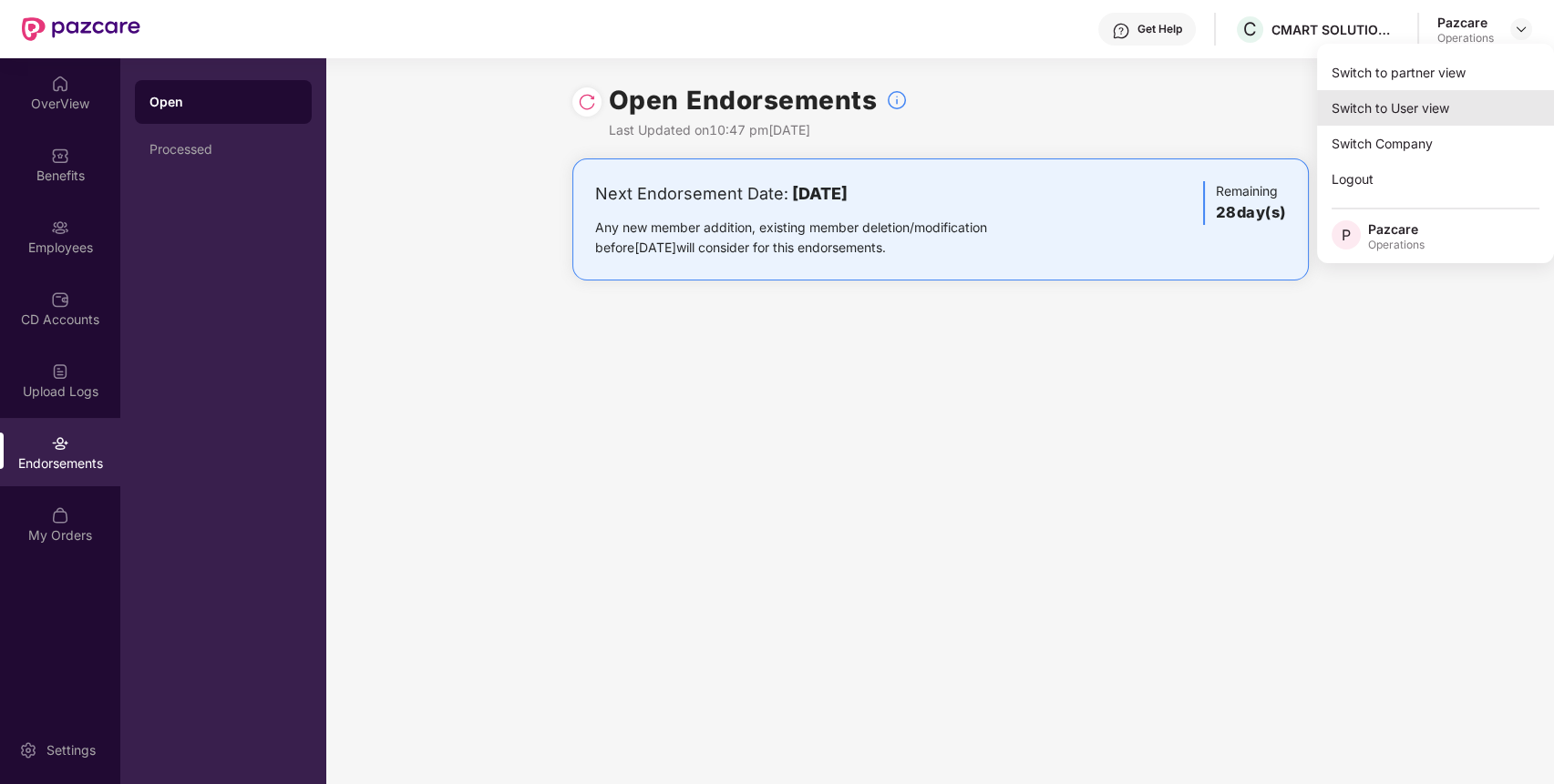
click at [1445, 93] on div "Switch to User view" at bounding box center [1435, 108] width 237 height 36
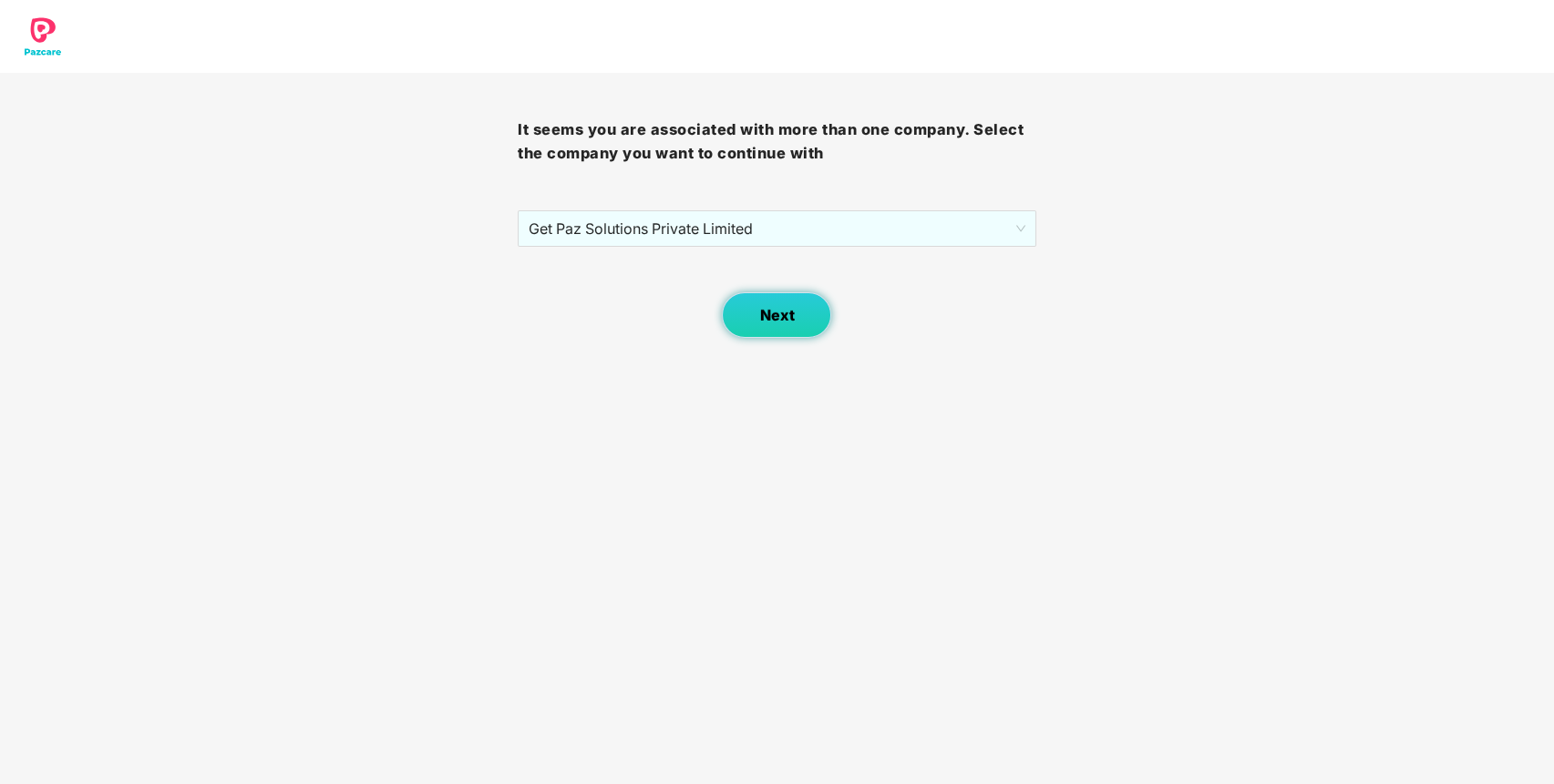
click at [783, 317] on span "Next" at bounding box center [777, 315] width 35 height 17
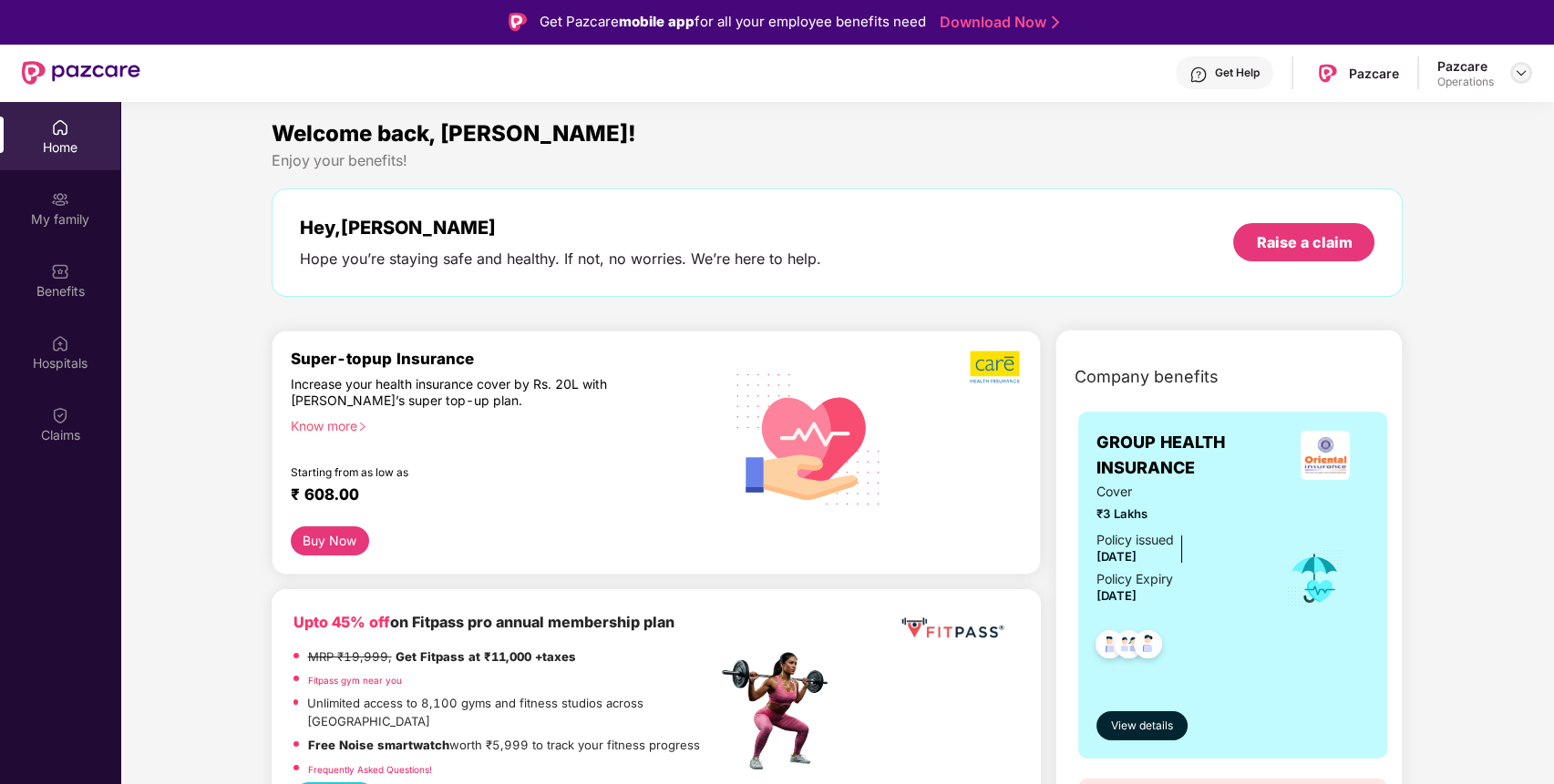
click at [1524, 70] on img at bounding box center [1522, 73] width 15 height 15
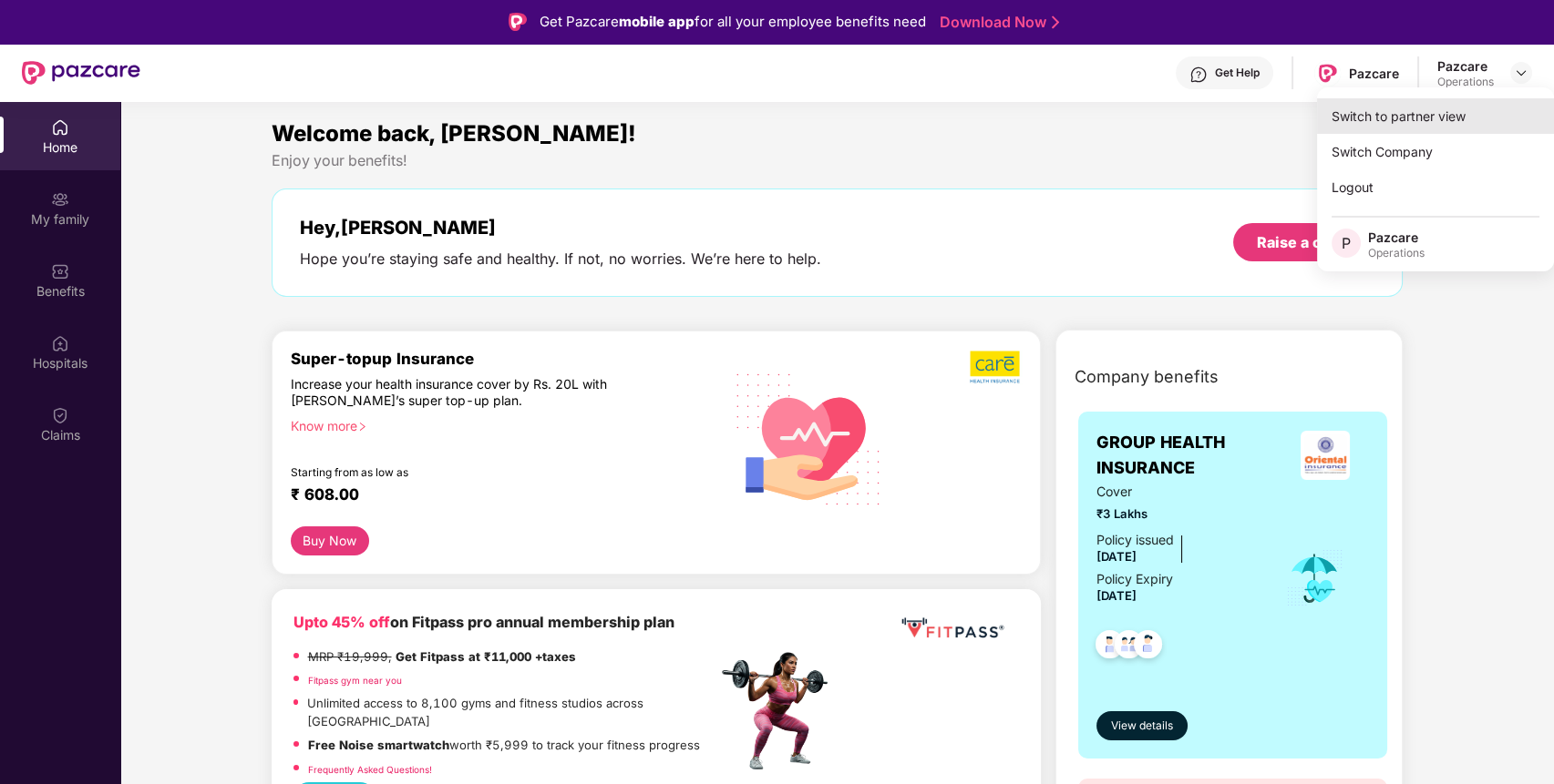
click at [1492, 104] on div "Switch to partner view" at bounding box center [1435, 116] width 237 height 36
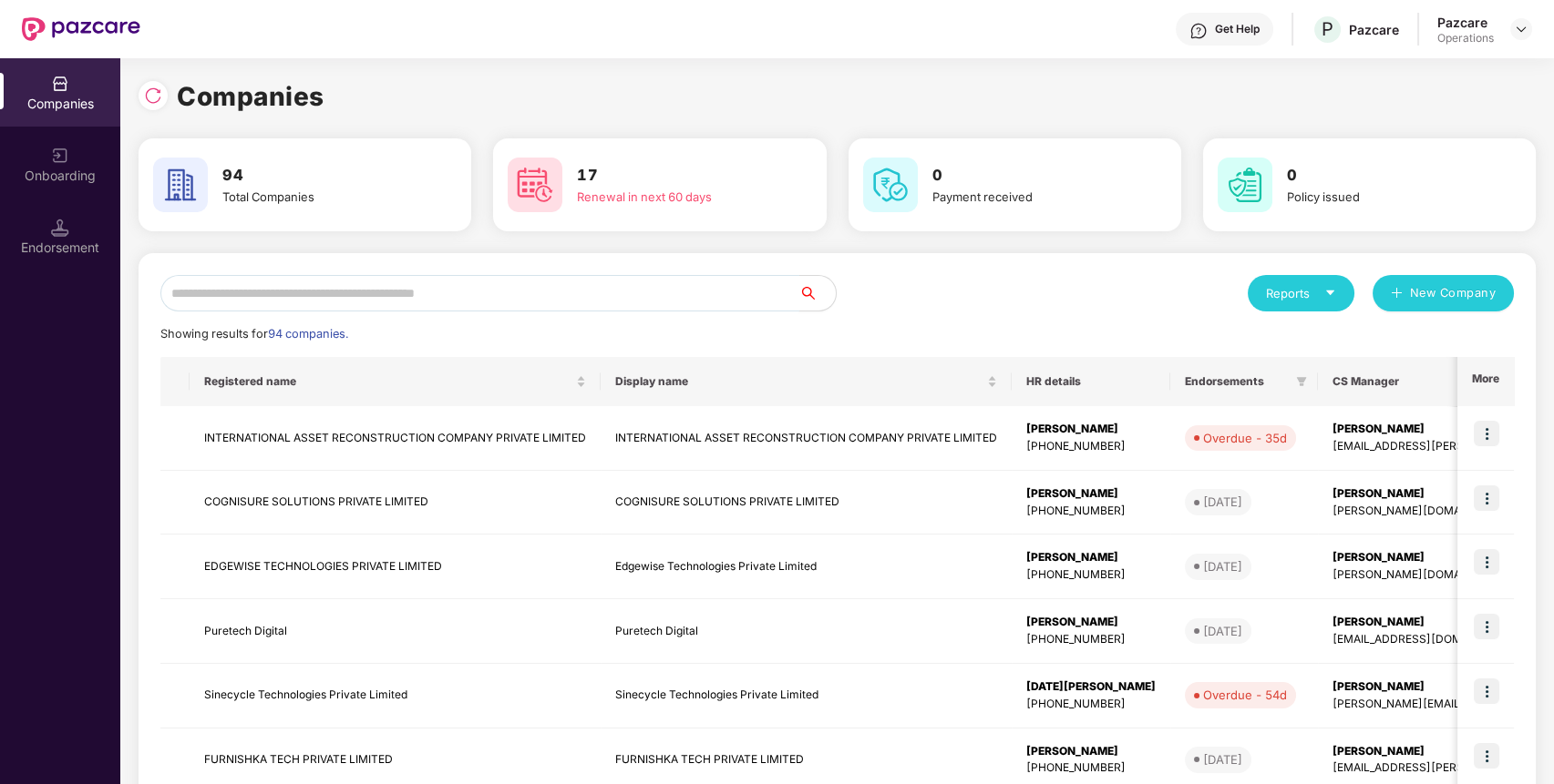
click at [743, 286] on input "text" at bounding box center [479, 293] width 639 height 37
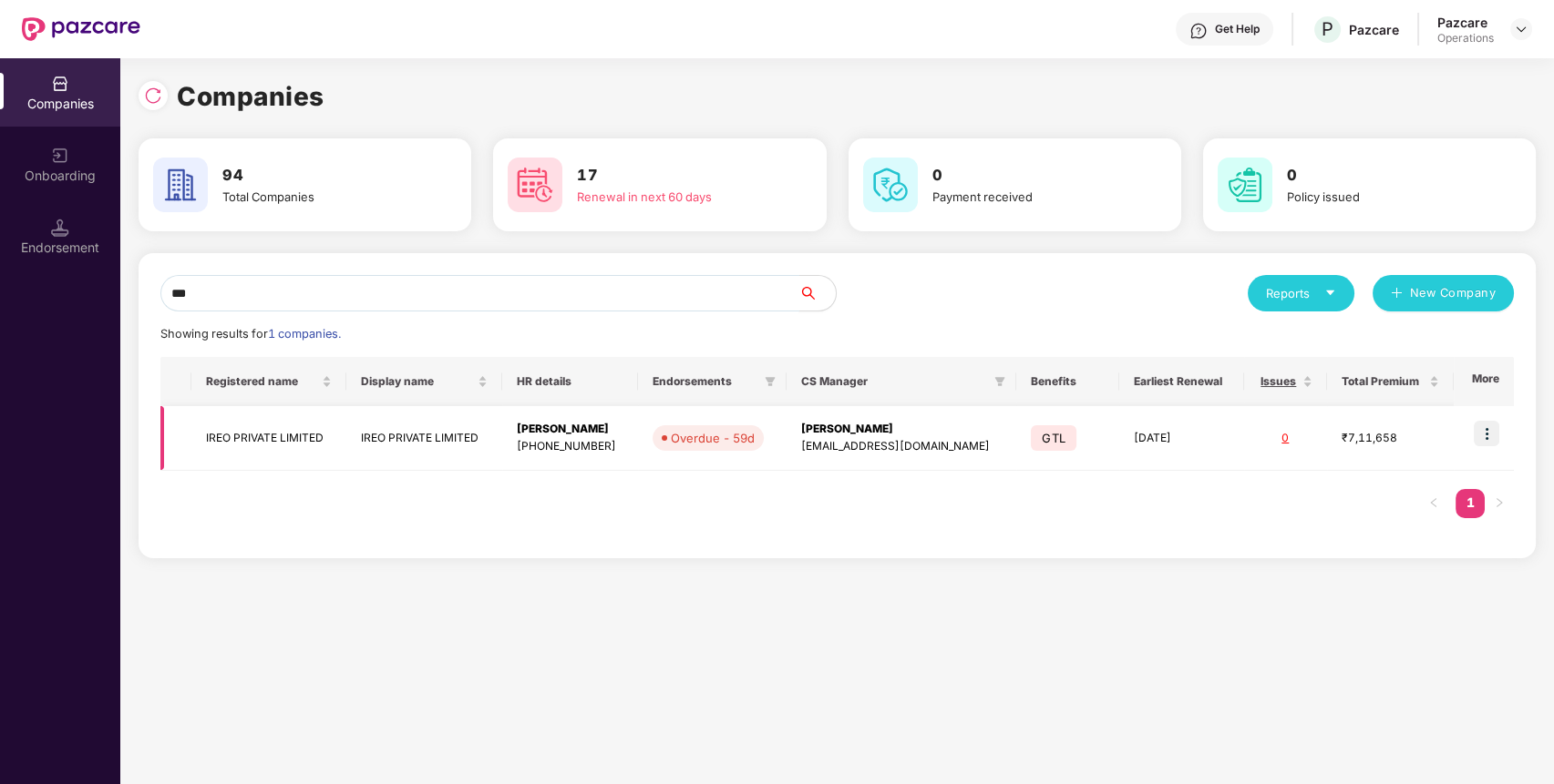
type input "***"
click at [1489, 426] on img at bounding box center [1487, 434] width 26 height 26
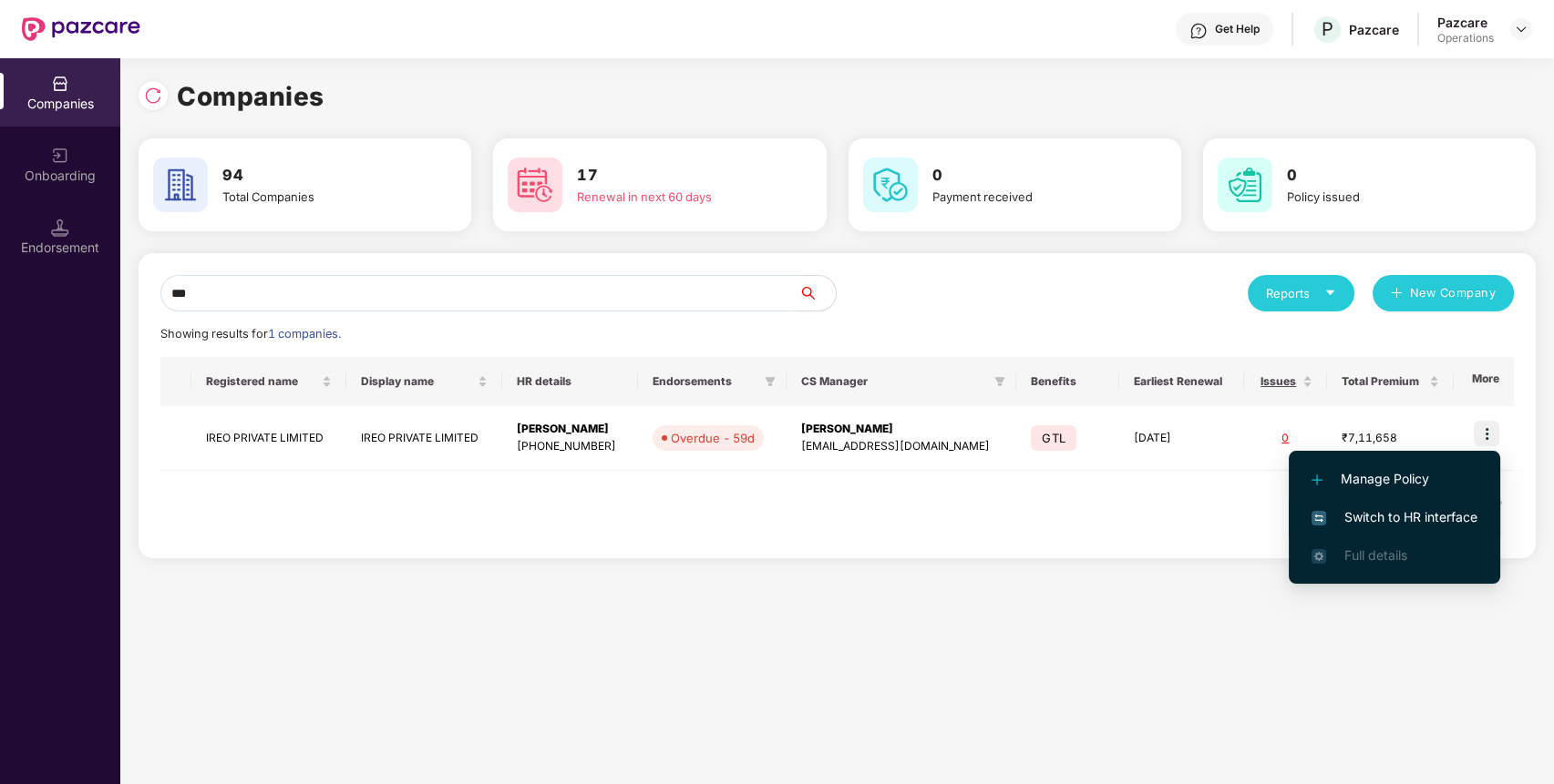
click at [1450, 507] on span "Switch to HR interface" at bounding box center [1394, 517] width 166 height 20
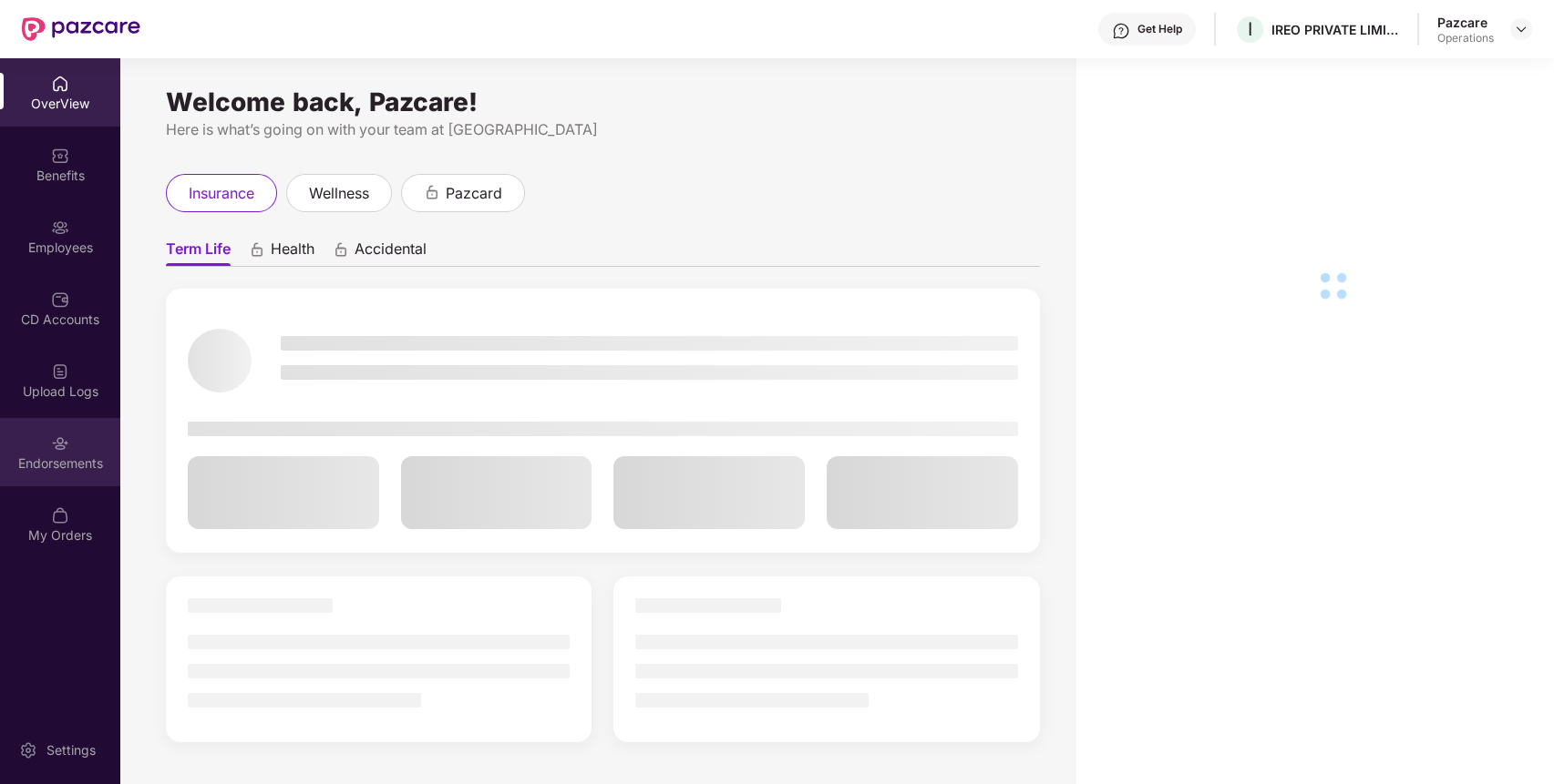
click at [49, 474] on div "Endorsements" at bounding box center [60, 452] width 120 height 68
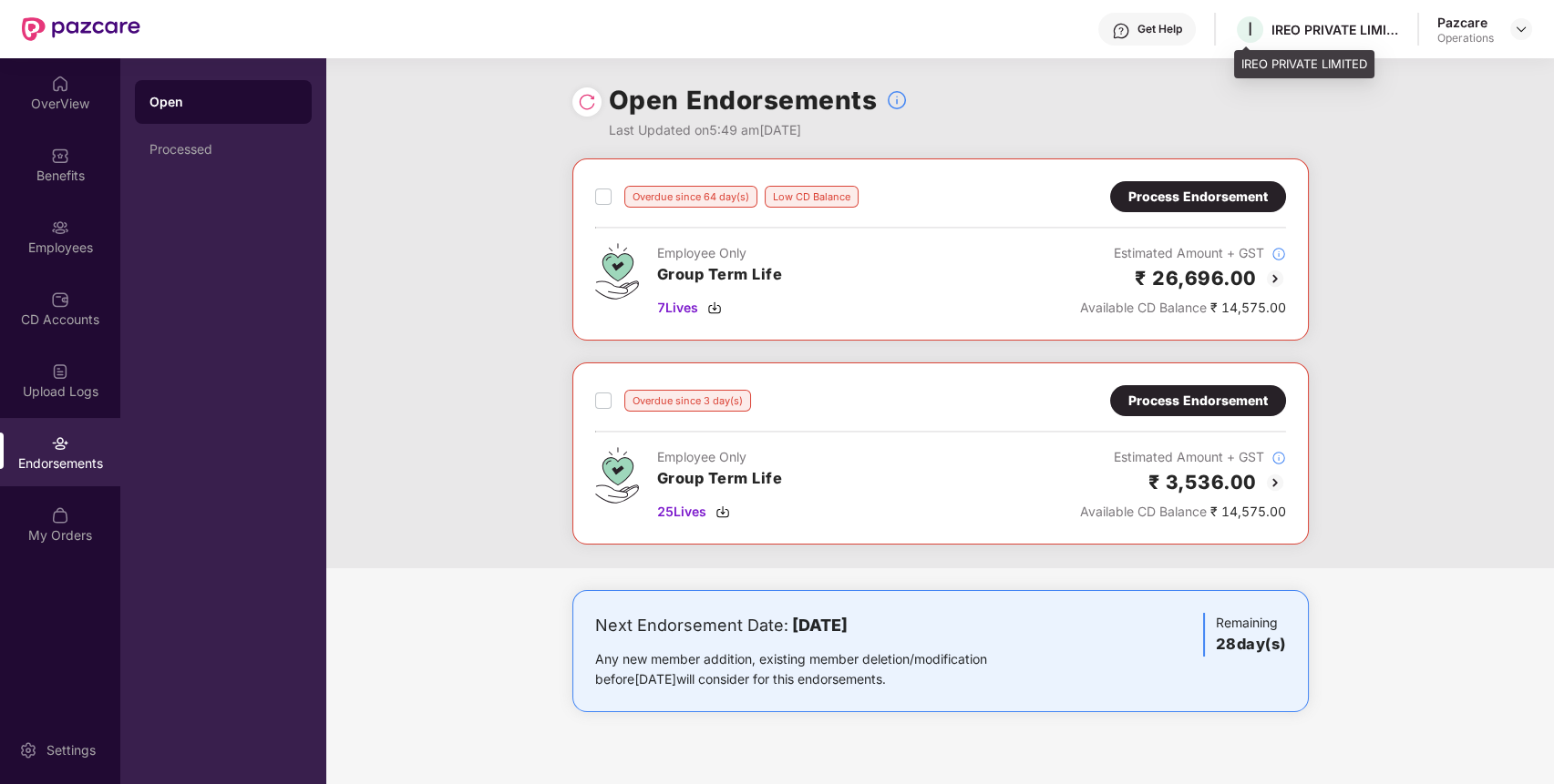
click at [1354, 32] on div "IREO PRIVATE LIMITED" at bounding box center [1335, 29] width 128 height 17
copy div "IREO PRIVATE LIMITED"
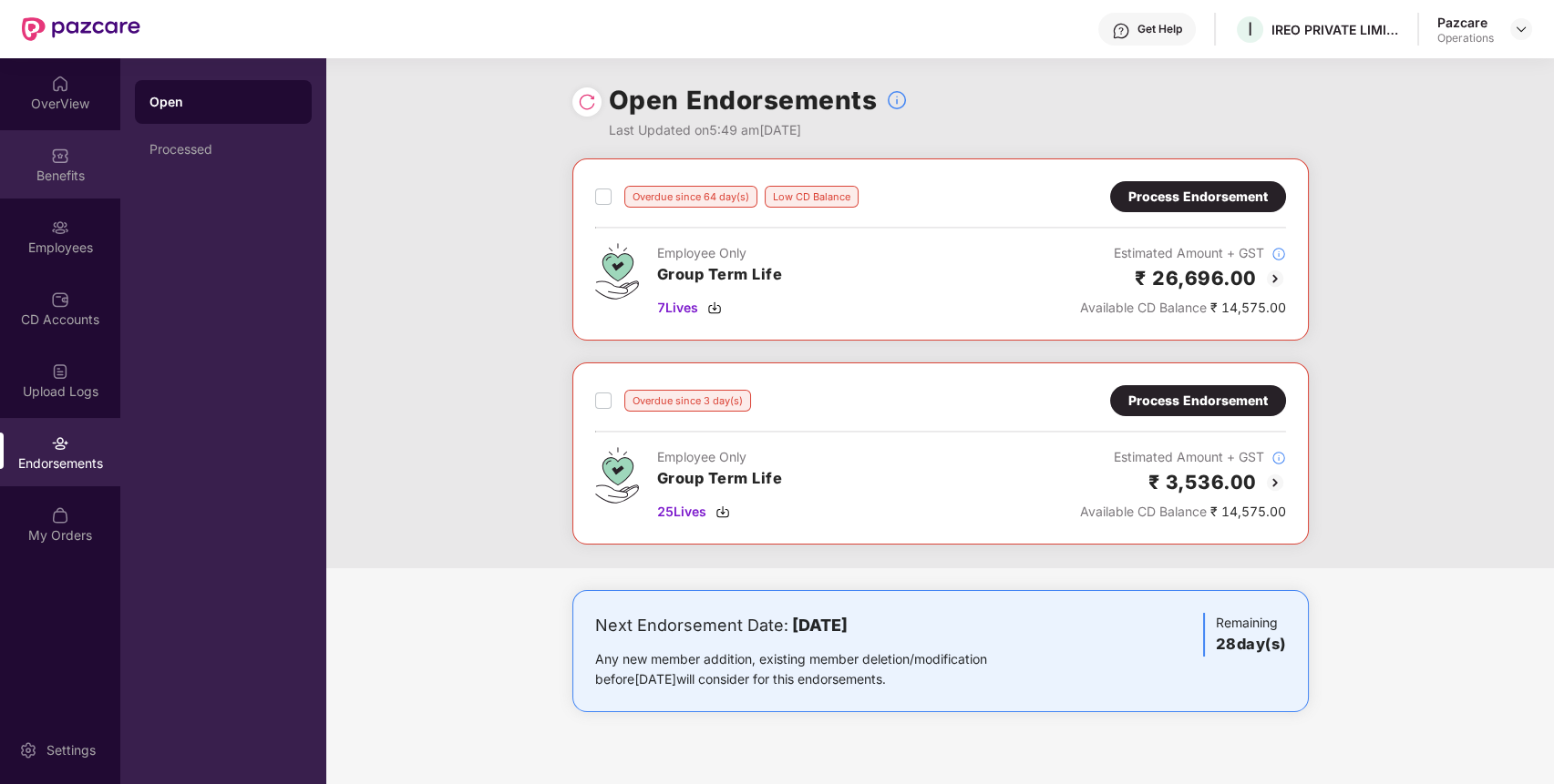
click at [36, 156] on div "Benefits" at bounding box center [60, 165] width 120 height 68
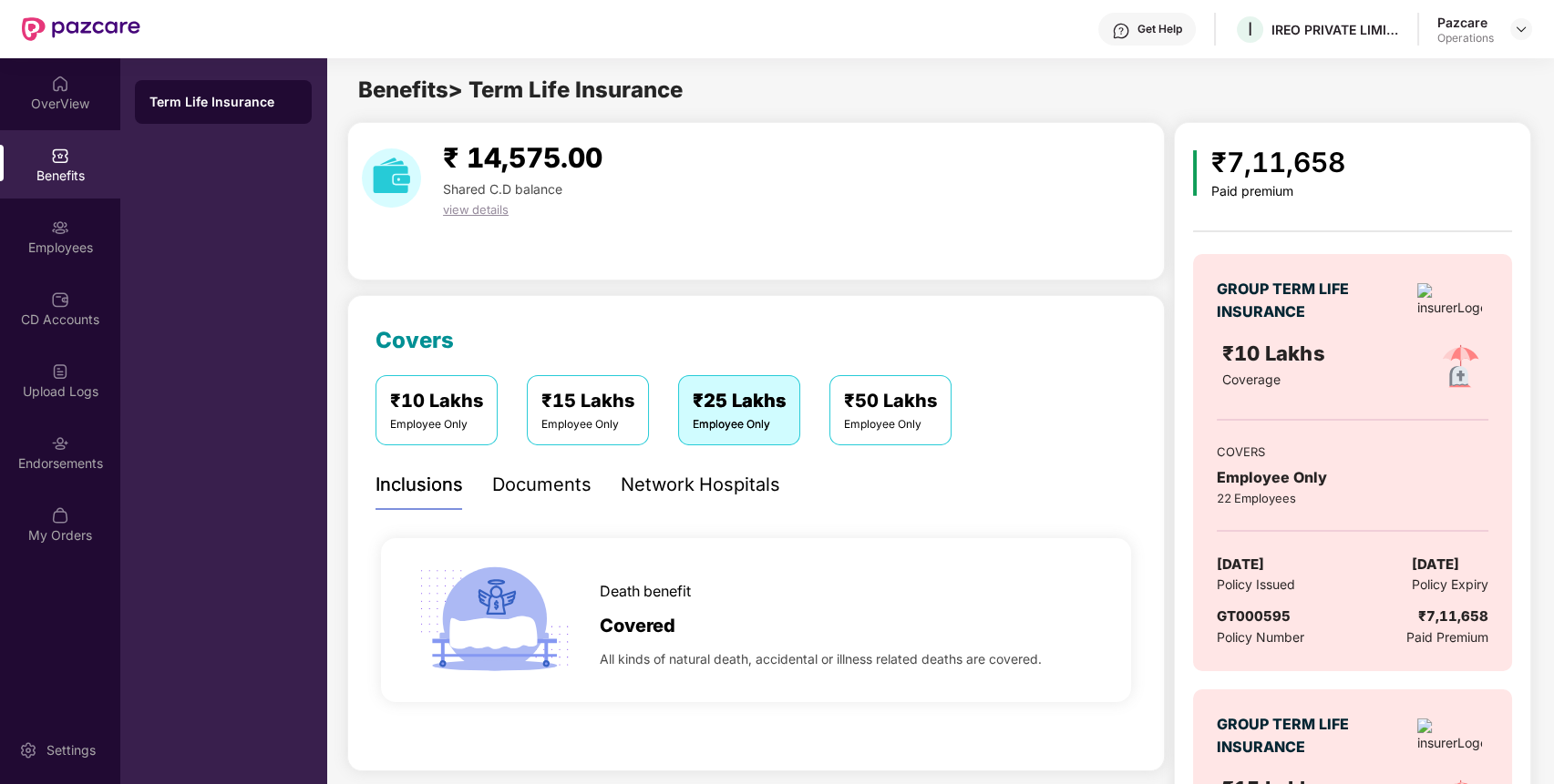
click at [1259, 619] on span "GT000595" at bounding box center [1253, 616] width 74 height 17
copy span "GT000595"
click at [45, 423] on div "Endorsements" at bounding box center [60, 452] width 120 height 68
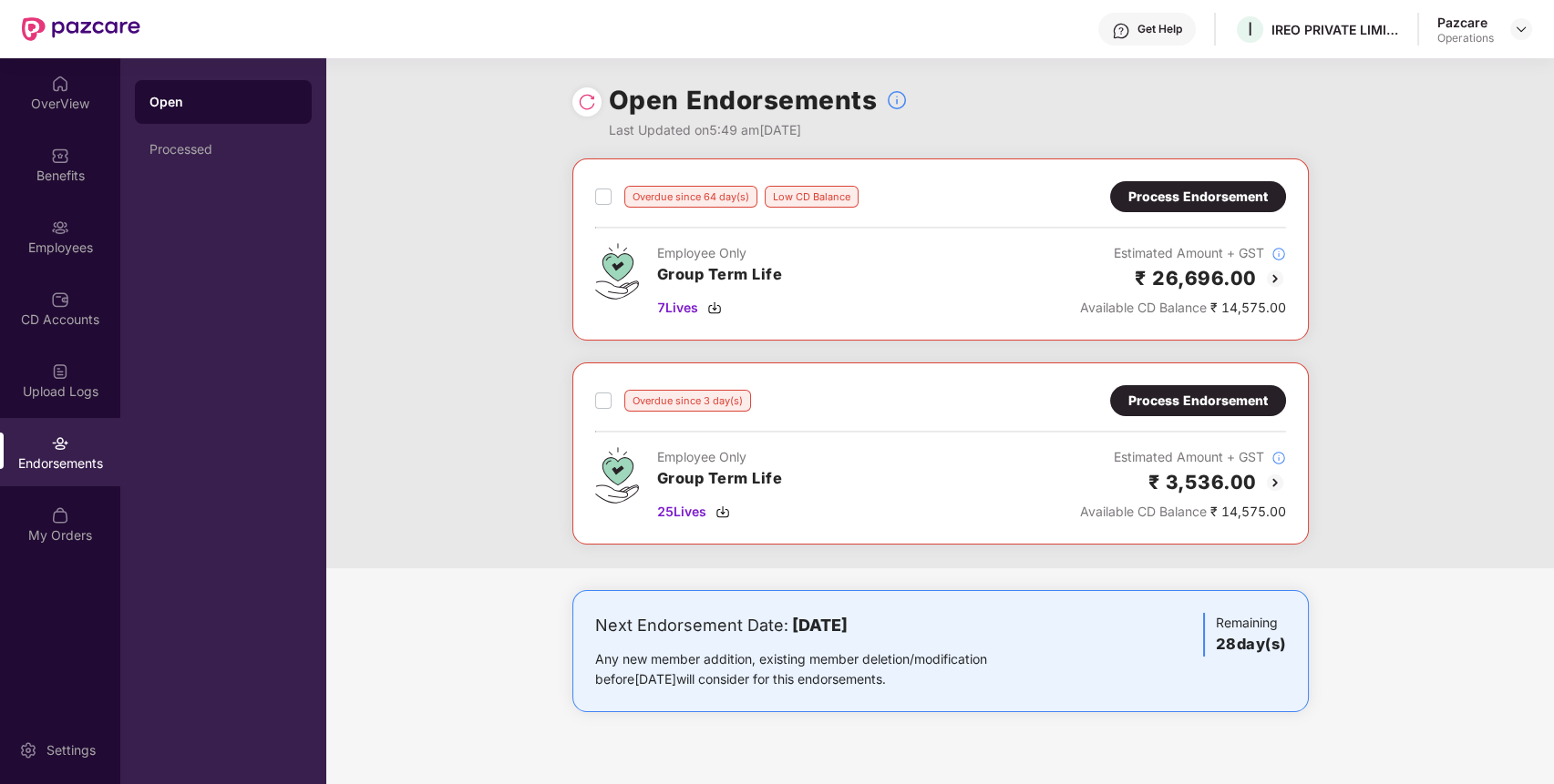
click at [1233, 388] on div "Process Endorsement" at bounding box center [1197, 401] width 176 height 31
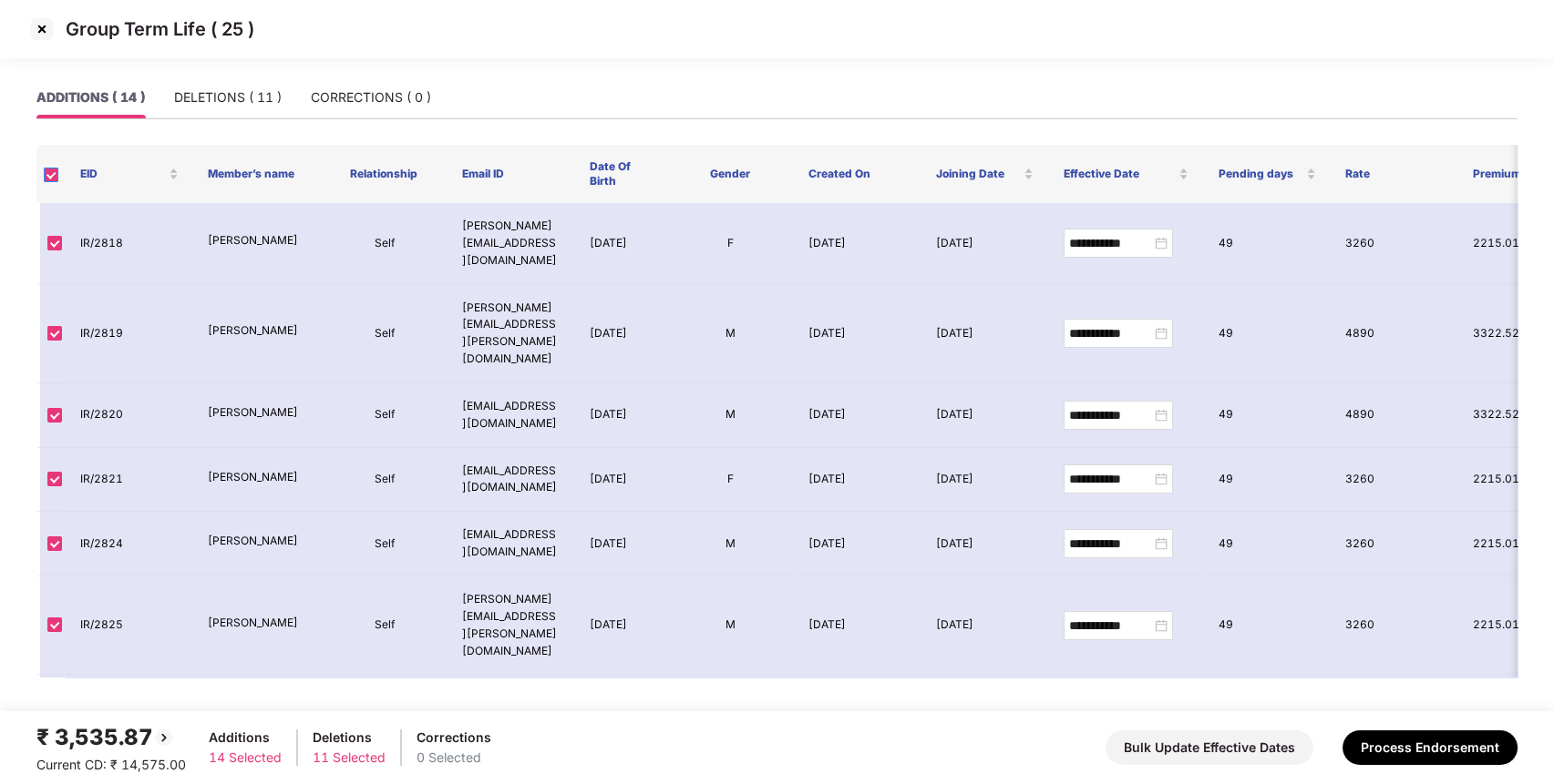
click at [52, 165] on label at bounding box center [51, 173] width 15 height 17
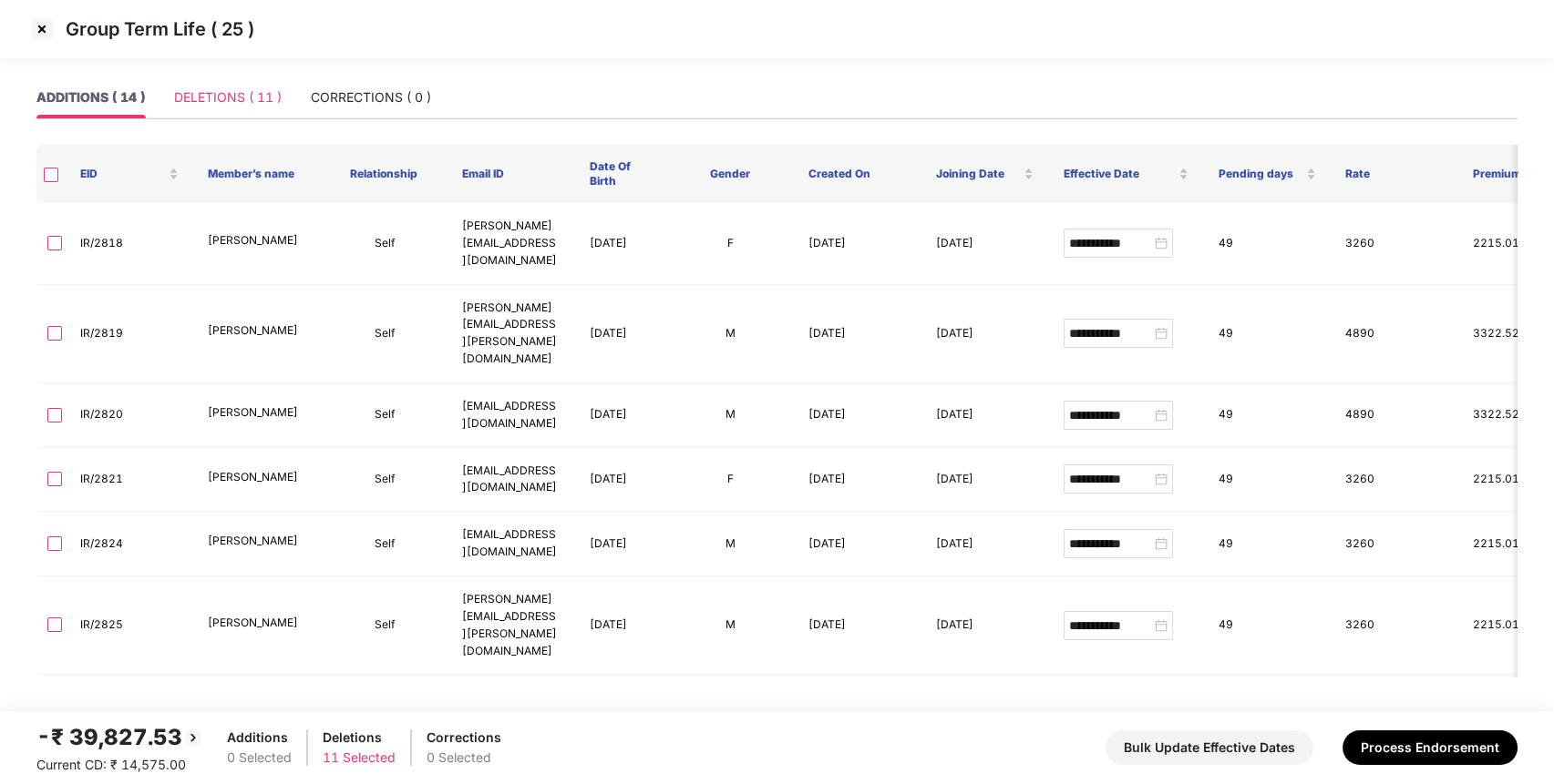
click at [256, 85] on div "DELETIONS ( 11 )" at bounding box center [227, 97] width 108 height 42
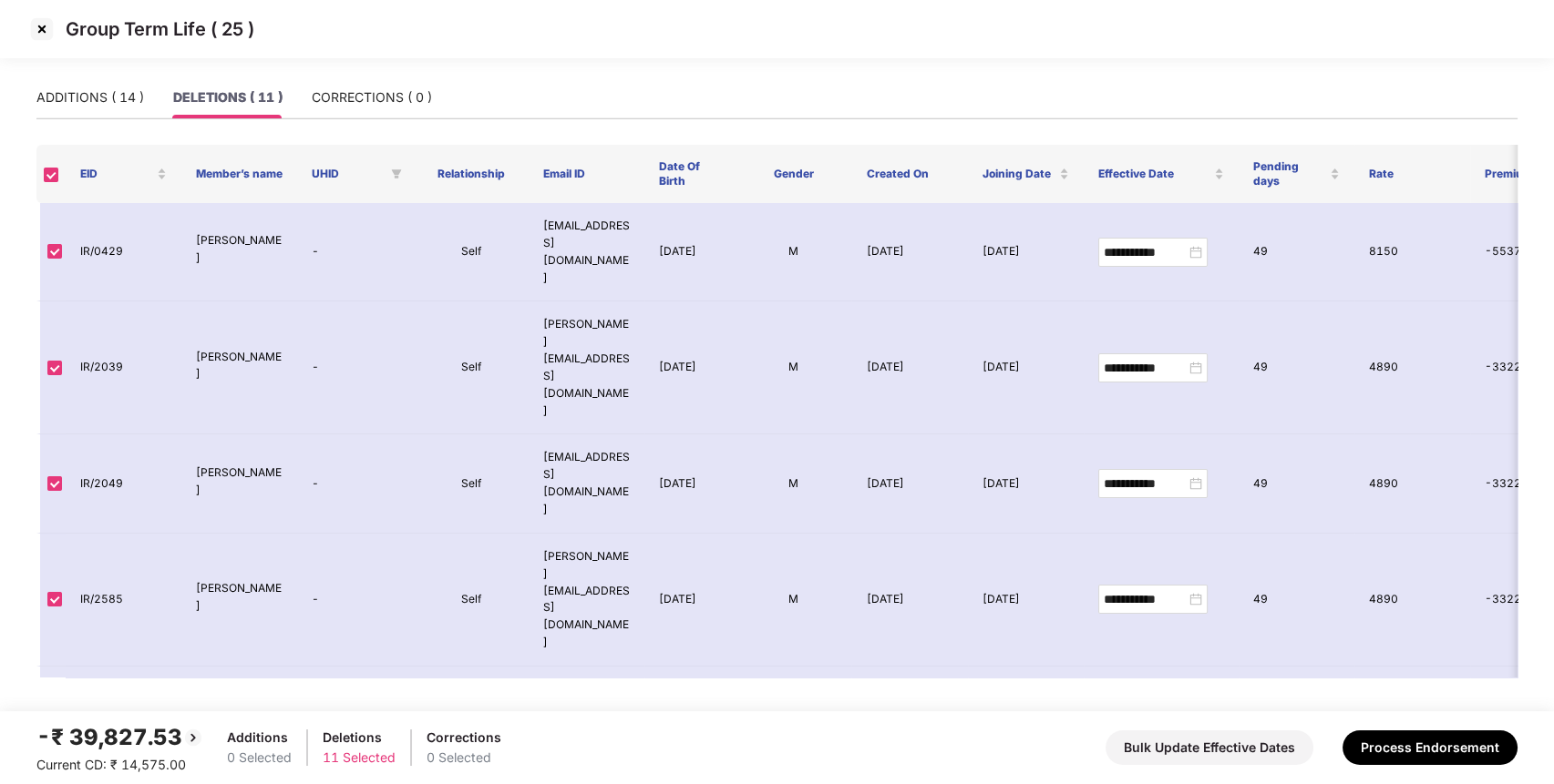
click at [40, 27] on img at bounding box center [42, 29] width 29 height 29
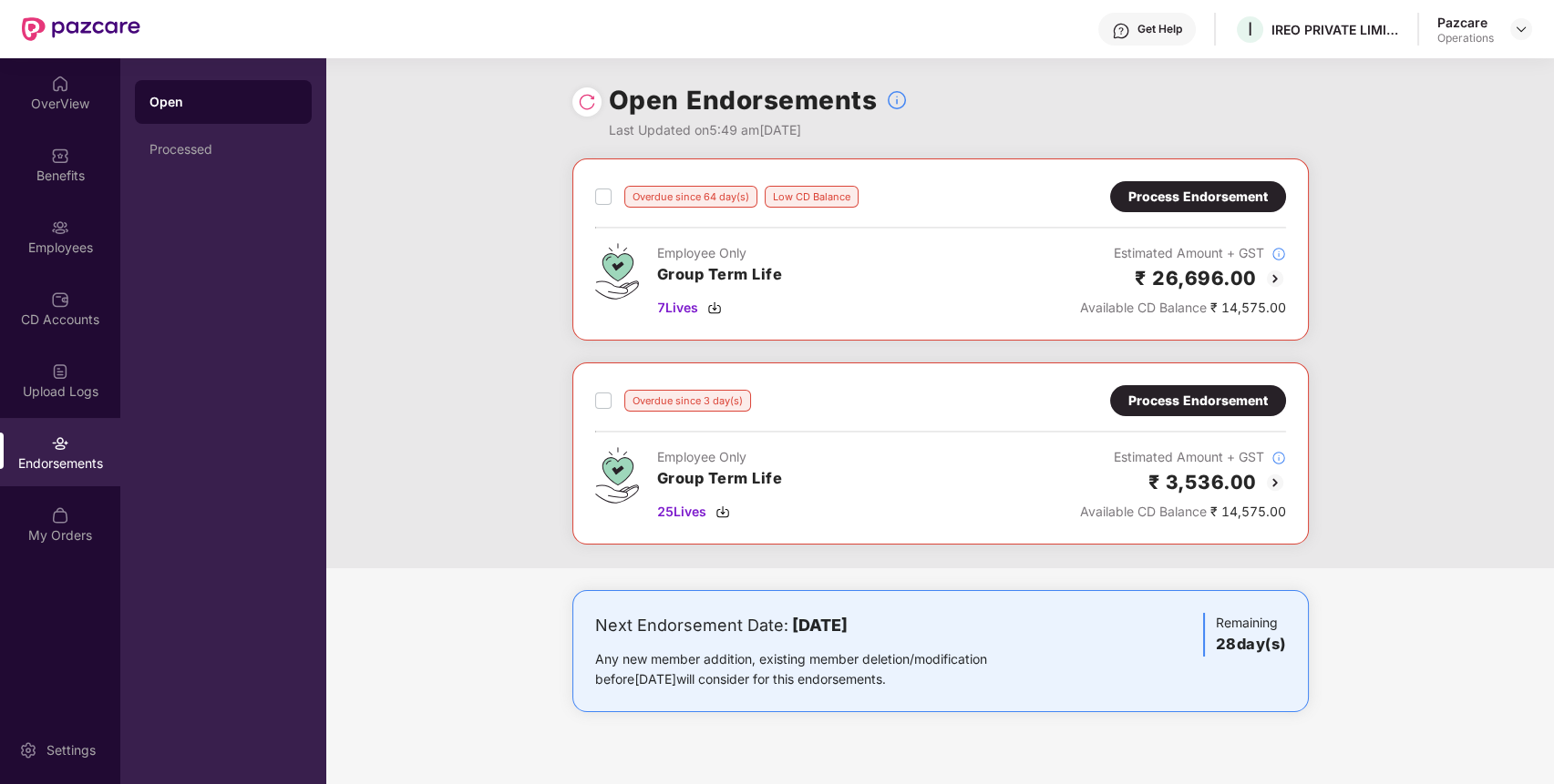
click at [1215, 189] on div "Process Endorsement" at bounding box center [1198, 197] width 140 height 20
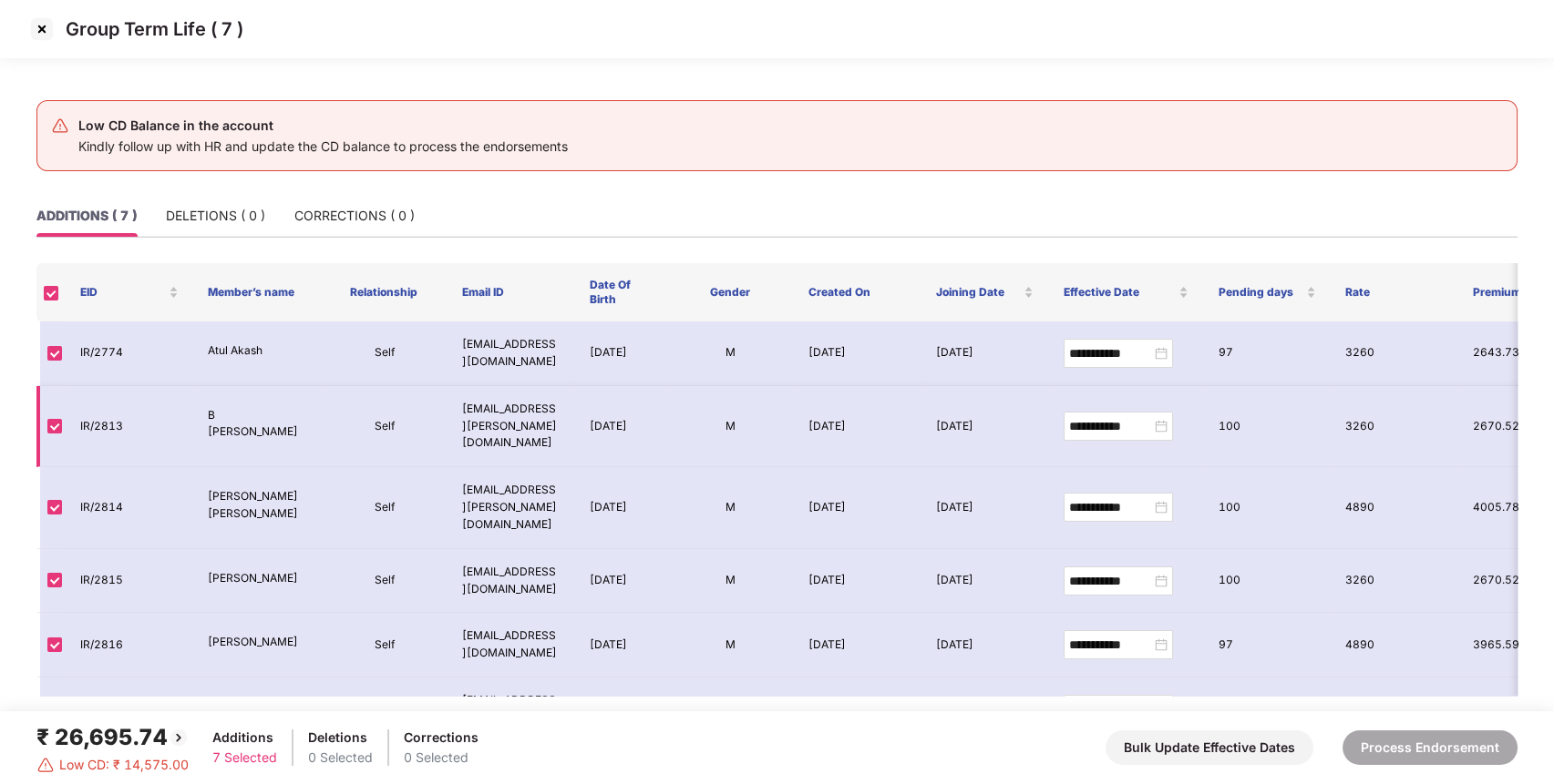
scroll to position [79, 0]
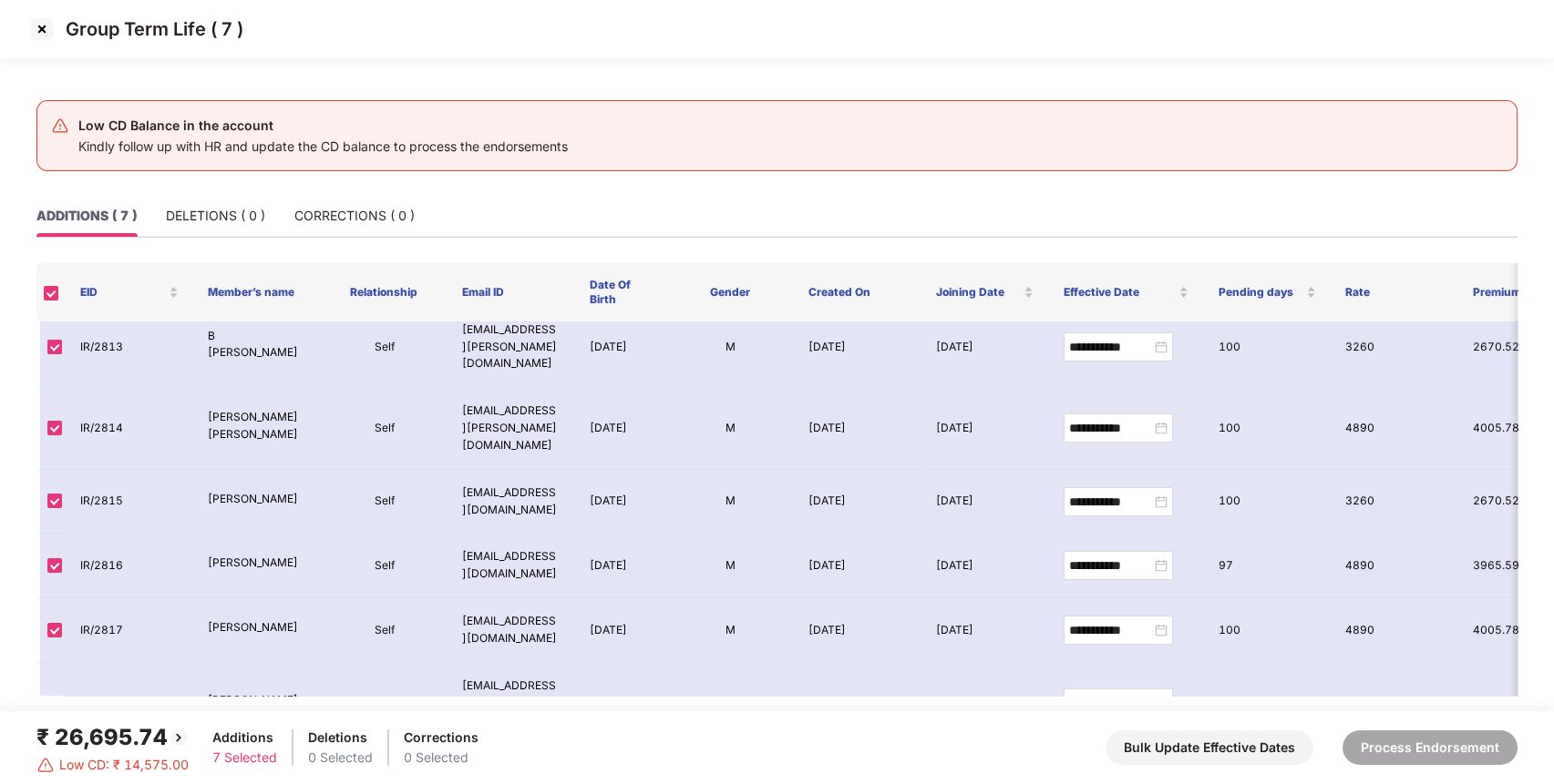
click at [36, 39] on img at bounding box center [42, 29] width 29 height 29
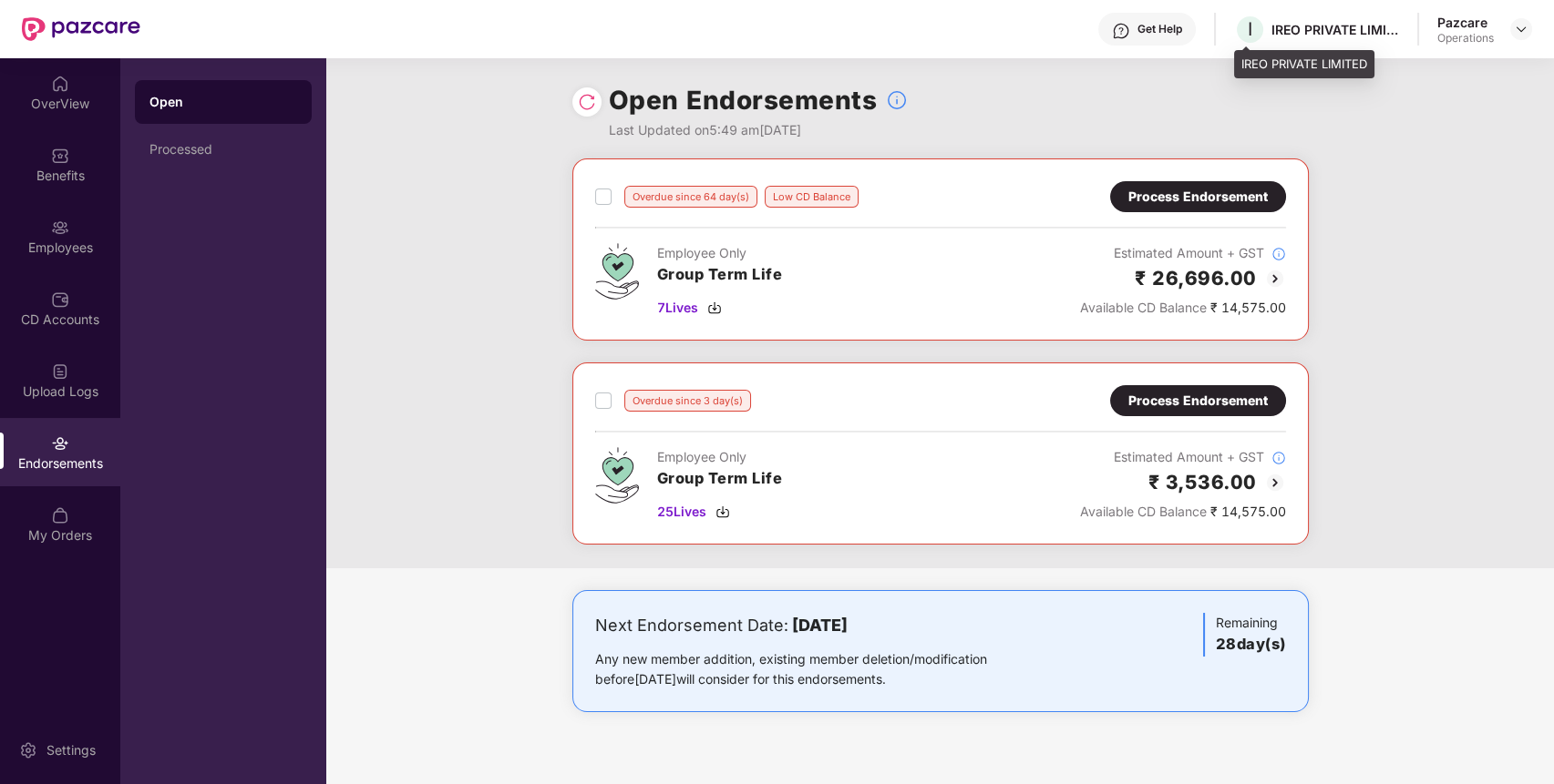
click at [1308, 34] on div "IREO PRIVATE LIMITED" at bounding box center [1335, 29] width 128 height 17
click at [1276, 277] on img at bounding box center [1275, 278] width 22 height 22
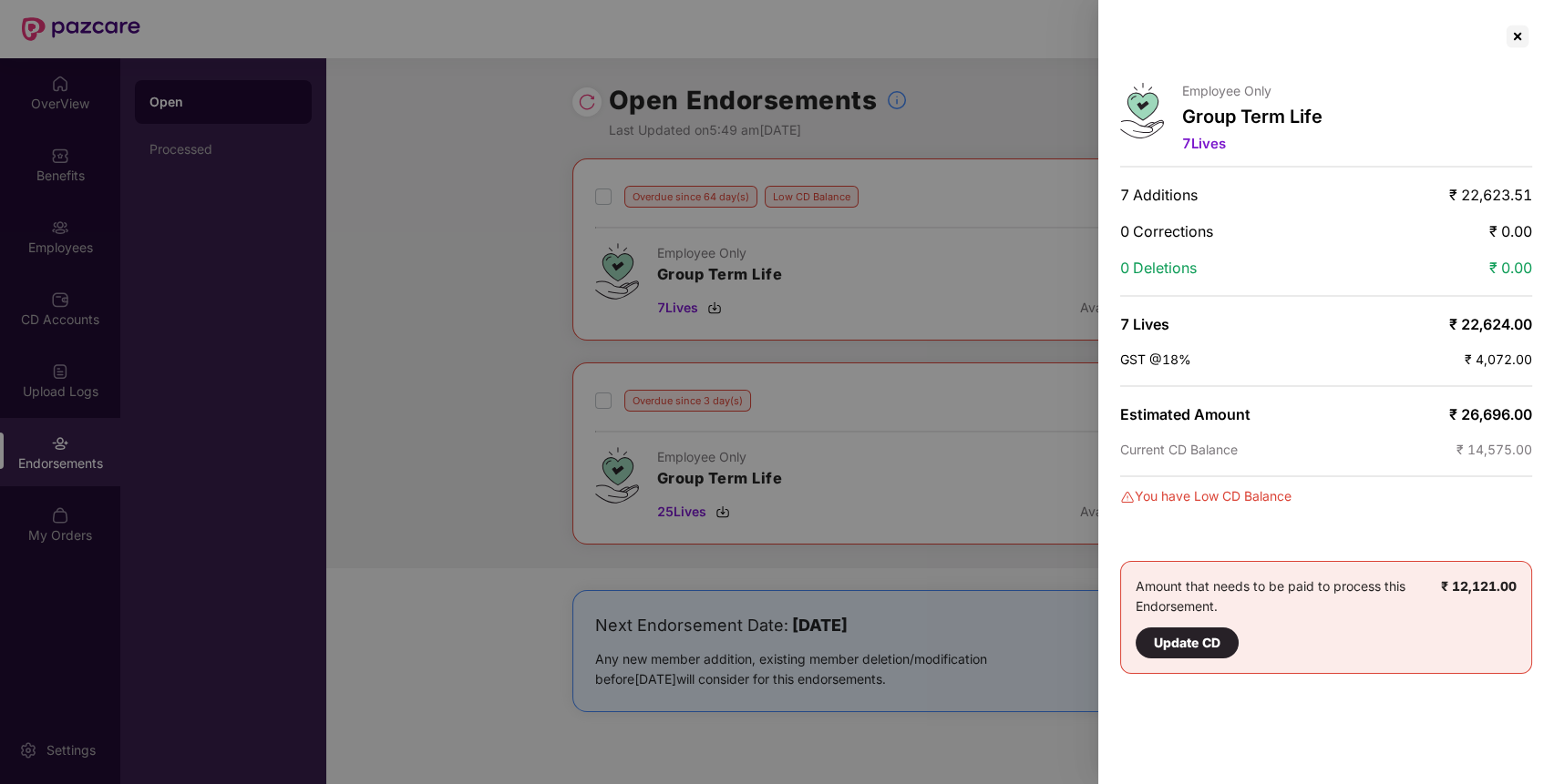
click at [1496, 405] on span "₹ 26,696.00" at bounding box center [1491, 415] width 83 height 18
click at [1521, 23] on div at bounding box center [1518, 37] width 29 height 29
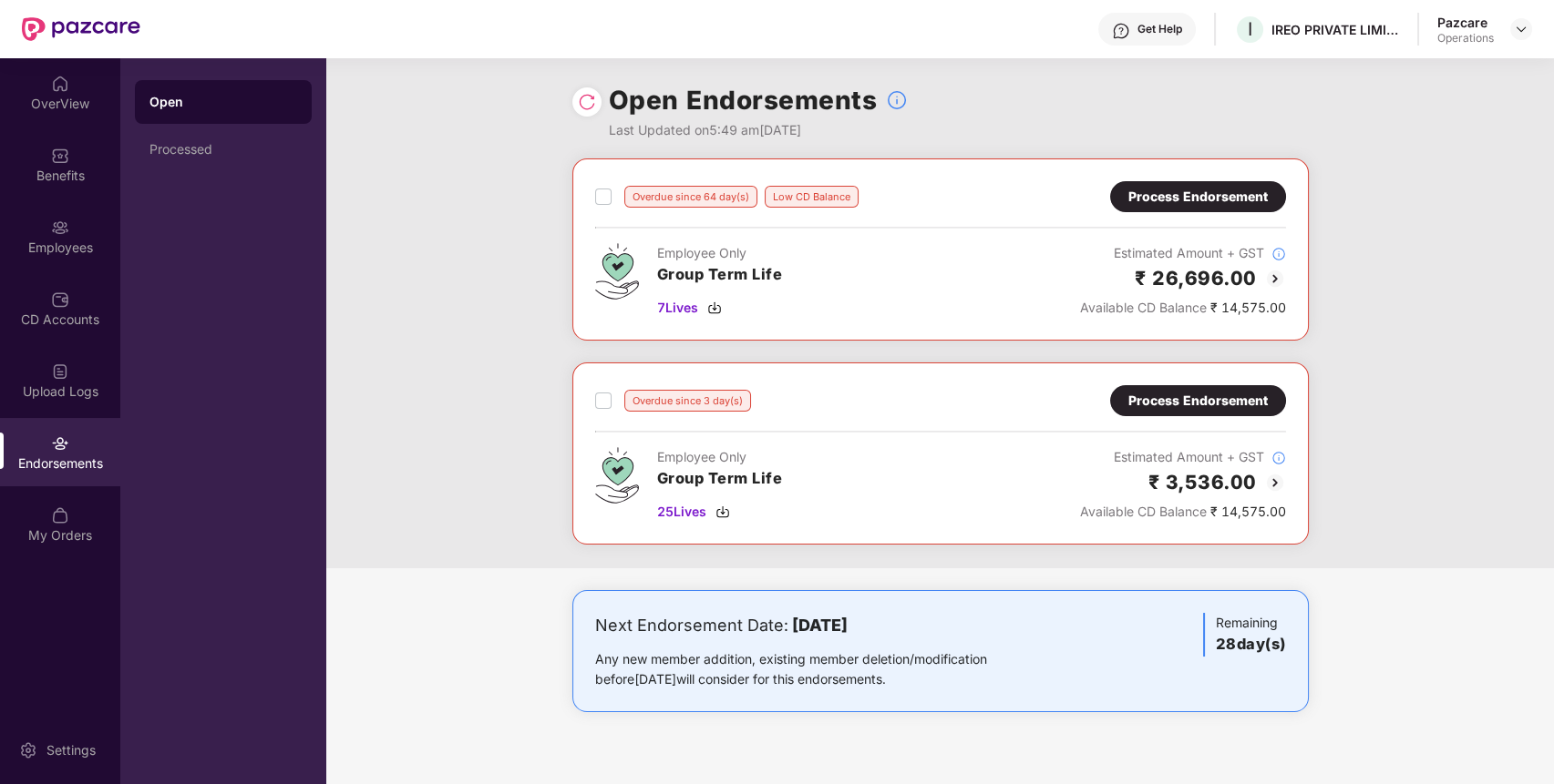
click at [1270, 476] on img at bounding box center [1275, 483] width 22 height 22
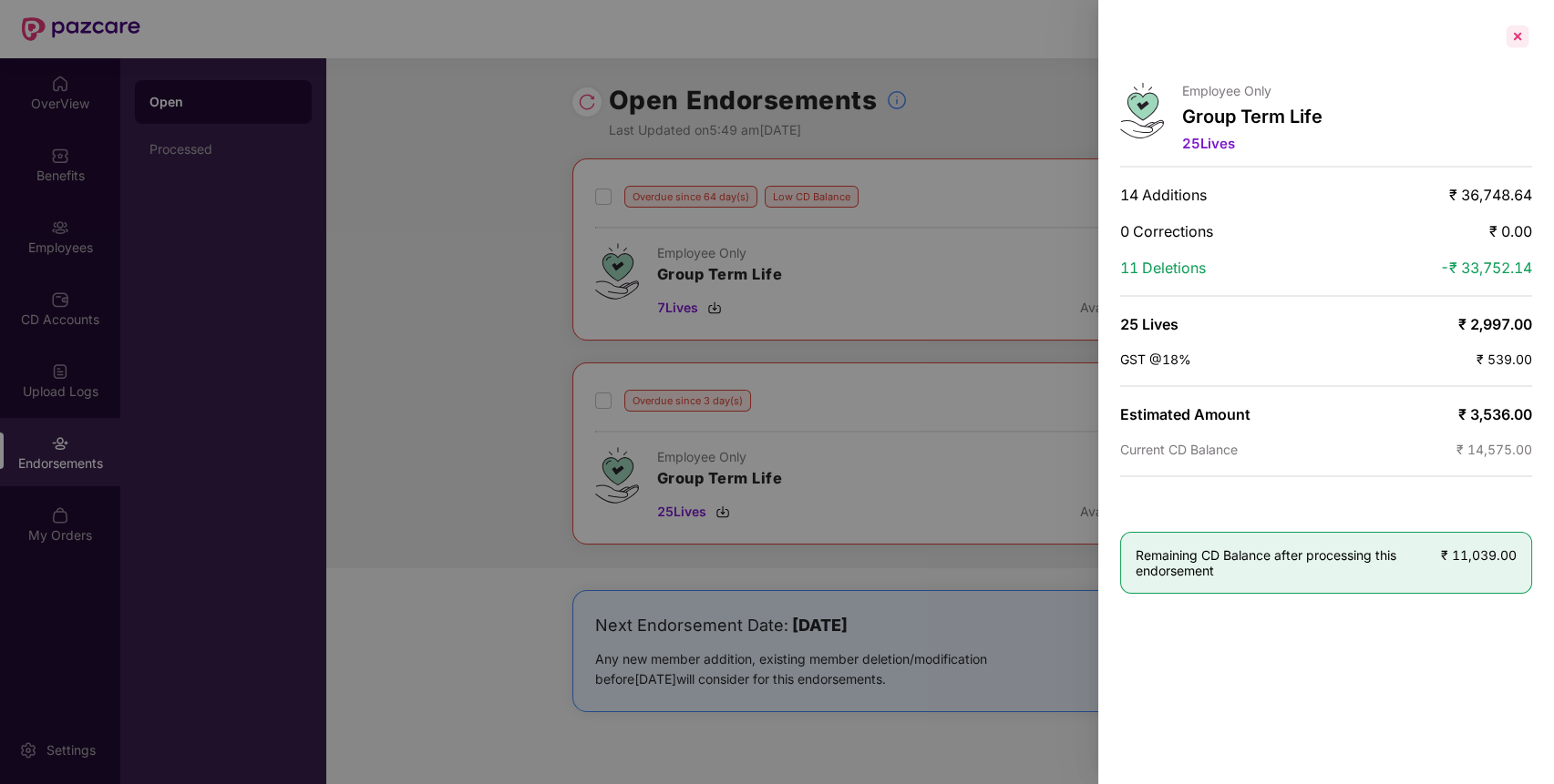
click at [1518, 29] on div at bounding box center [1518, 37] width 29 height 29
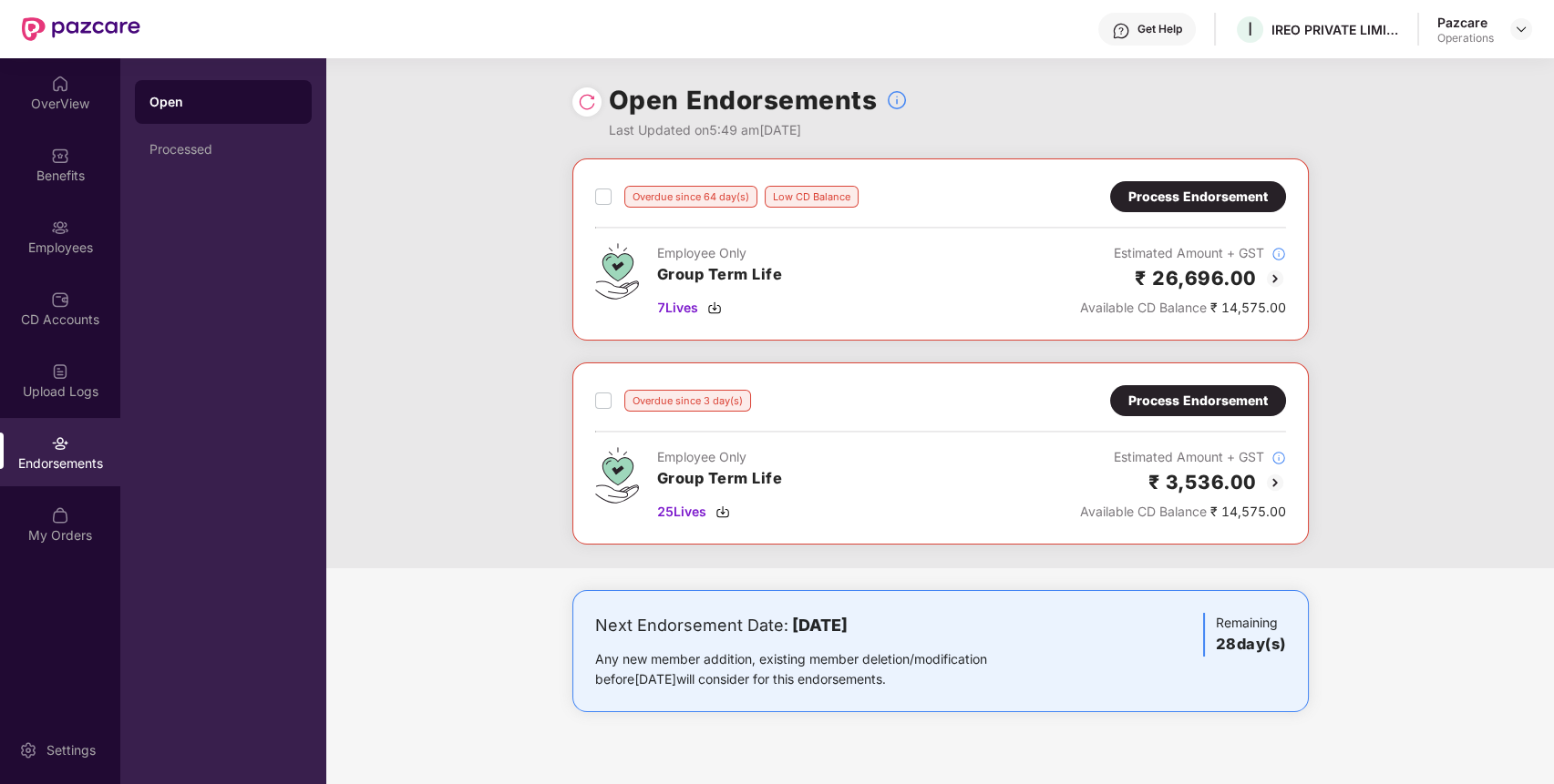
click at [1250, 386] on div "Process Endorsement" at bounding box center [1197, 401] width 176 height 31
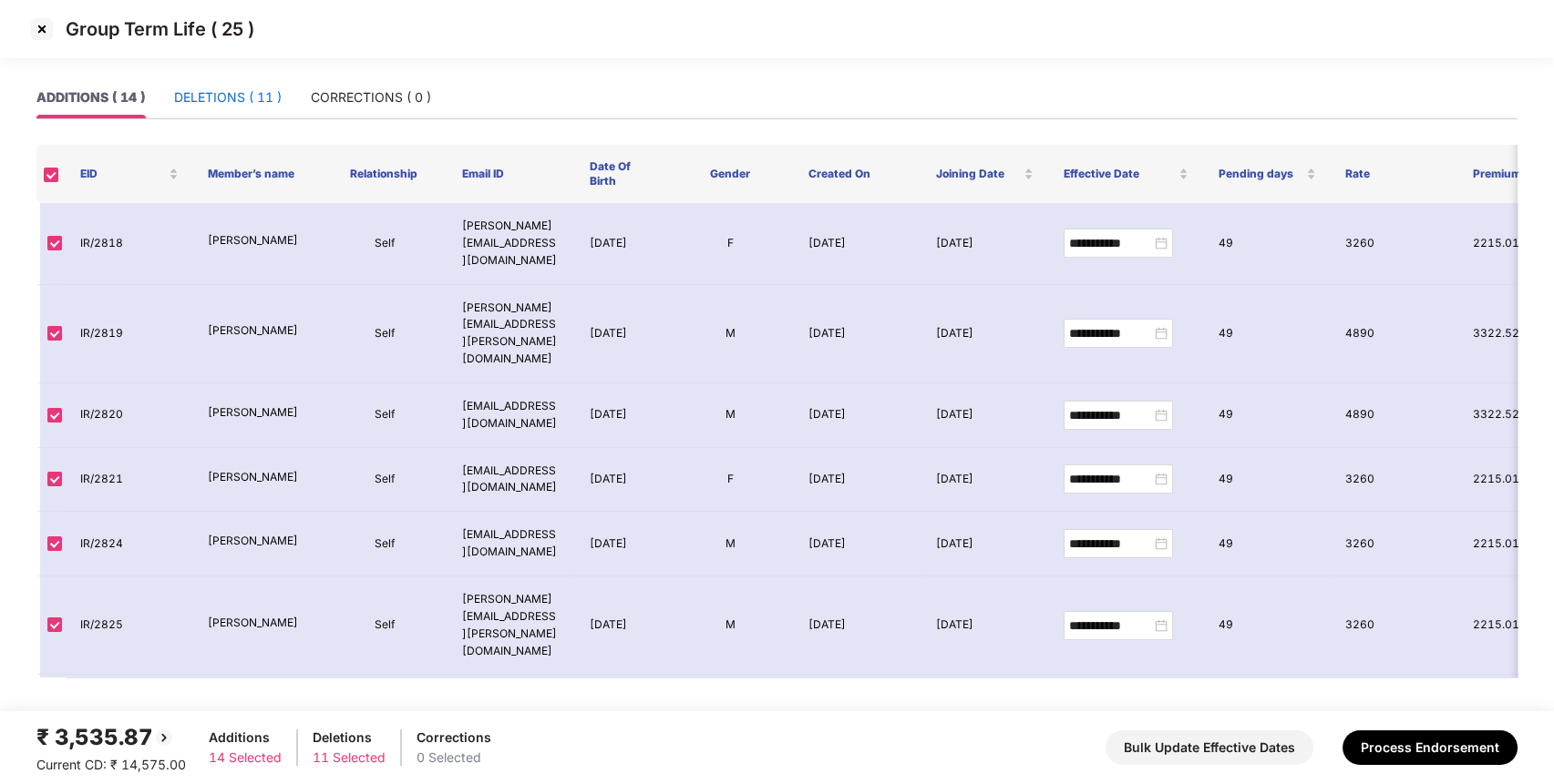
click at [234, 88] on div "DELETIONS ( 11 )" at bounding box center [227, 97] width 108 height 20
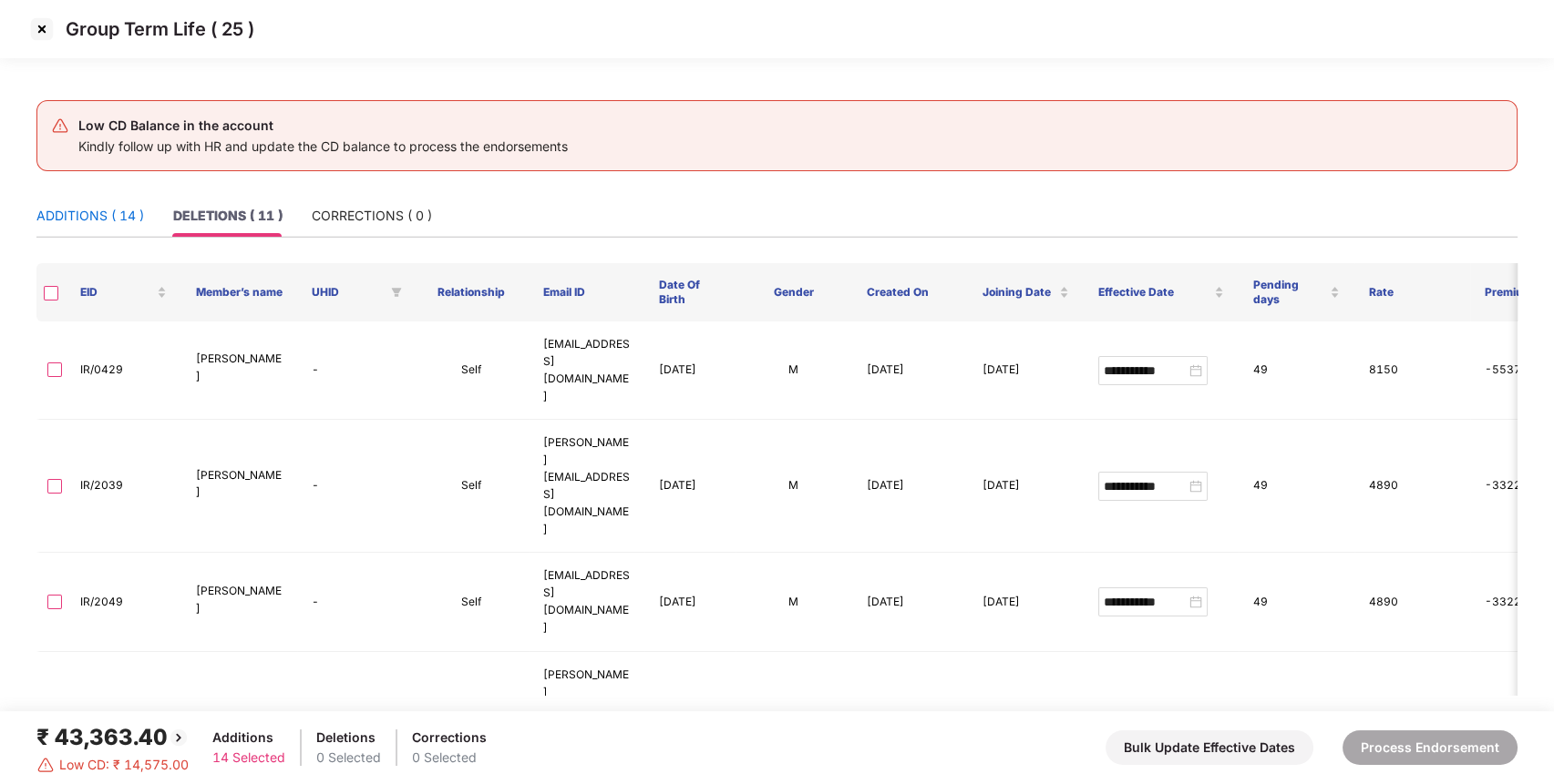
click at [88, 218] on div "ADDITIONS ( 14 )" at bounding box center [90, 216] width 108 height 20
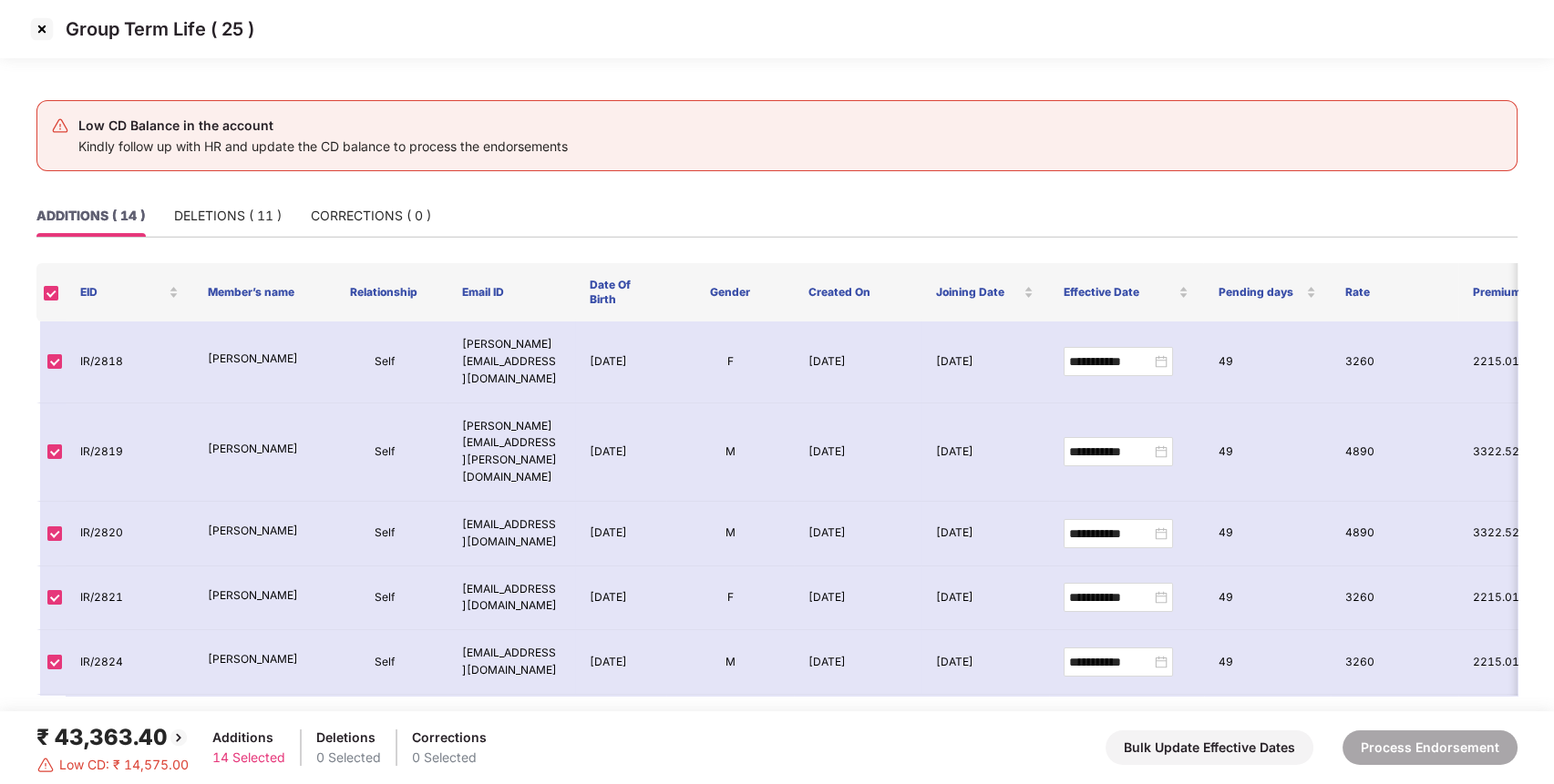
click at [177, 736] on img at bounding box center [178, 738] width 22 height 22
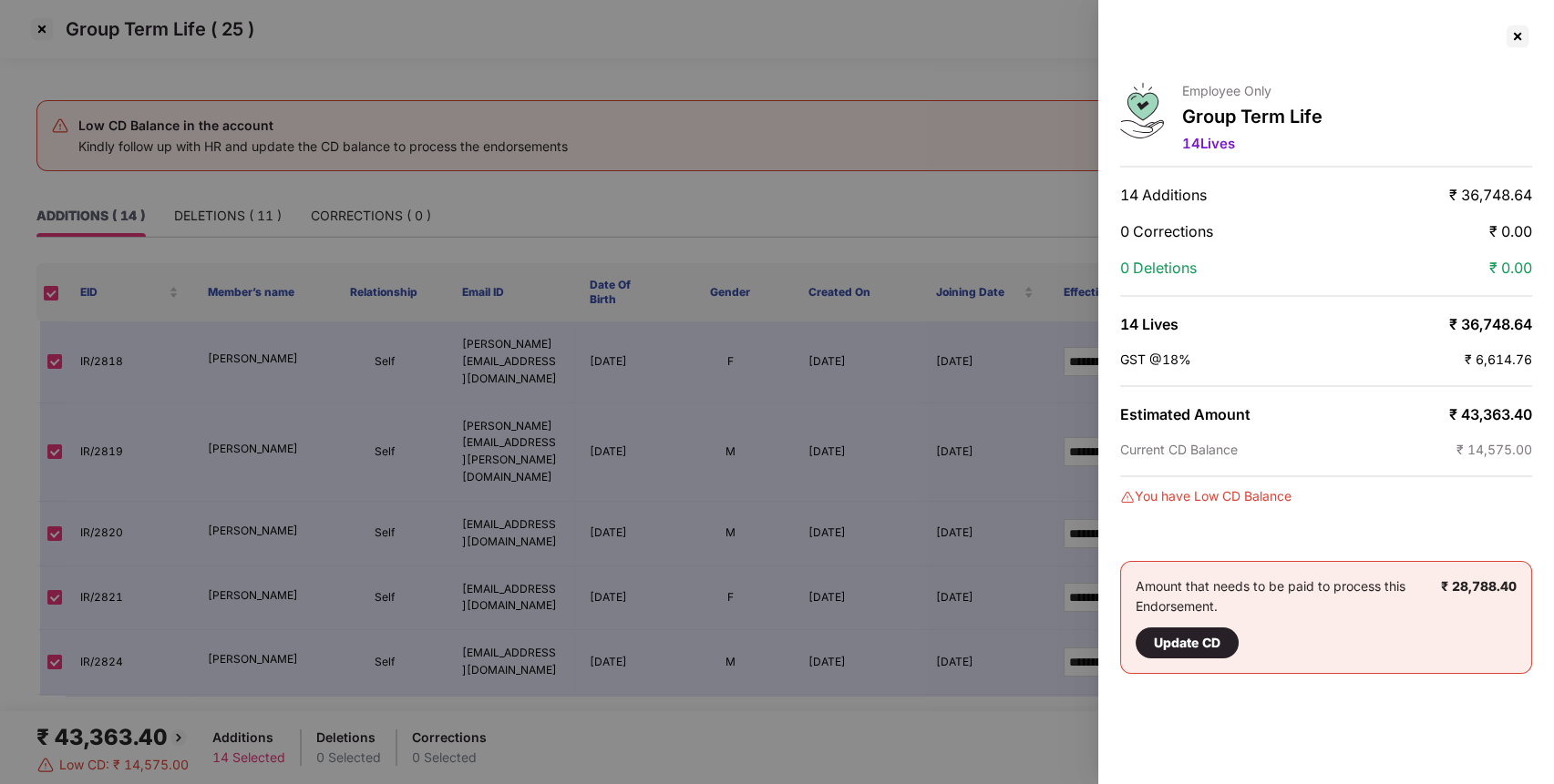
click at [1495, 405] on span "₹ 43,363.40" at bounding box center [1491, 415] width 83 height 18
click at [1497, 448] on span "₹ 14,575.00" at bounding box center [1494, 449] width 75 height 16
click at [1517, 37] on div at bounding box center [1518, 37] width 29 height 29
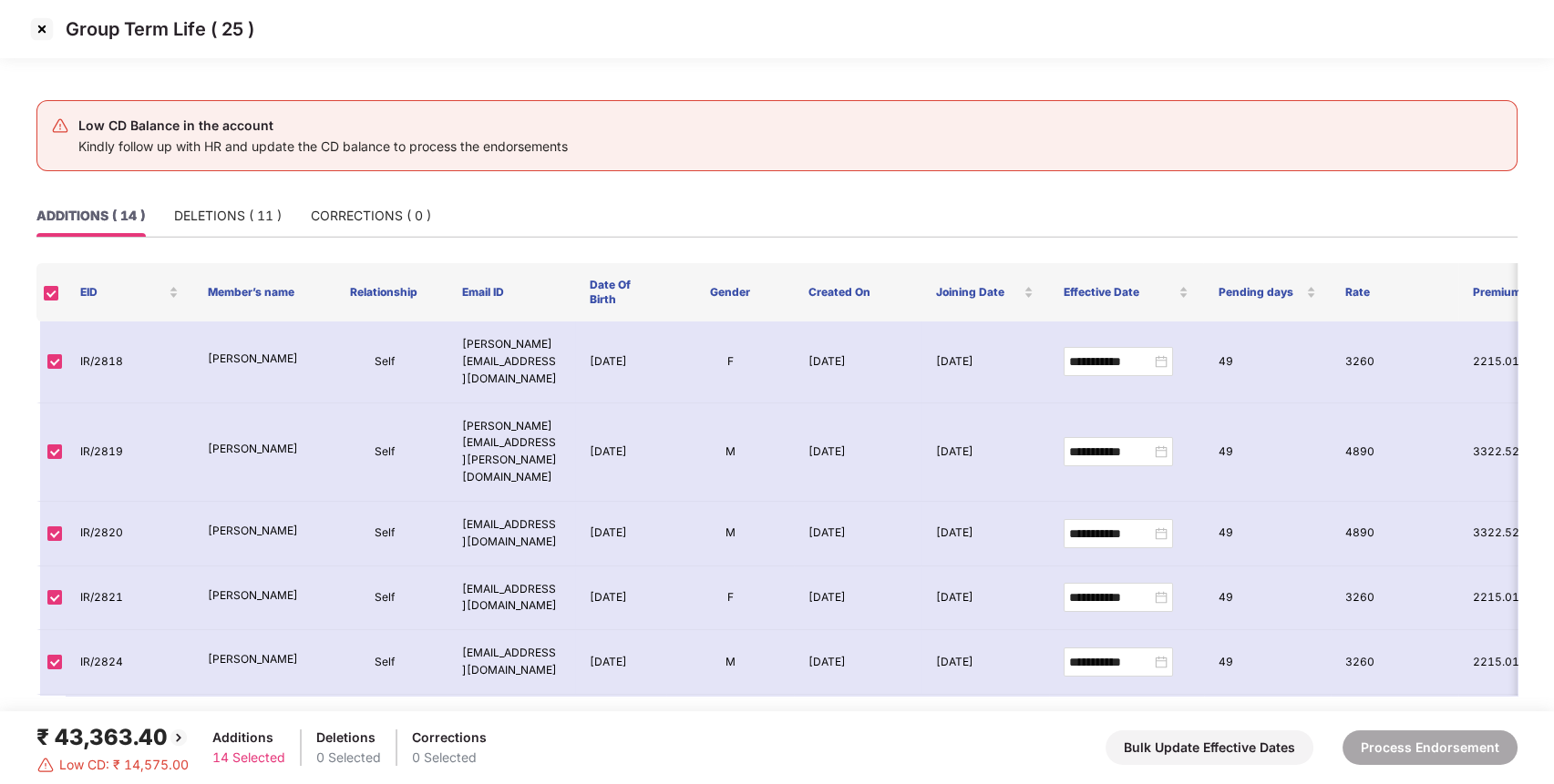
click at [43, 31] on img at bounding box center [42, 29] width 29 height 29
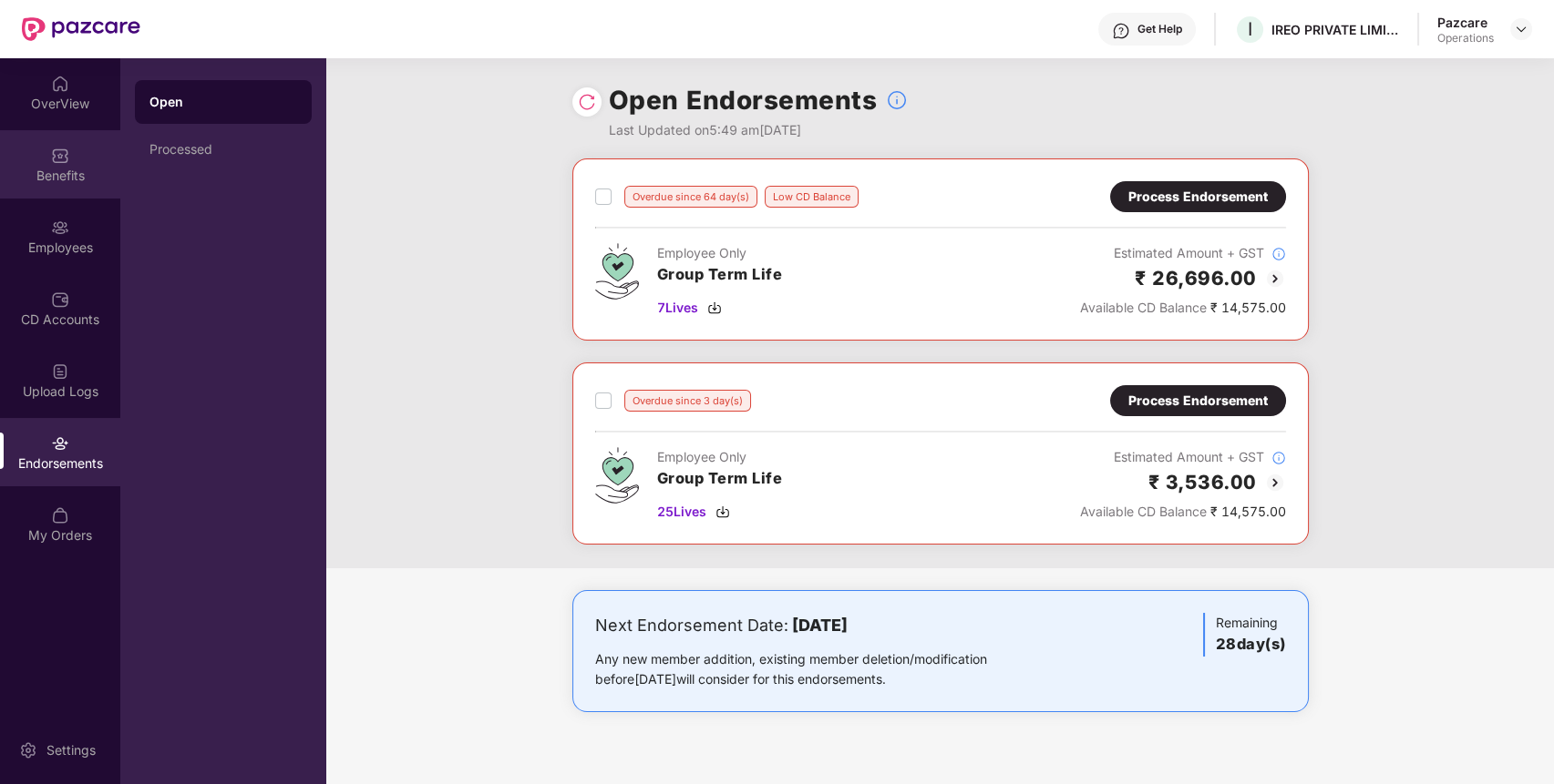
click at [79, 182] on div "Benefits" at bounding box center [60, 176] width 120 height 18
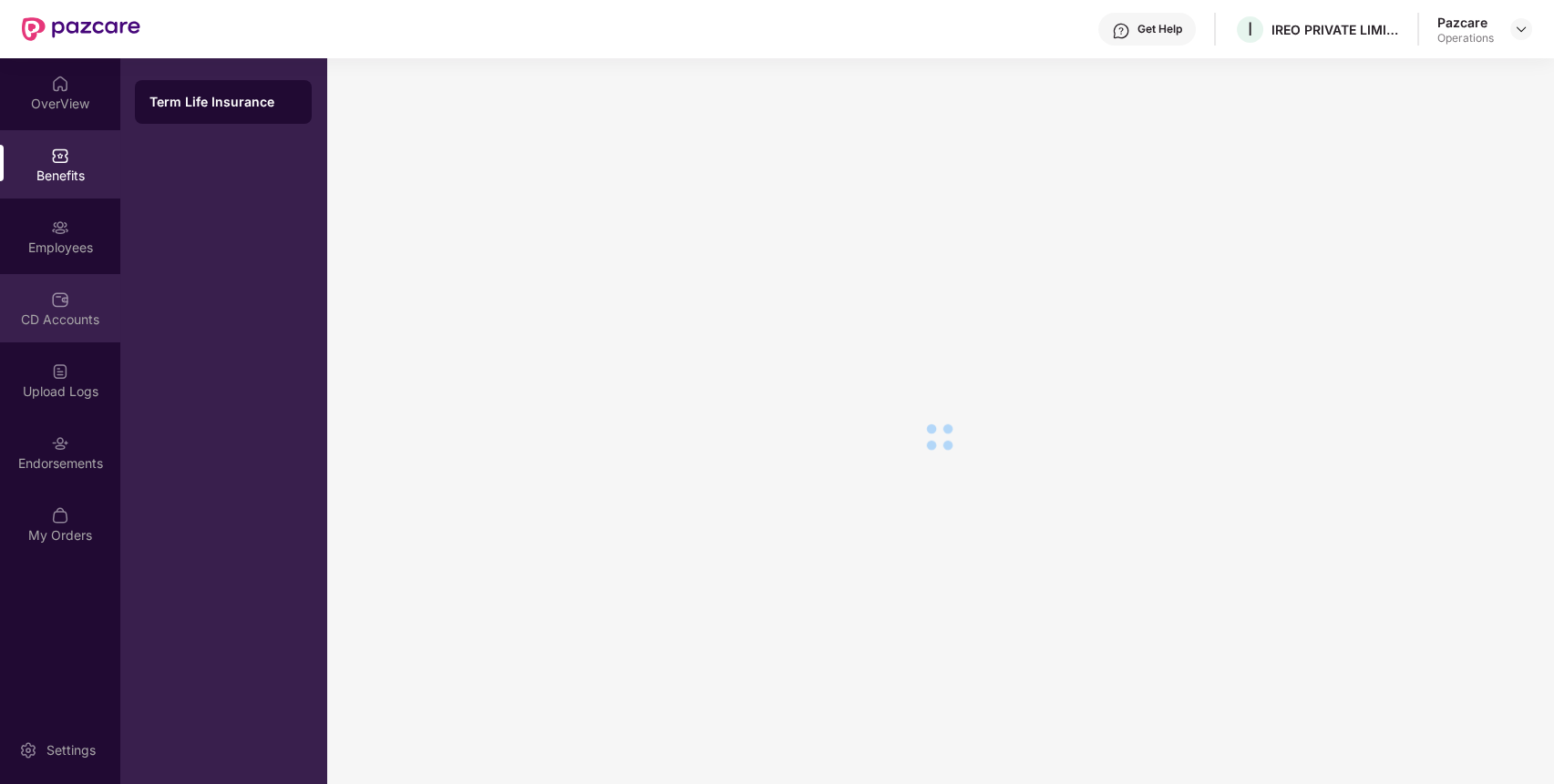
click at [74, 311] on div "CD Accounts" at bounding box center [60, 320] width 120 height 18
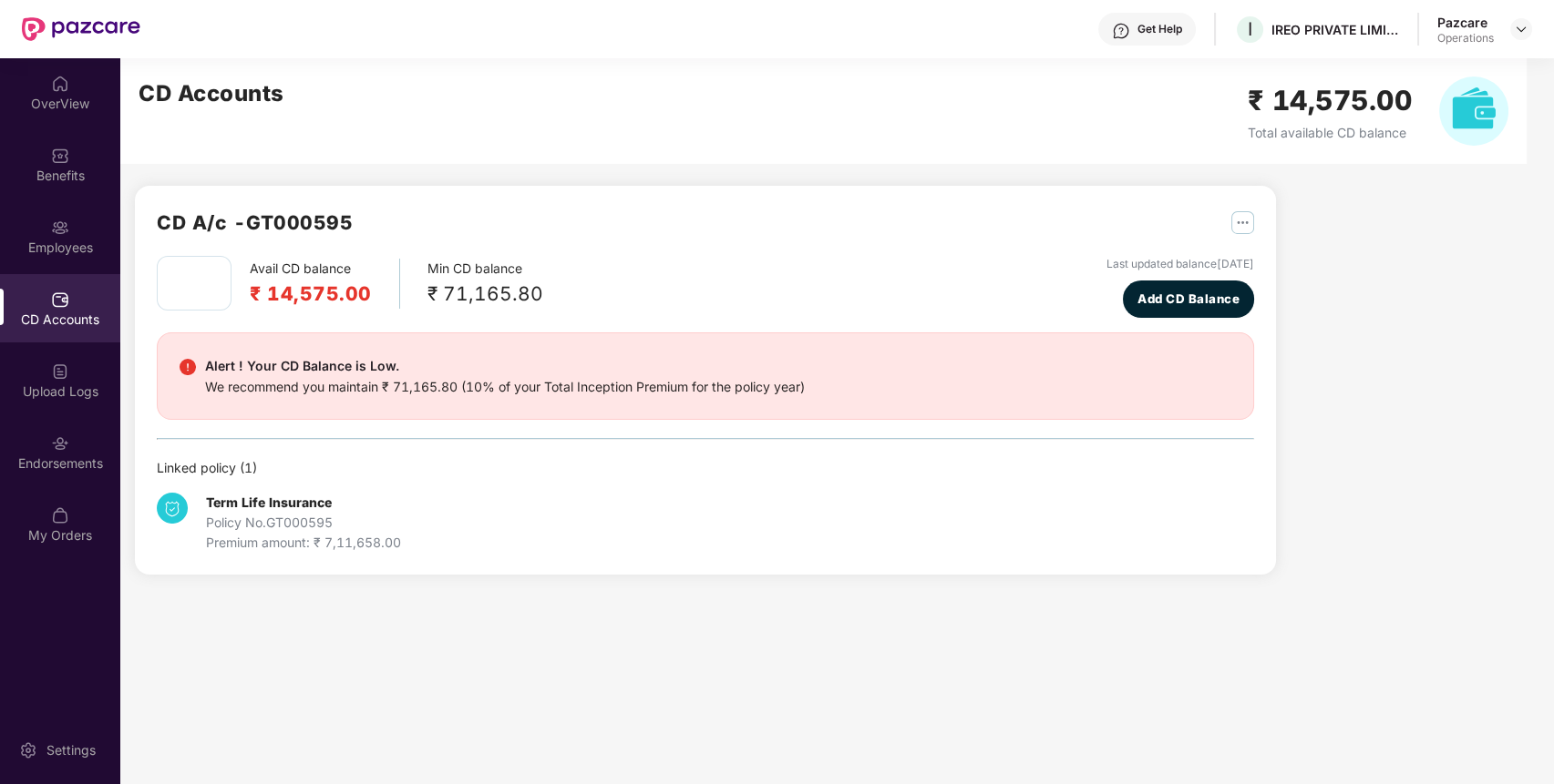
click at [346, 529] on div "Policy No. GT000595" at bounding box center [303, 523] width 195 height 20
click at [354, 545] on div "Premium amount: ₹ 7,11,658.00" at bounding box center [303, 543] width 195 height 20
click at [45, 143] on div "Benefits" at bounding box center [60, 165] width 120 height 68
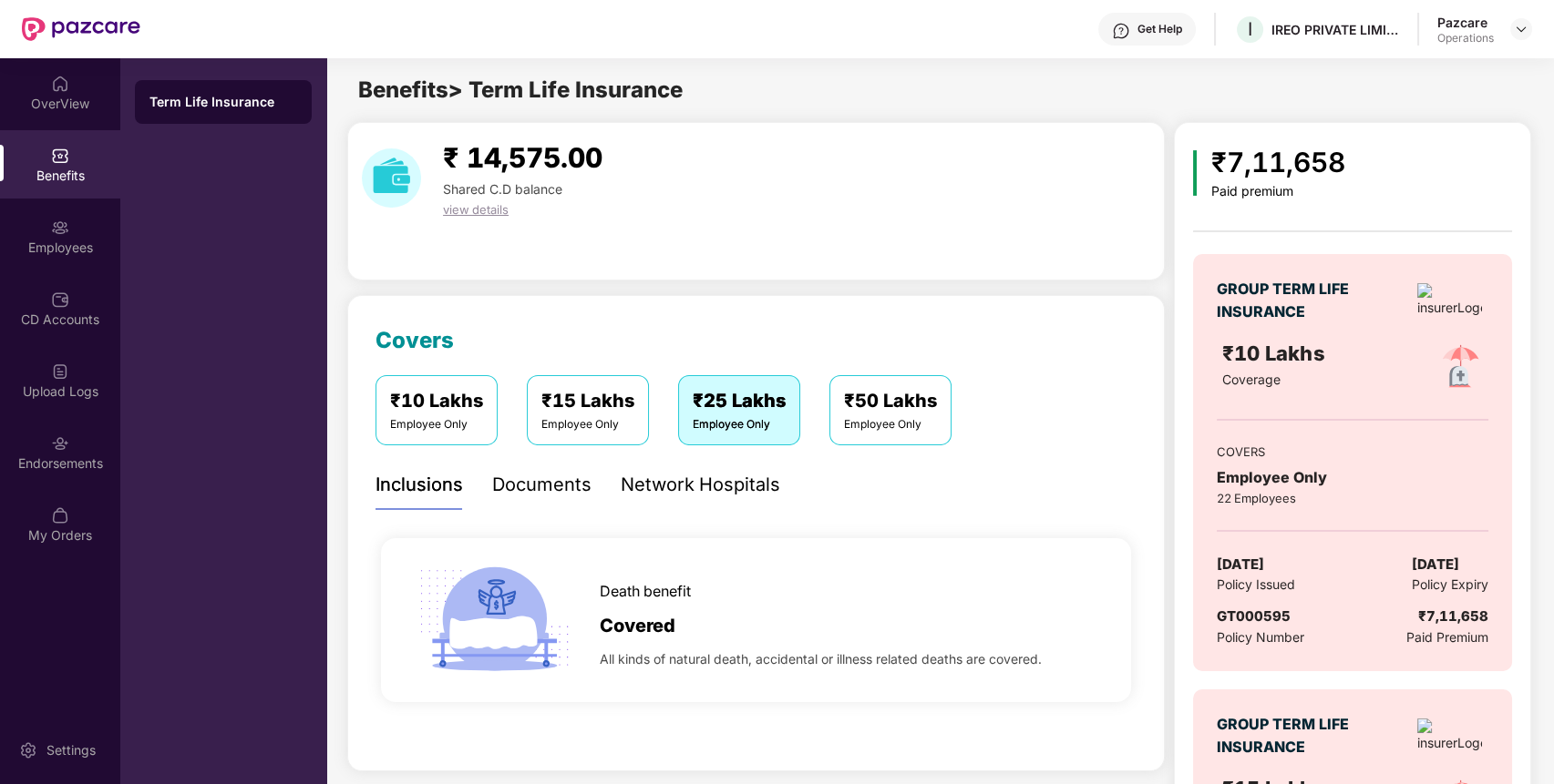
click at [1266, 617] on span "GT000595" at bounding box center [1253, 616] width 74 height 17
click at [85, 429] on div "Endorsements" at bounding box center [60, 452] width 120 height 68
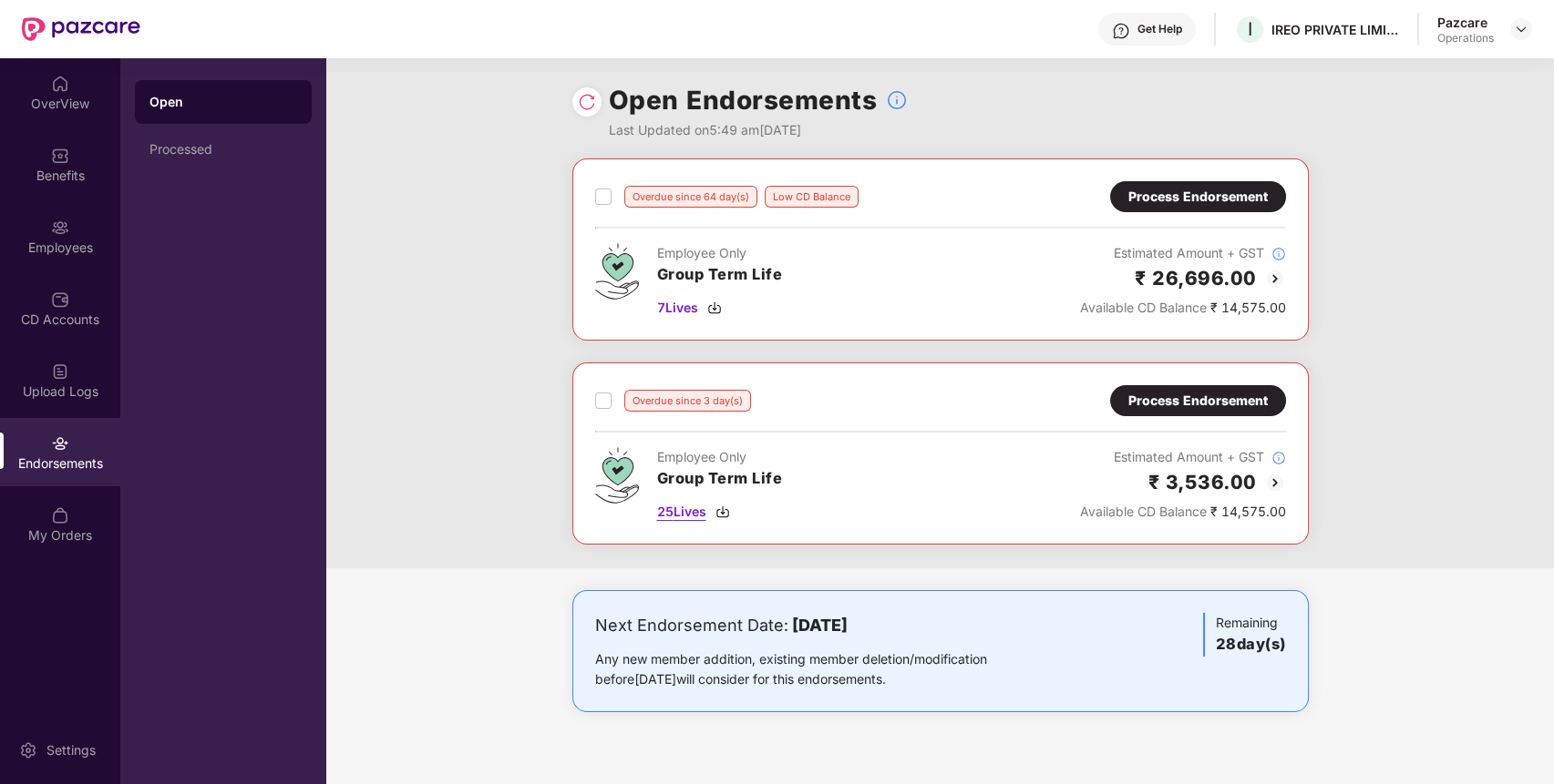
click at [704, 512] on span "25 Lives" at bounding box center [682, 512] width 50 height 20
click at [1187, 406] on div "Process Endorsement" at bounding box center [1198, 401] width 140 height 20
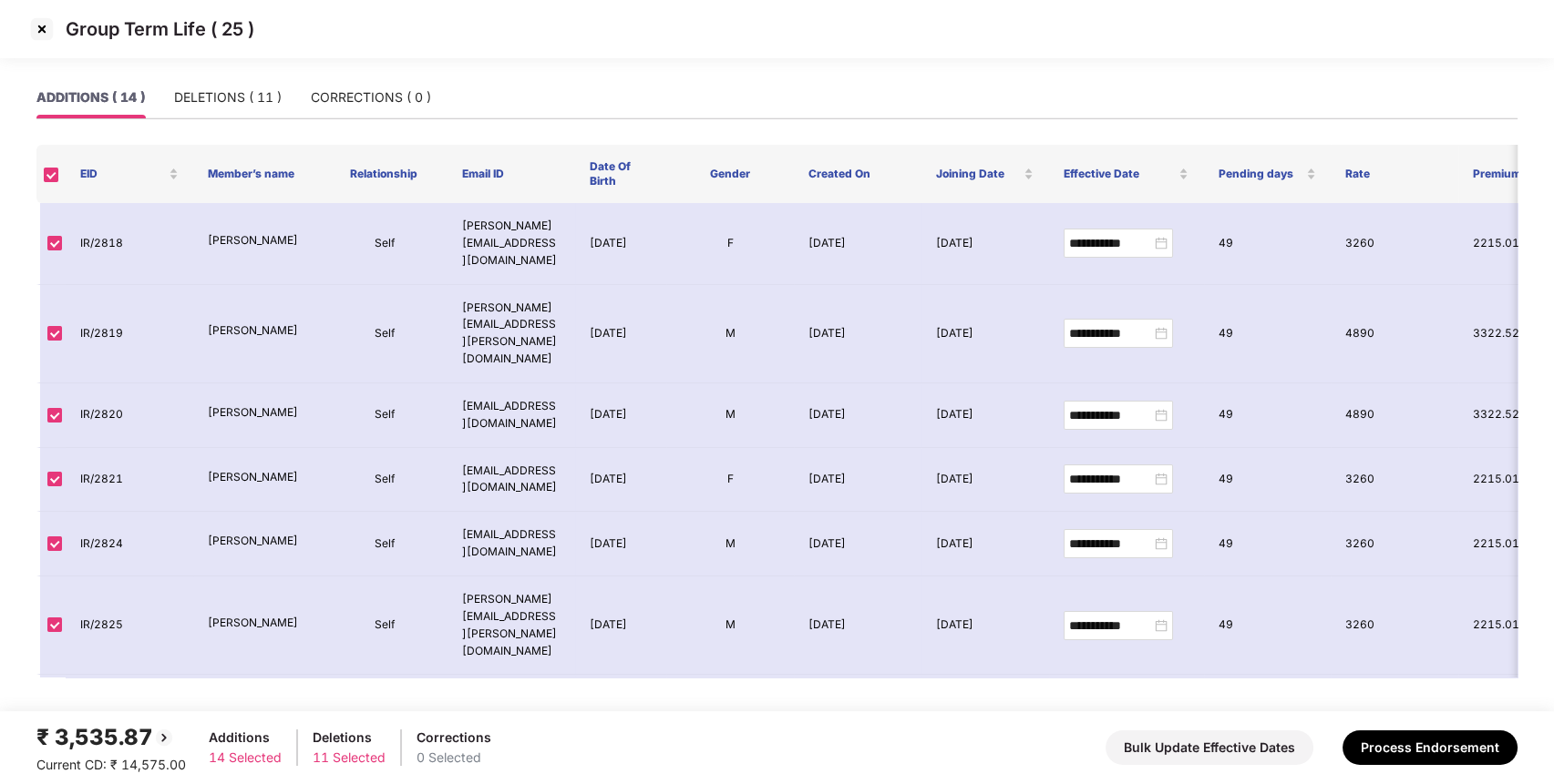
click at [41, 40] on img at bounding box center [42, 29] width 29 height 29
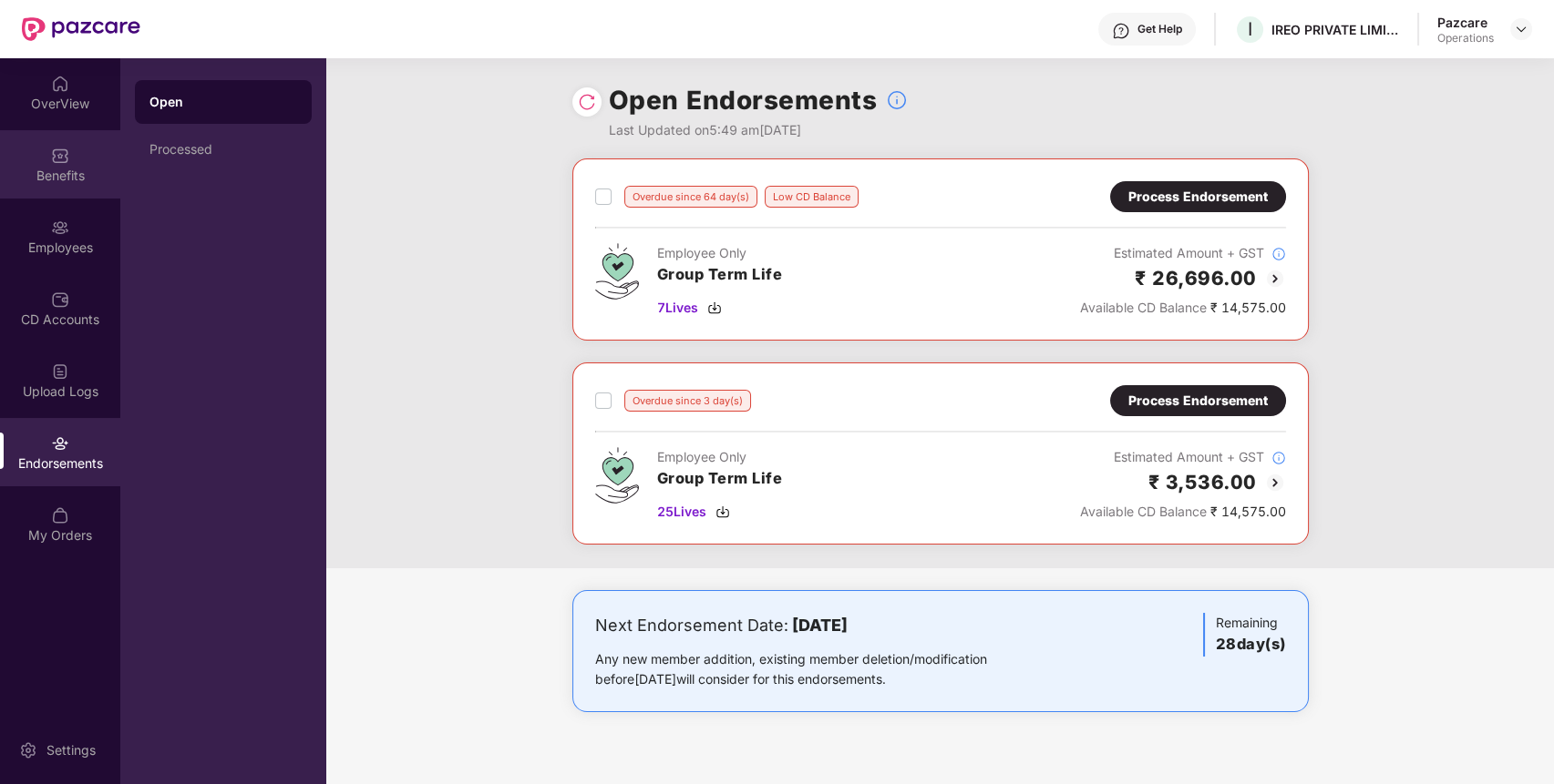
click at [75, 166] on div "Benefits" at bounding box center [60, 176] width 120 height 18
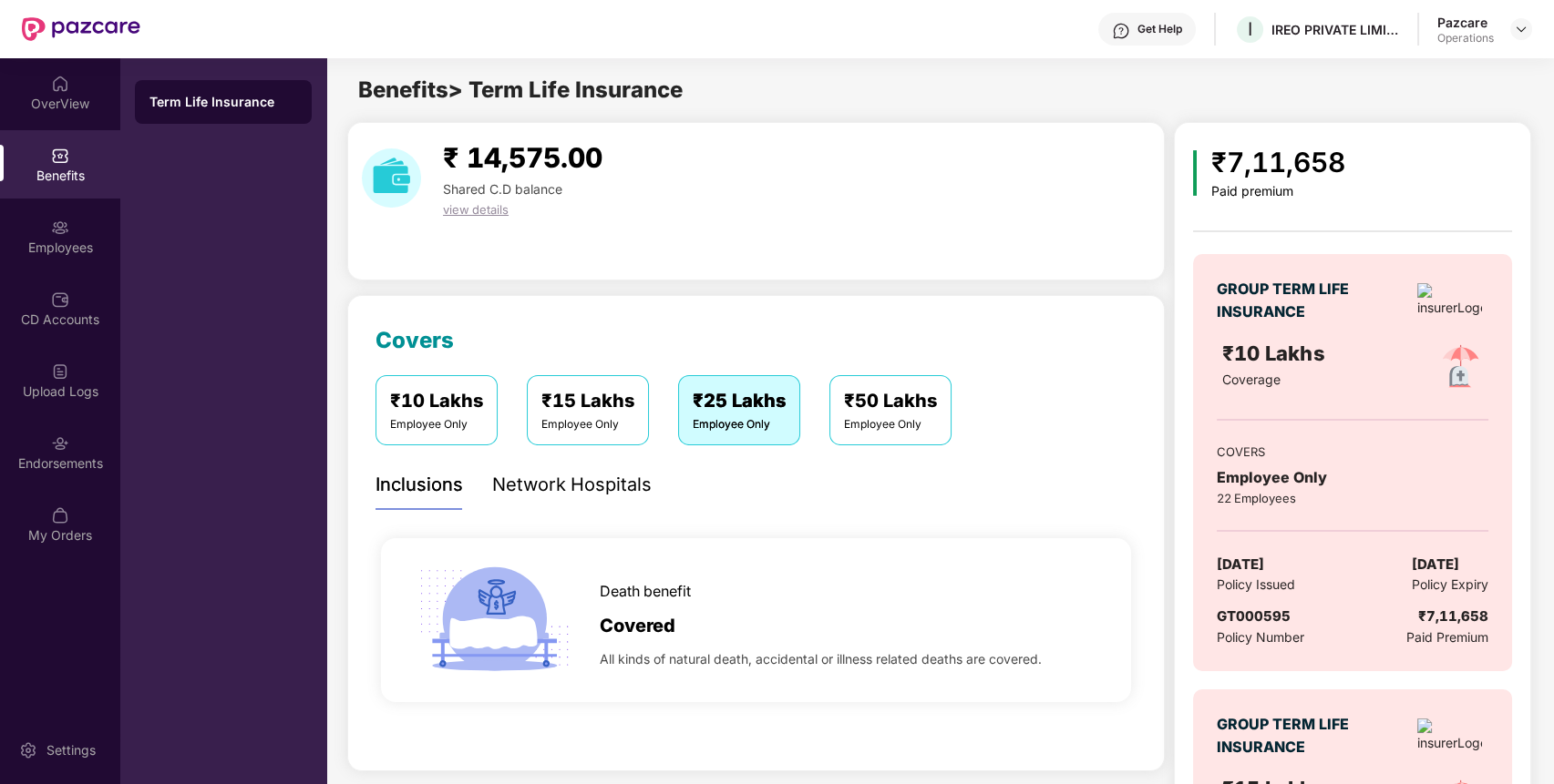
click at [1271, 612] on span "GT000595" at bounding box center [1253, 616] width 74 height 17
click at [49, 429] on div "Endorsements" at bounding box center [60, 452] width 120 height 68
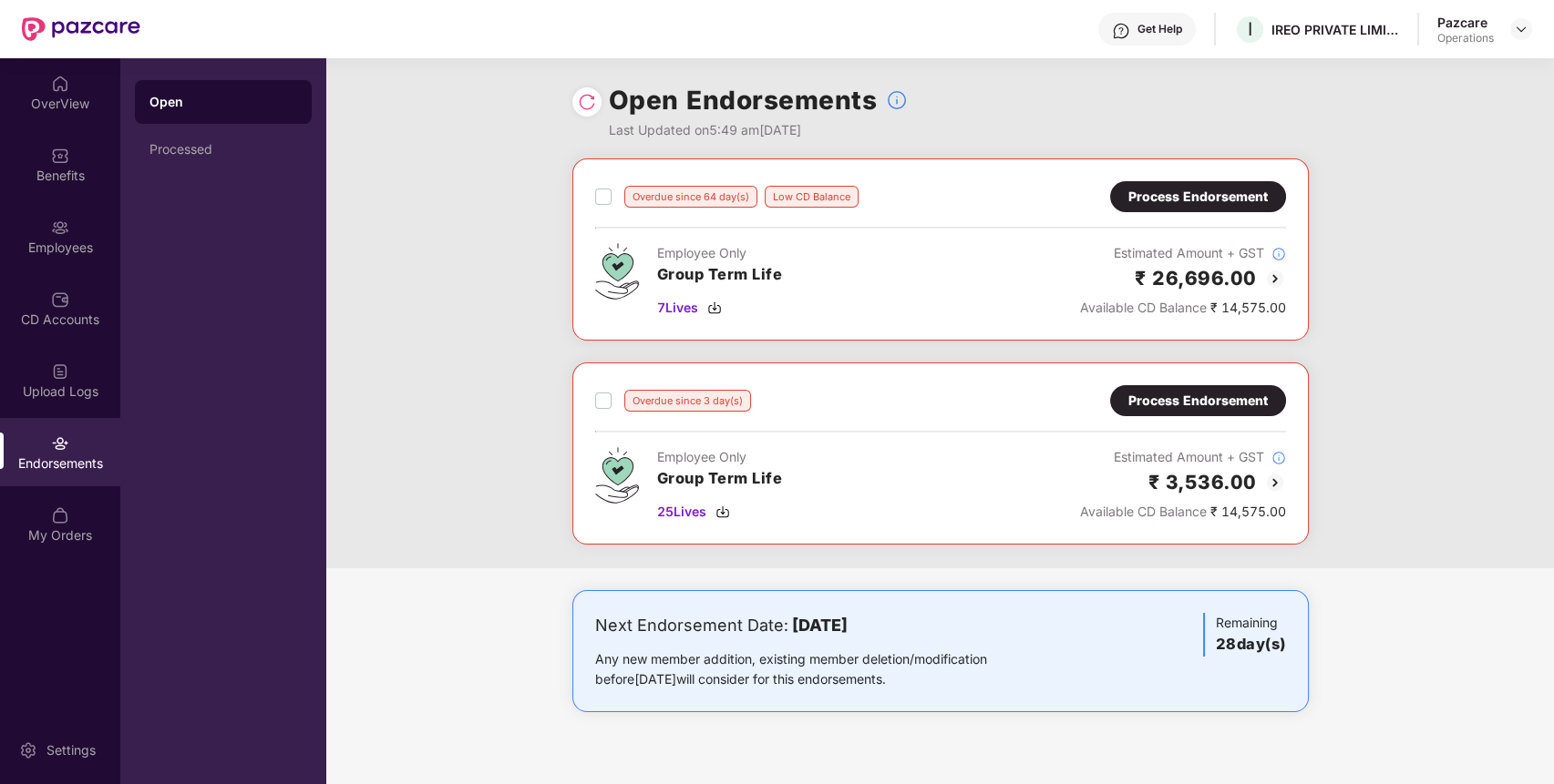
click at [1139, 388] on div "Process Endorsement" at bounding box center [1197, 401] width 176 height 31
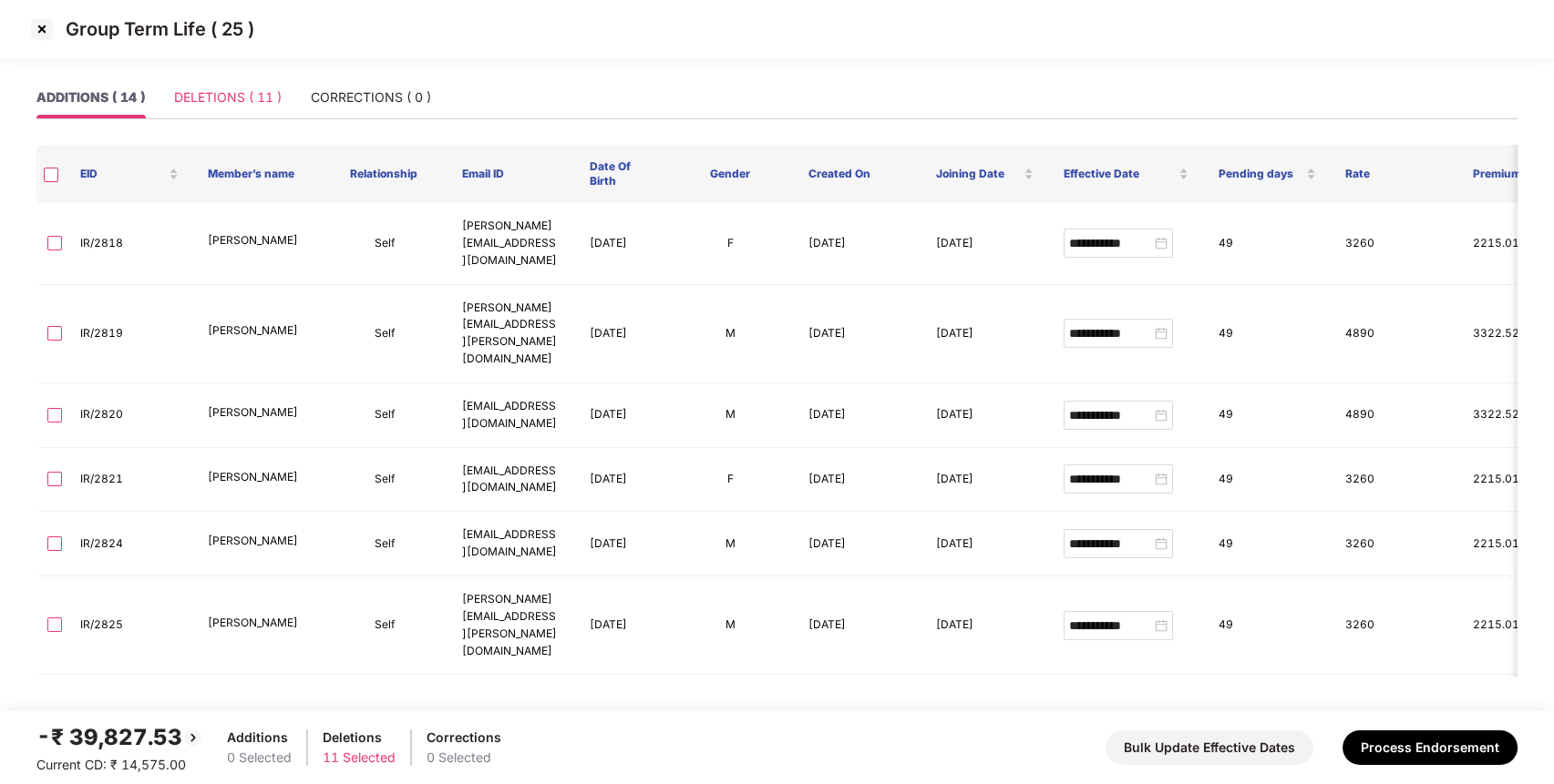
click at [256, 111] on div "DELETIONS ( 11 )" at bounding box center [227, 97] width 108 height 42
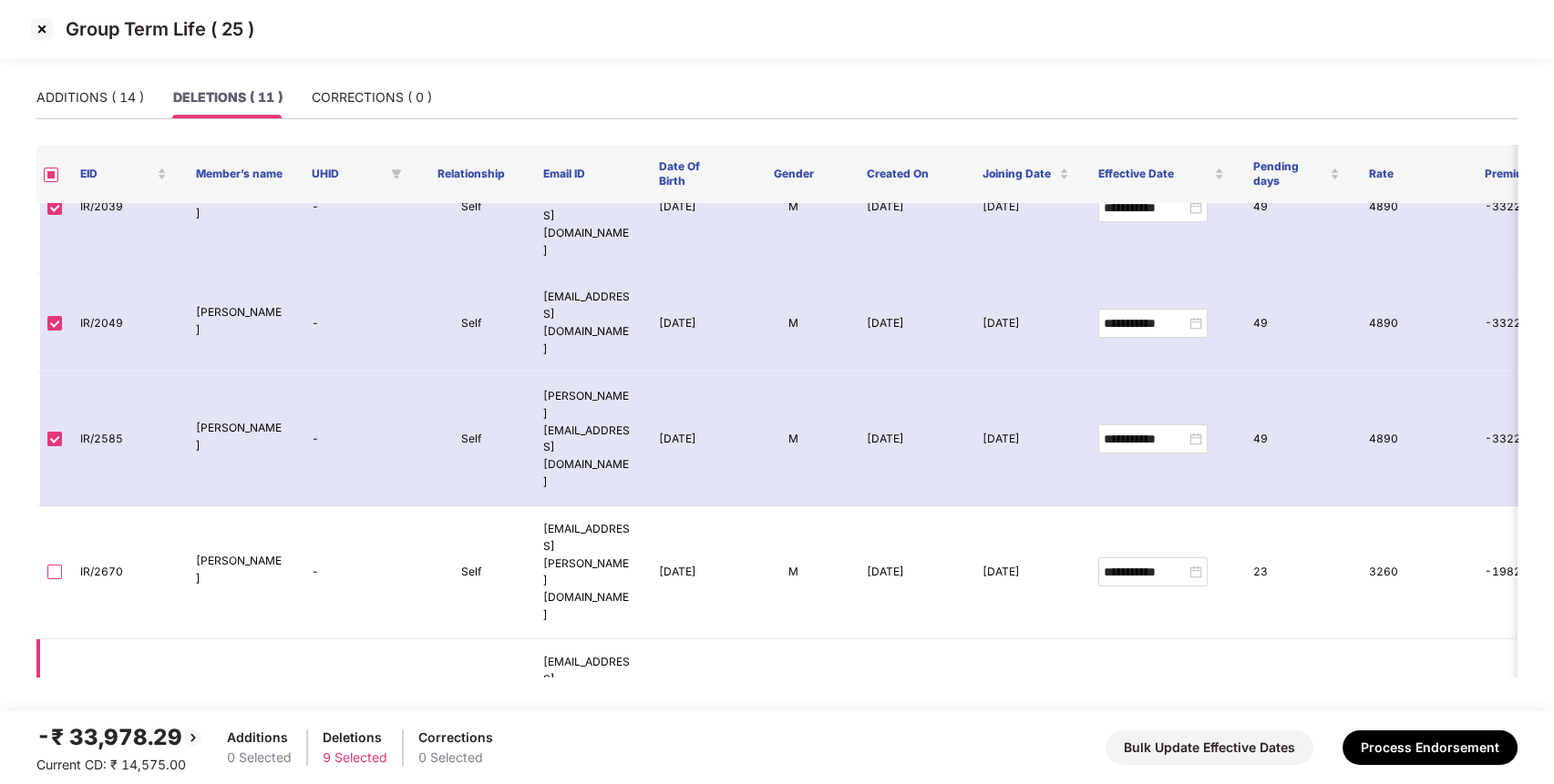
scroll to position [250, 0]
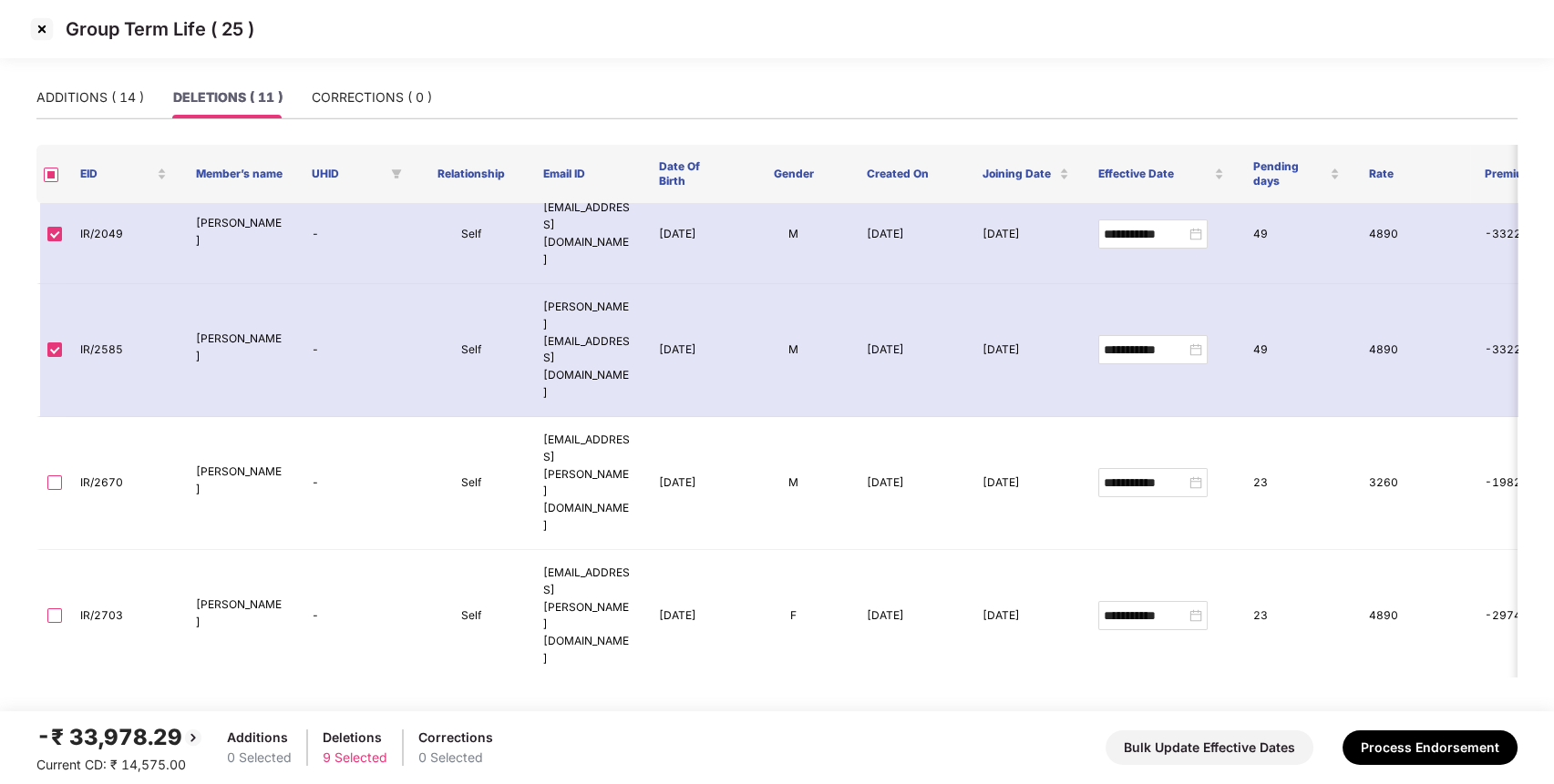
click at [1145, 747] on button "Bulk Update Effective Dates" at bounding box center [1209, 748] width 208 height 35
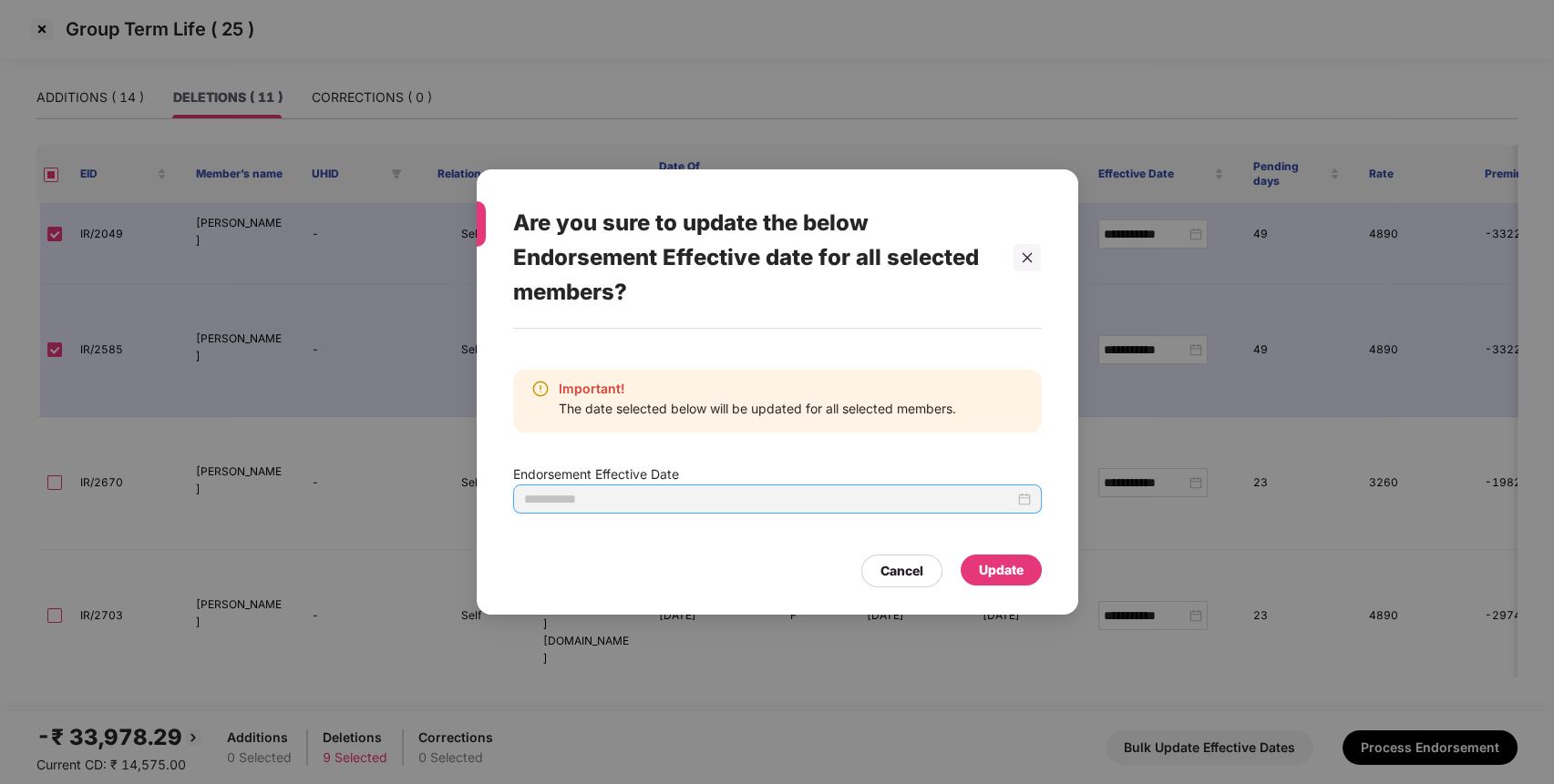
click at [1017, 495] on div at bounding box center [777, 499] width 507 height 20
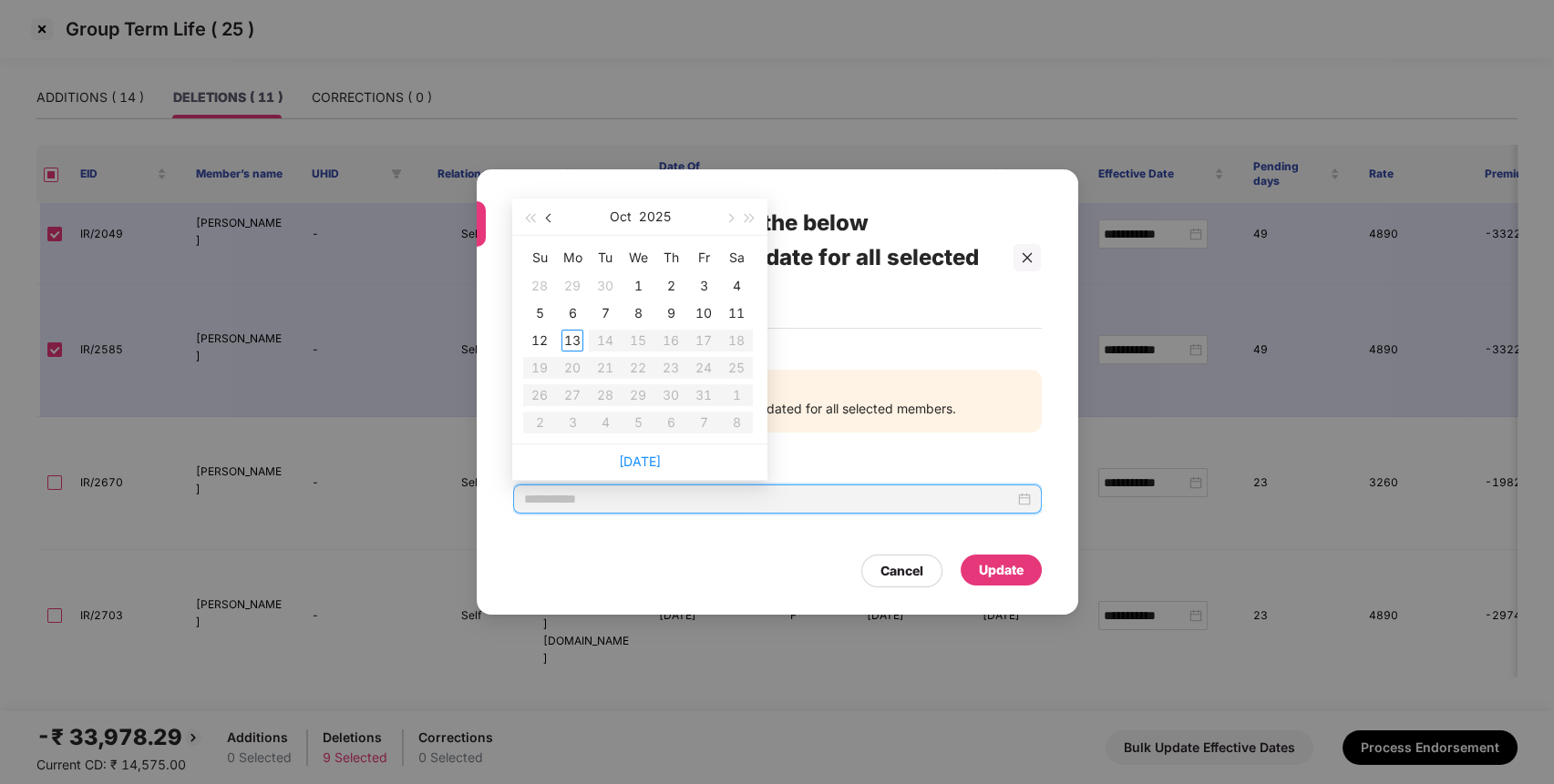
click at [550, 215] on span "button" at bounding box center [551, 219] width 9 height 9
type input "**********"
click at [703, 388] on div "29" at bounding box center [703, 395] width 22 height 22
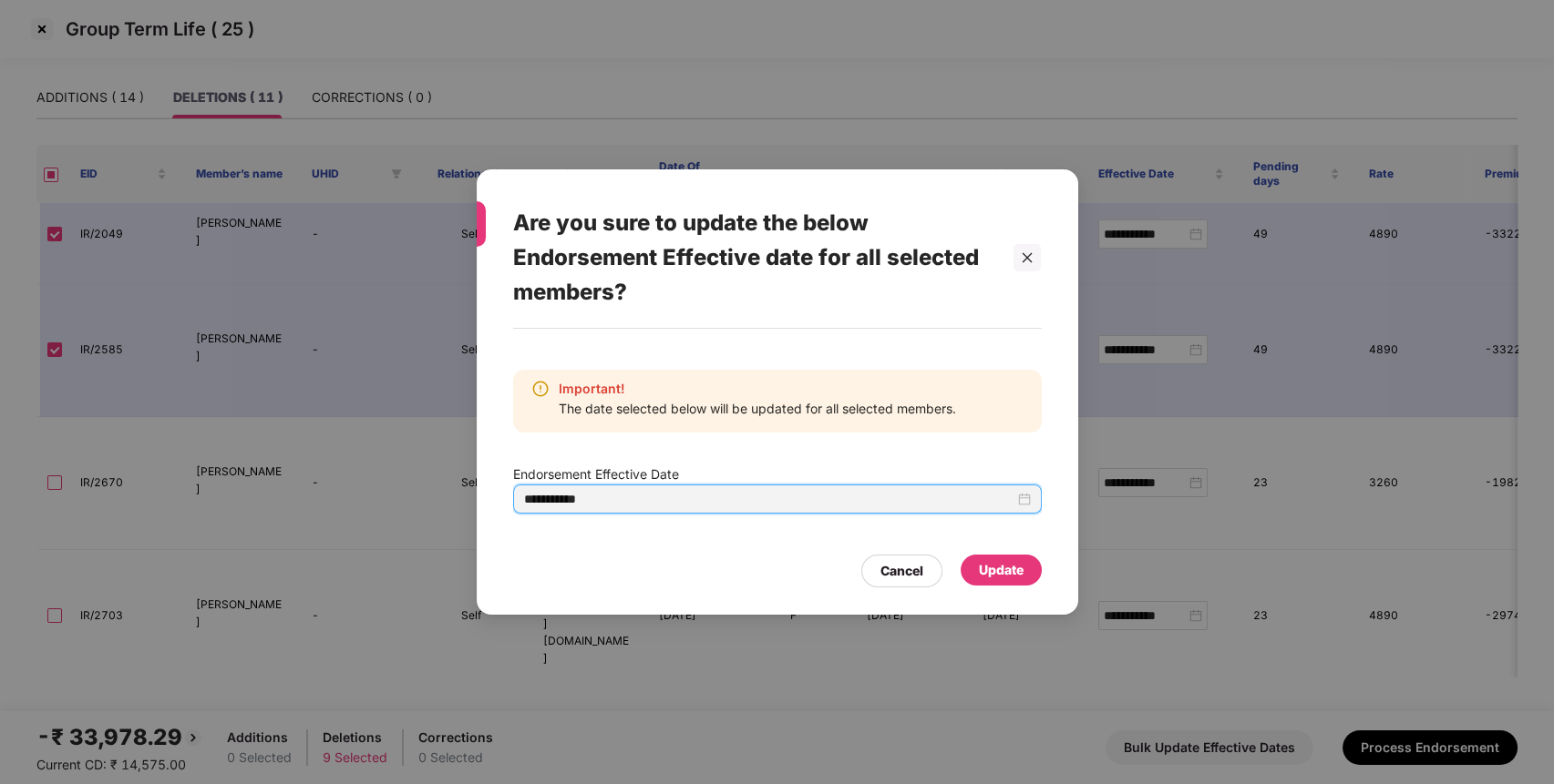
click at [1016, 574] on div "Update" at bounding box center [1001, 571] width 45 height 20
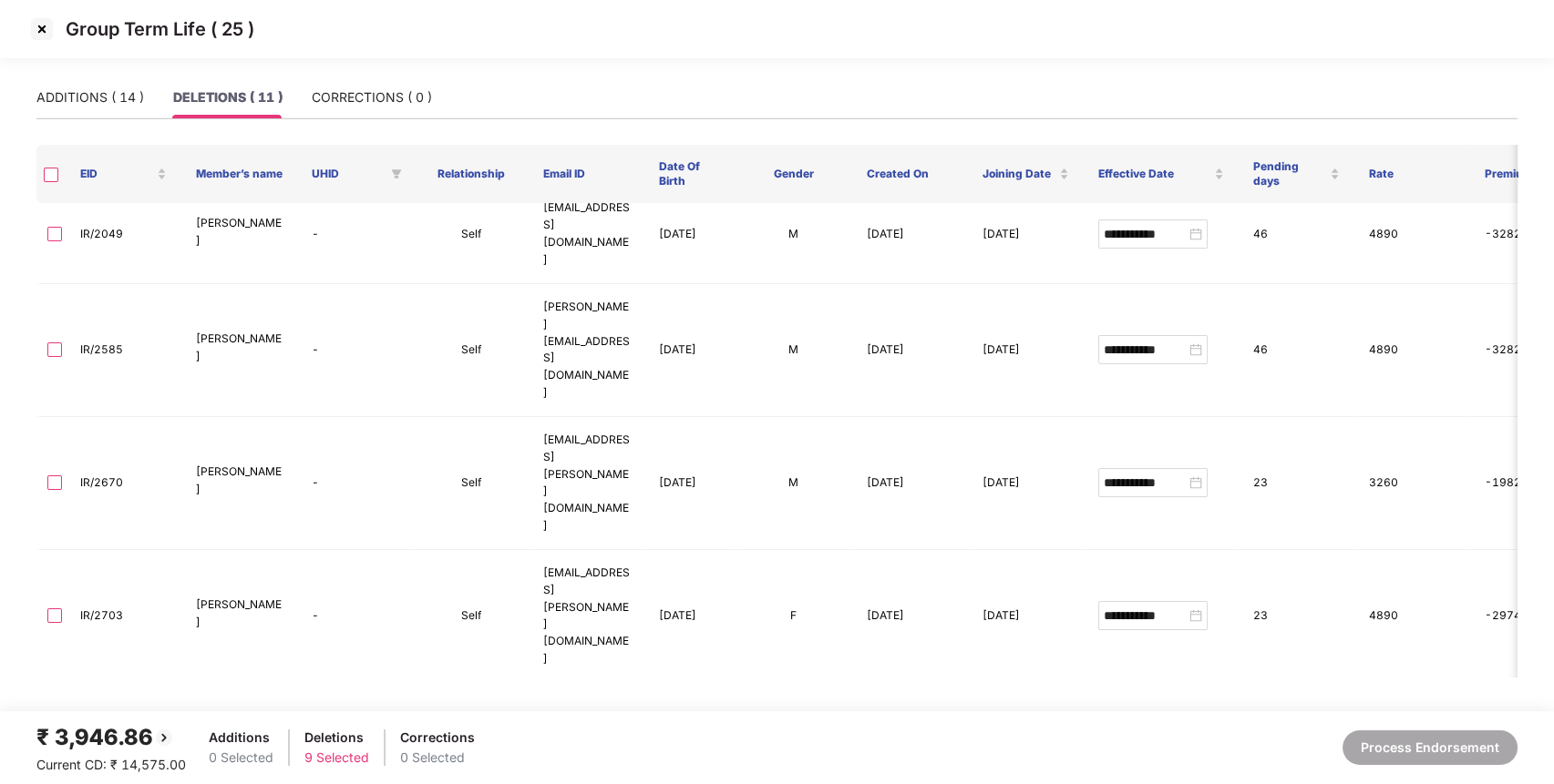
type input "**********"
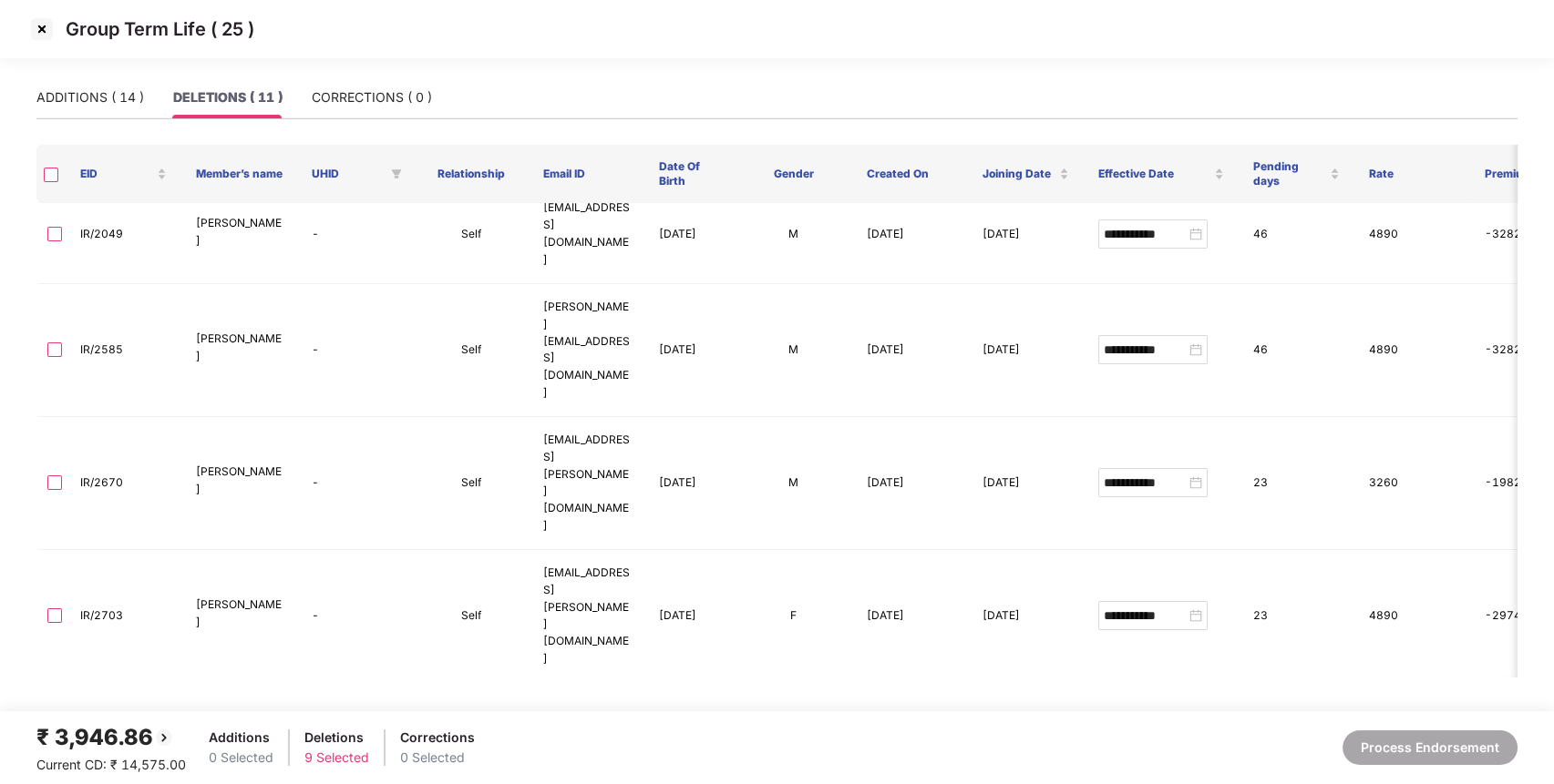
type input "**********"
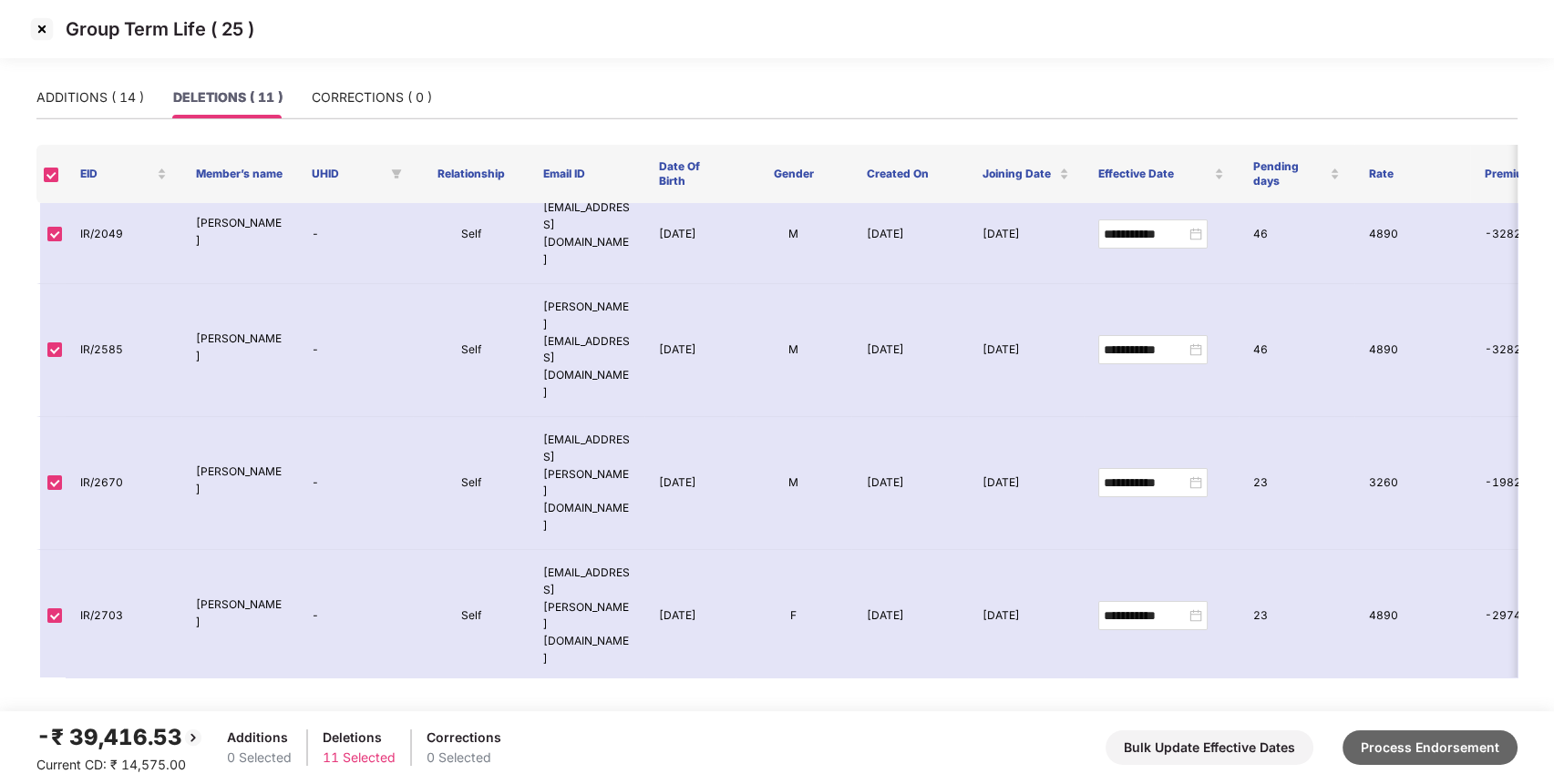
click at [1444, 738] on button "Process Endorsement" at bounding box center [1430, 748] width 175 height 35
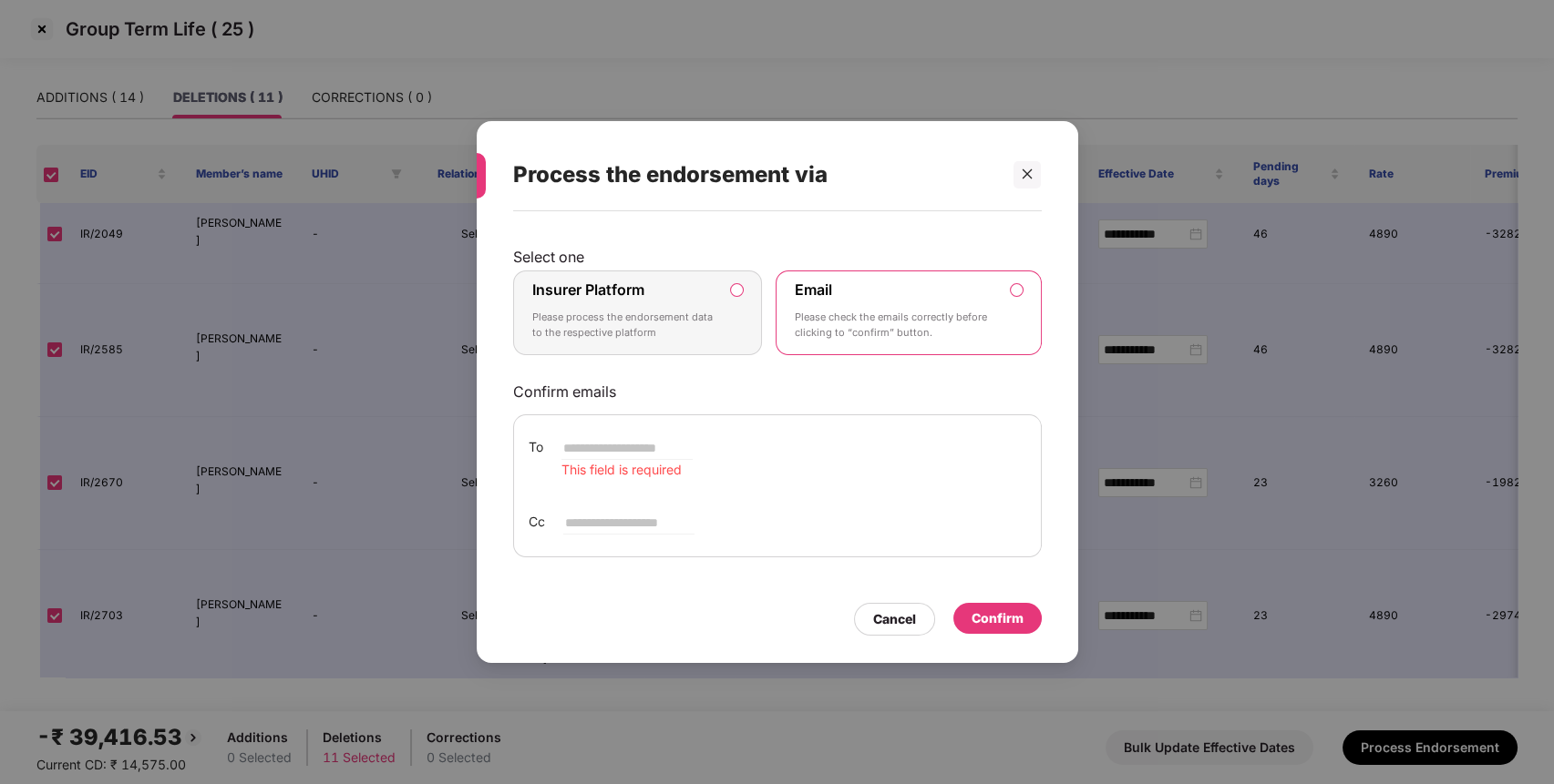
click at [700, 338] on p "Please process the endorsement data to the respective platform" at bounding box center [625, 325] width 186 height 32
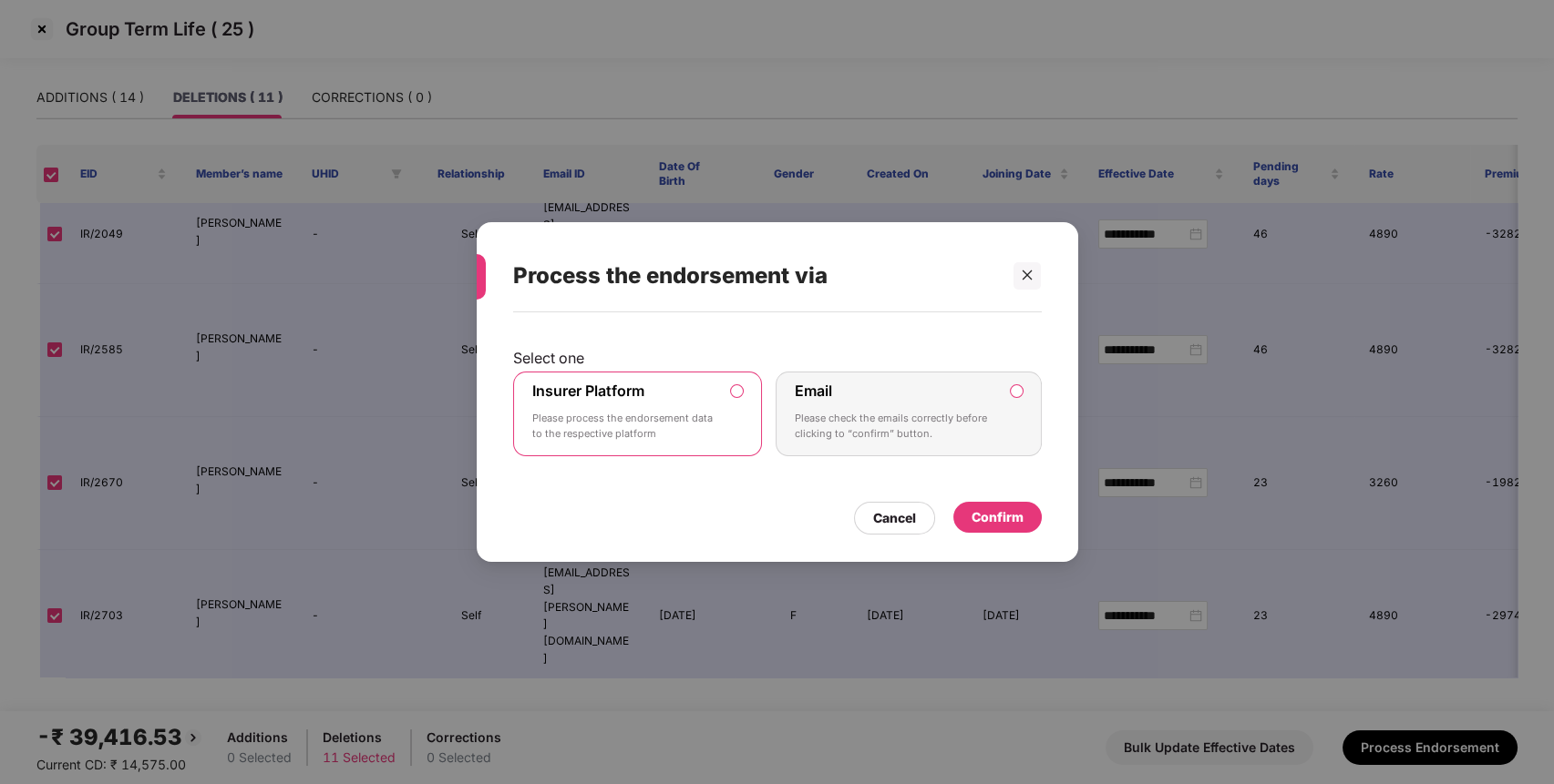
click at [981, 517] on div "Confirm" at bounding box center [998, 517] width 52 height 20
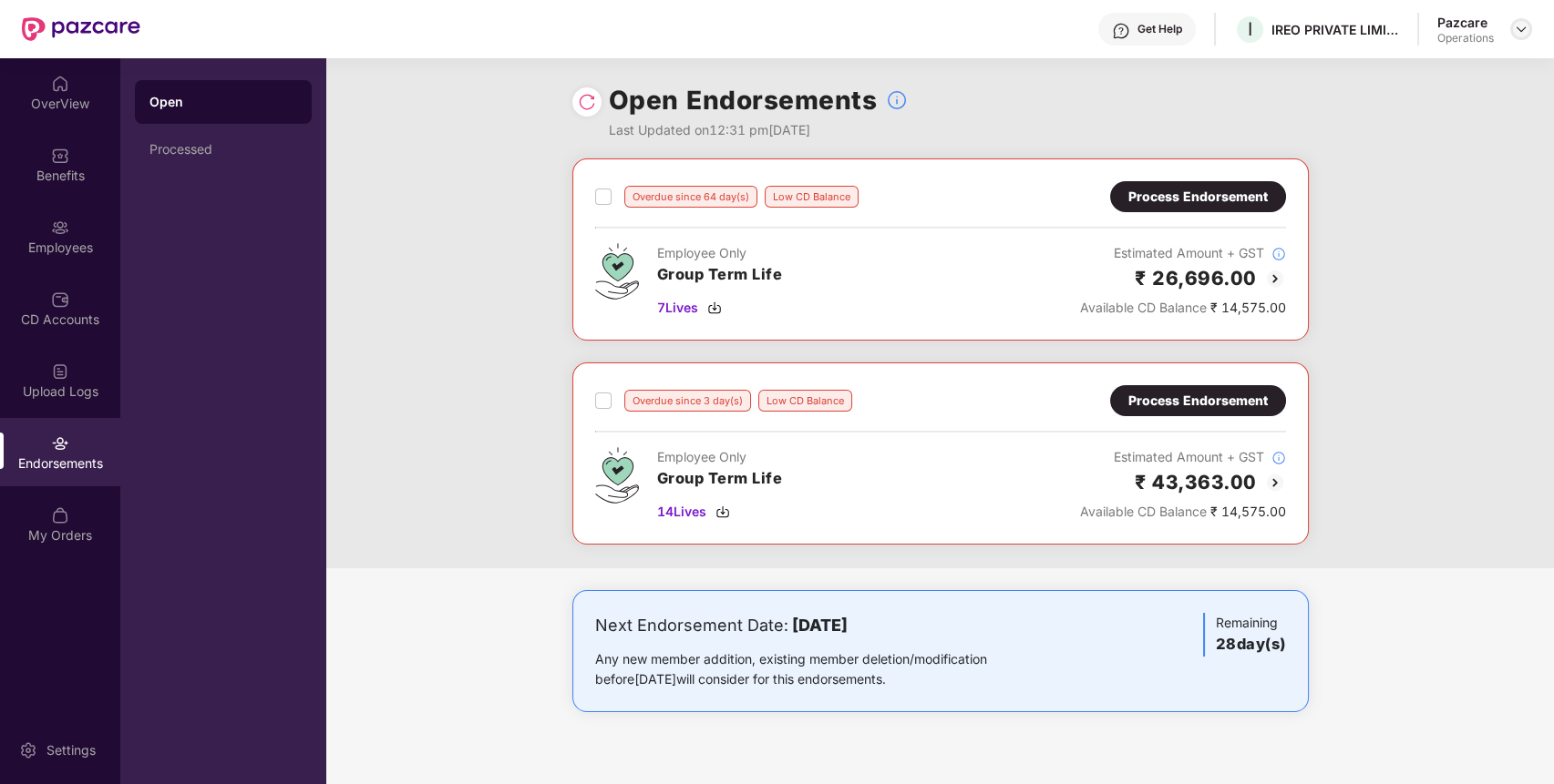
click at [1519, 28] on img at bounding box center [1522, 29] width 15 height 15
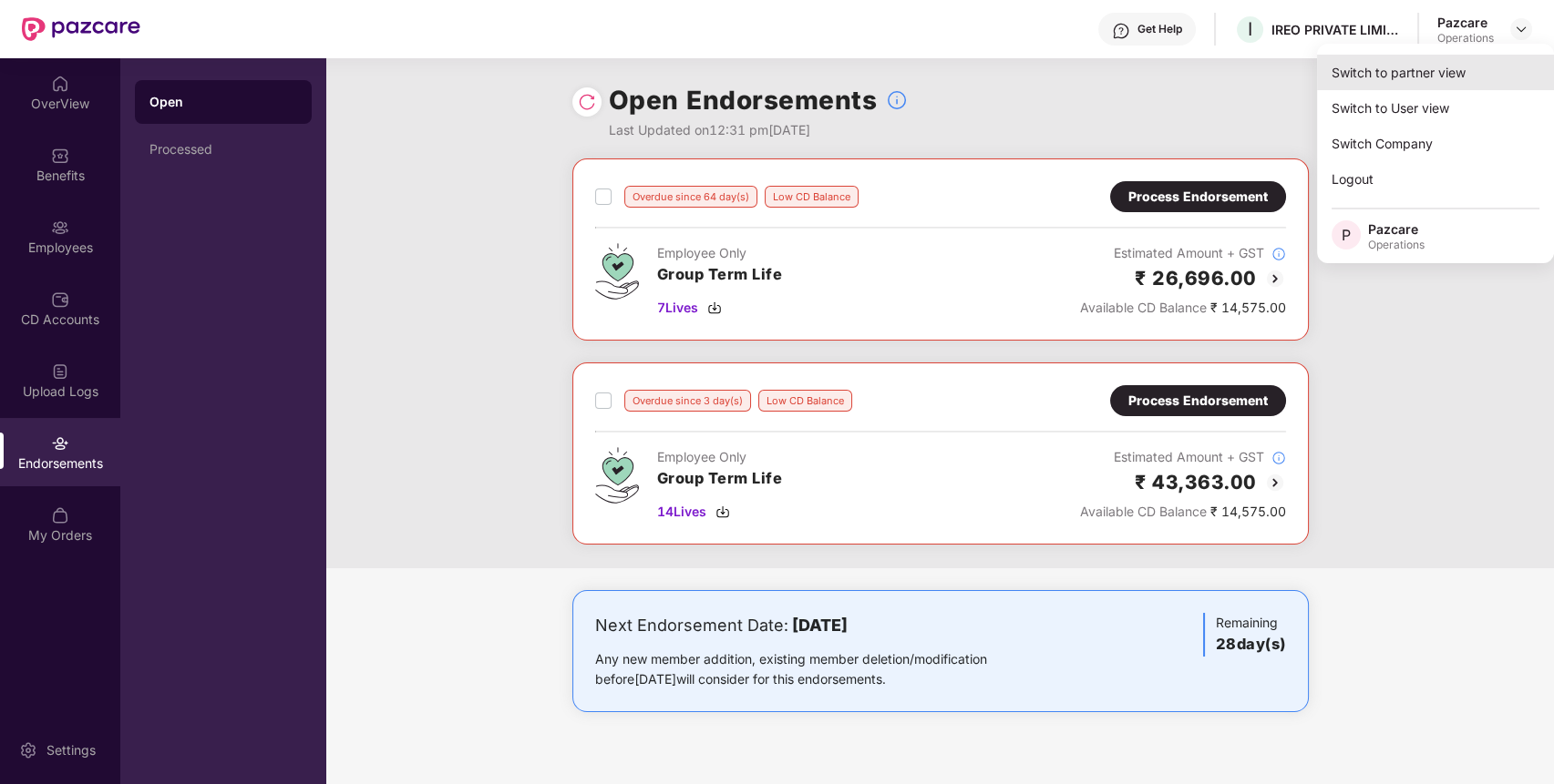
click at [1467, 63] on div "Switch to partner view" at bounding box center [1435, 72] width 237 height 36
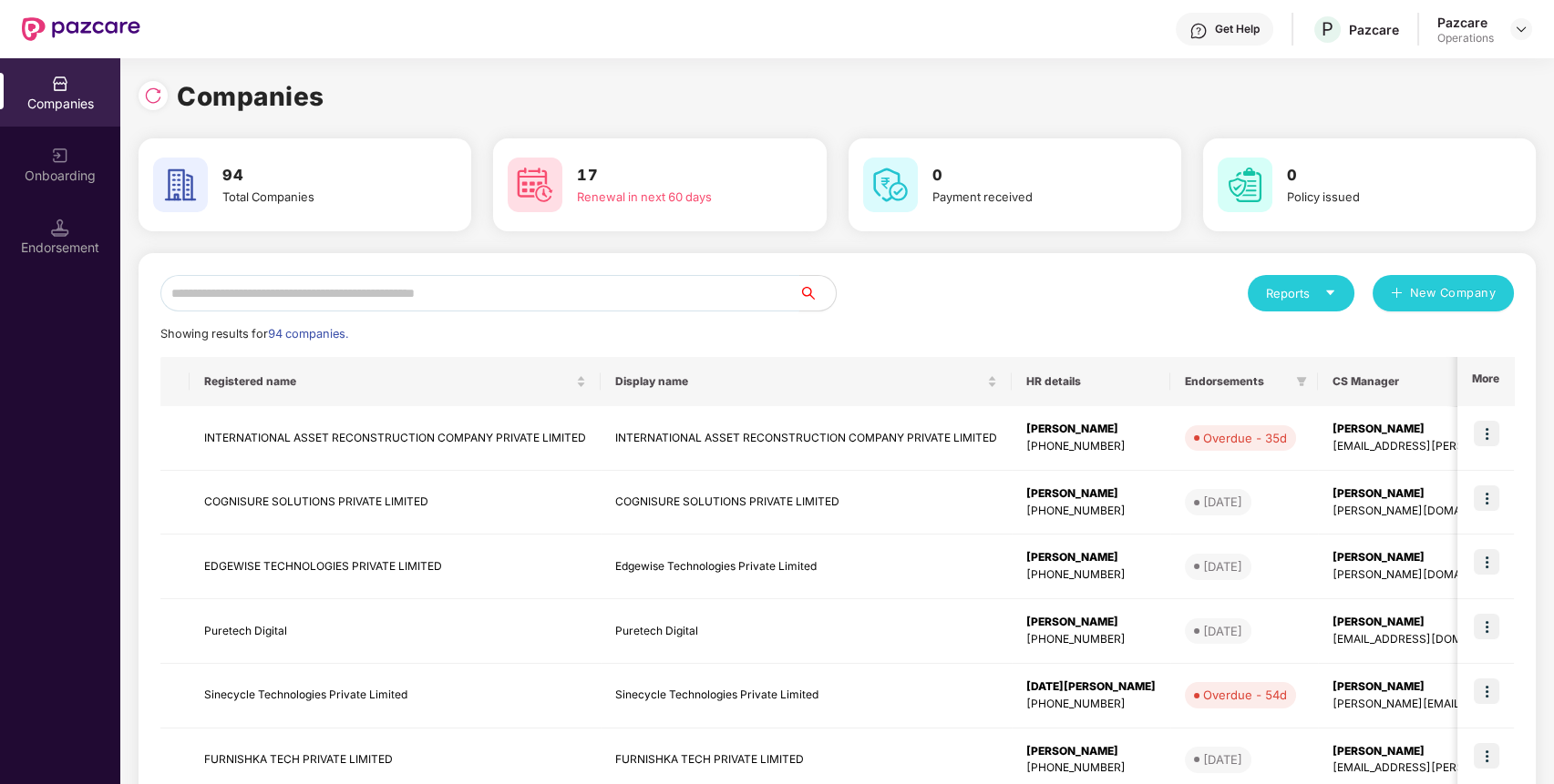
click at [621, 291] on input "text" at bounding box center [479, 293] width 639 height 37
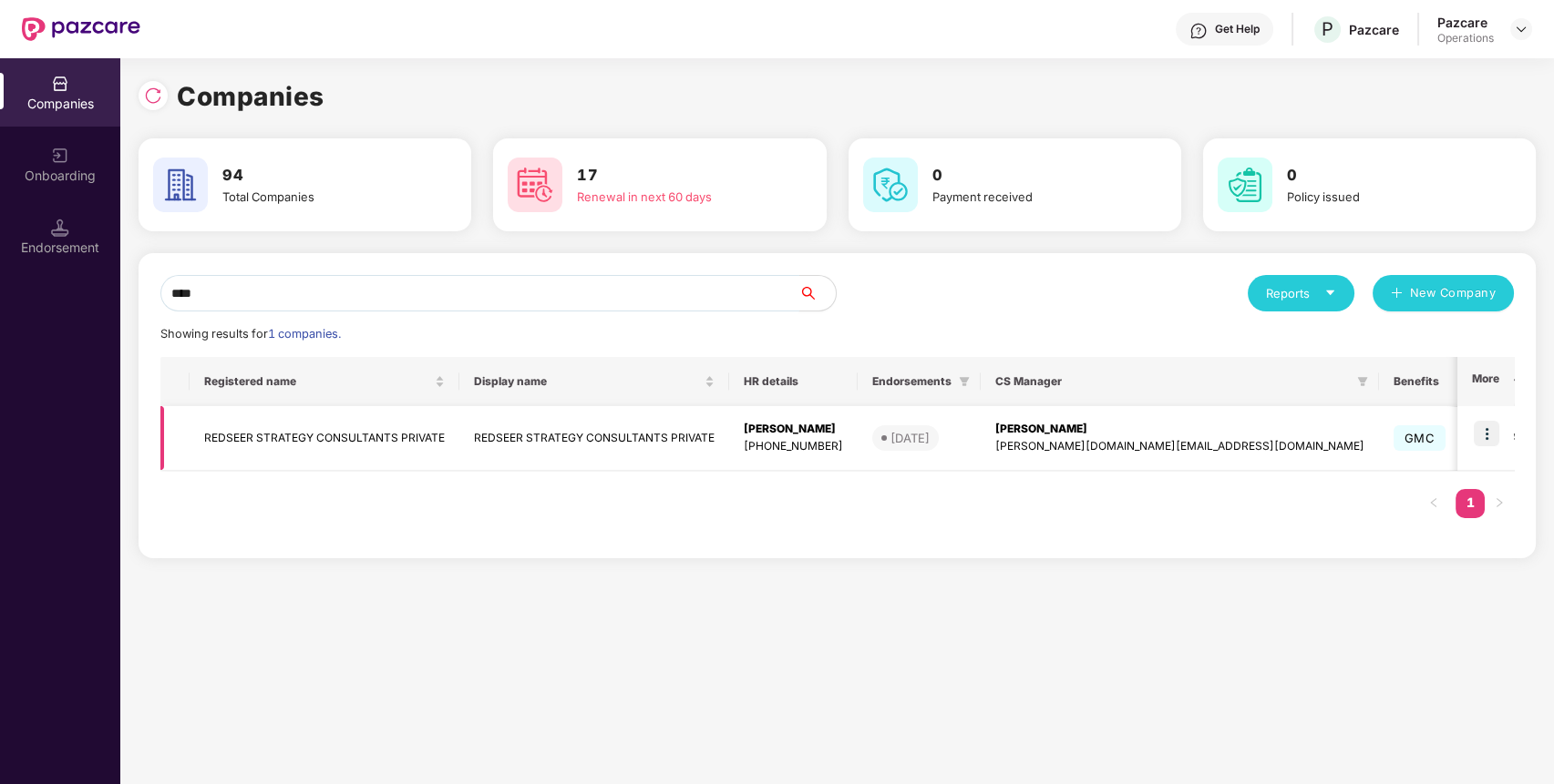
type input "****"
click at [1488, 442] on img at bounding box center [1487, 434] width 26 height 26
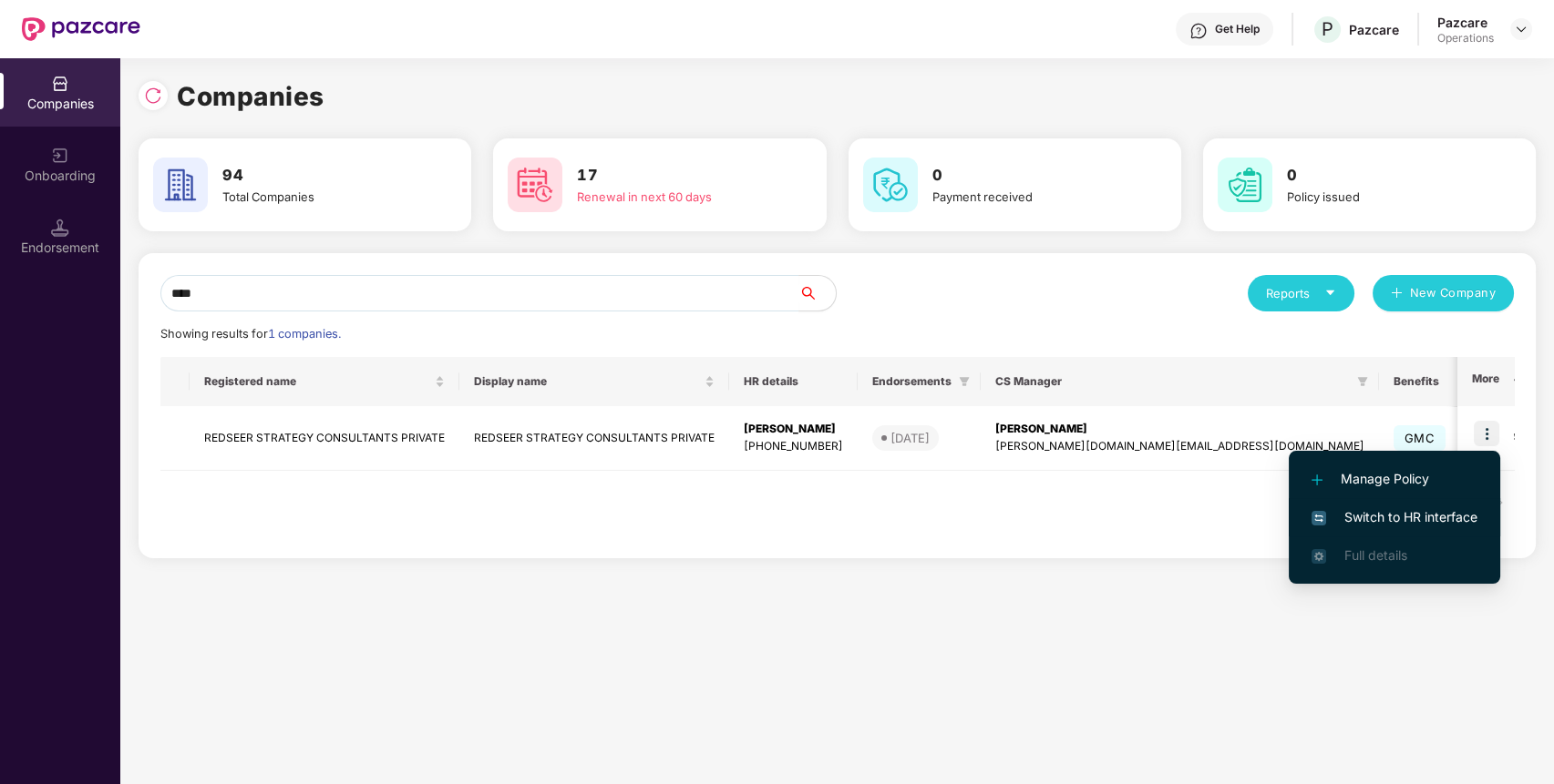
click at [1451, 519] on span "Switch to HR interface" at bounding box center [1394, 517] width 166 height 20
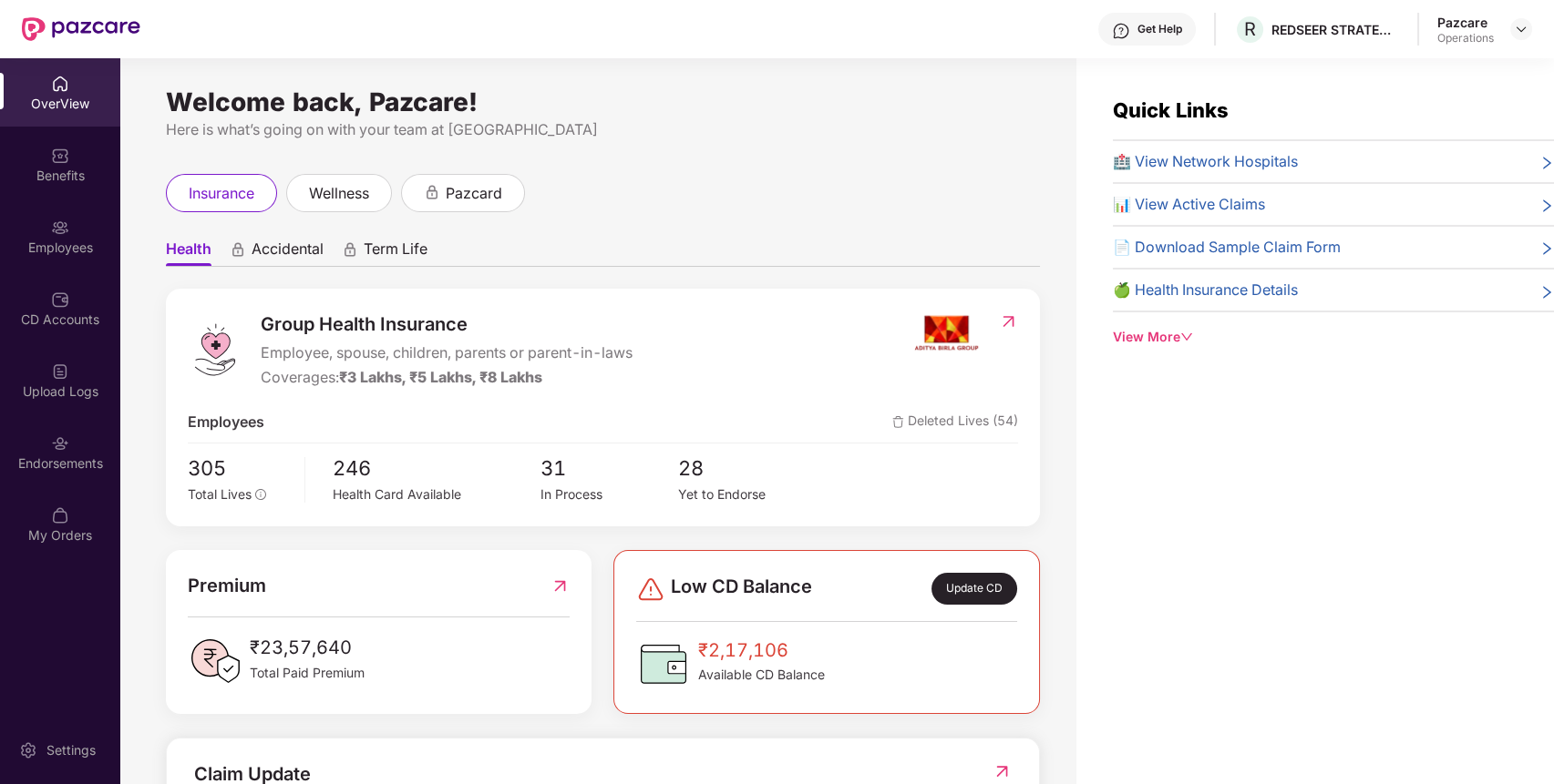
click at [52, 449] on img at bounding box center [61, 444] width 18 height 18
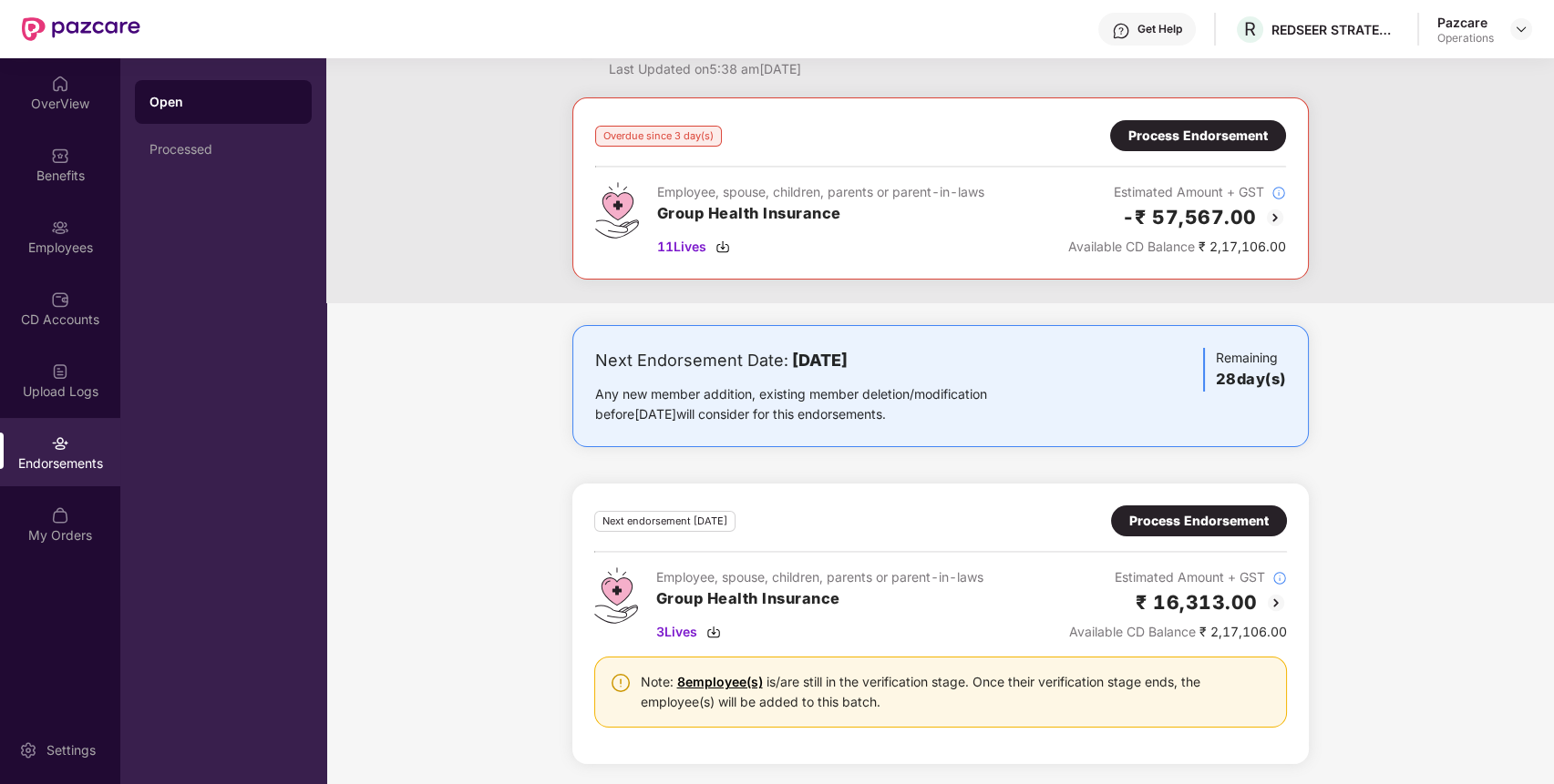
scroll to position [0, 0]
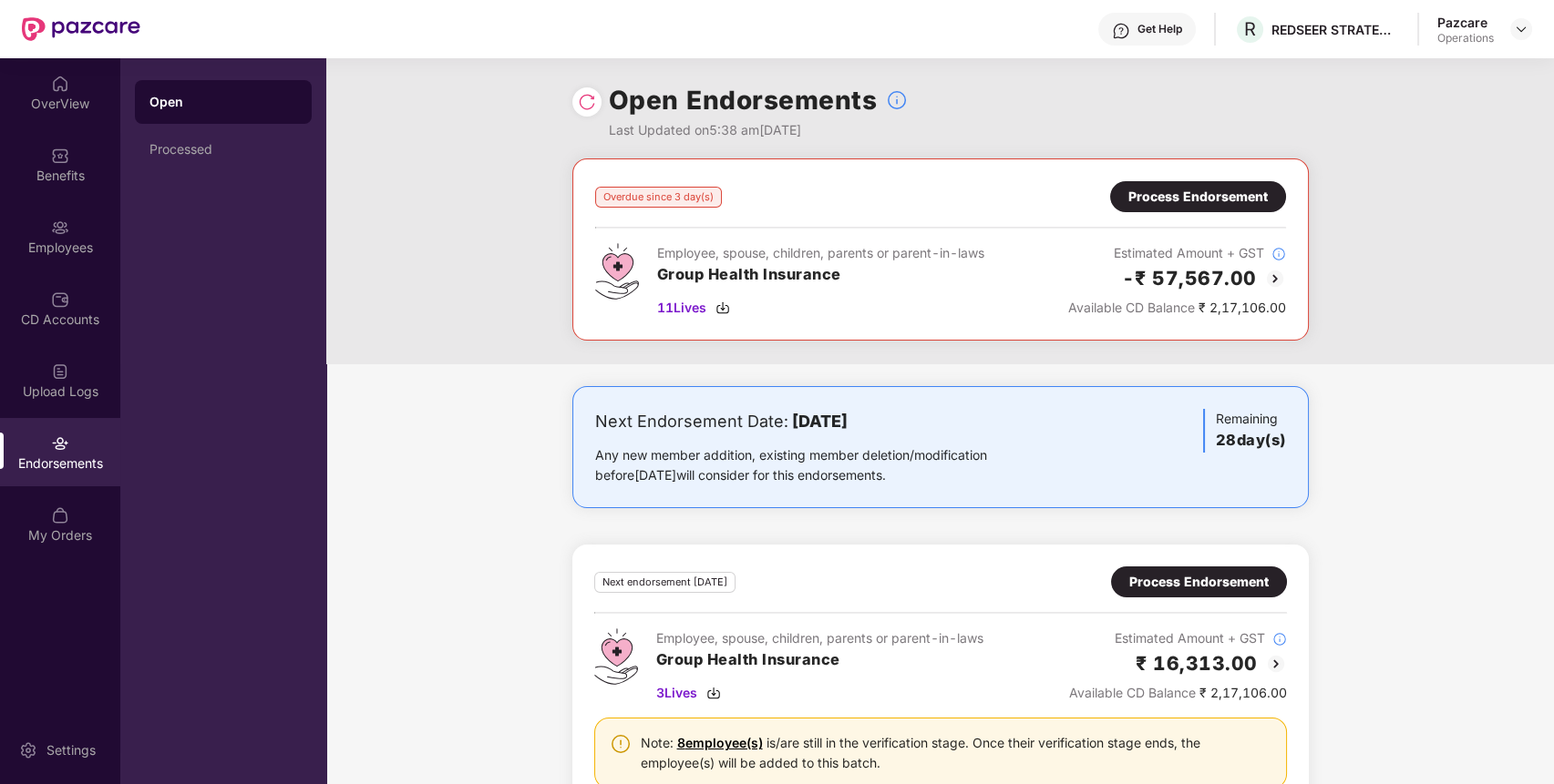
click at [1268, 203] on div "Process Endorsement" at bounding box center [1197, 197] width 176 height 31
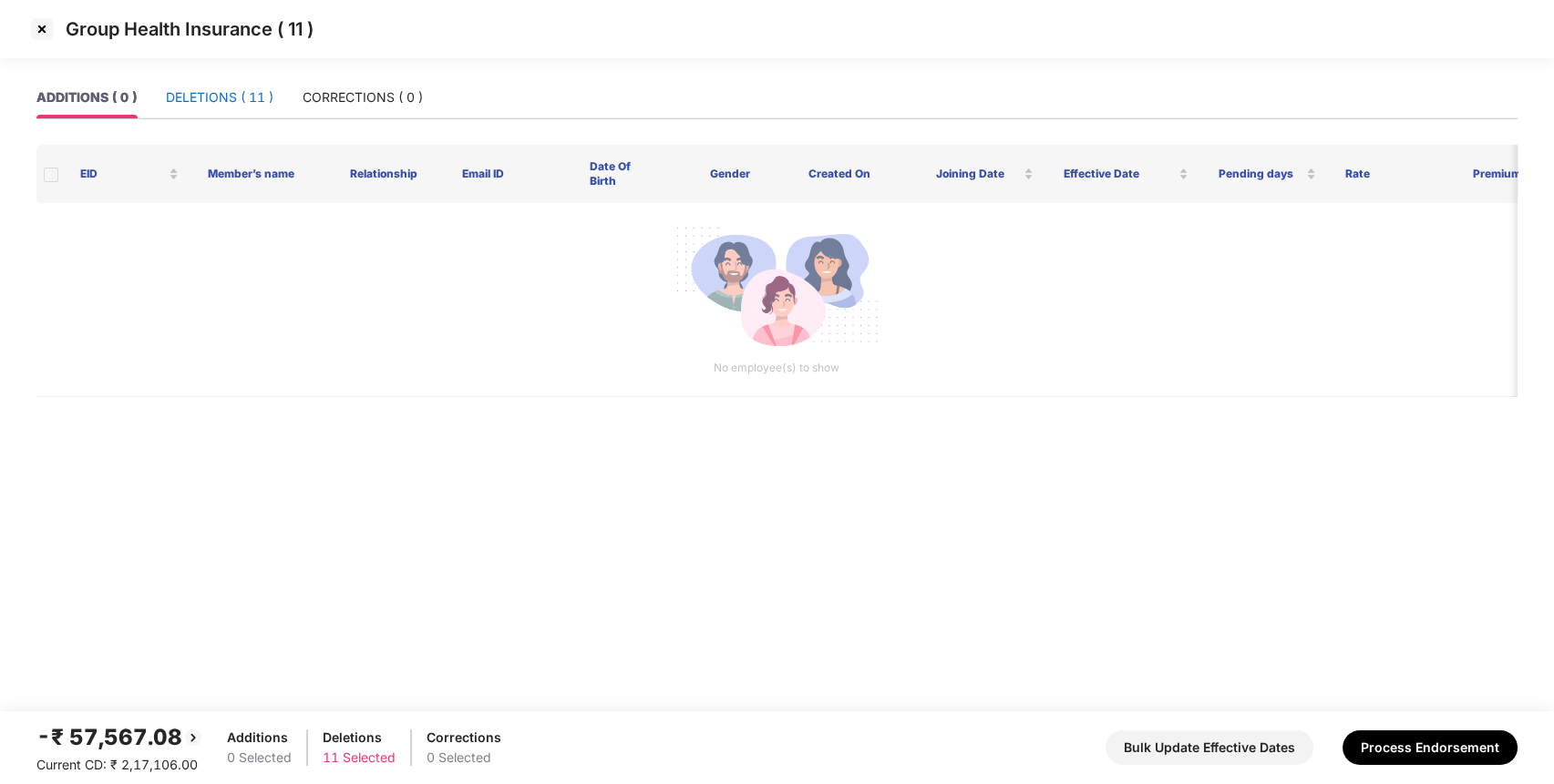
click at [243, 99] on div "DELETIONS ( 11 )" at bounding box center [219, 97] width 108 height 20
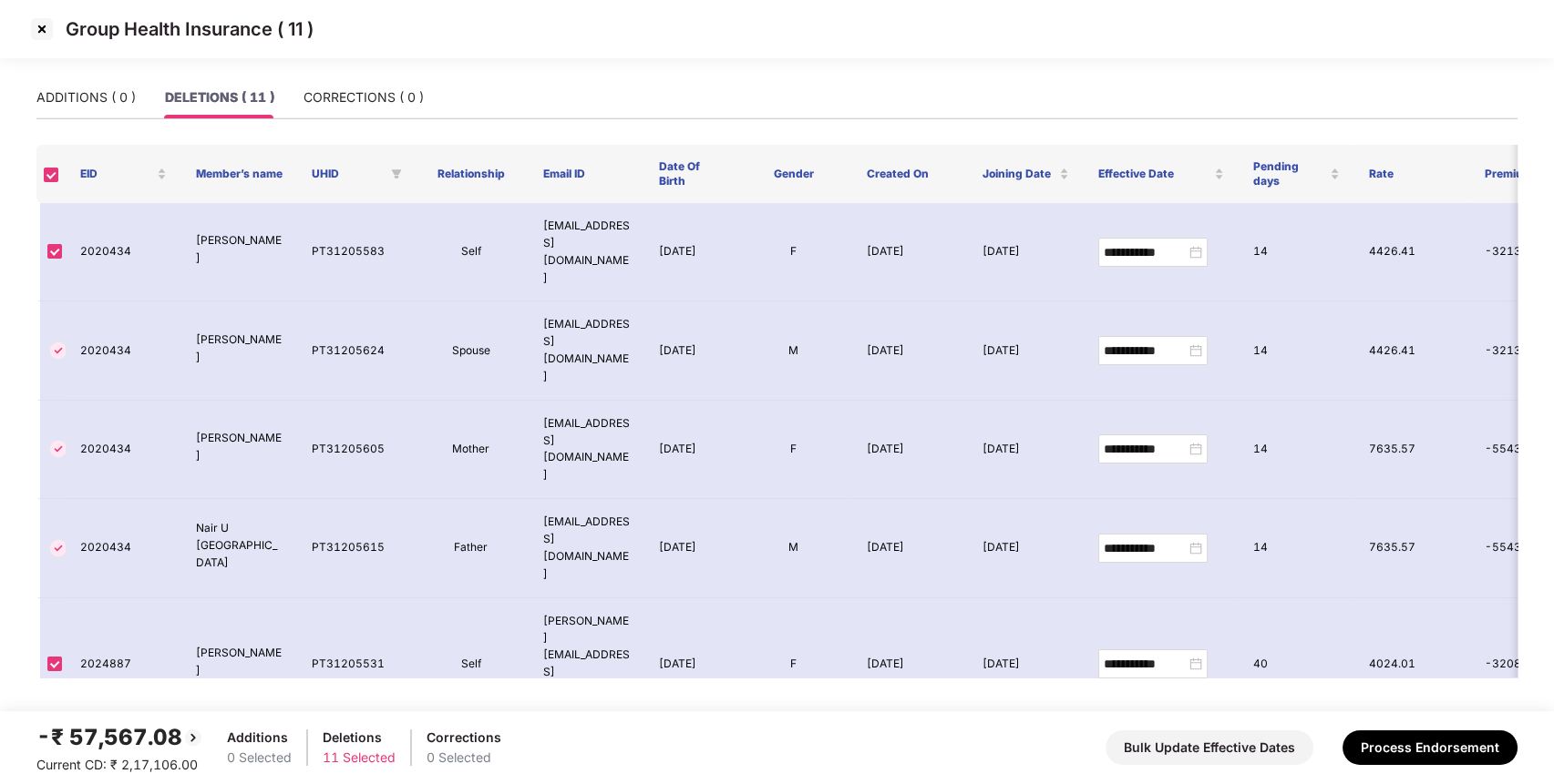
click at [42, 22] on img at bounding box center [42, 29] width 29 height 29
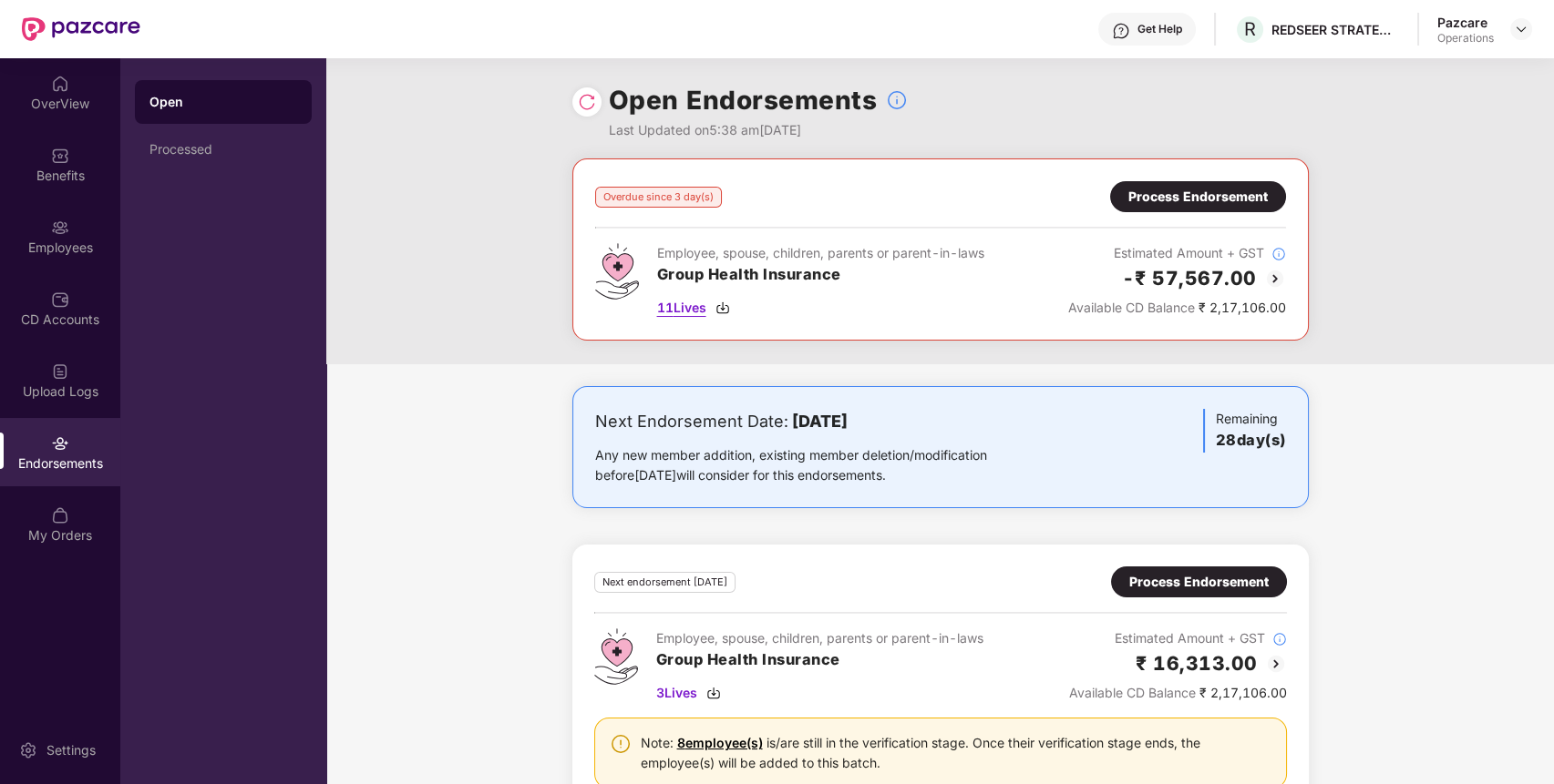
click at [691, 307] on span "11 Lives" at bounding box center [682, 308] width 50 height 20
click at [1524, 32] on img at bounding box center [1522, 29] width 15 height 15
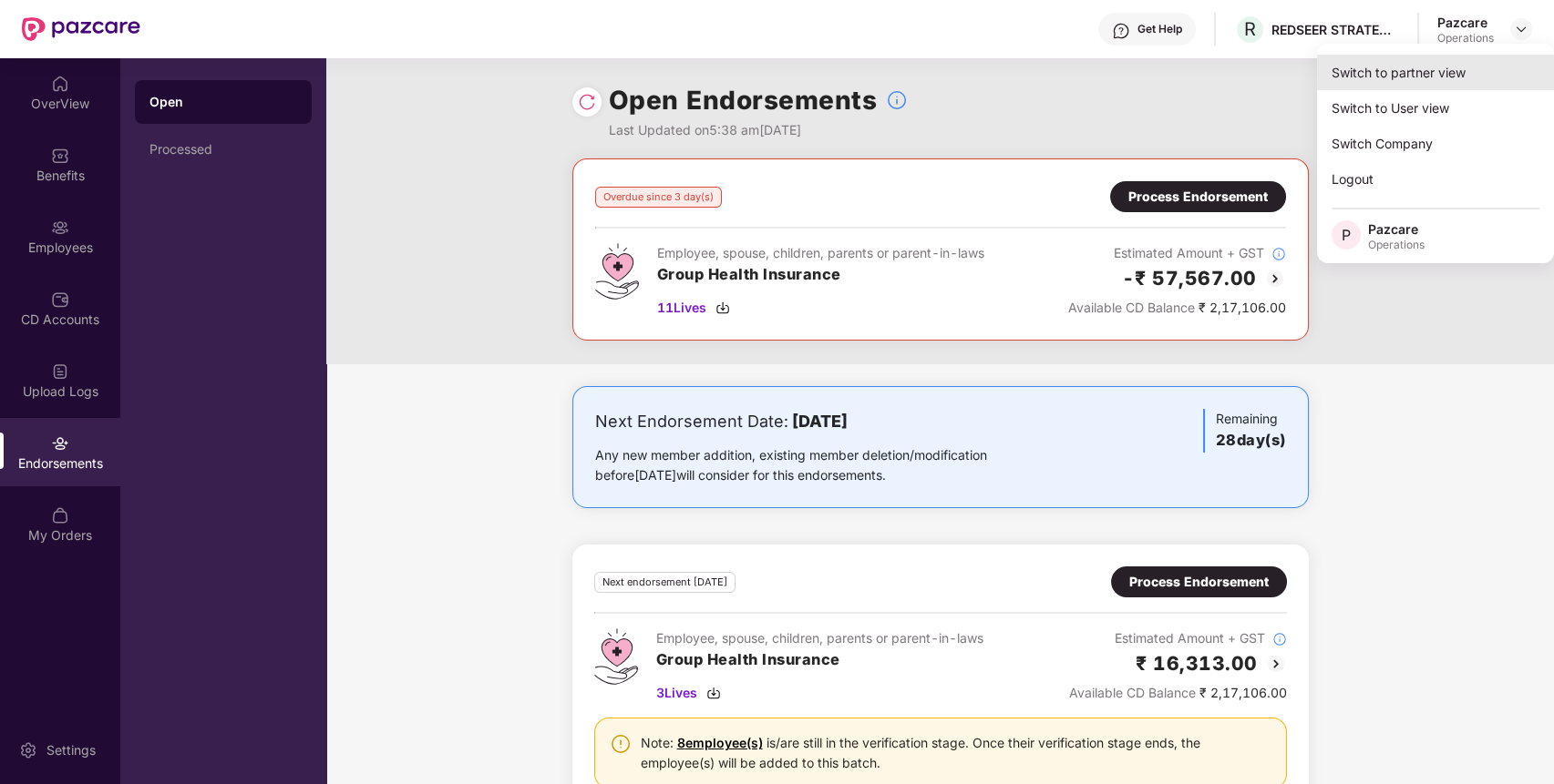
click at [1462, 68] on div "Switch to partner view" at bounding box center [1435, 72] width 237 height 36
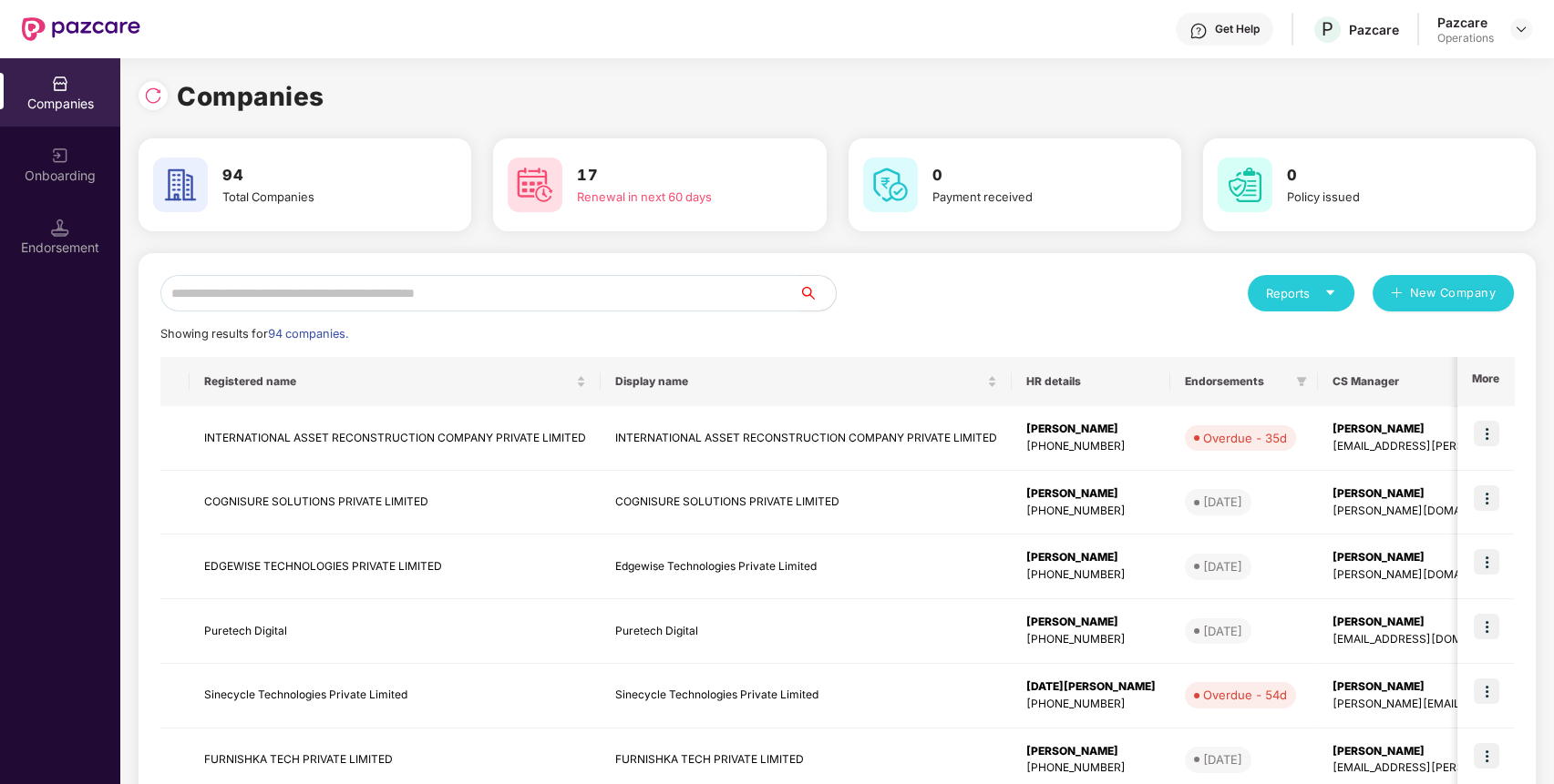
click at [693, 279] on input "text" at bounding box center [479, 293] width 639 height 37
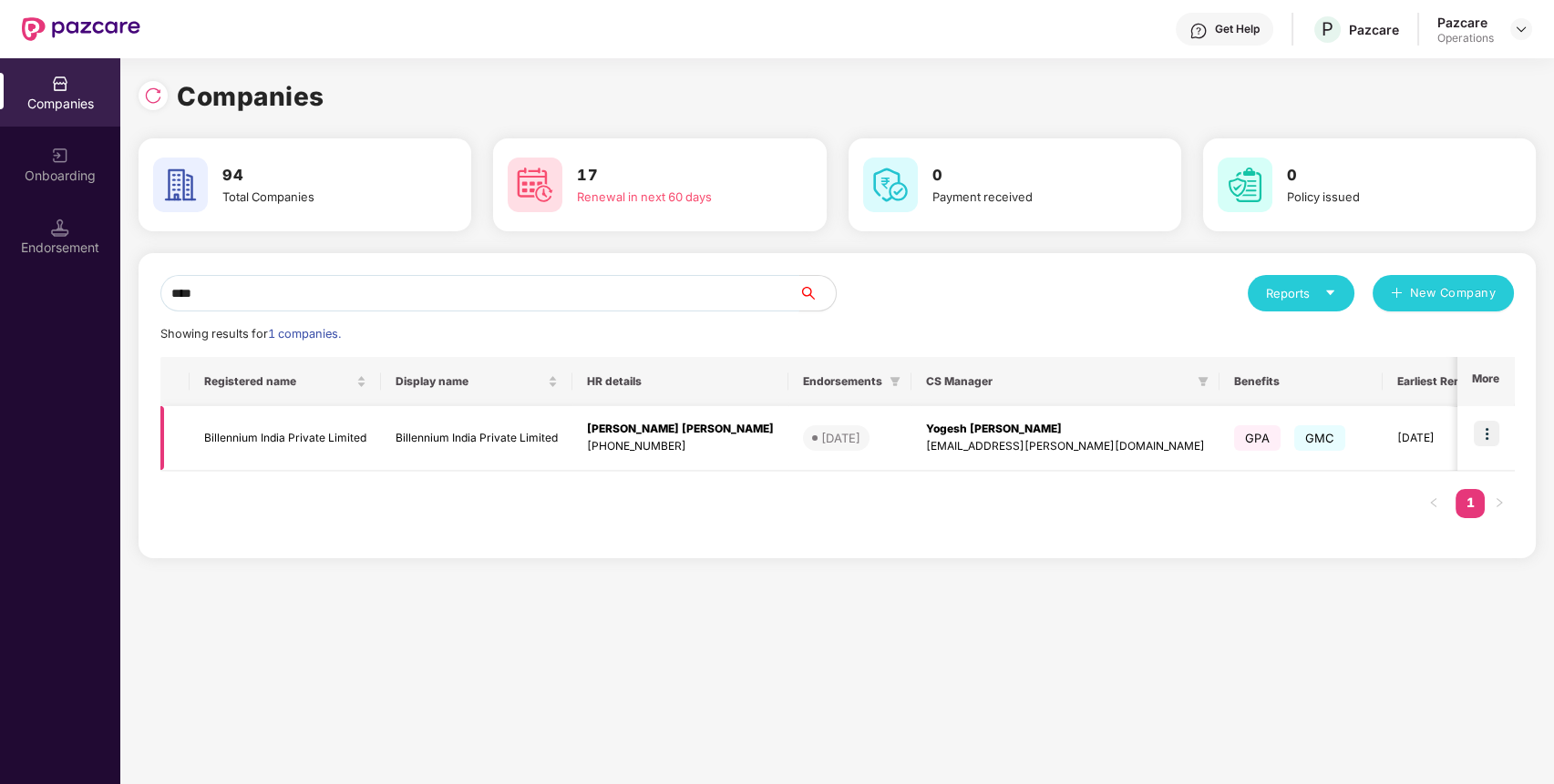
type input "****"
click at [1489, 430] on img at bounding box center [1487, 434] width 26 height 26
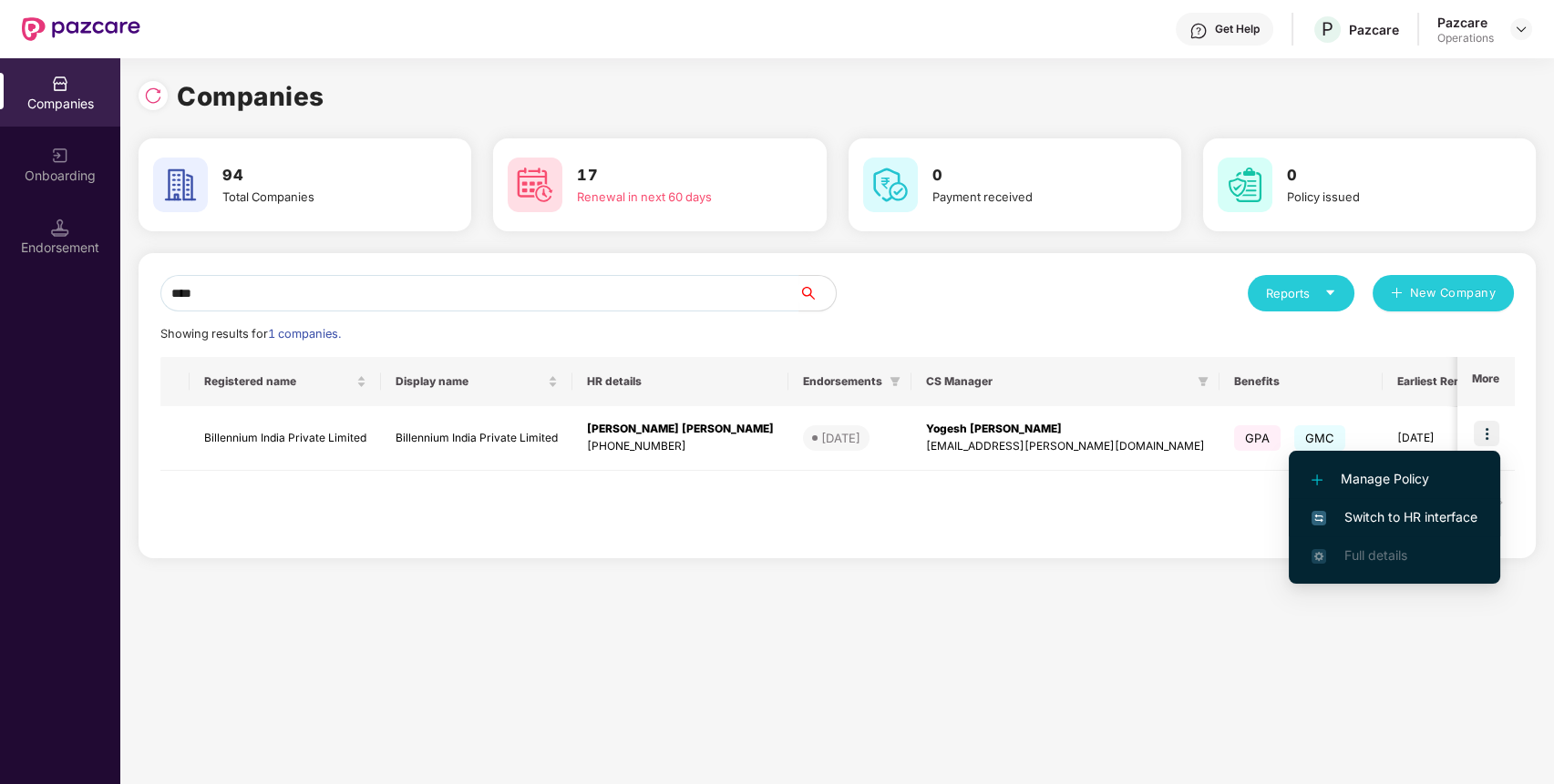
click at [1408, 511] on span "Switch to HR interface" at bounding box center [1394, 517] width 166 height 20
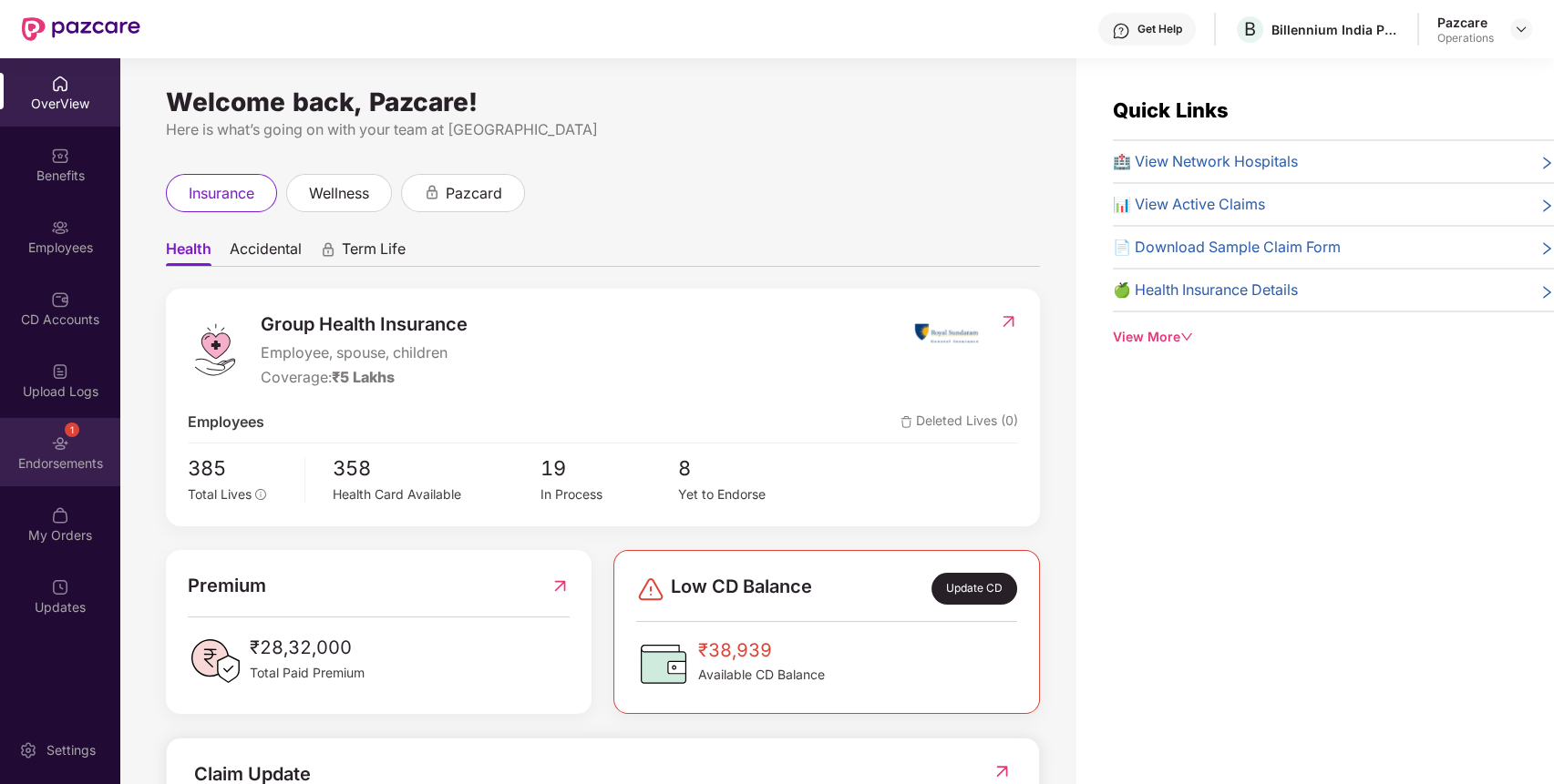
click at [69, 449] on div "1 Endorsements" at bounding box center [60, 452] width 120 height 68
